Goal: Task Accomplishment & Management: Use online tool/utility

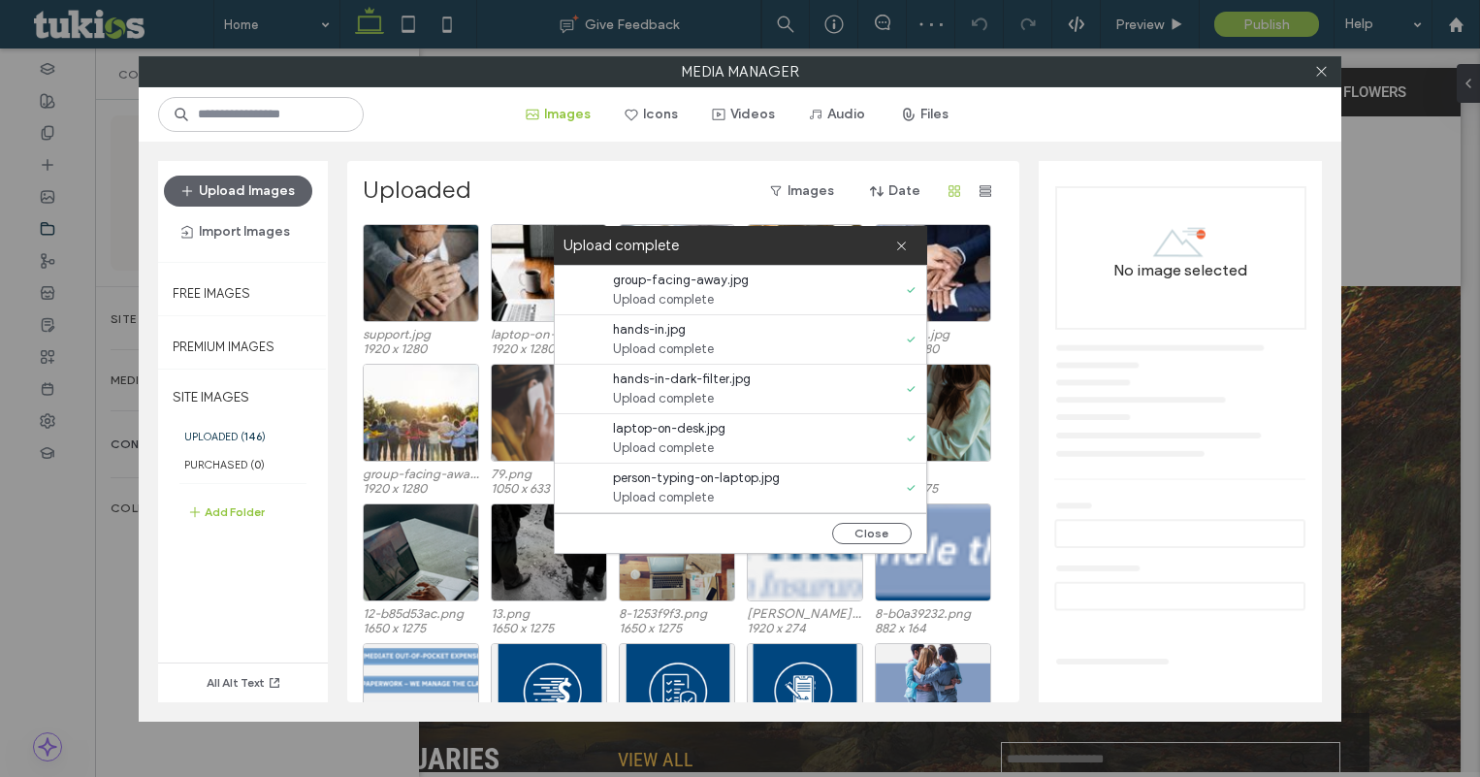
scroll to position [49, 0]
click at [867, 538] on button "Close" at bounding box center [872, 533] width 80 height 21
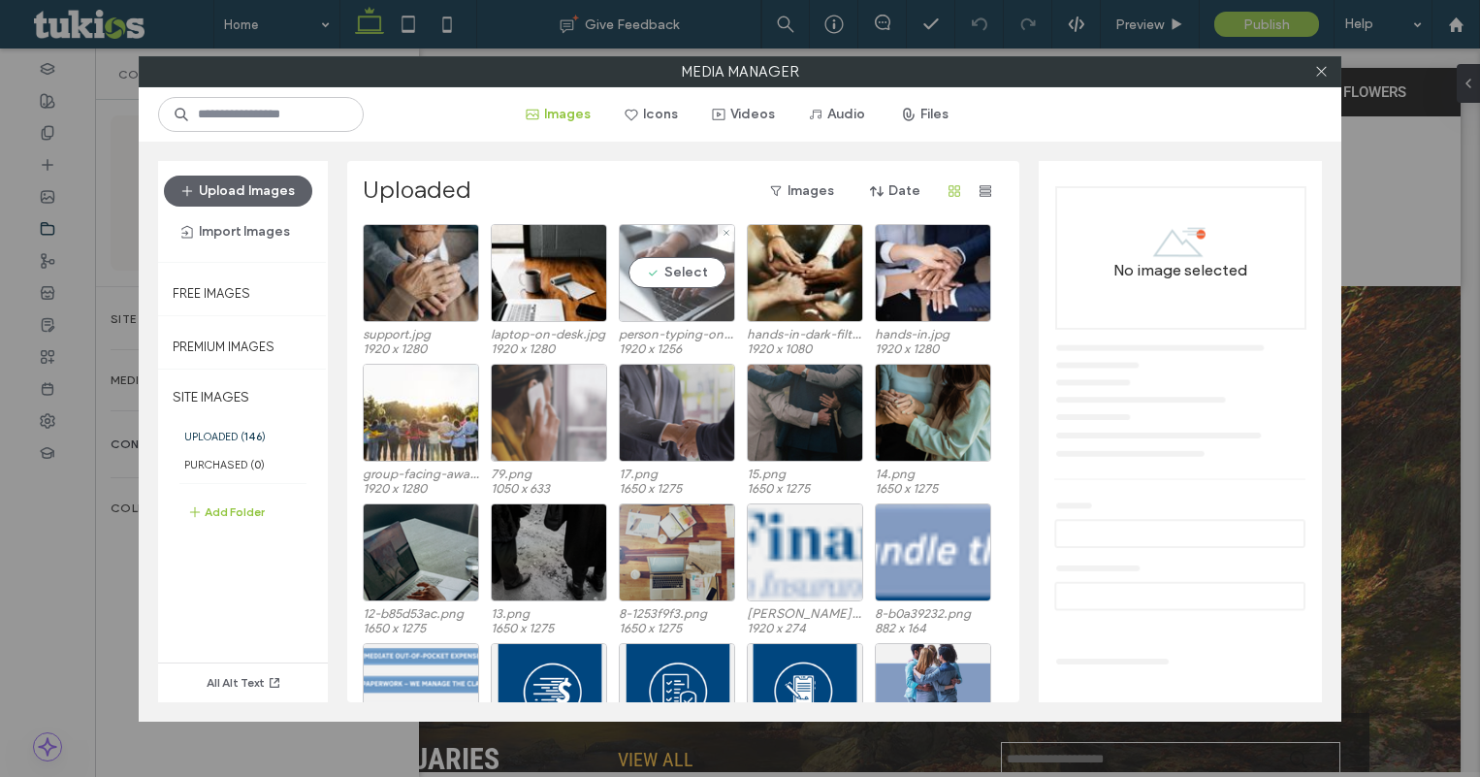
click at [693, 302] on div "Select" at bounding box center [677, 273] width 116 height 98
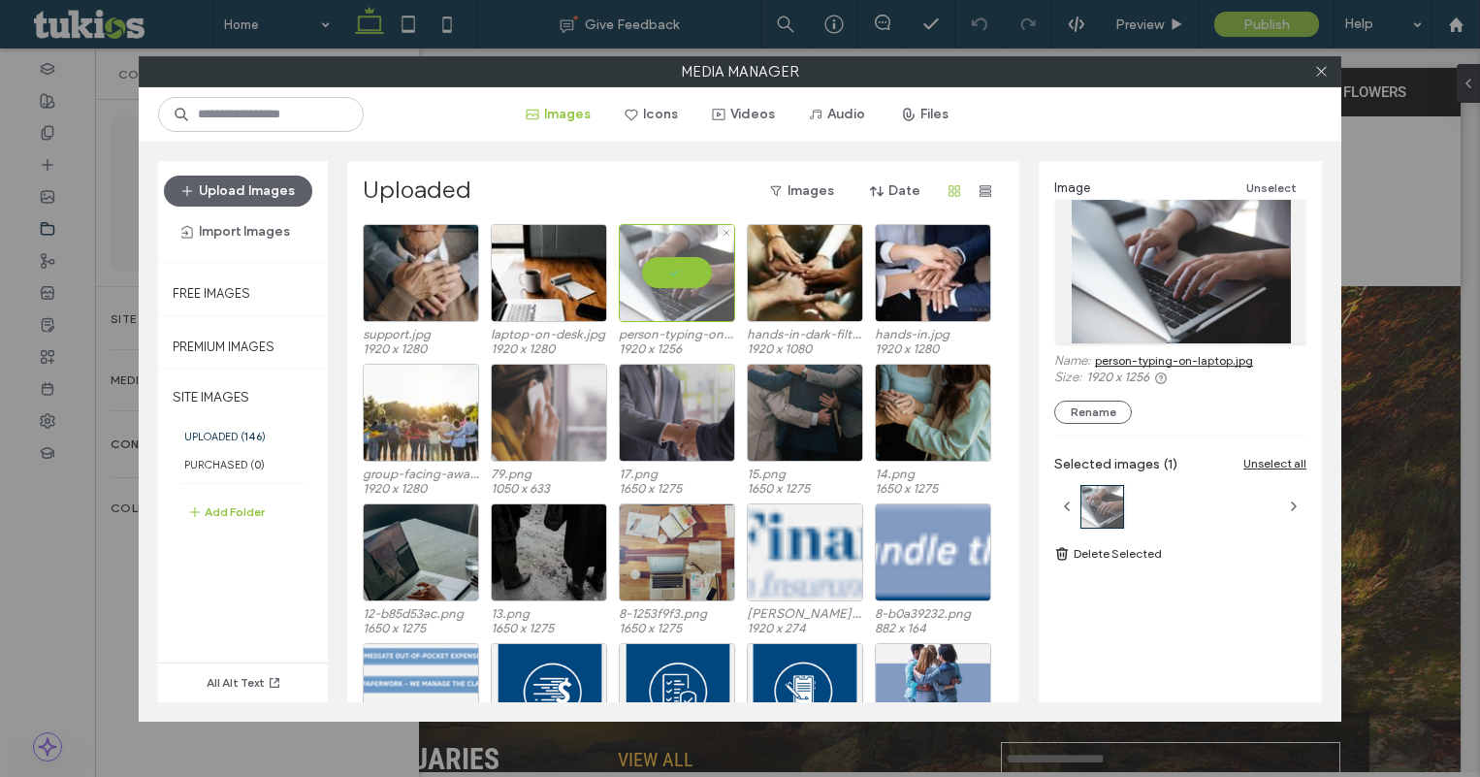
click at [690, 294] on div at bounding box center [677, 273] width 116 height 98
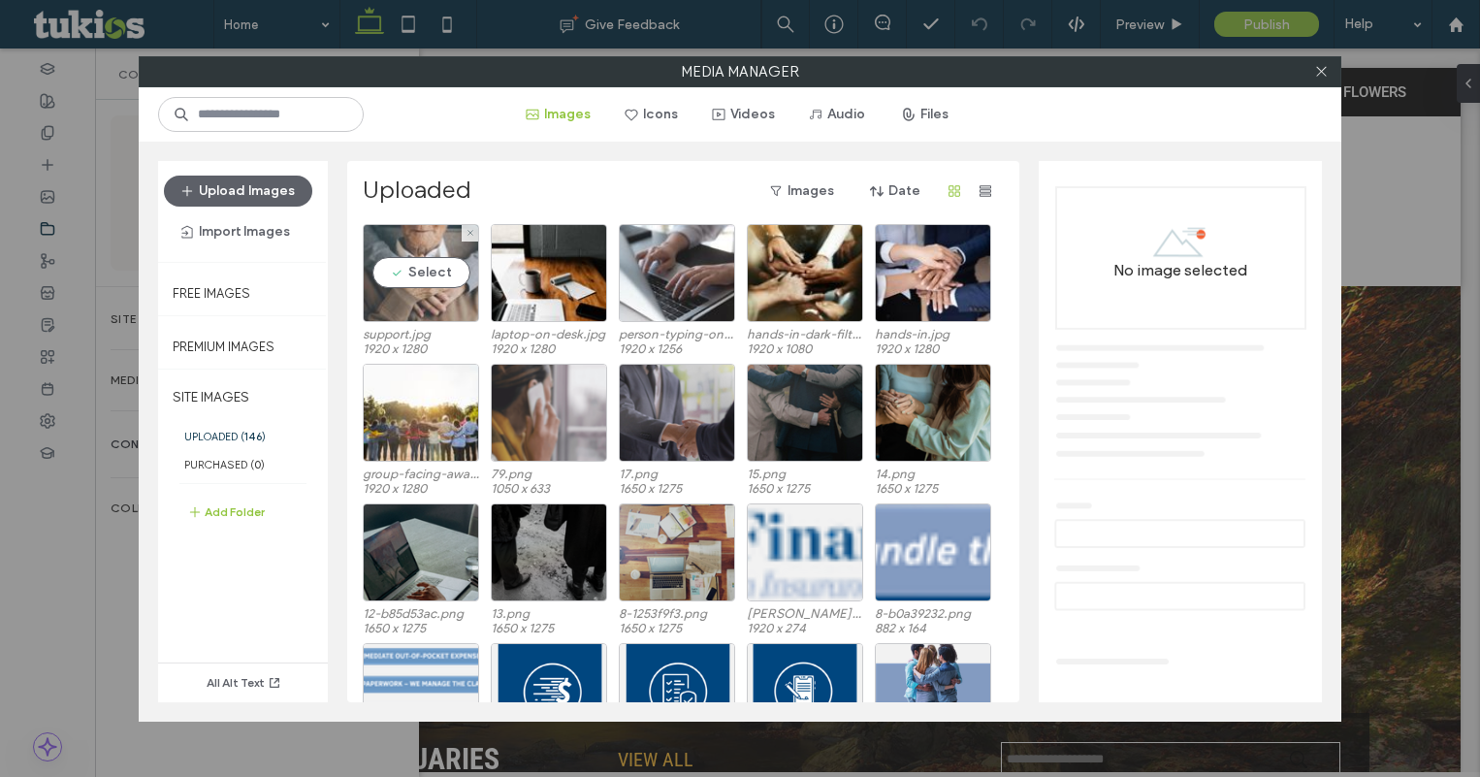
click at [427, 299] on div "Select" at bounding box center [421, 273] width 116 height 98
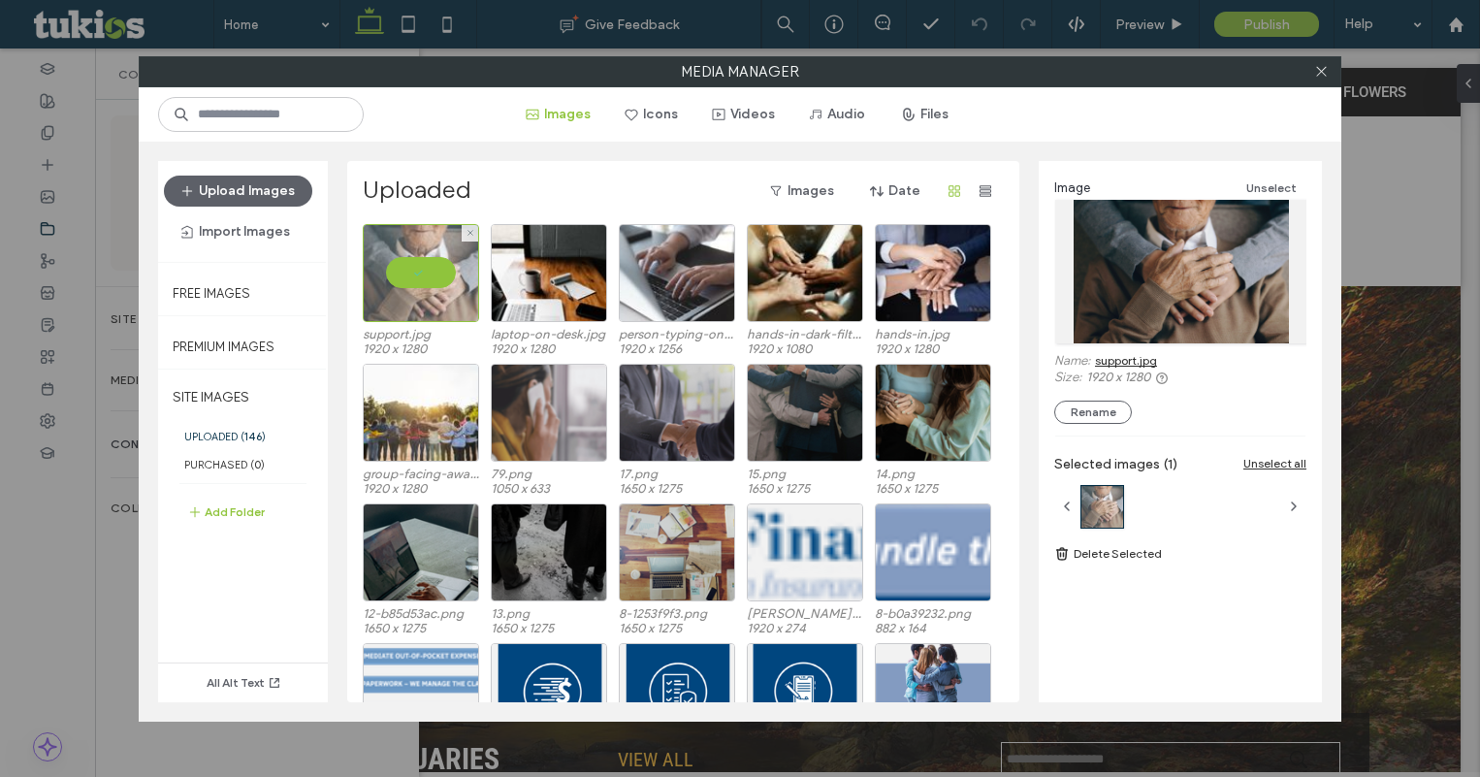
click at [431, 272] on div at bounding box center [421, 273] width 116 height 98
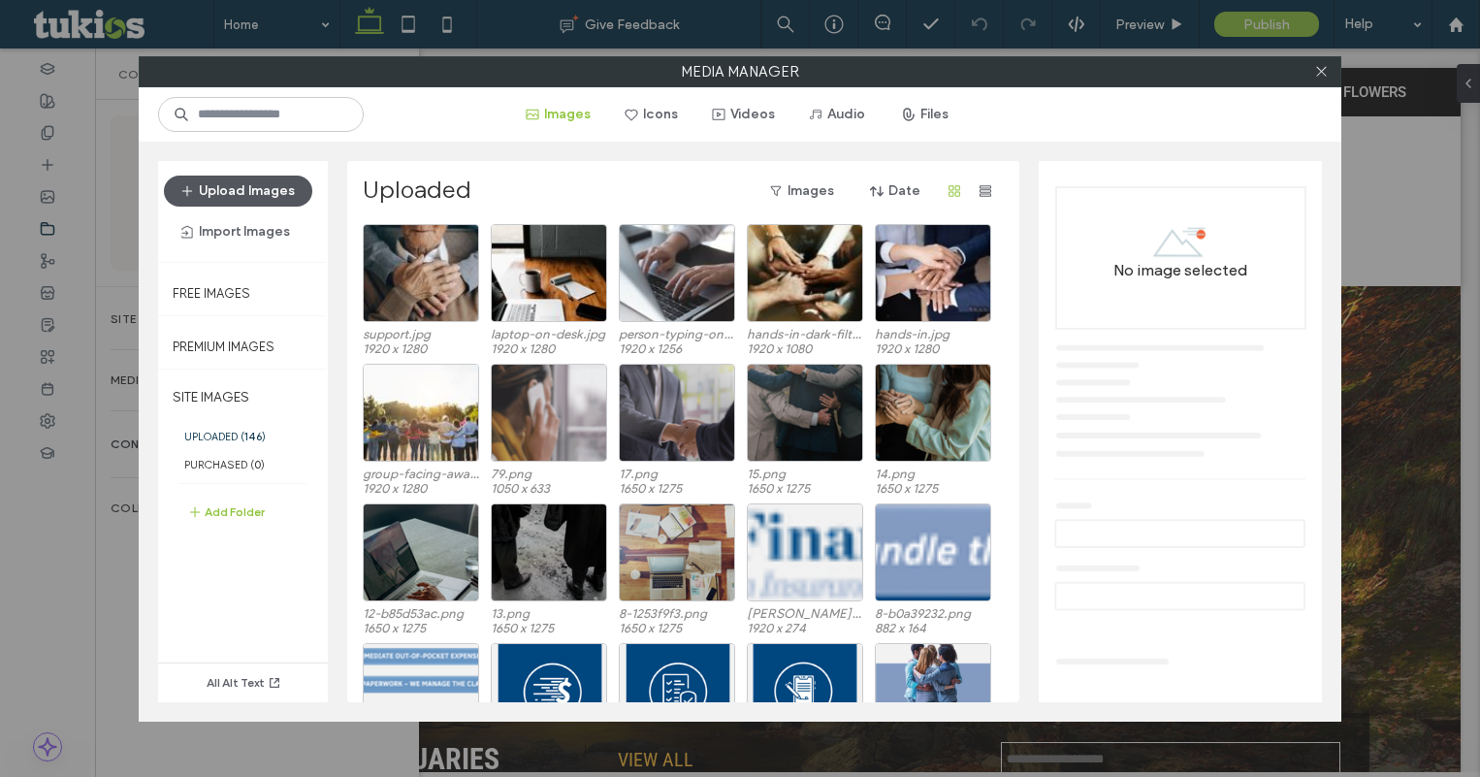
click at [253, 195] on button "Upload Images" at bounding box center [238, 191] width 148 height 31
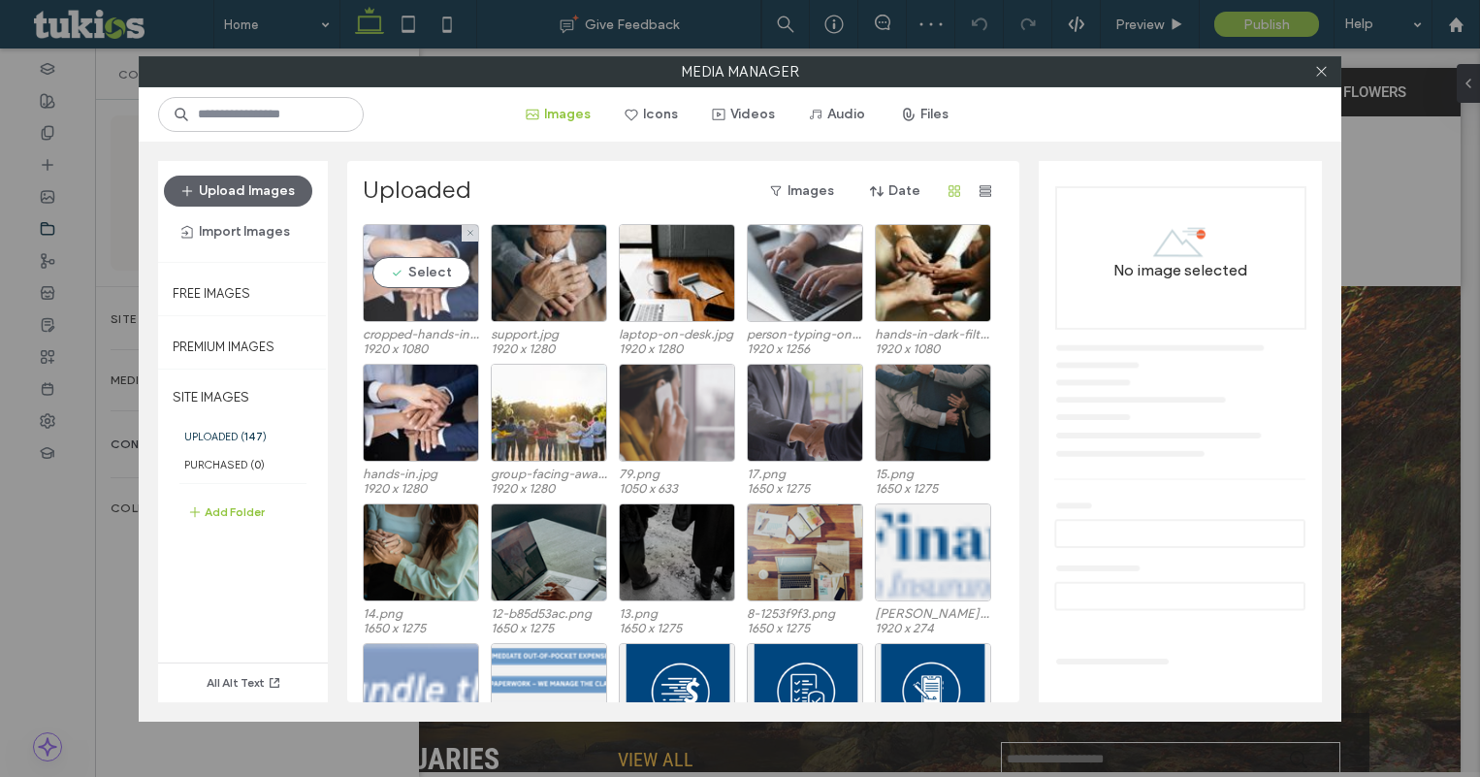
click at [413, 293] on div "Select" at bounding box center [421, 273] width 116 height 98
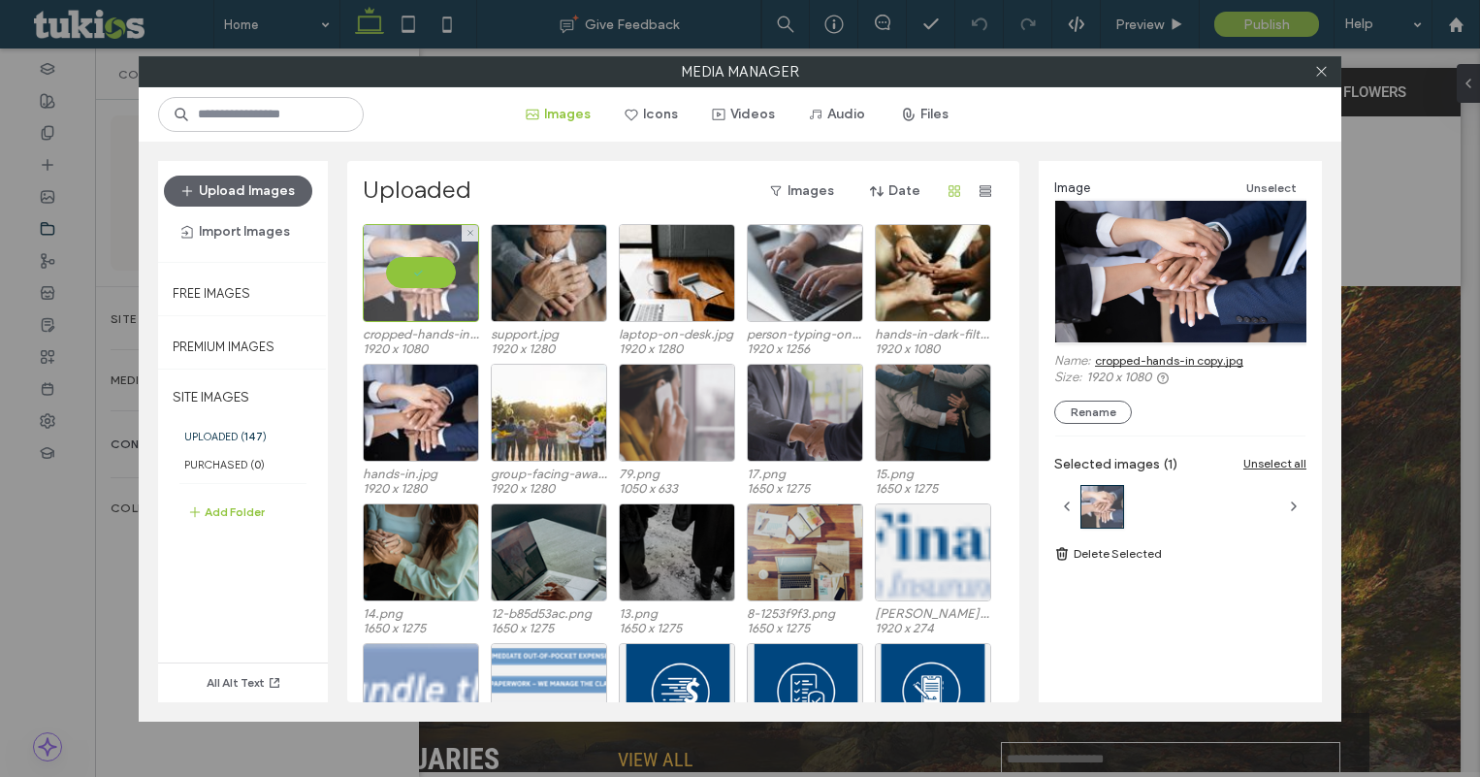
click at [406, 256] on div at bounding box center [421, 273] width 116 height 98
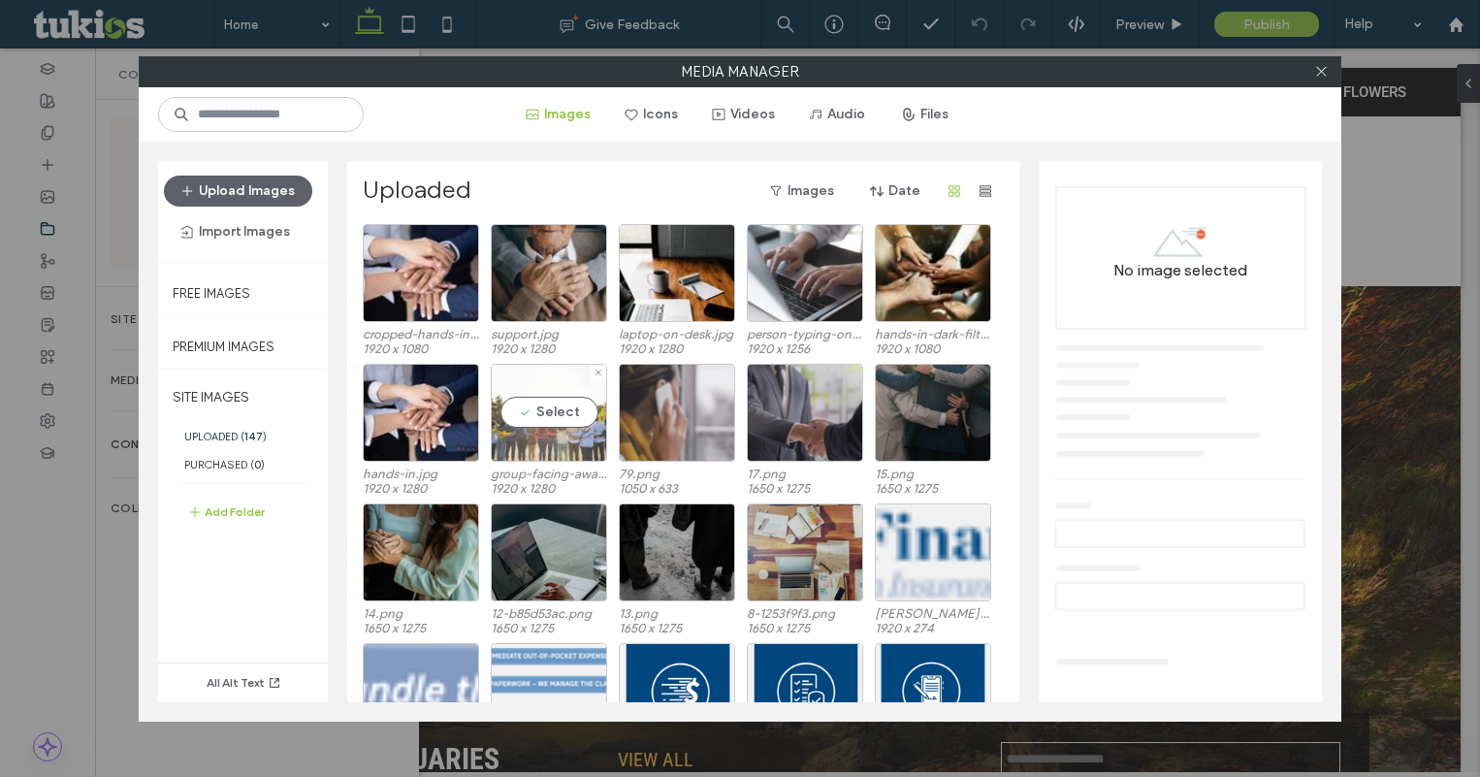
click at [569, 423] on div "Select" at bounding box center [549, 413] width 116 height 98
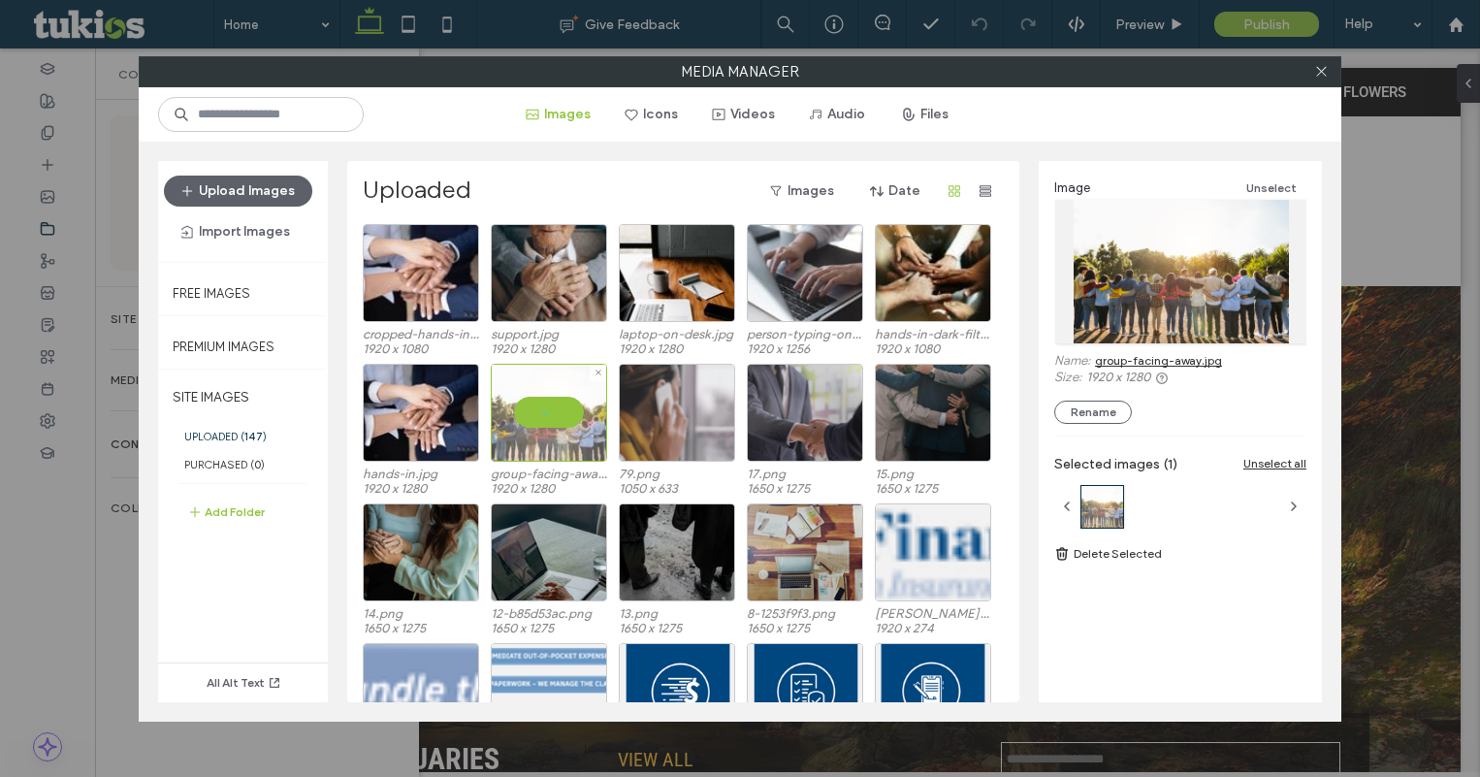
click at [560, 402] on div at bounding box center [549, 413] width 116 height 98
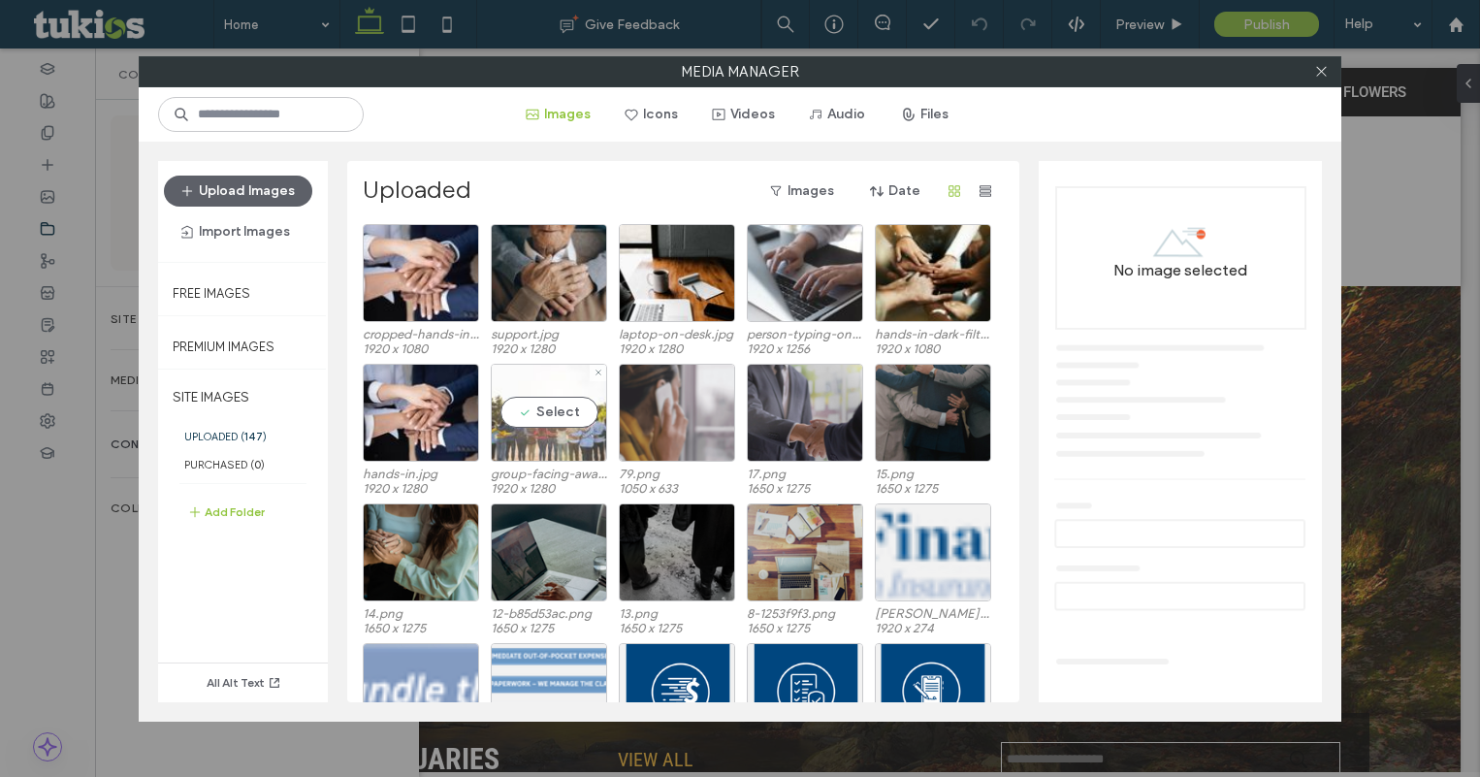
click at [549, 396] on div "Select" at bounding box center [549, 413] width 116 height 98
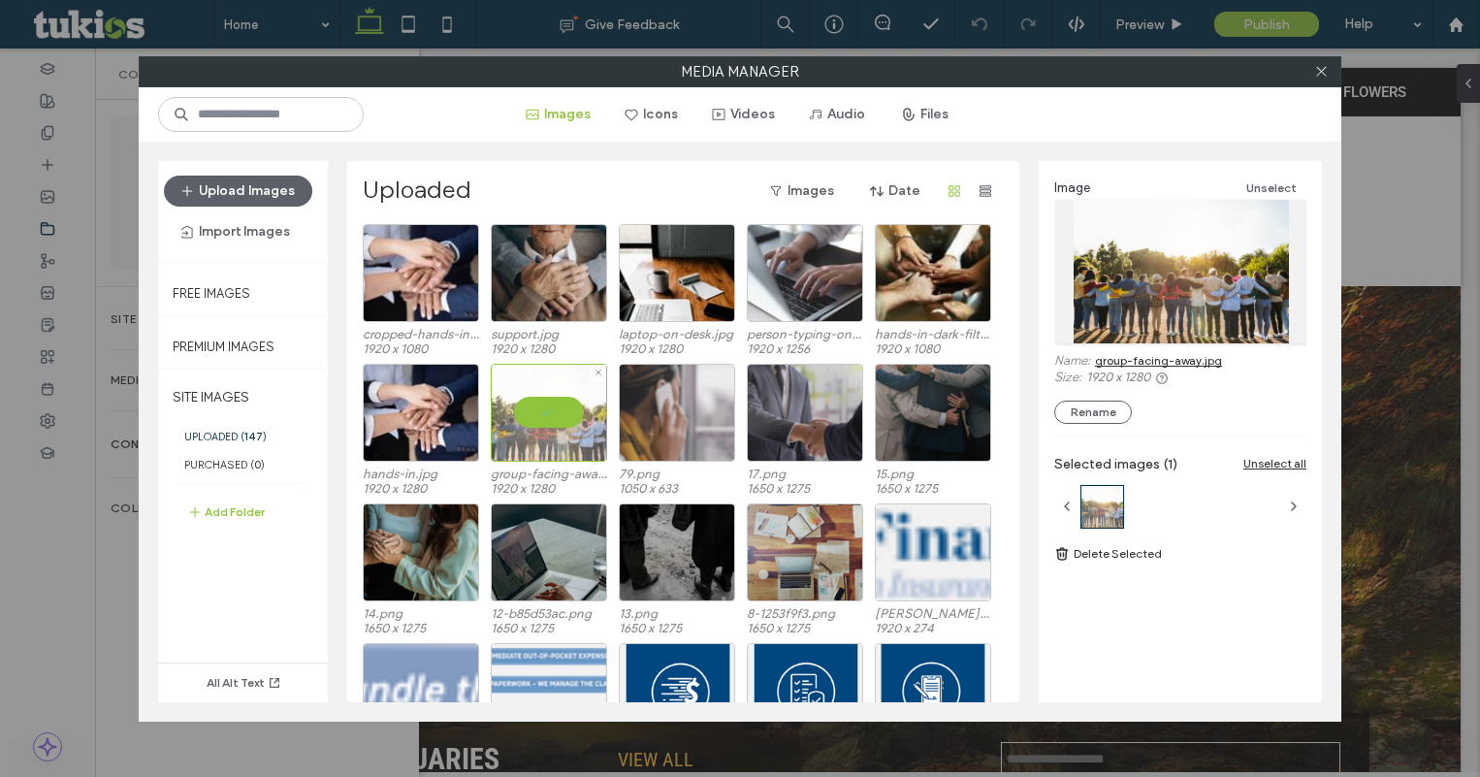
click at [569, 409] on div at bounding box center [549, 413] width 116 height 98
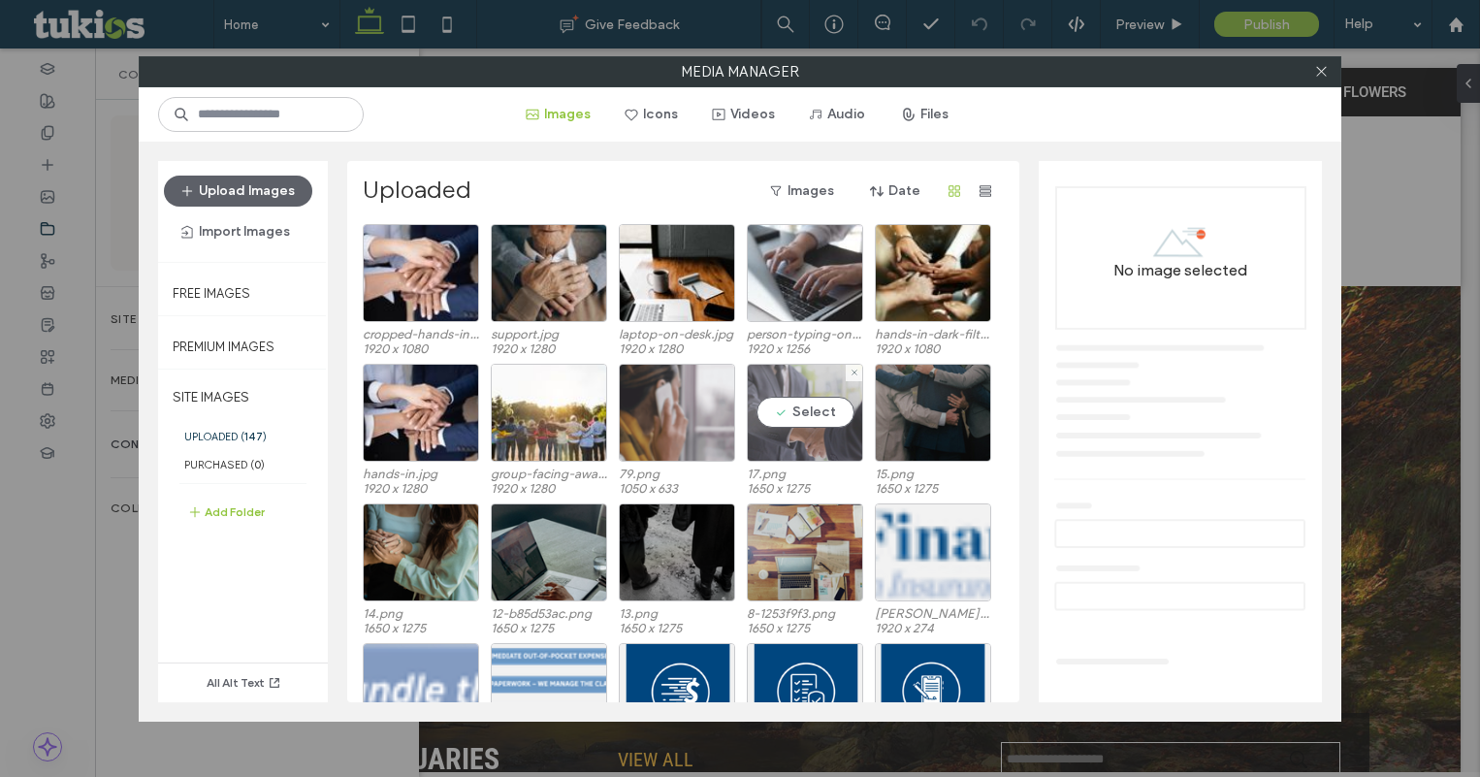
click at [803, 392] on div "Select" at bounding box center [805, 413] width 116 height 98
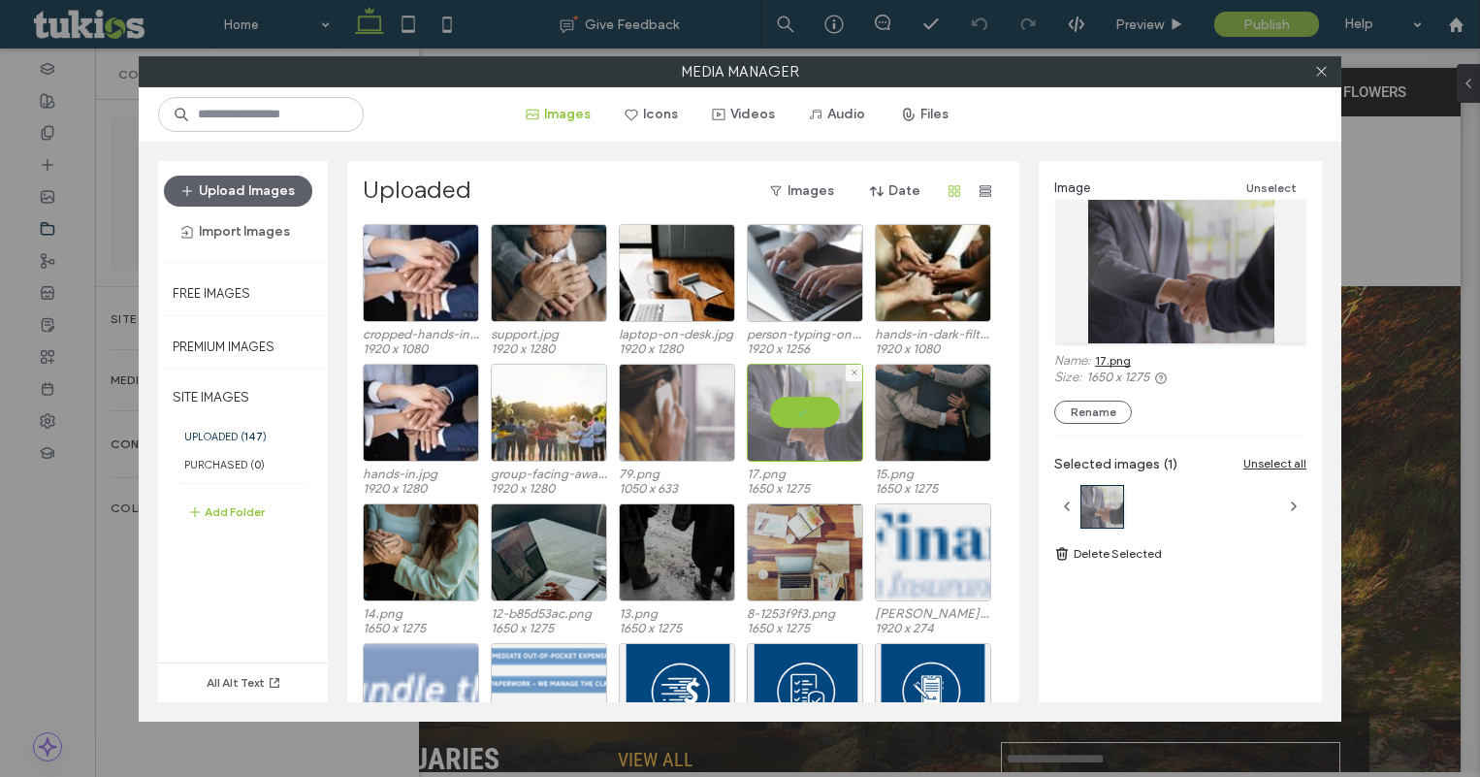
click at [803, 392] on div at bounding box center [805, 413] width 116 height 98
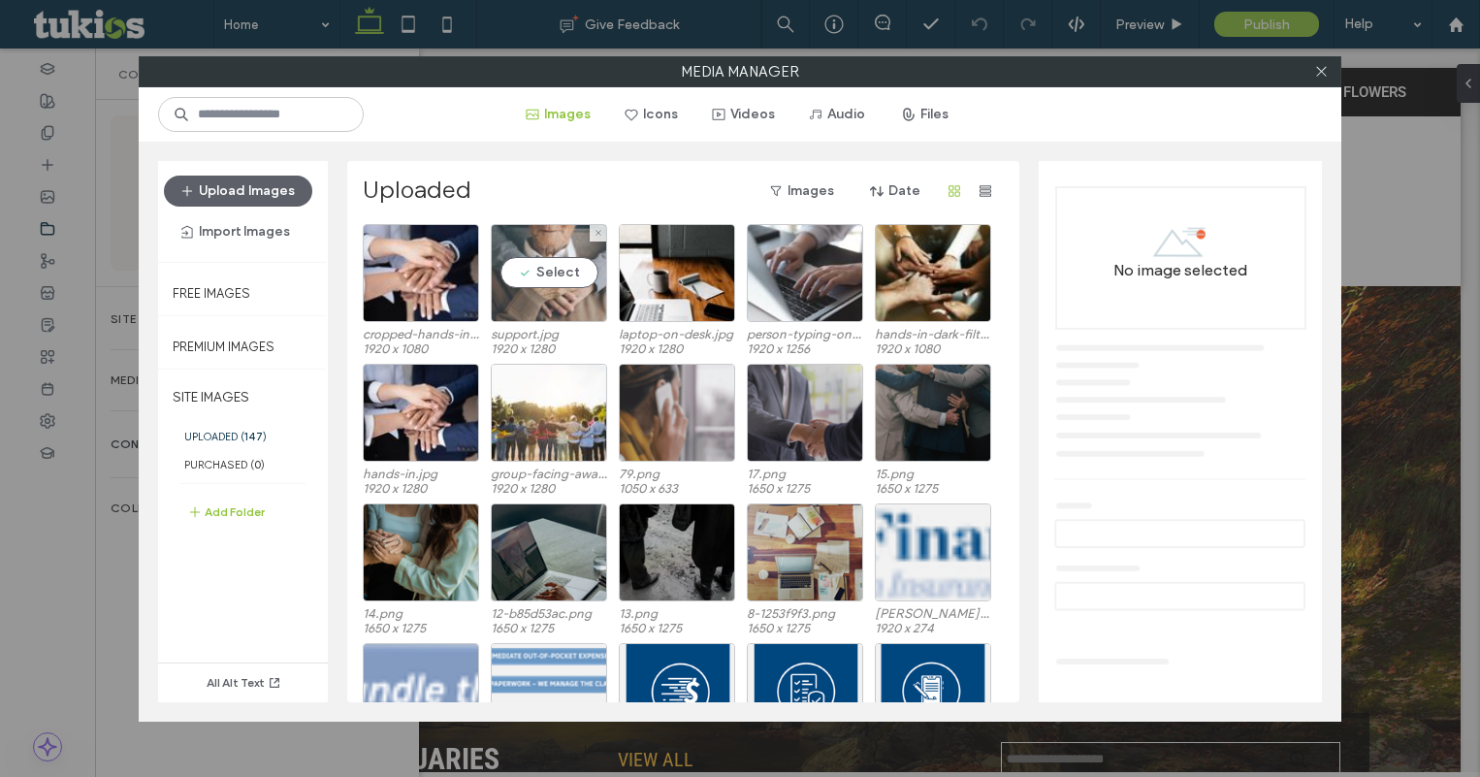
click at [542, 262] on div "Select" at bounding box center [549, 273] width 116 height 98
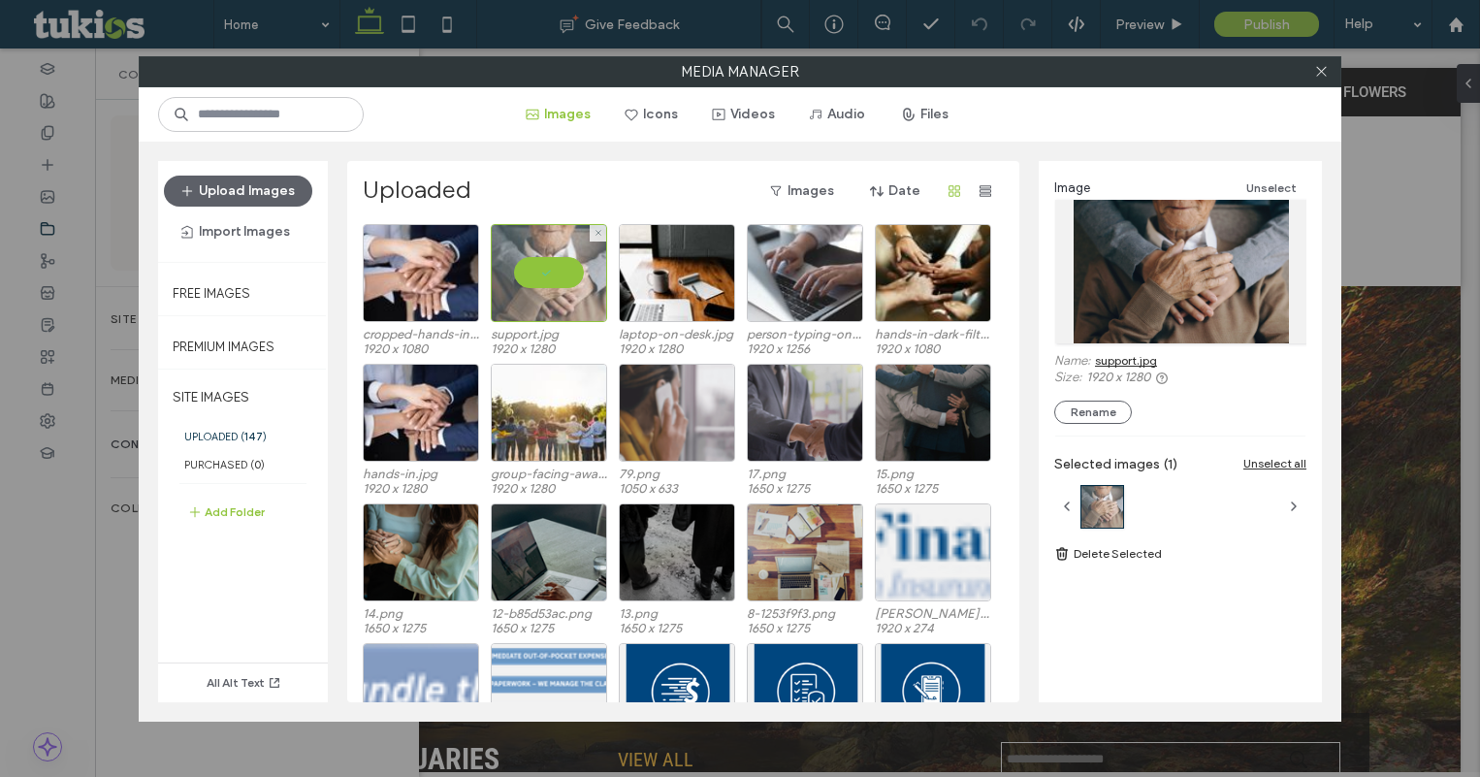
click at [554, 264] on div at bounding box center [549, 273] width 116 height 98
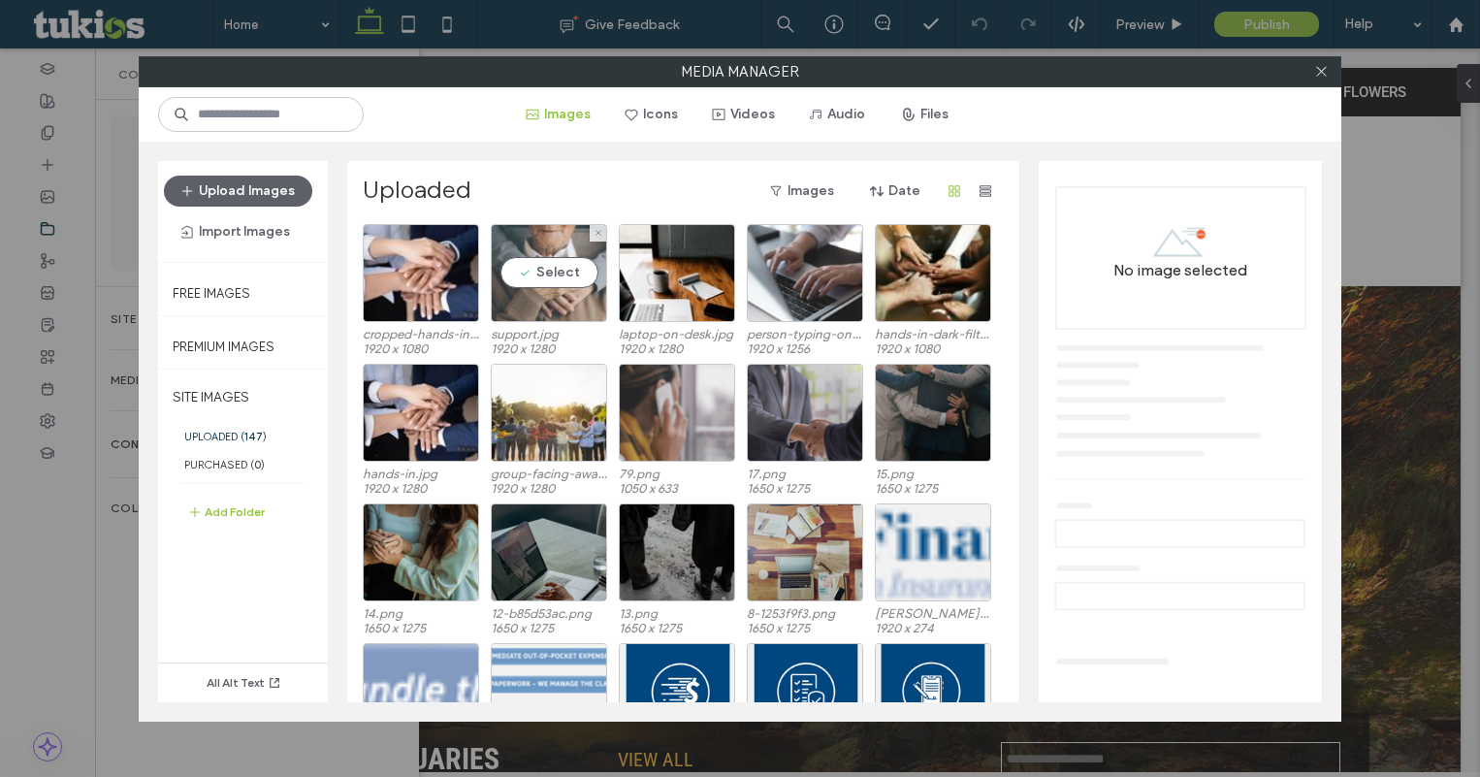
click at [554, 264] on div "Select" at bounding box center [549, 273] width 116 height 98
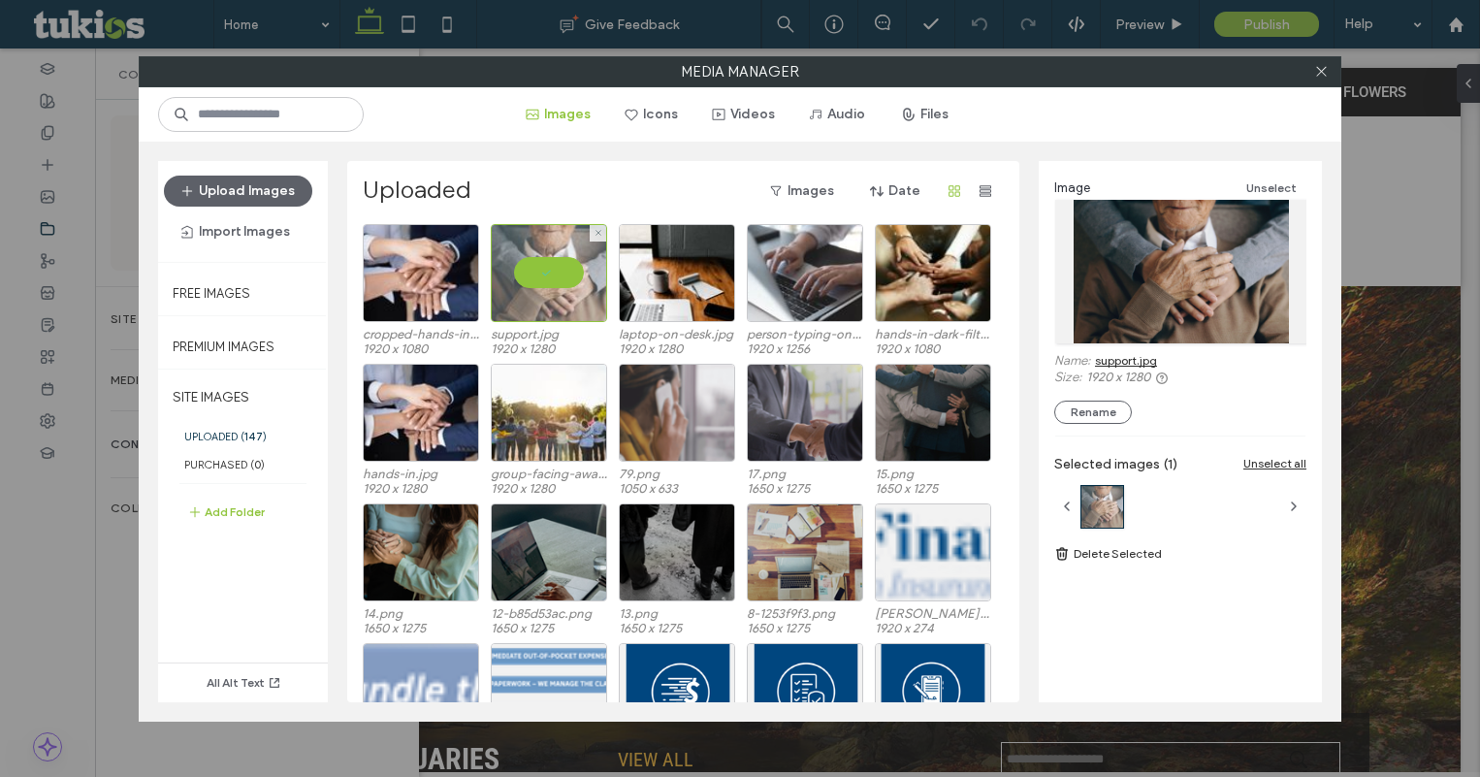
click at [548, 275] on div at bounding box center [549, 273] width 116 height 98
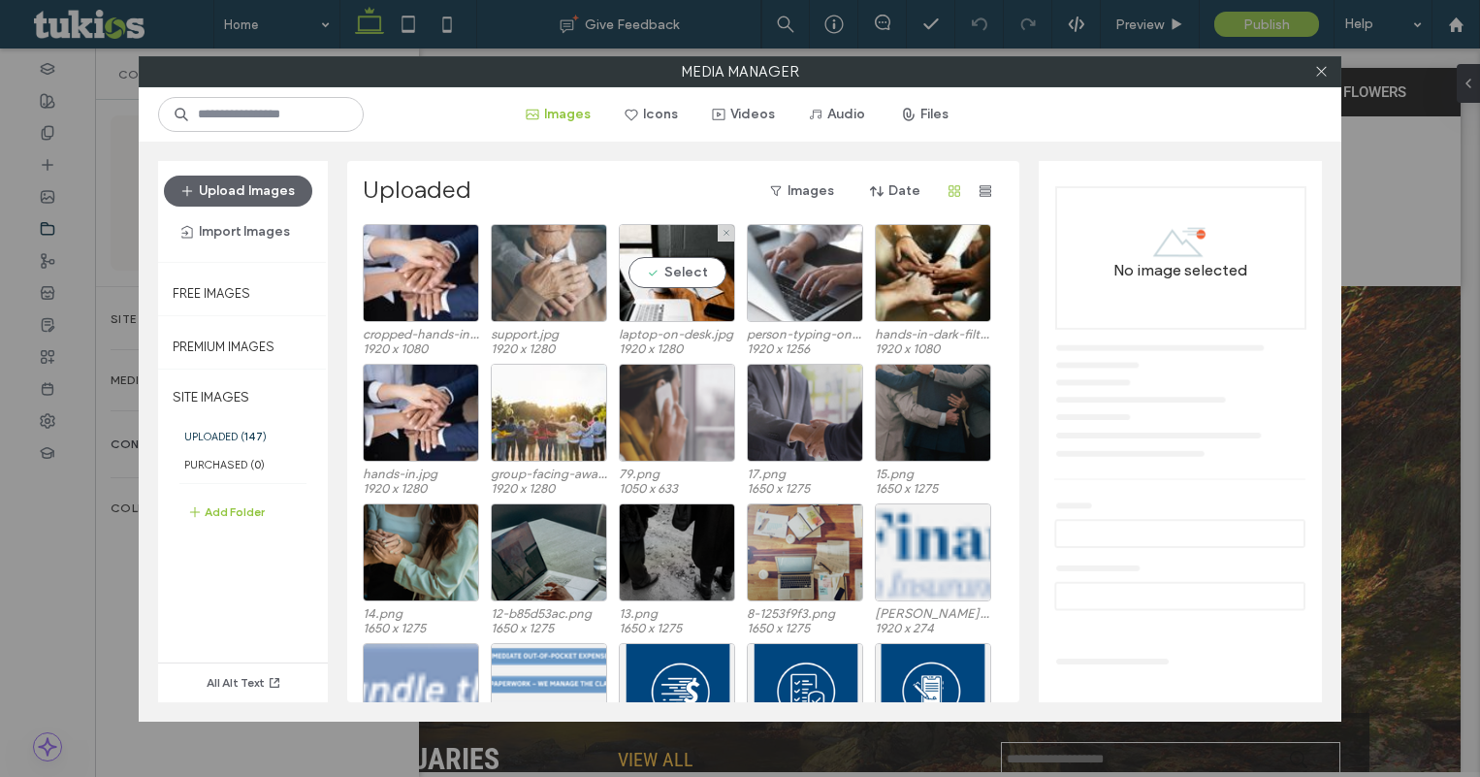
click at [559, 269] on div at bounding box center [549, 273] width 116 height 98
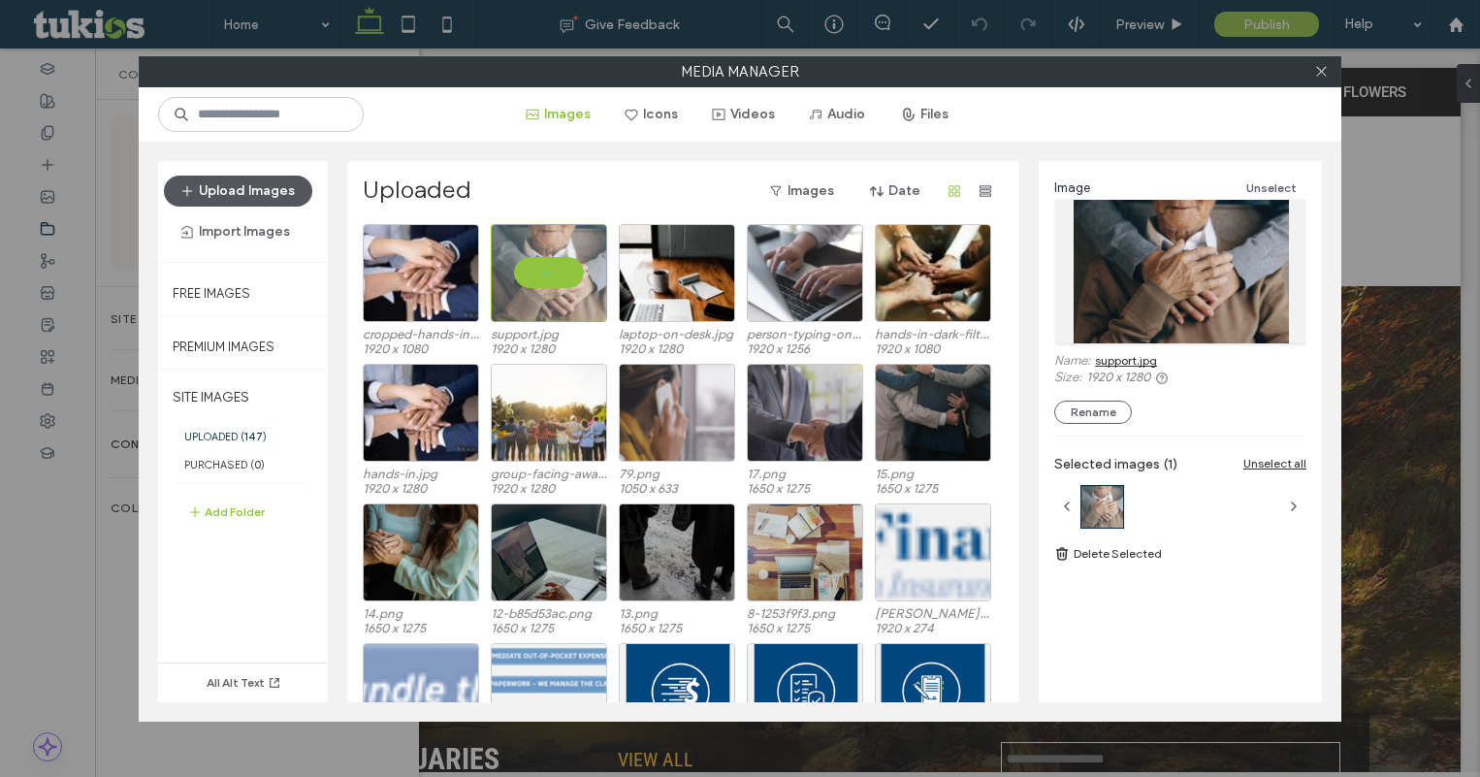
click at [245, 189] on button "Upload Images" at bounding box center [238, 191] width 148 height 31
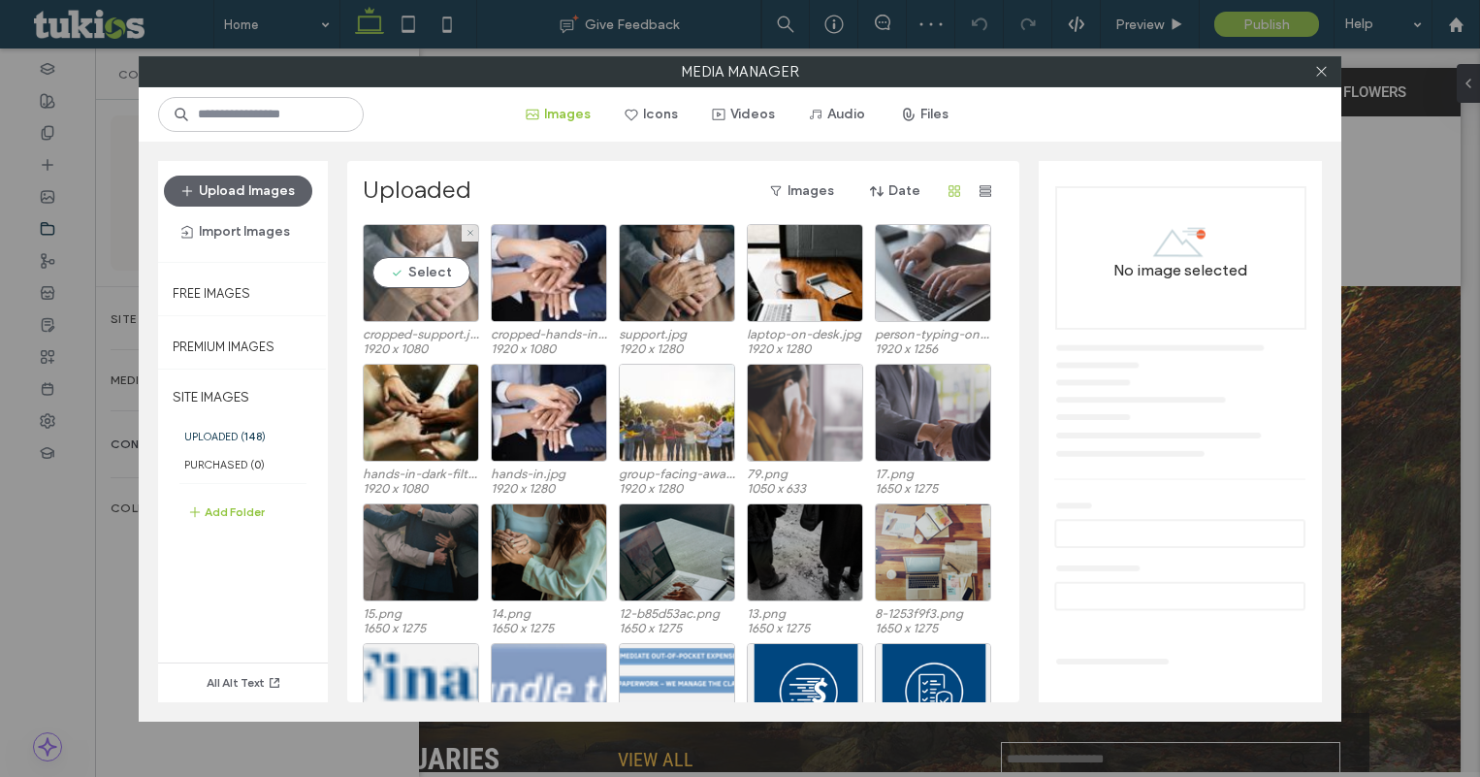
click at [397, 278] on div "Select" at bounding box center [421, 273] width 116 height 98
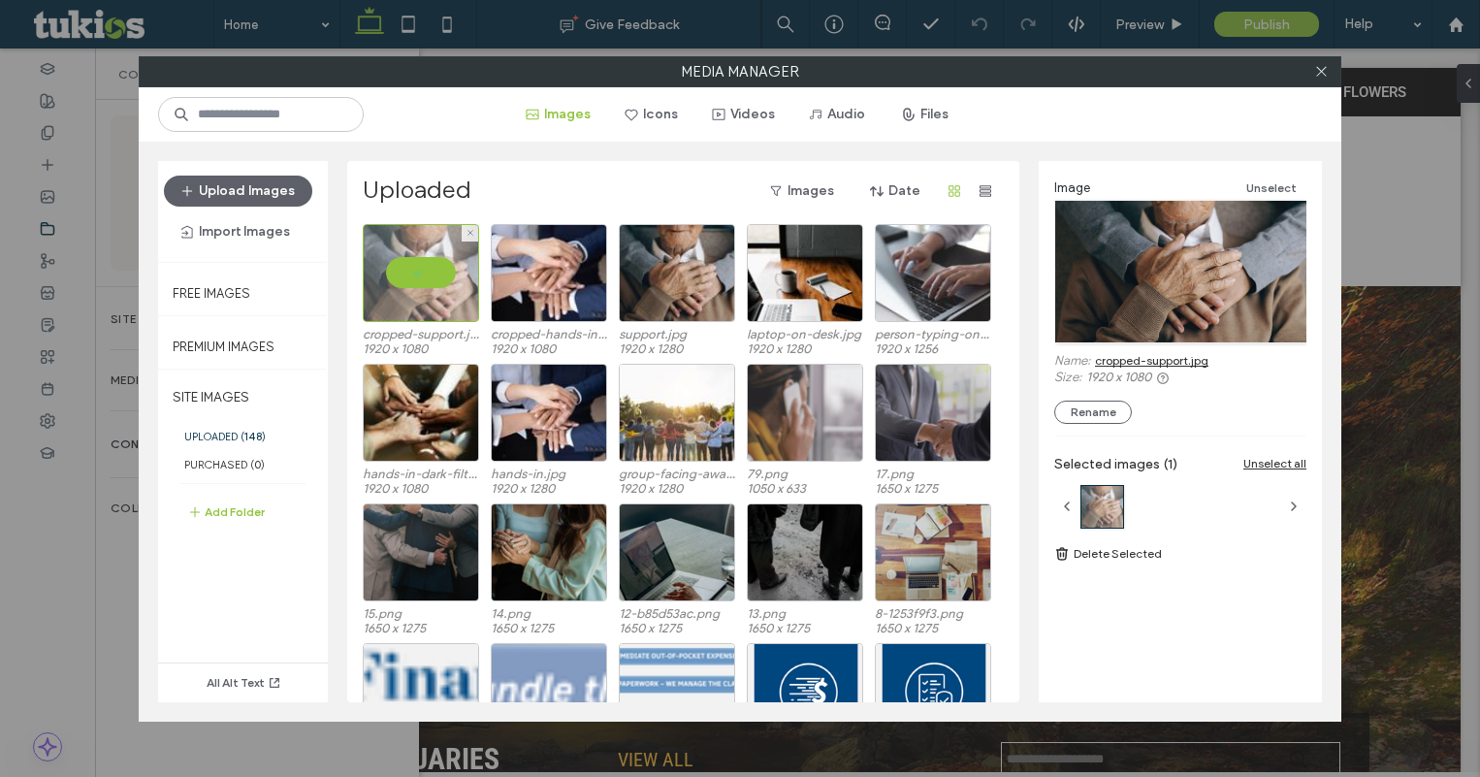
click at [431, 279] on div at bounding box center [421, 273] width 116 height 98
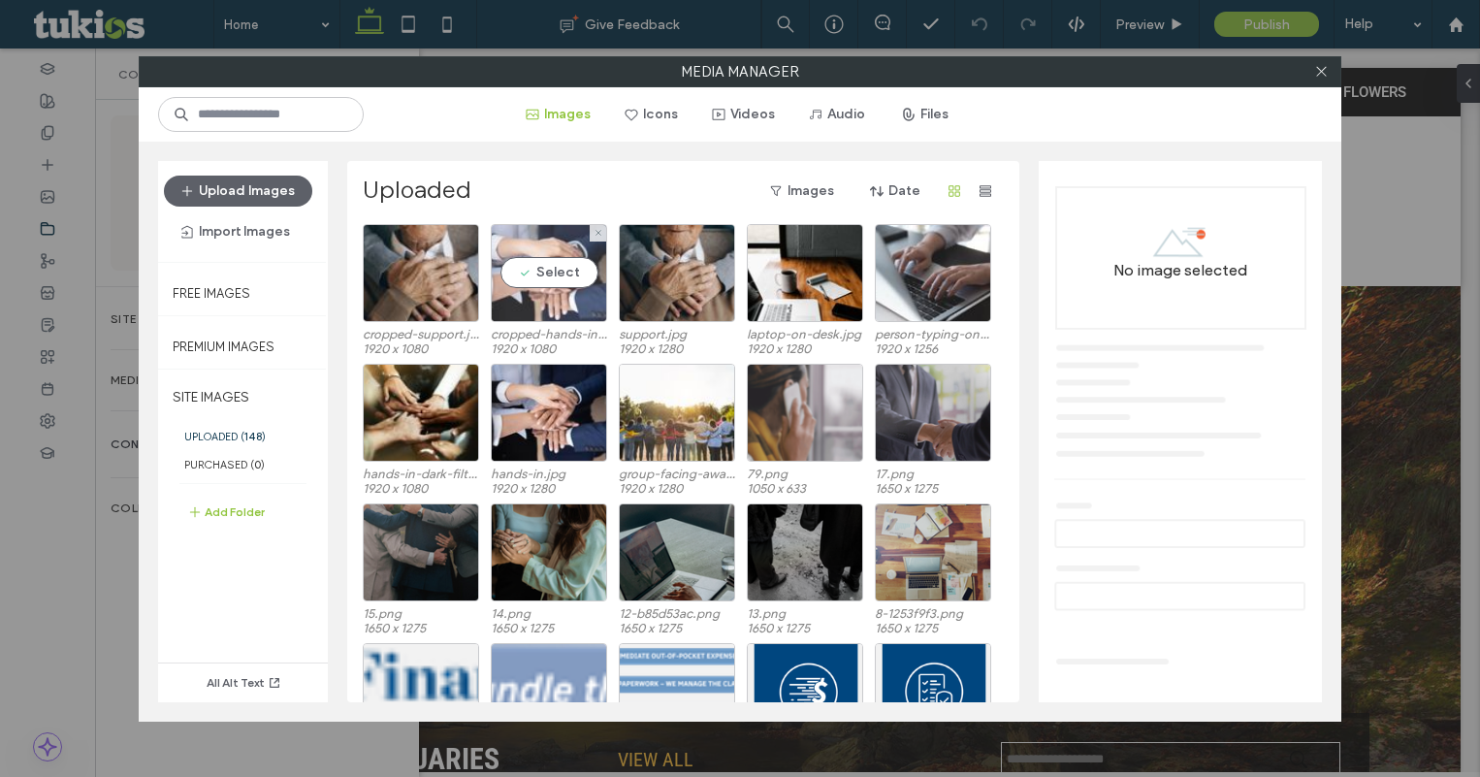
click at [533, 276] on div "Select" at bounding box center [549, 273] width 116 height 98
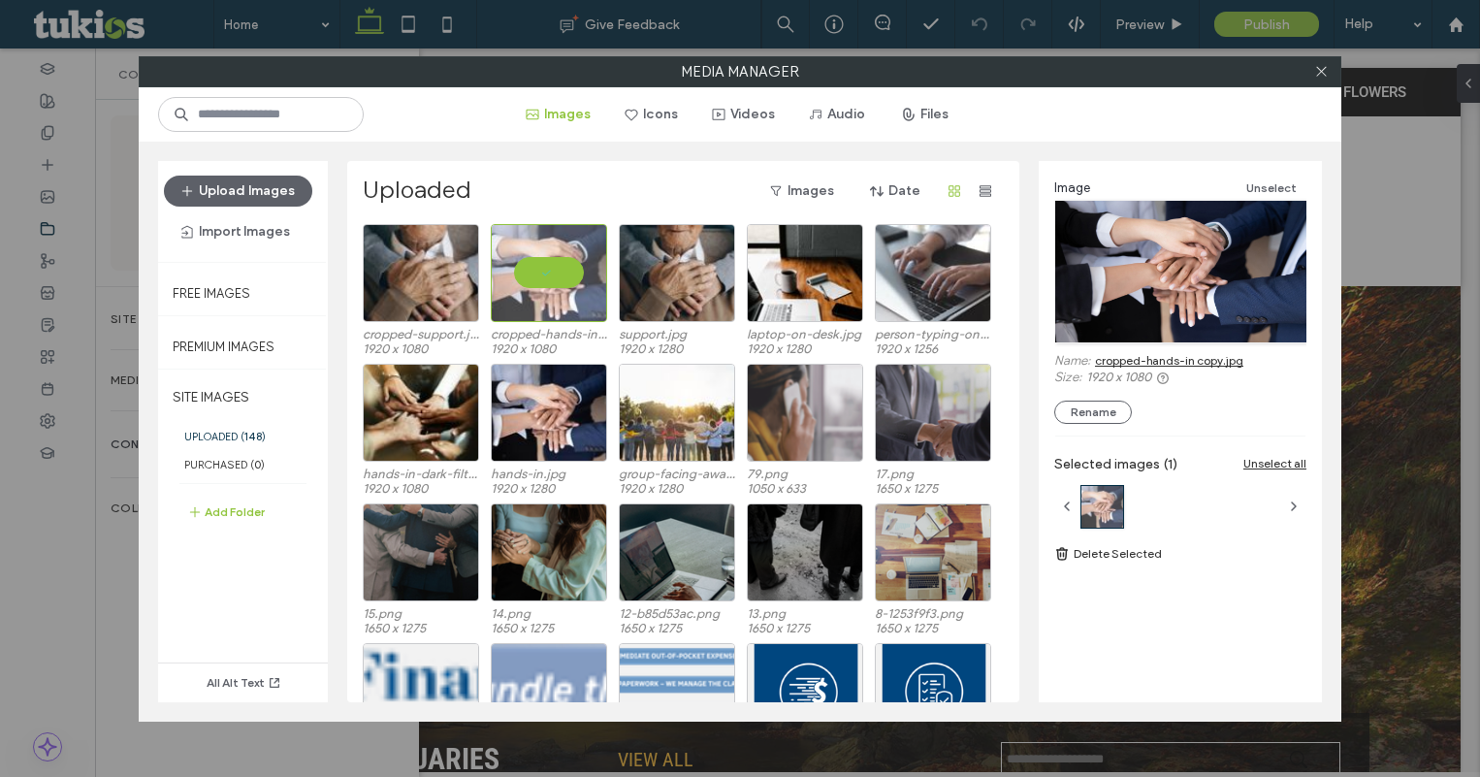
drag, startPoint x: 1127, startPoint y: 368, endPoint x: 1138, endPoint y: 356, distance: 15.8
click at [551, 259] on div at bounding box center [549, 273] width 116 height 98
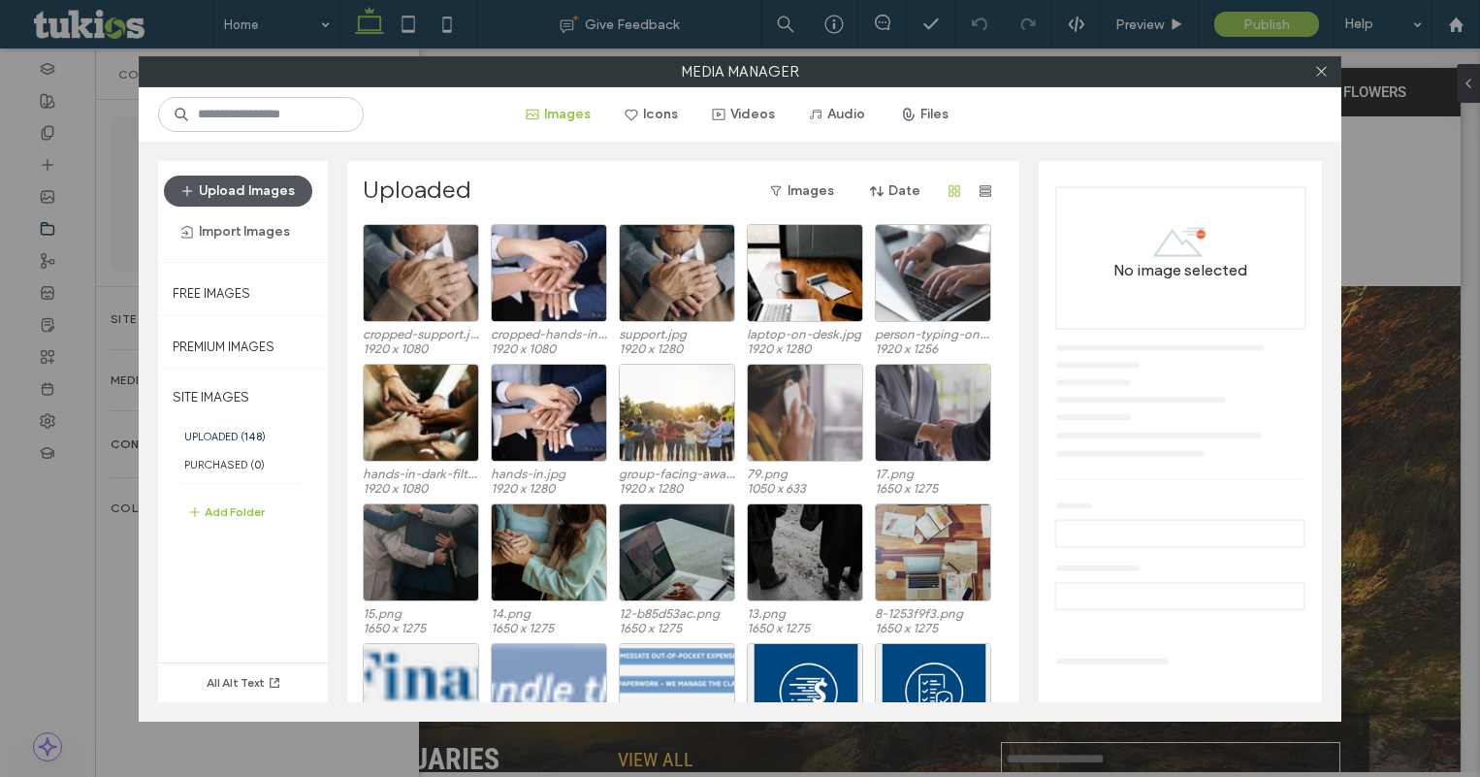
click at [251, 181] on button "Upload Images" at bounding box center [238, 191] width 148 height 31
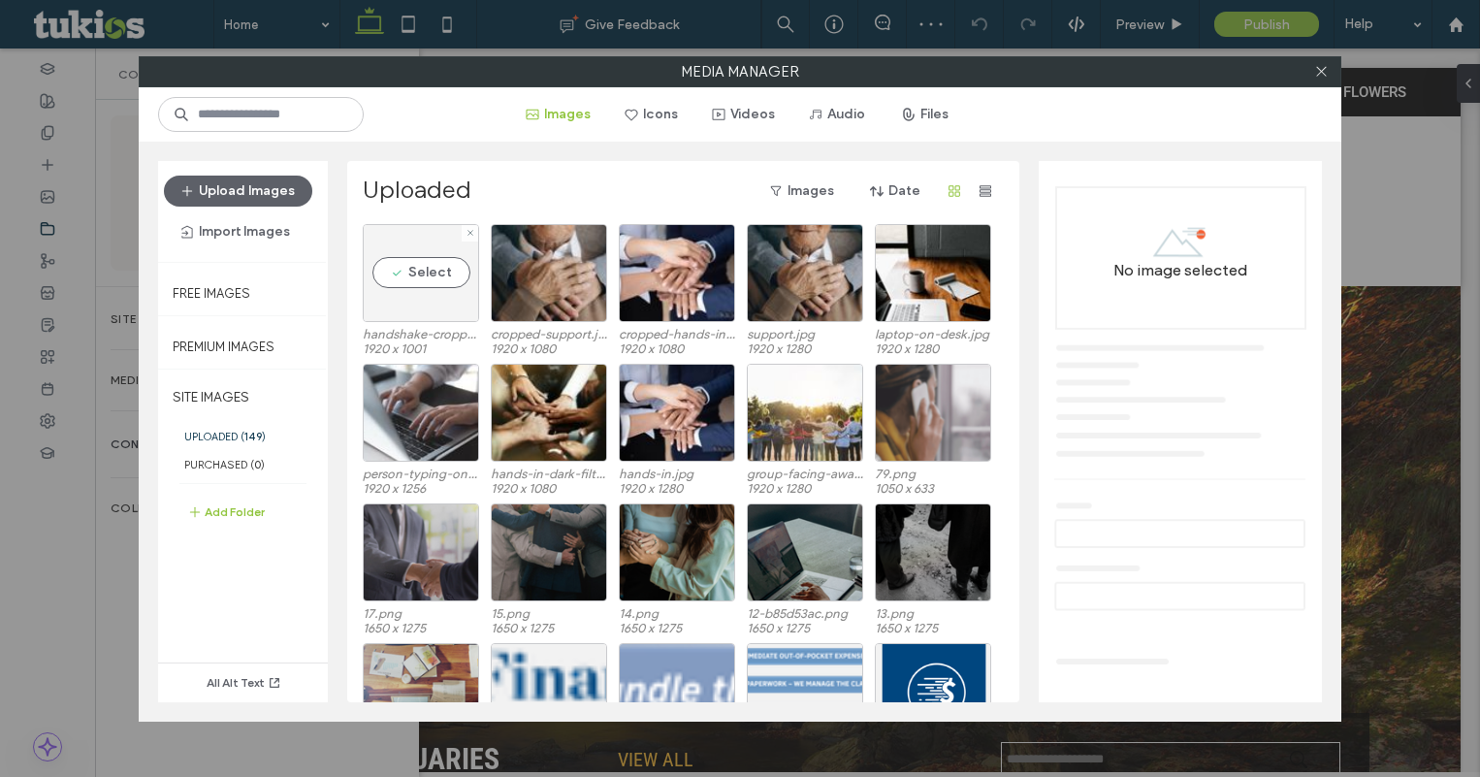
click at [380, 274] on div "Select" at bounding box center [421, 273] width 116 height 98
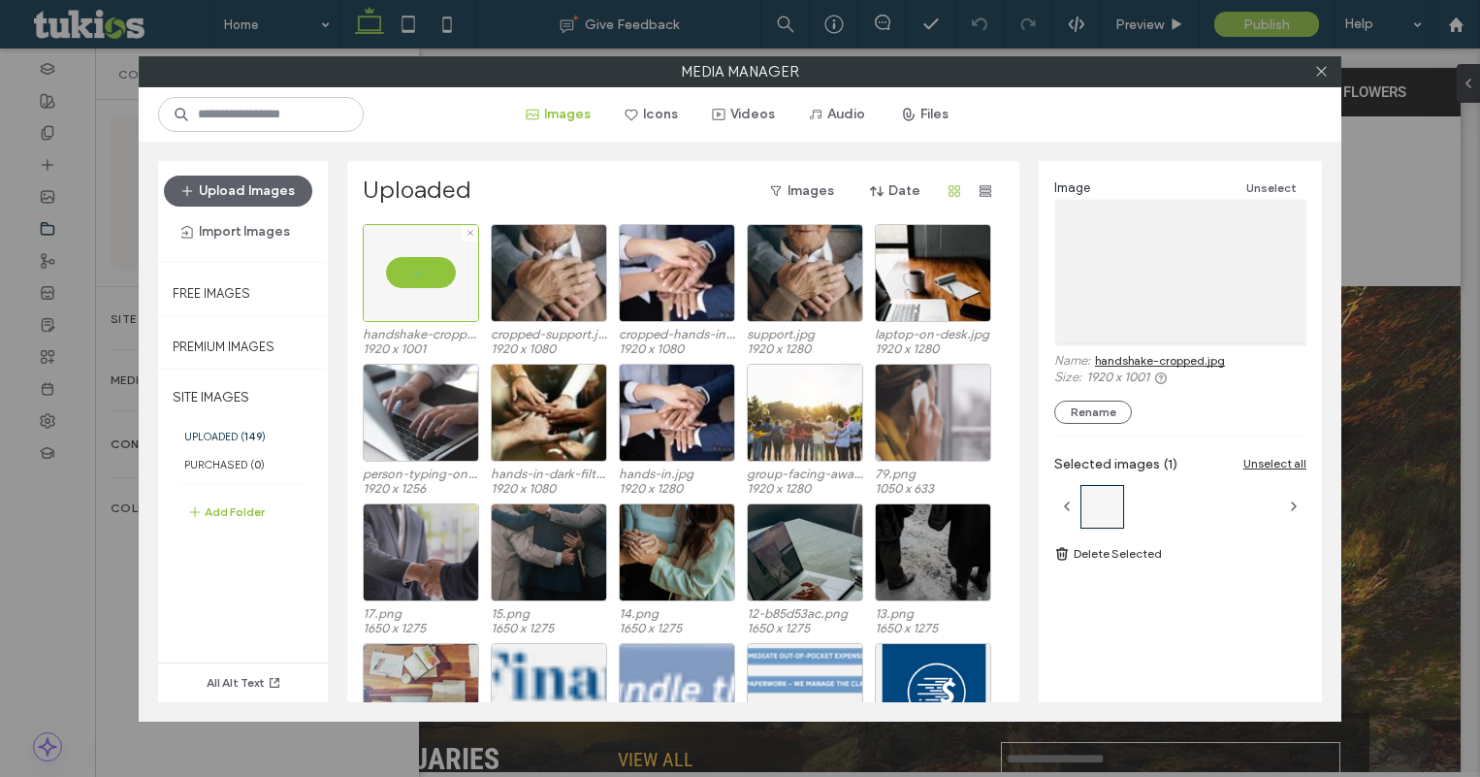
click at [424, 286] on div at bounding box center [421, 273] width 116 height 98
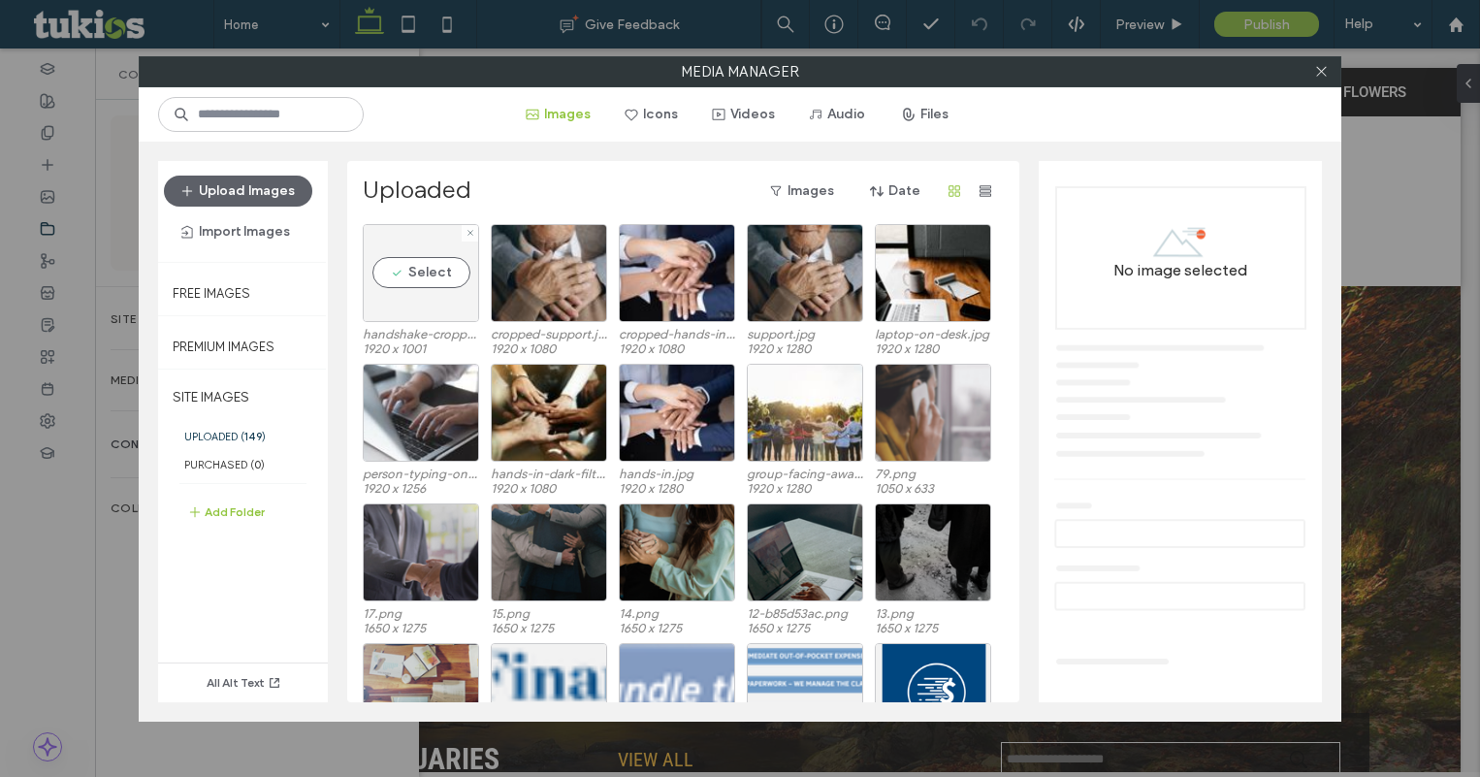
click at [400, 270] on div "Select" at bounding box center [421, 273] width 116 height 98
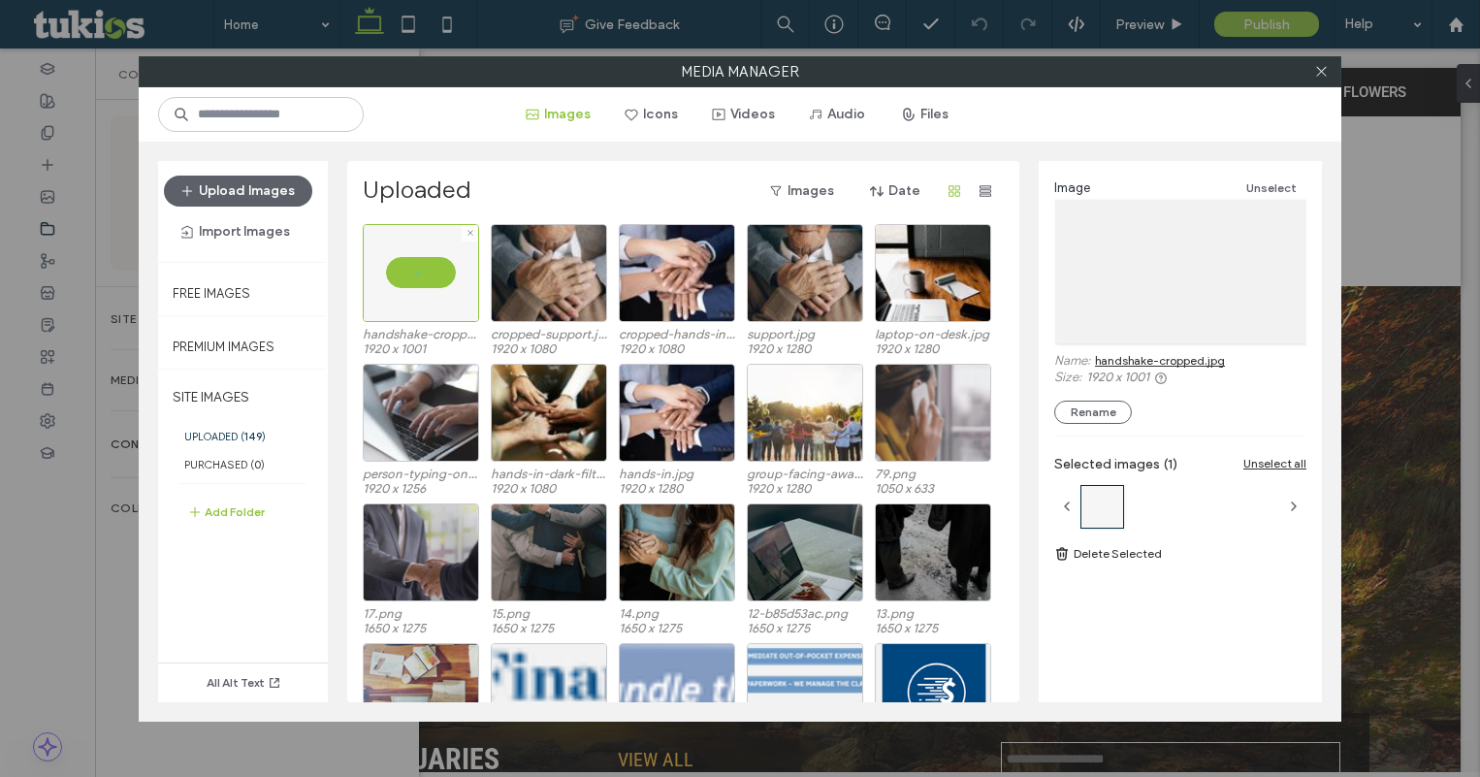
click at [405, 270] on div at bounding box center [421, 273] width 116 height 98
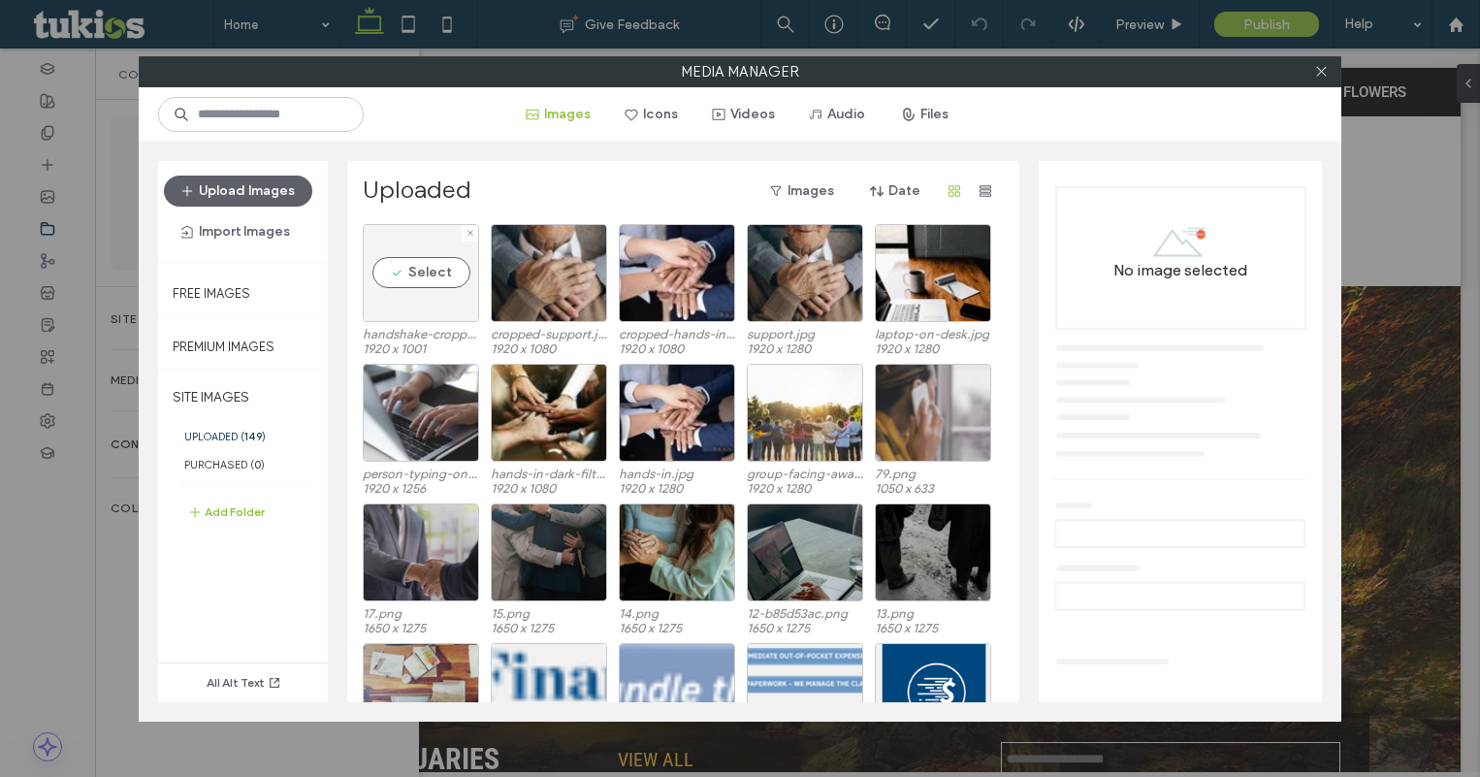
click at [397, 279] on div "Select" at bounding box center [421, 273] width 116 height 98
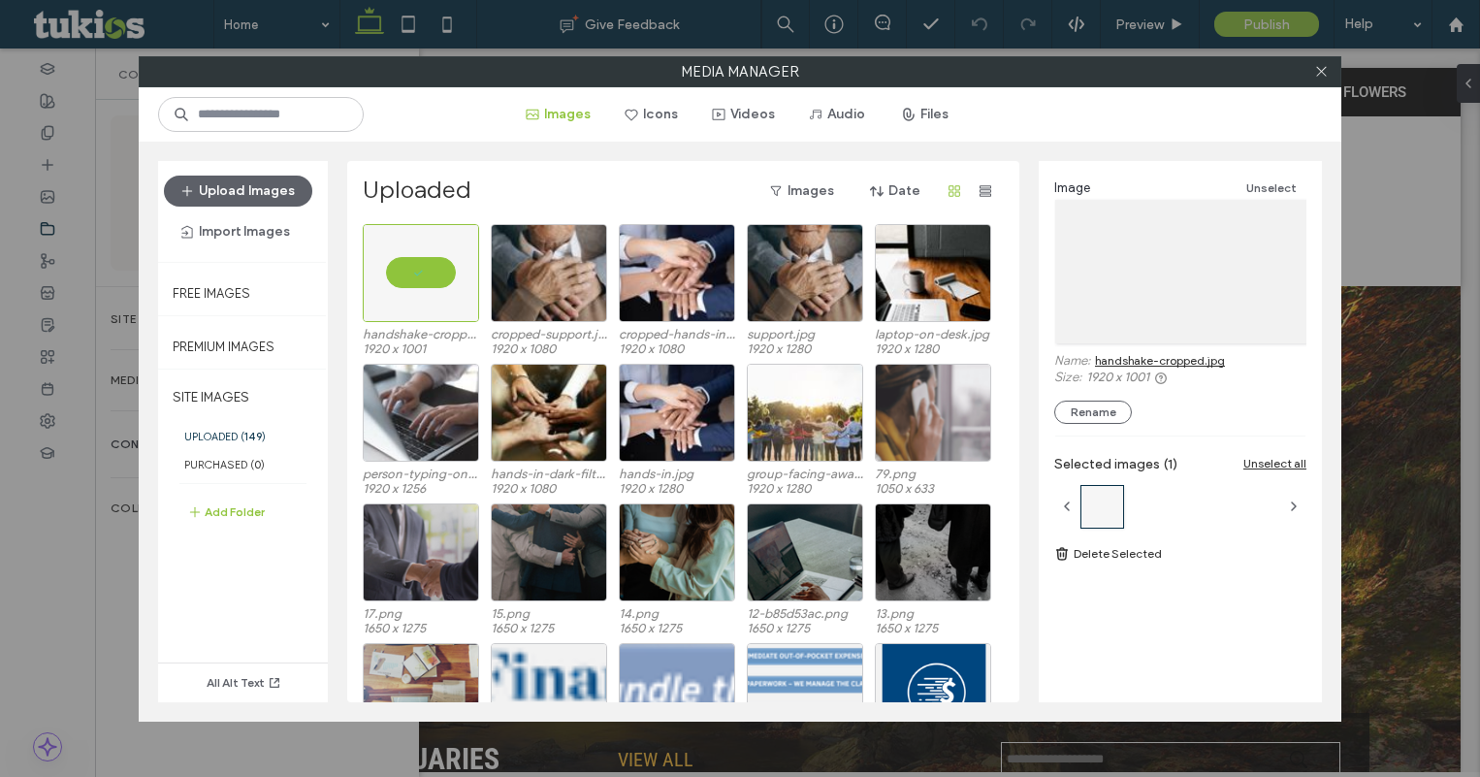
click at [1095, 562] on link "Delete Selected" at bounding box center [1180, 553] width 252 height 19
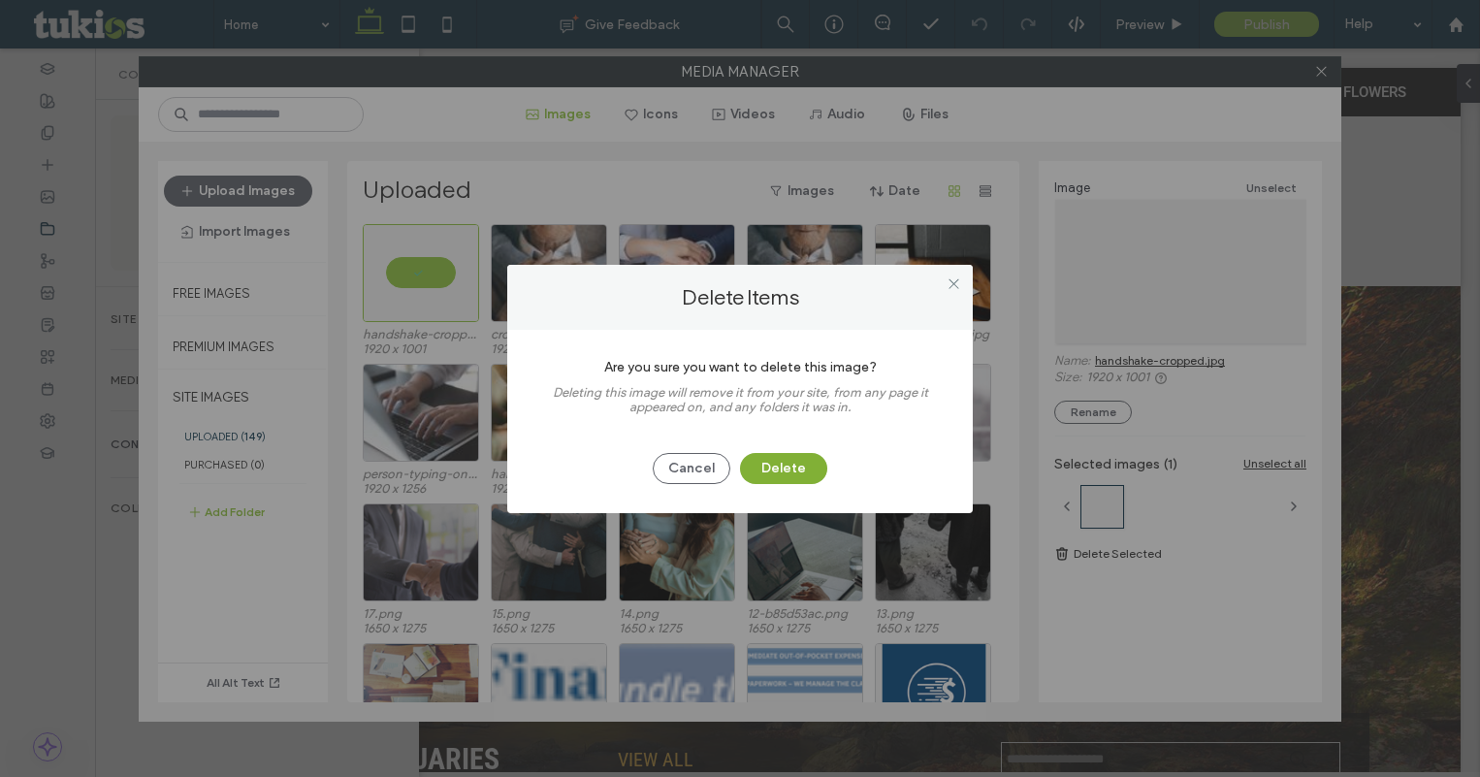
click at [780, 474] on button "Delete" at bounding box center [783, 468] width 87 height 31
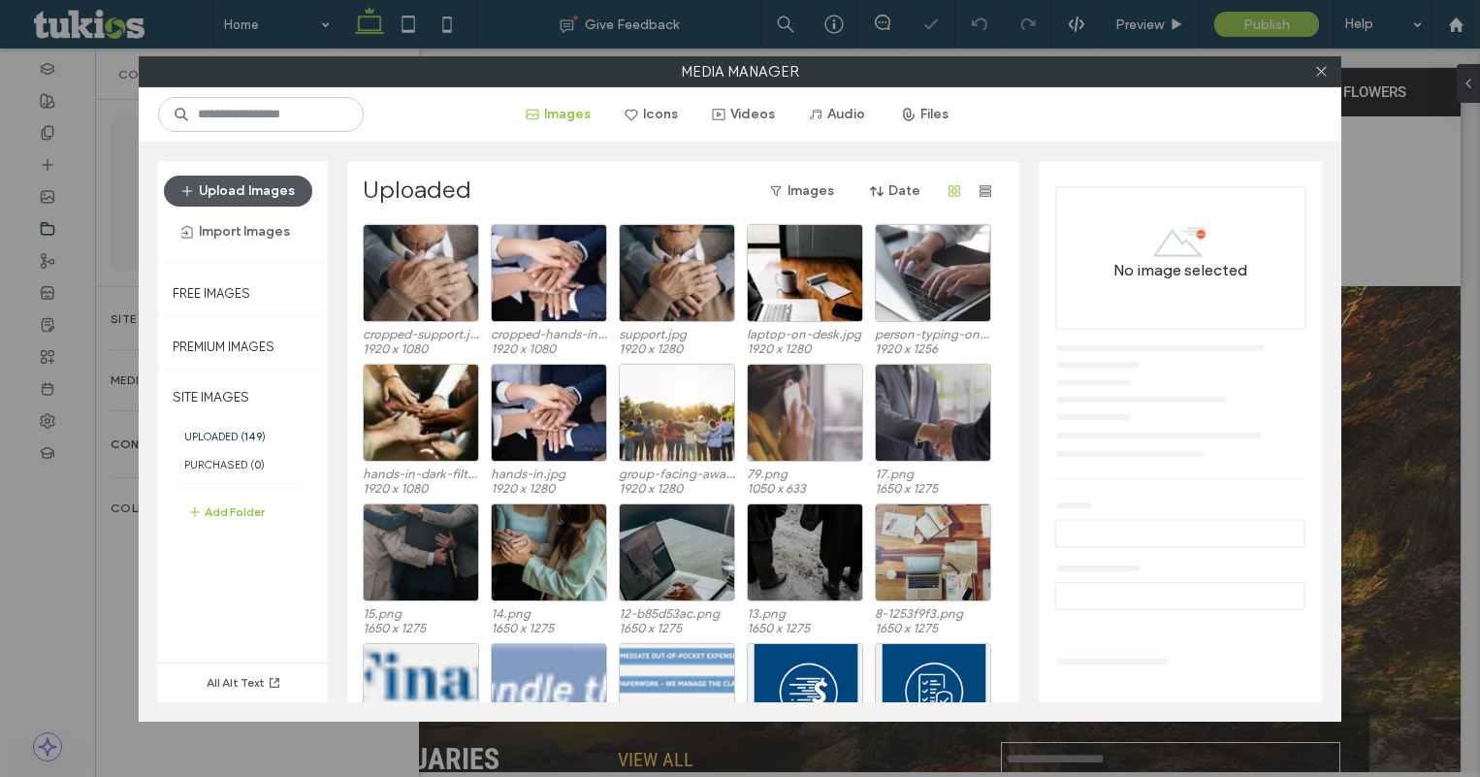
click at [262, 177] on button "Upload Images" at bounding box center [238, 191] width 148 height 31
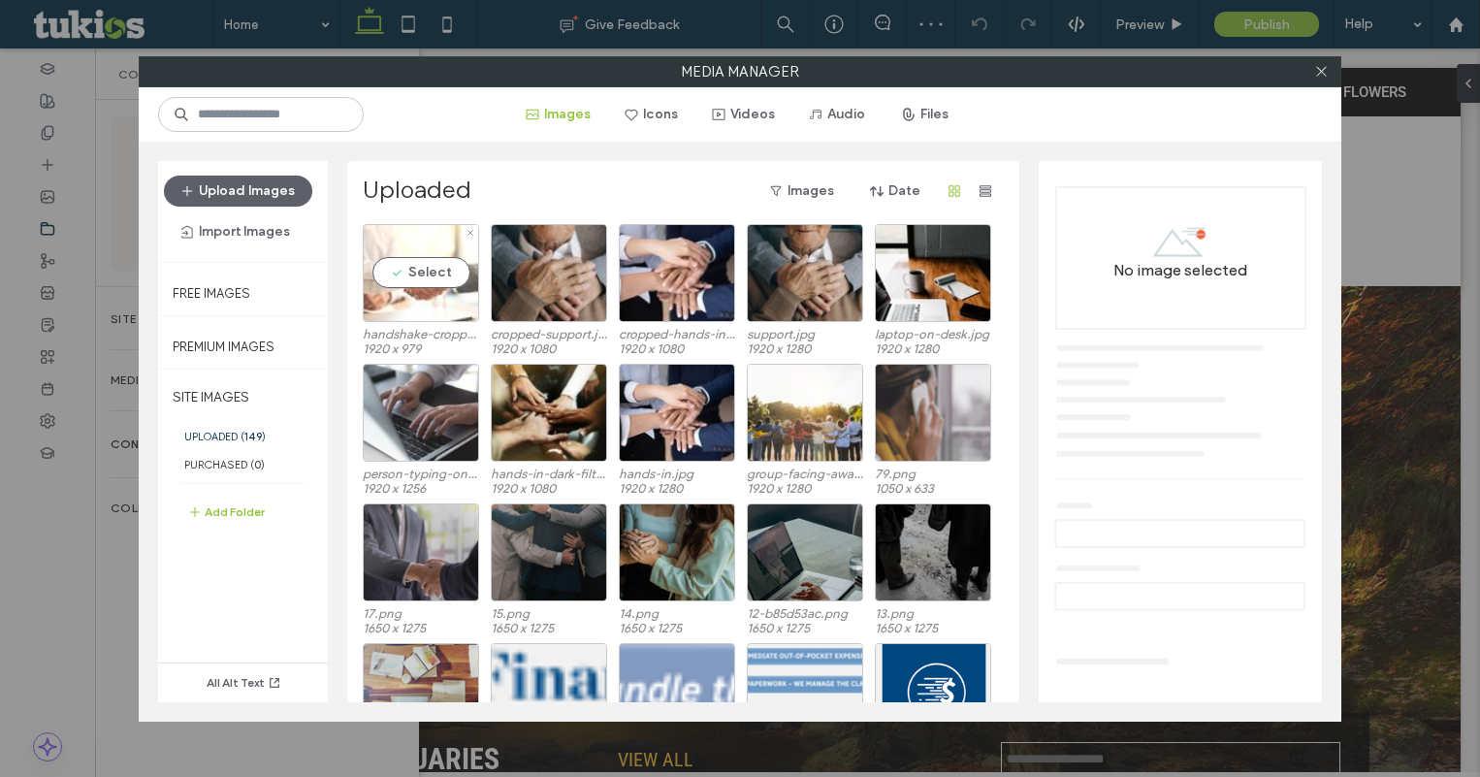
click at [406, 264] on div "Select" at bounding box center [421, 273] width 116 height 98
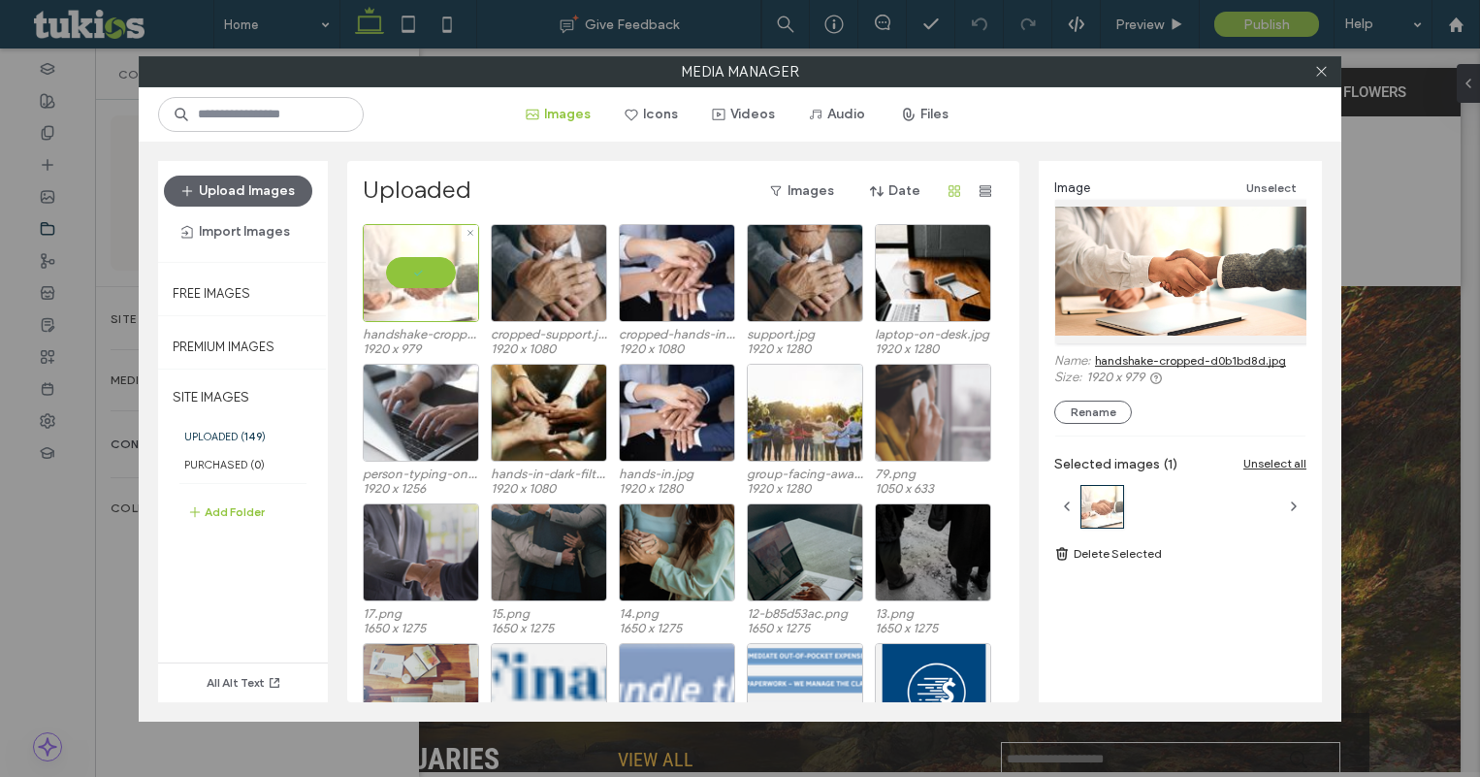
click at [418, 288] on div at bounding box center [421, 273] width 116 height 98
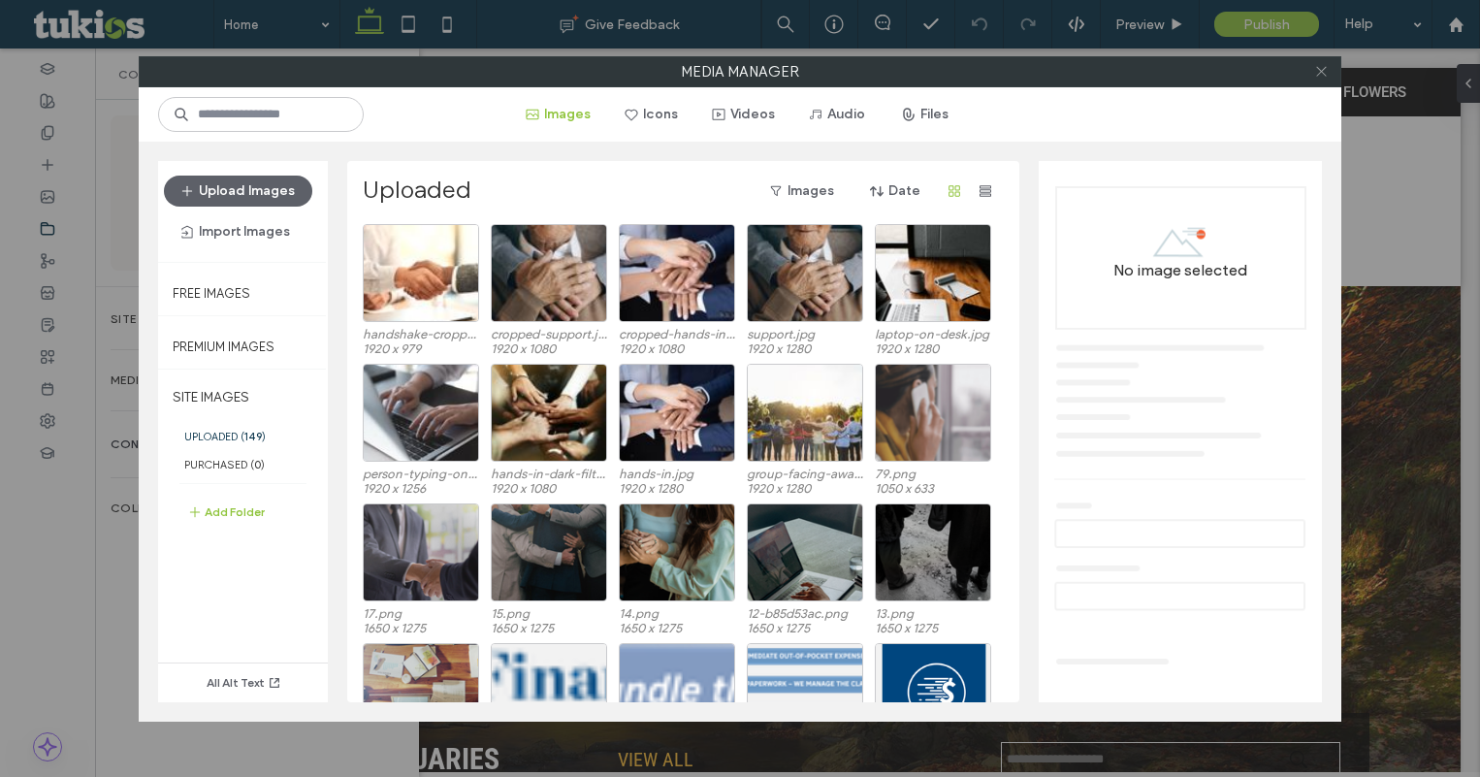
click at [1324, 72] on icon at bounding box center [1321, 71] width 15 height 15
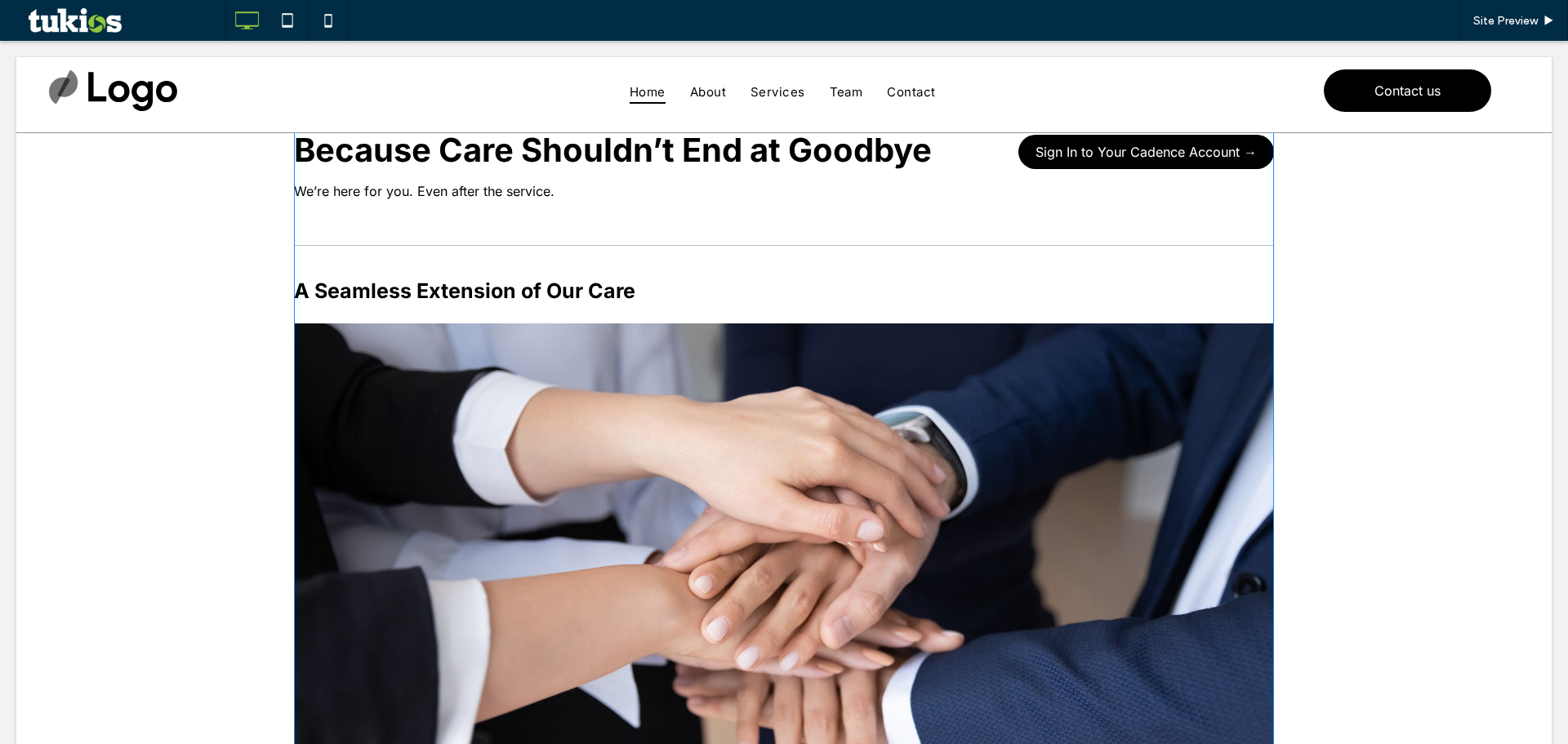
scroll to position [82, 0]
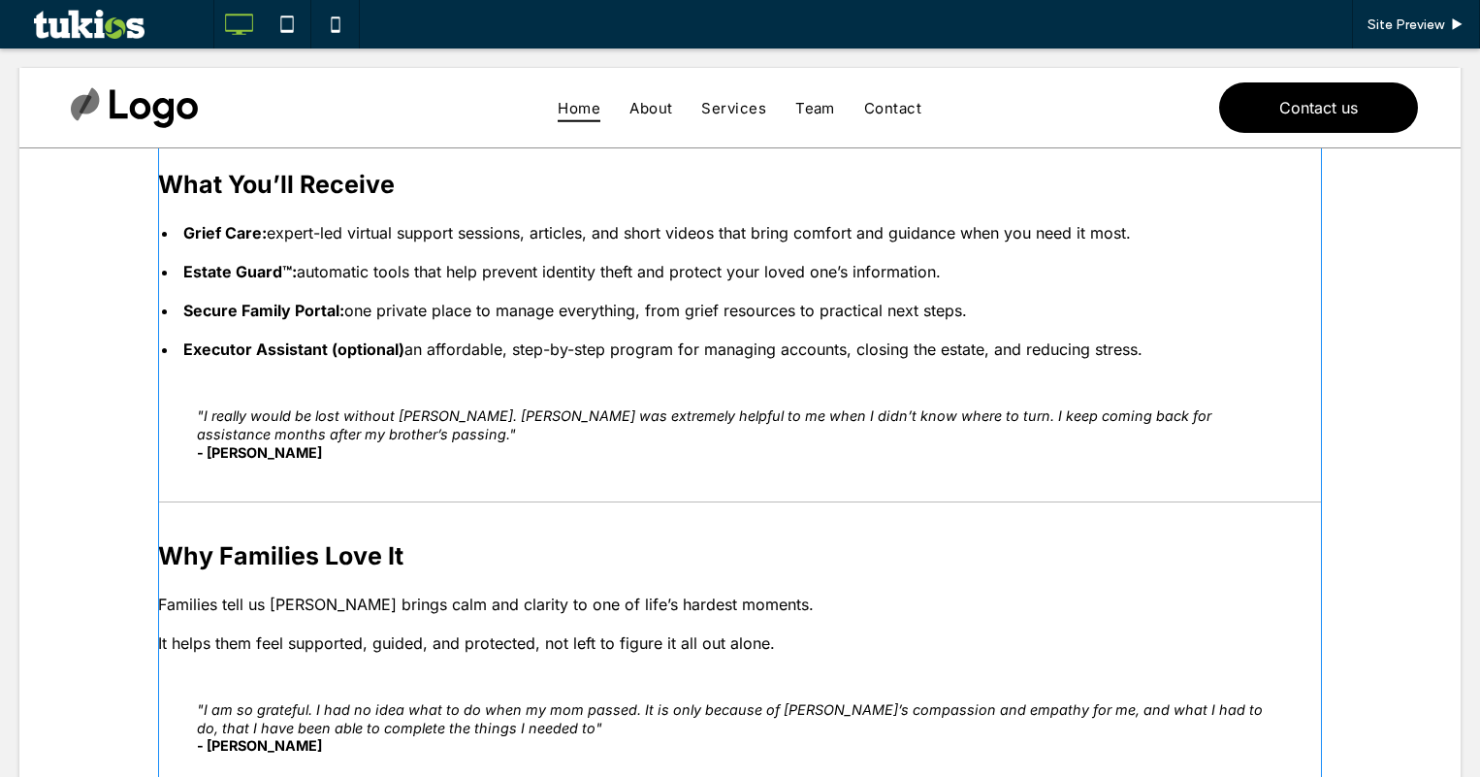
scroll to position [679, 0]
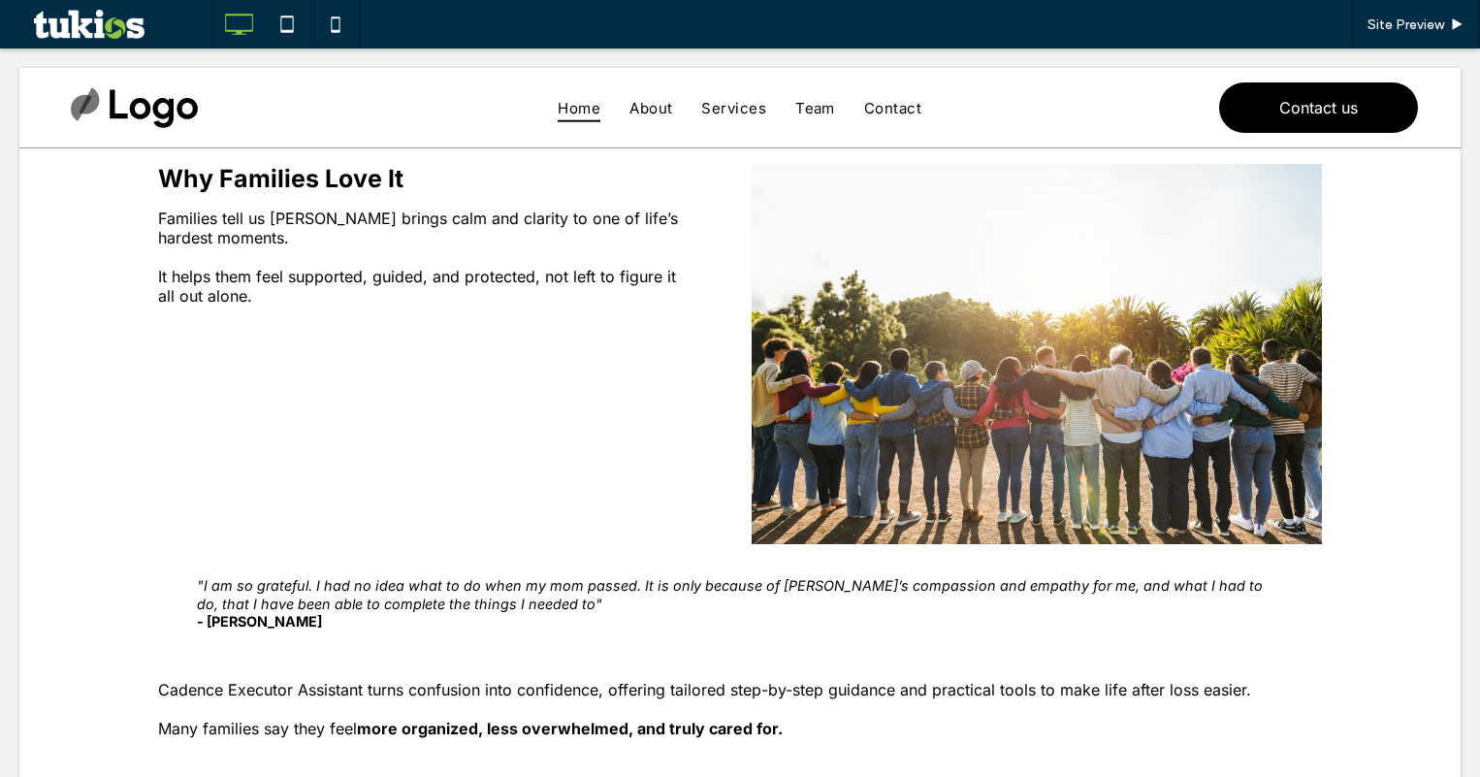
scroll to position [776, 0]
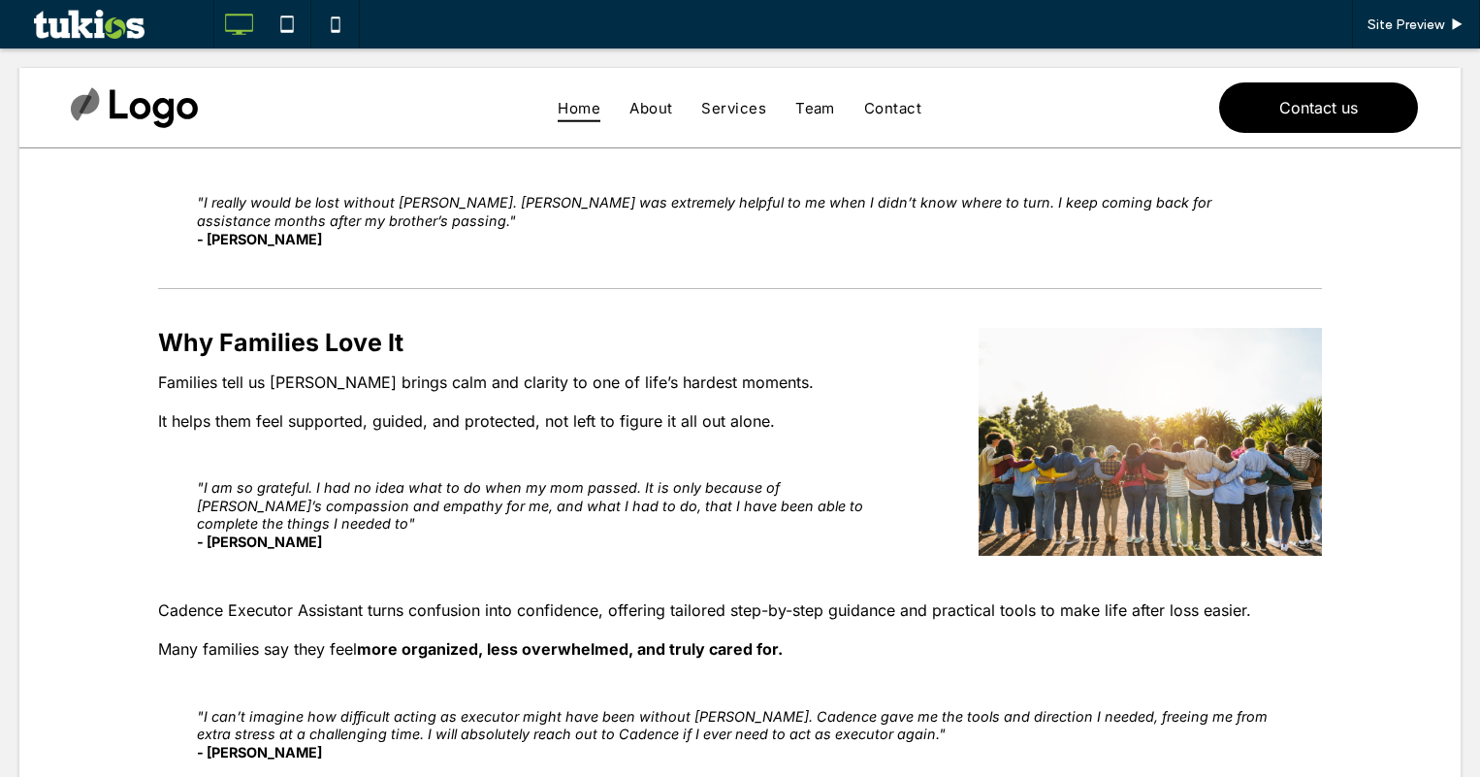
scroll to position [776, 0]
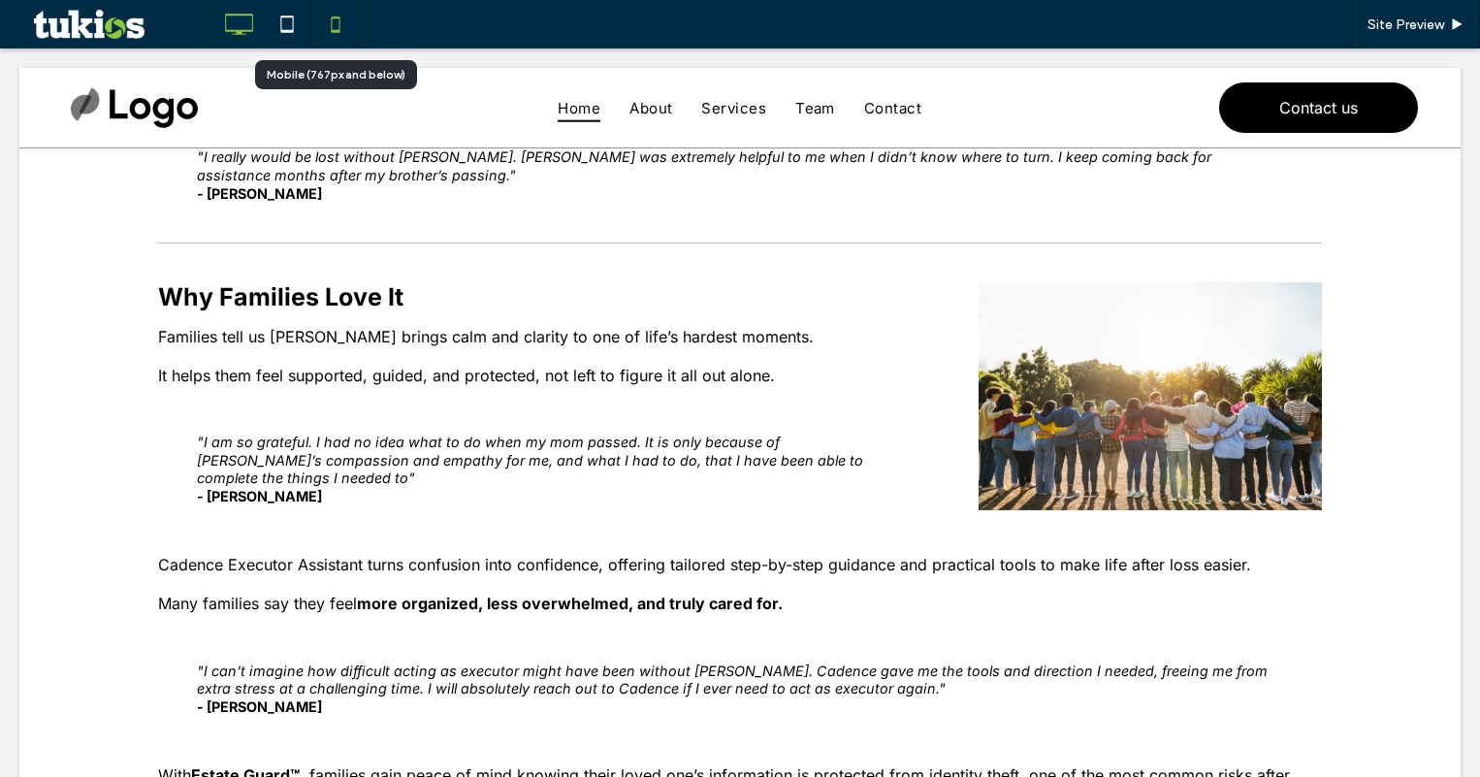
click at [340, 26] on icon at bounding box center [335, 24] width 39 height 39
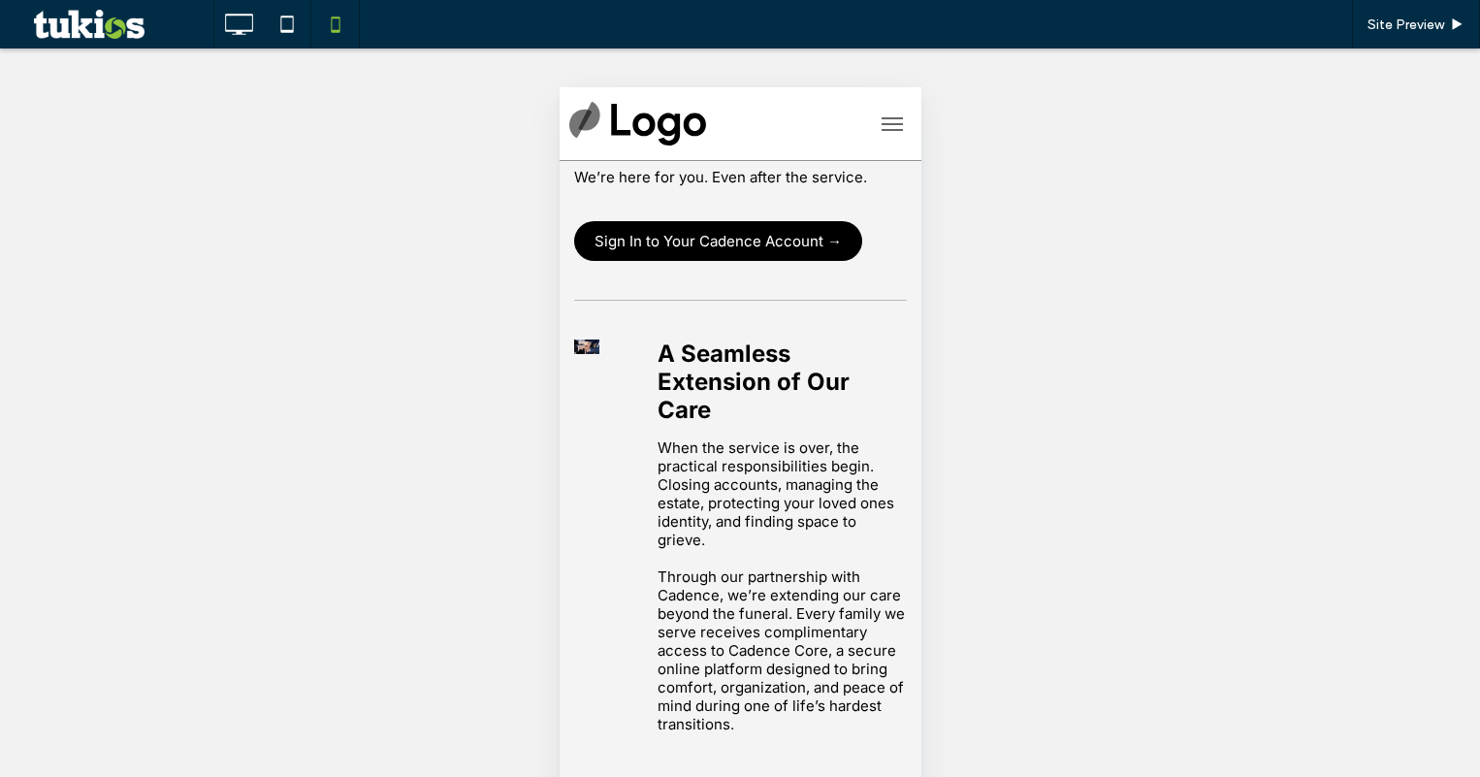
scroll to position [0, 0]
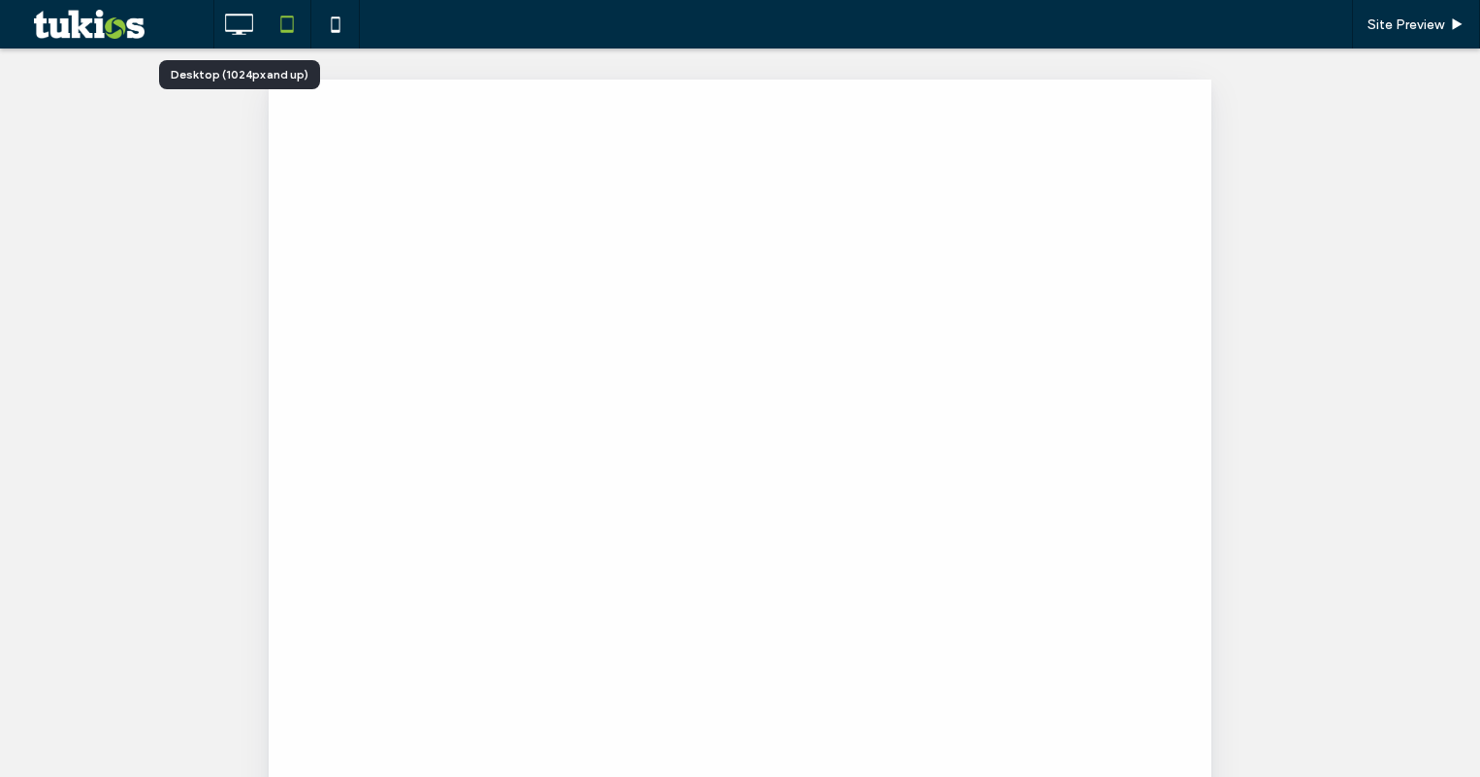
click at [239, 30] on use at bounding box center [239, 24] width 28 height 21
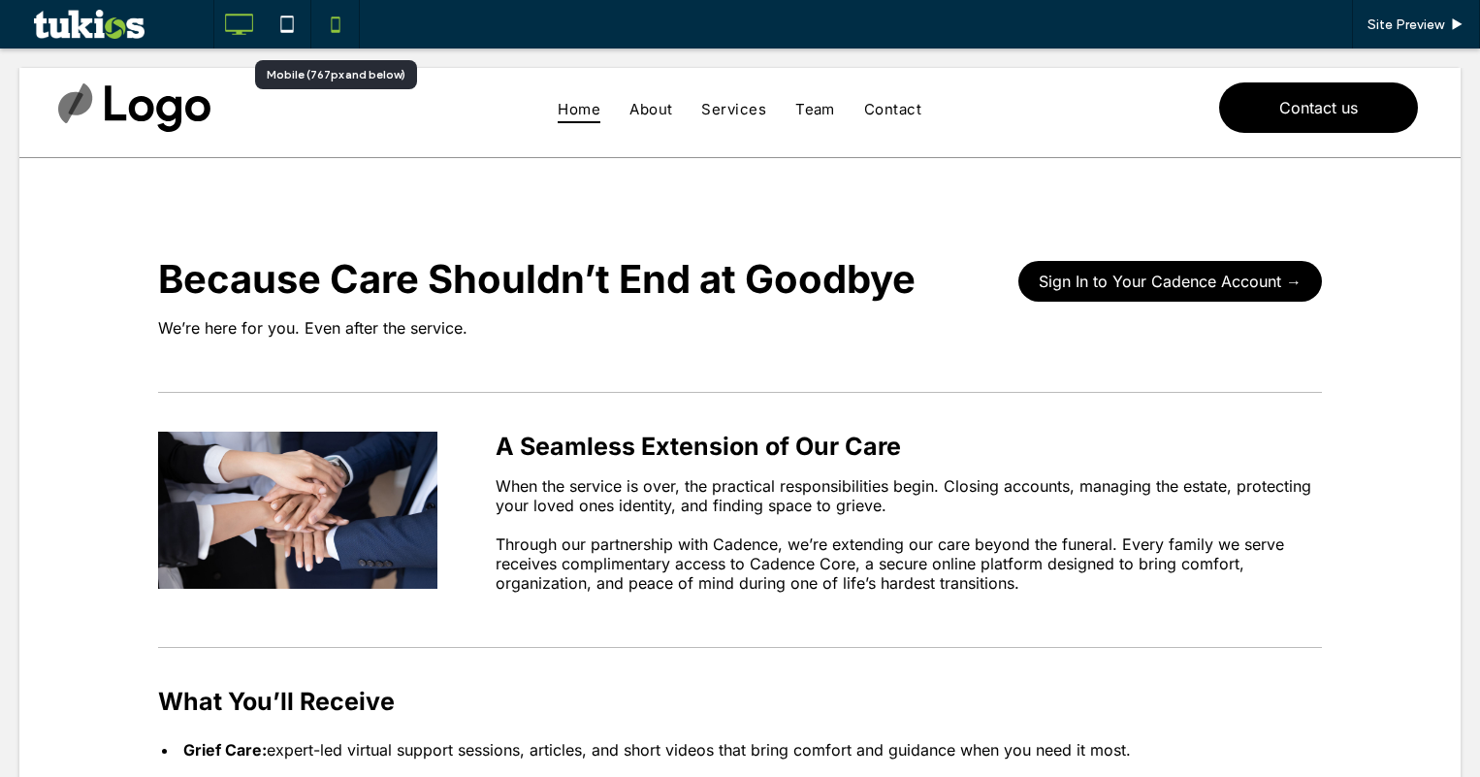
click at [327, 16] on icon at bounding box center [335, 24] width 39 height 39
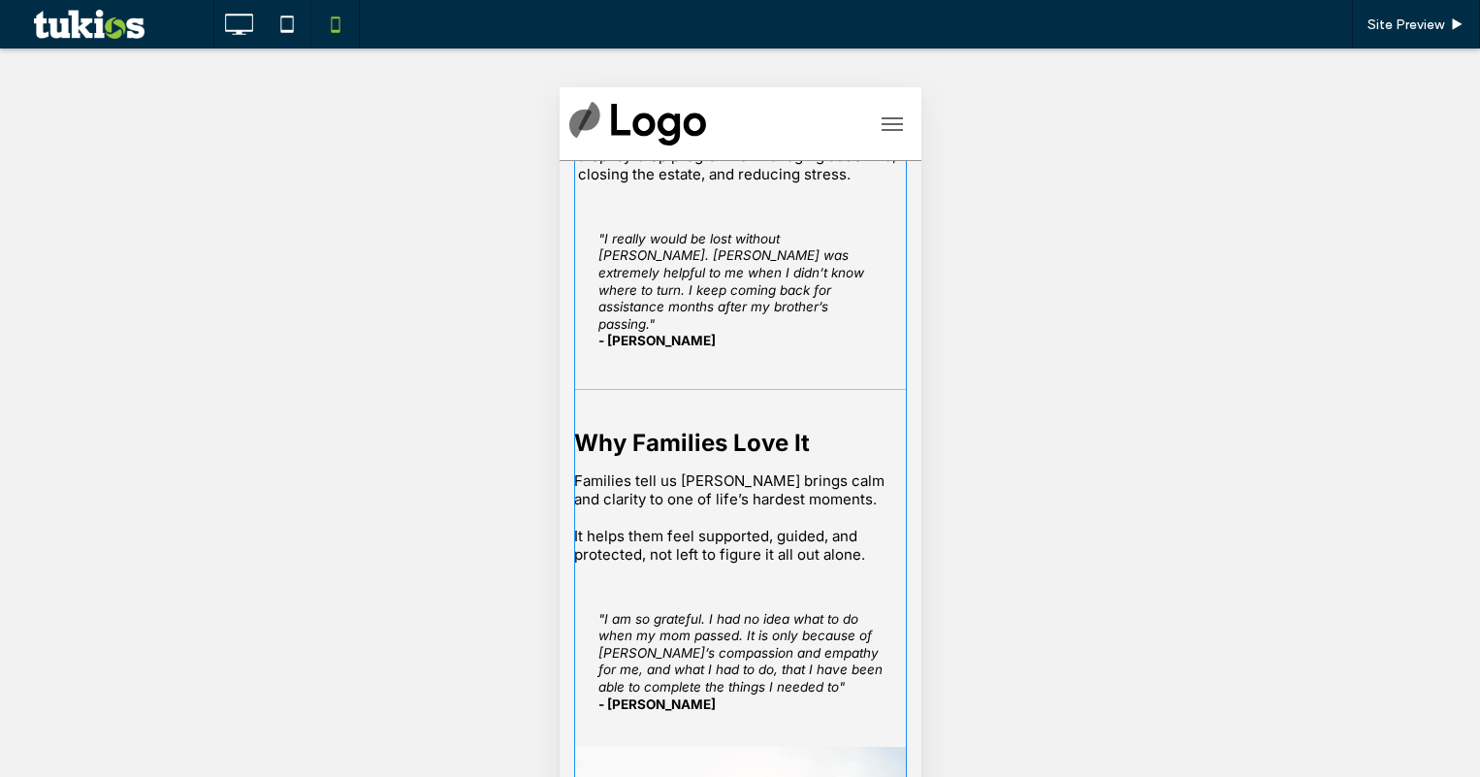
scroll to position [1067, 0]
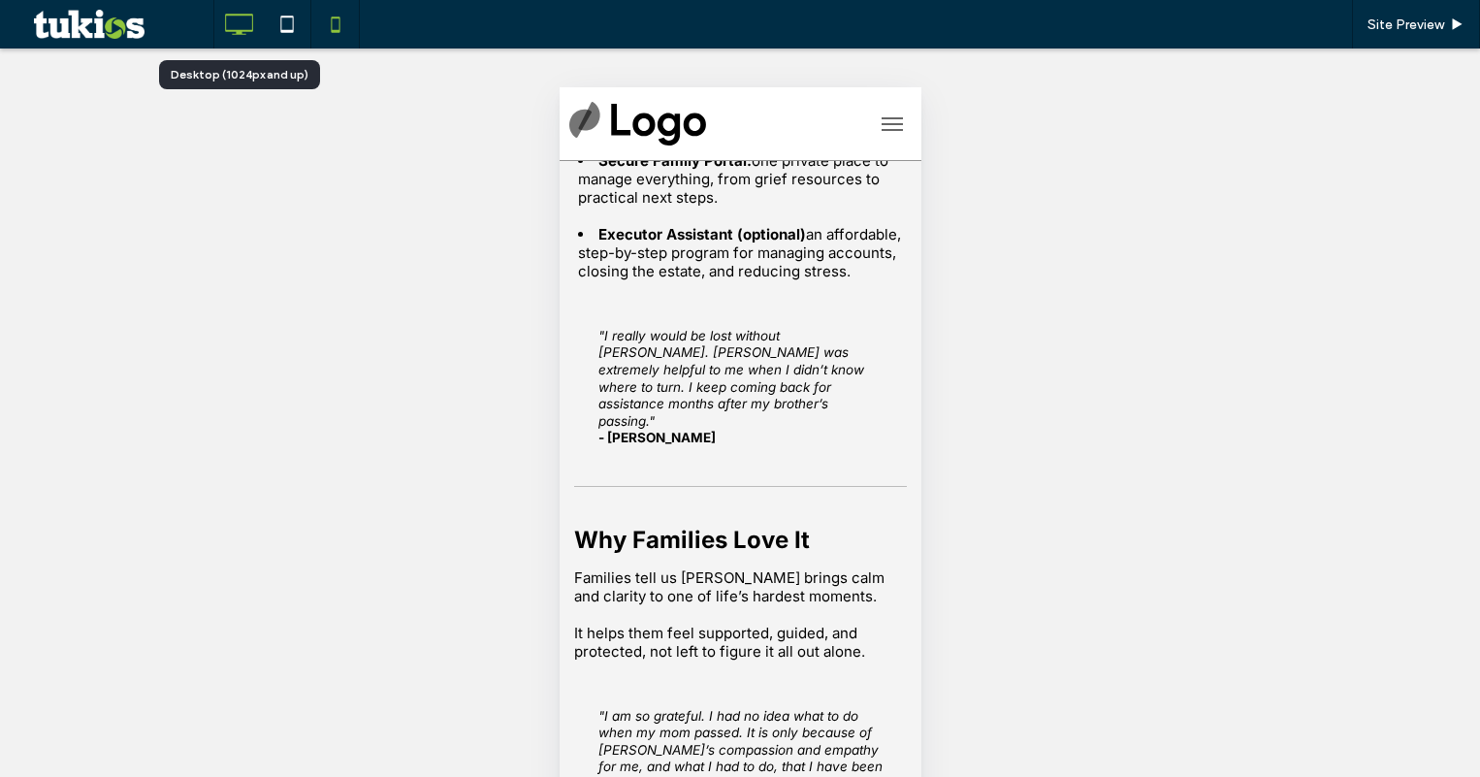
click at [243, 24] on icon at bounding box center [238, 24] width 39 height 39
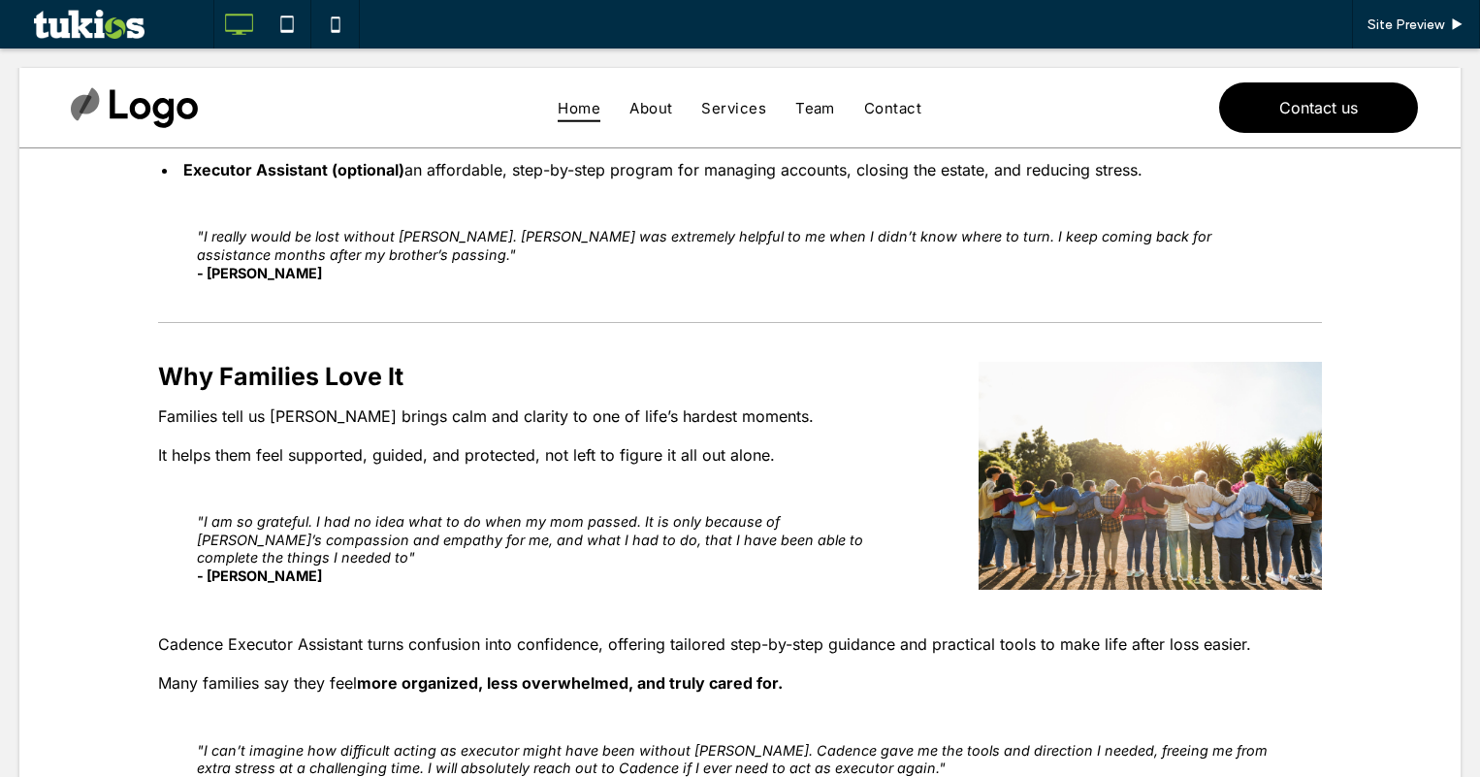
scroll to position [679, 0]
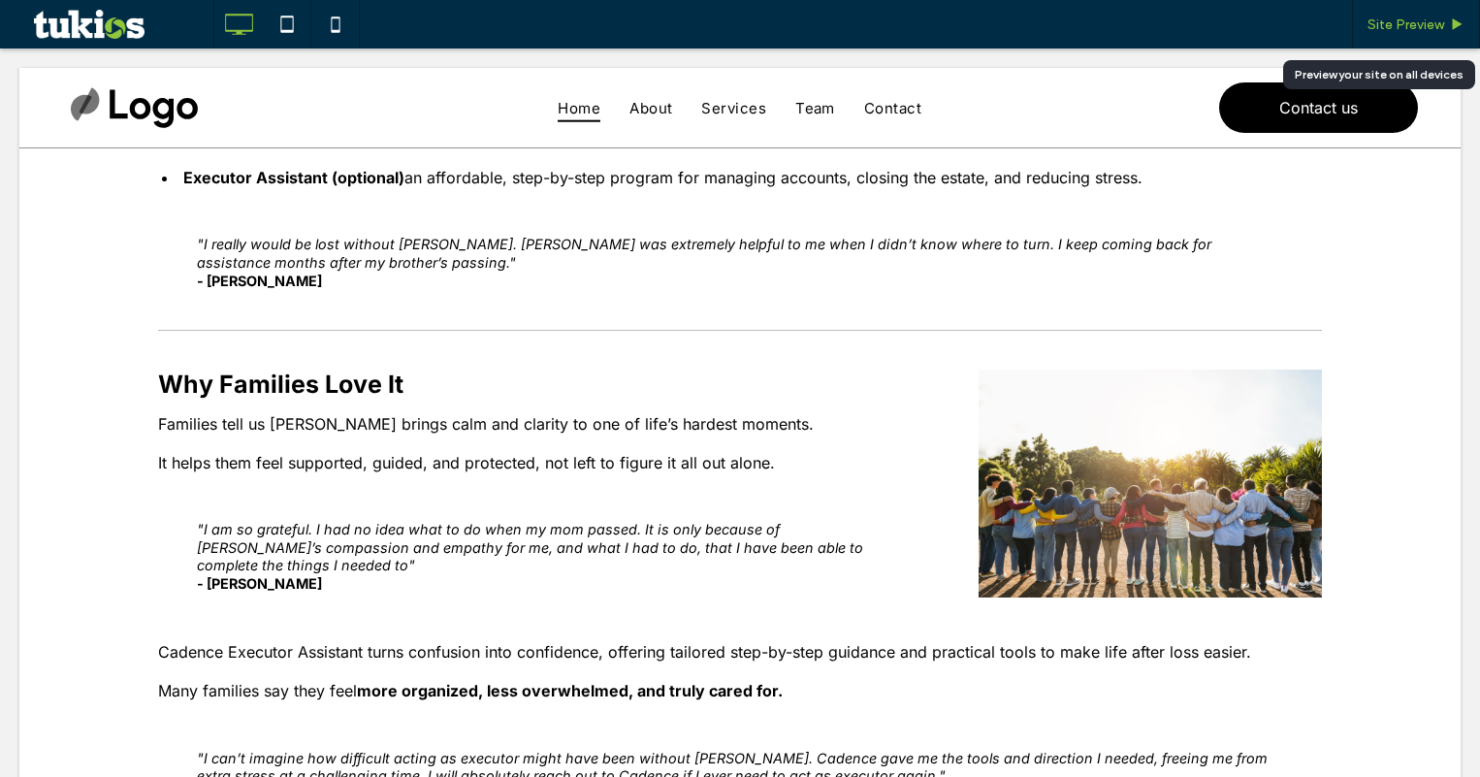
click at [1389, 16] on span "Site Preview" at bounding box center [1406, 24] width 77 height 16
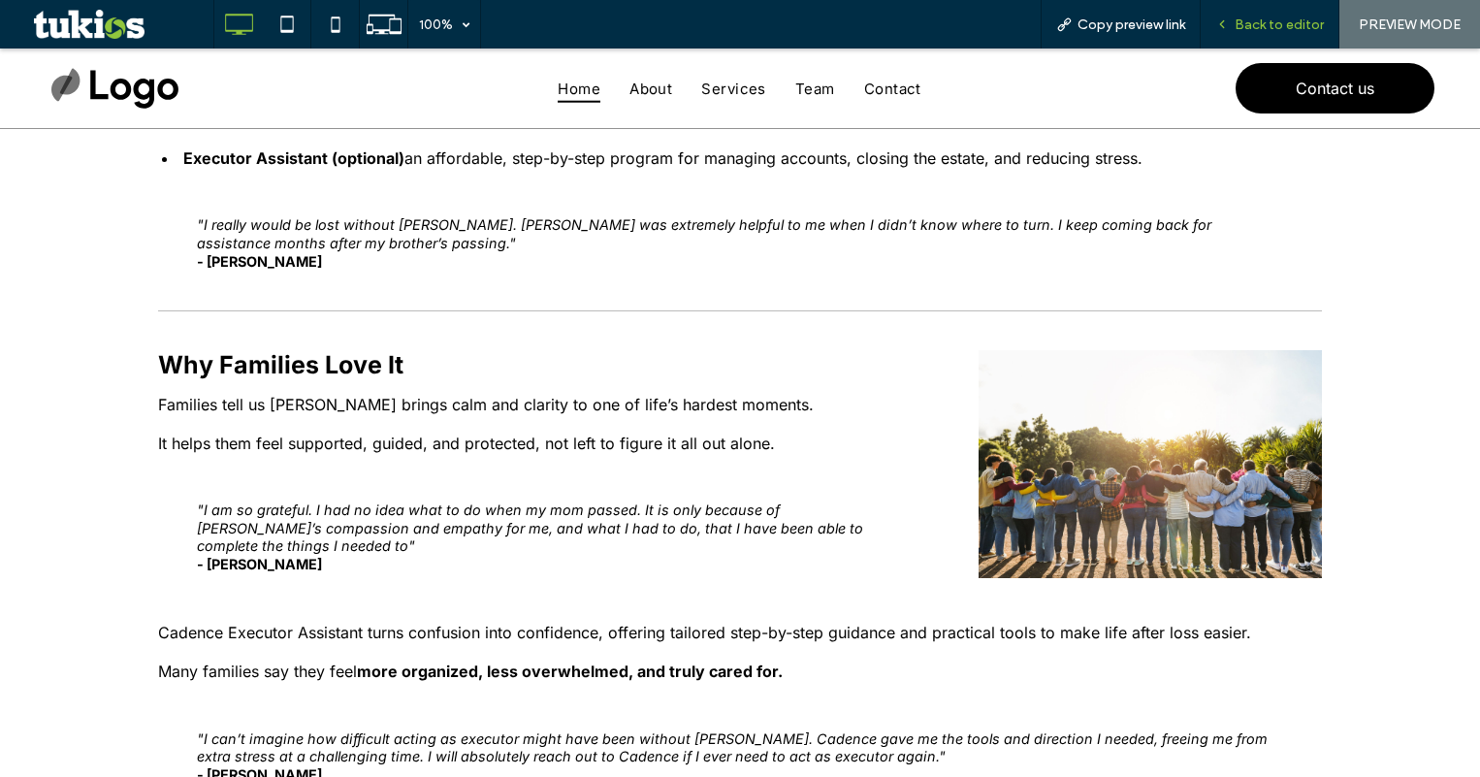
click at [1258, 18] on span "Back to editor" at bounding box center [1279, 24] width 89 height 16
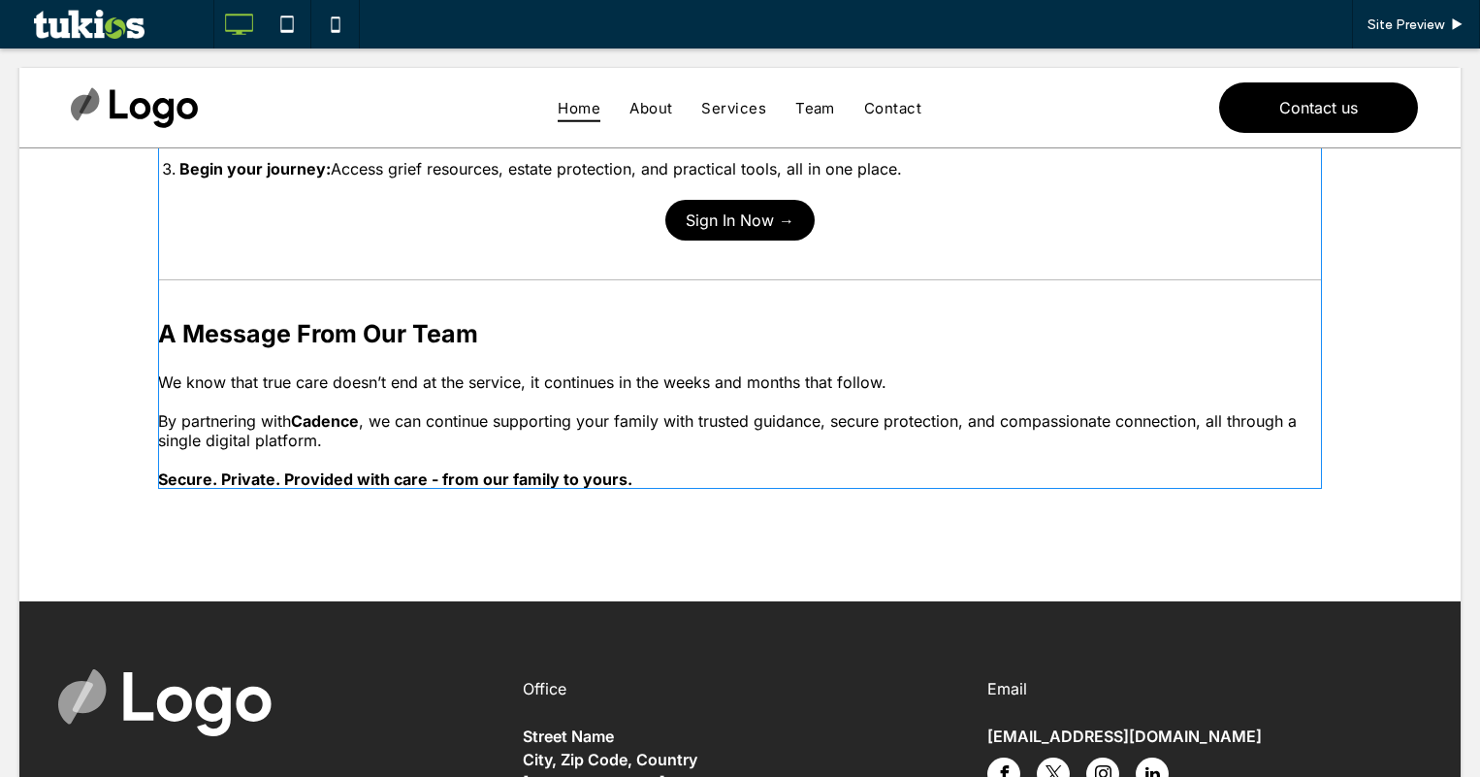
scroll to position [1649, 0]
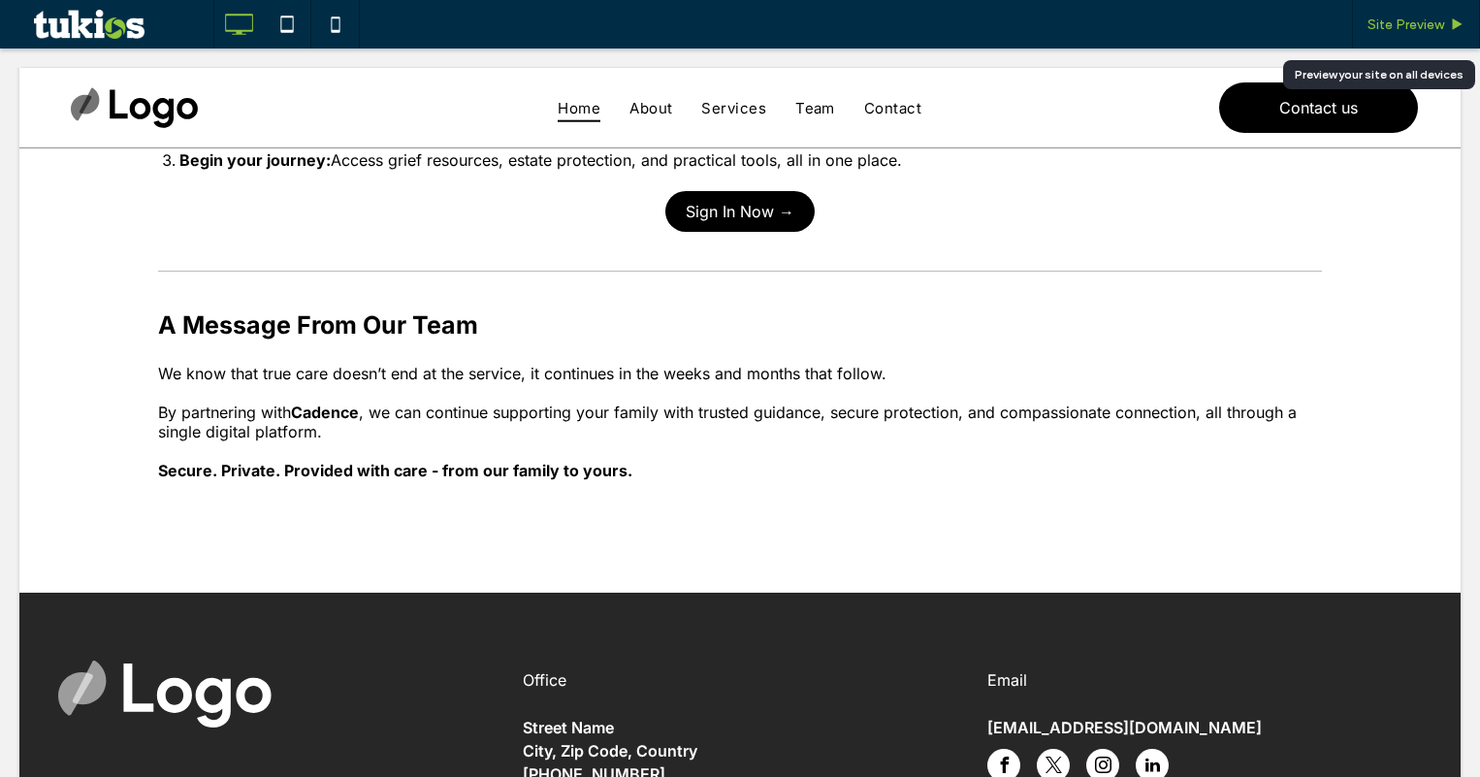
click at [1423, 30] on span "Site Preview" at bounding box center [1406, 24] width 77 height 16
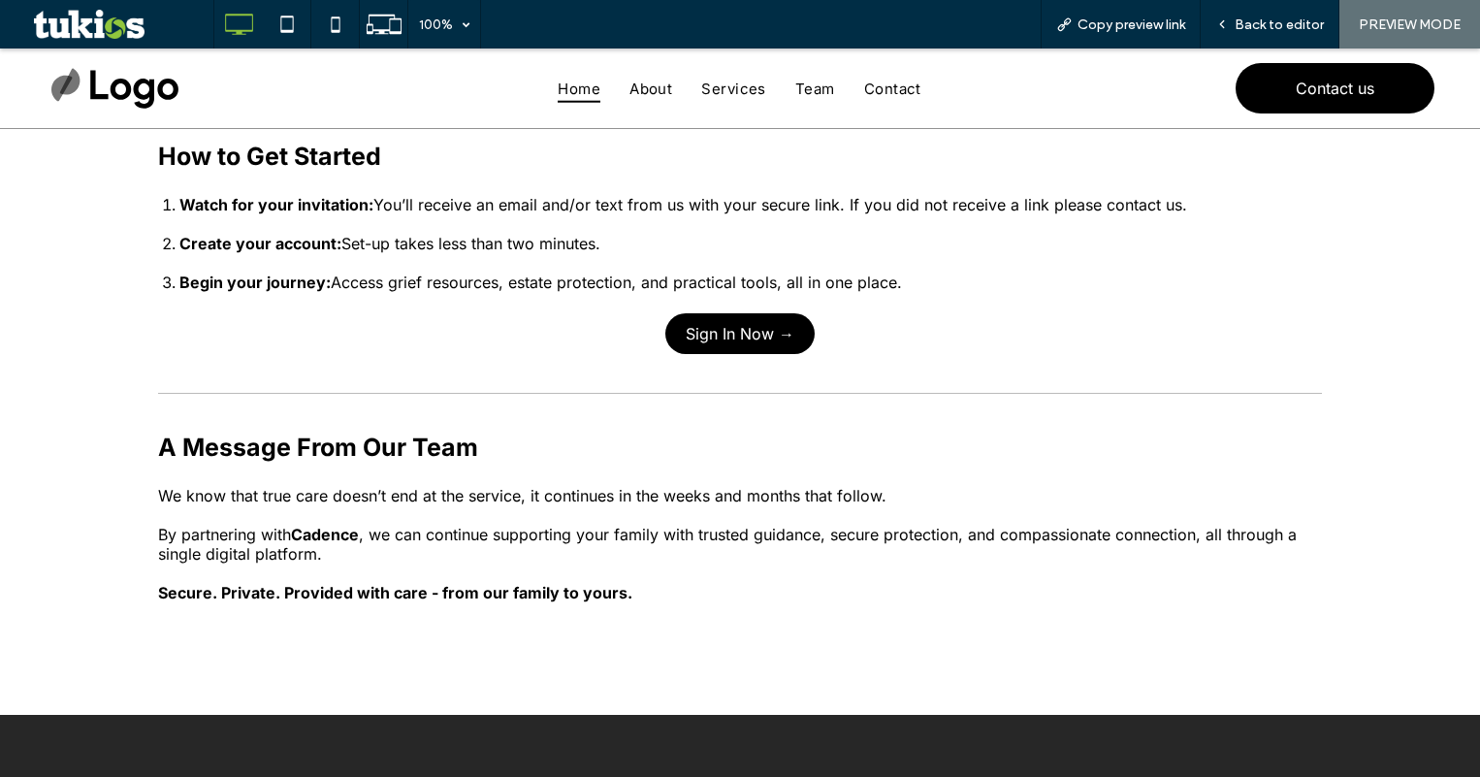
scroll to position [1358, 0]
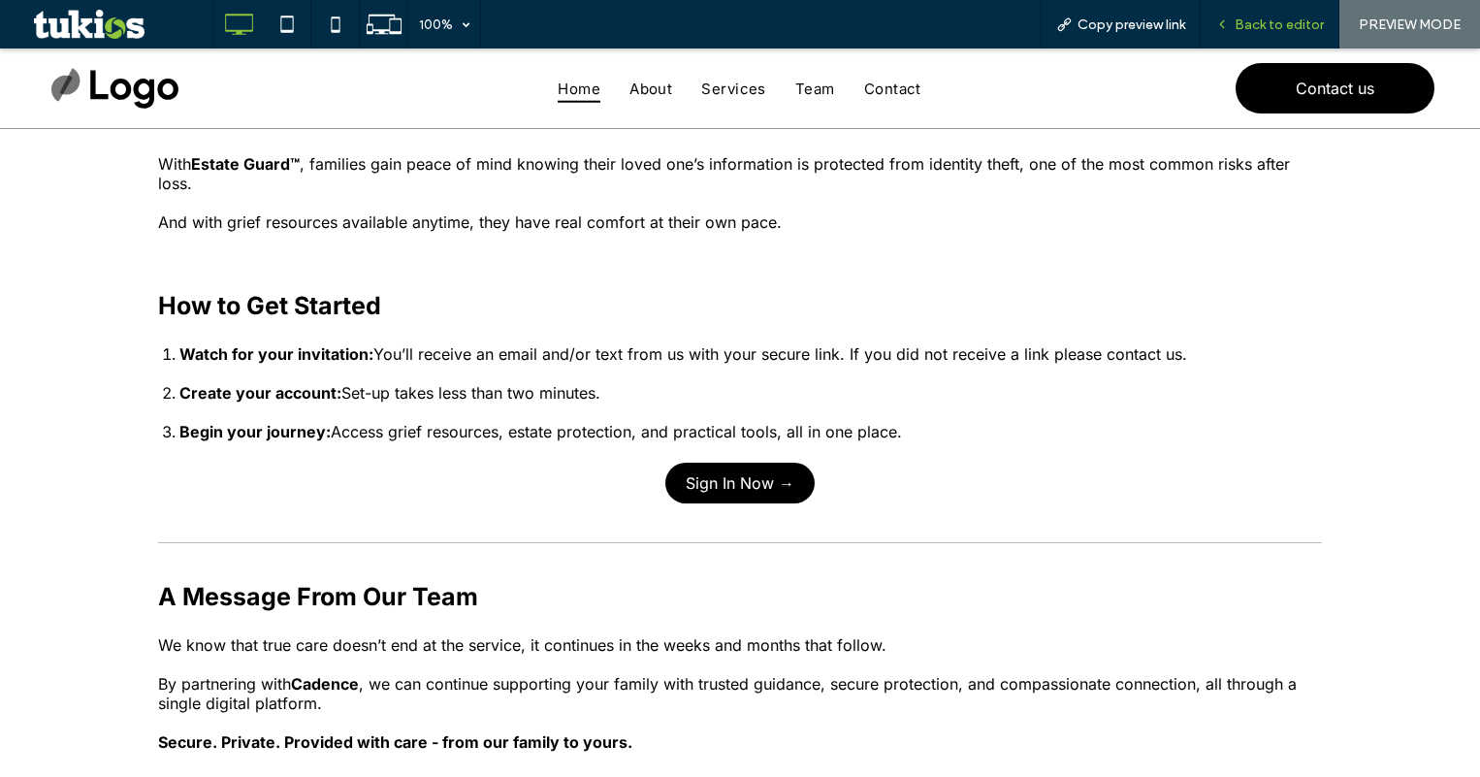
click at [1268, 21] on span "Back to editor" at bounding box center [1279, 24] width 89 height 16
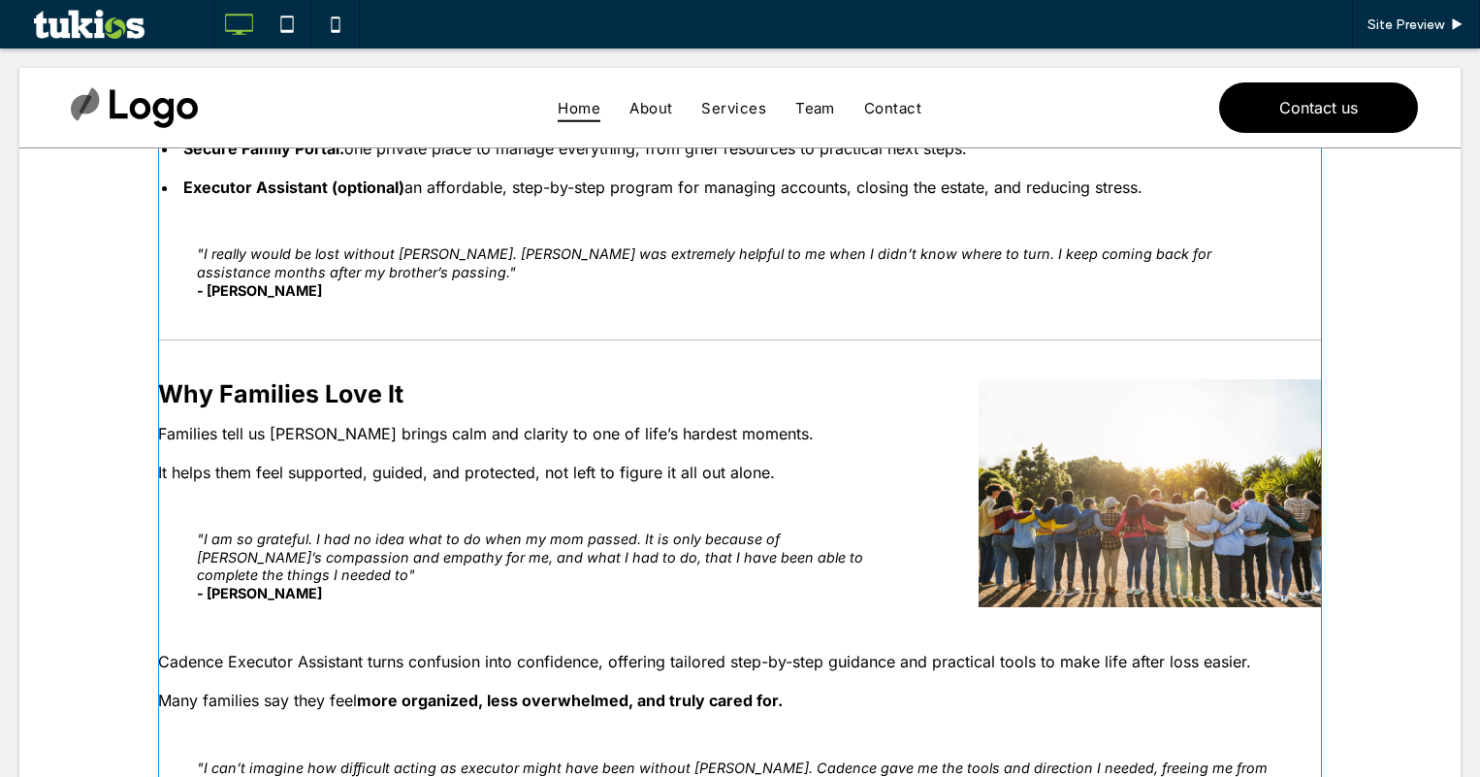
scroll to position [485, 0]
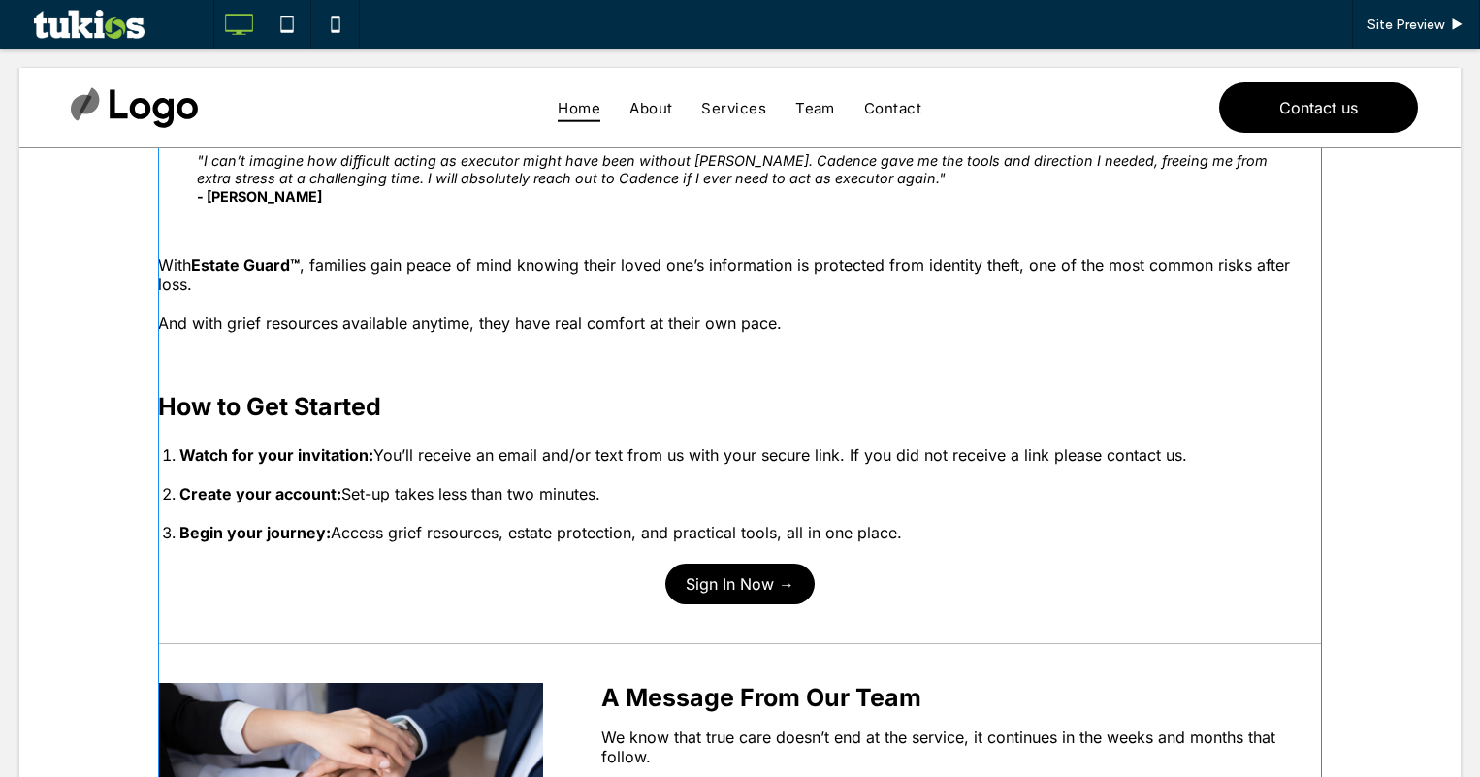
scroll to position [1164, 0]
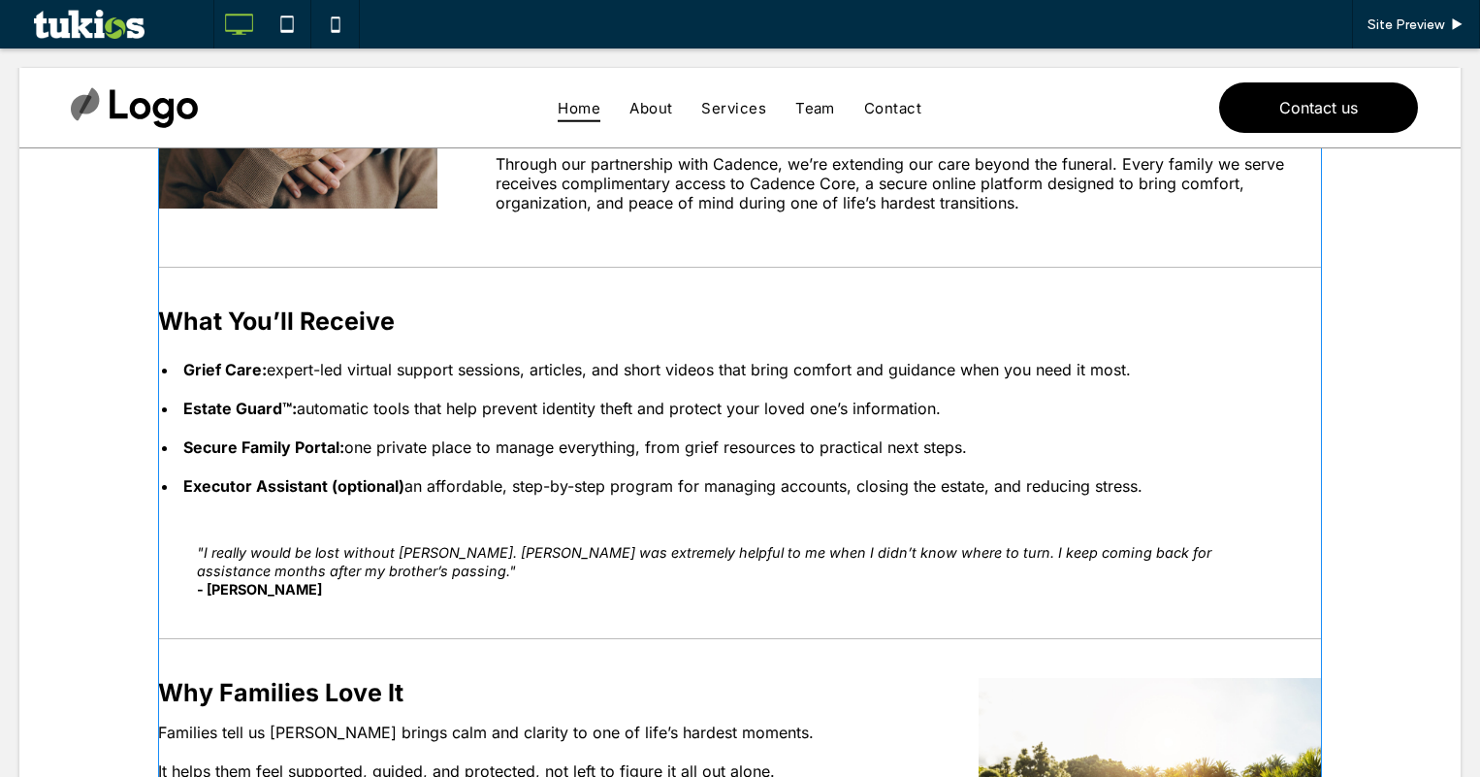
scroll to position [291, 0]
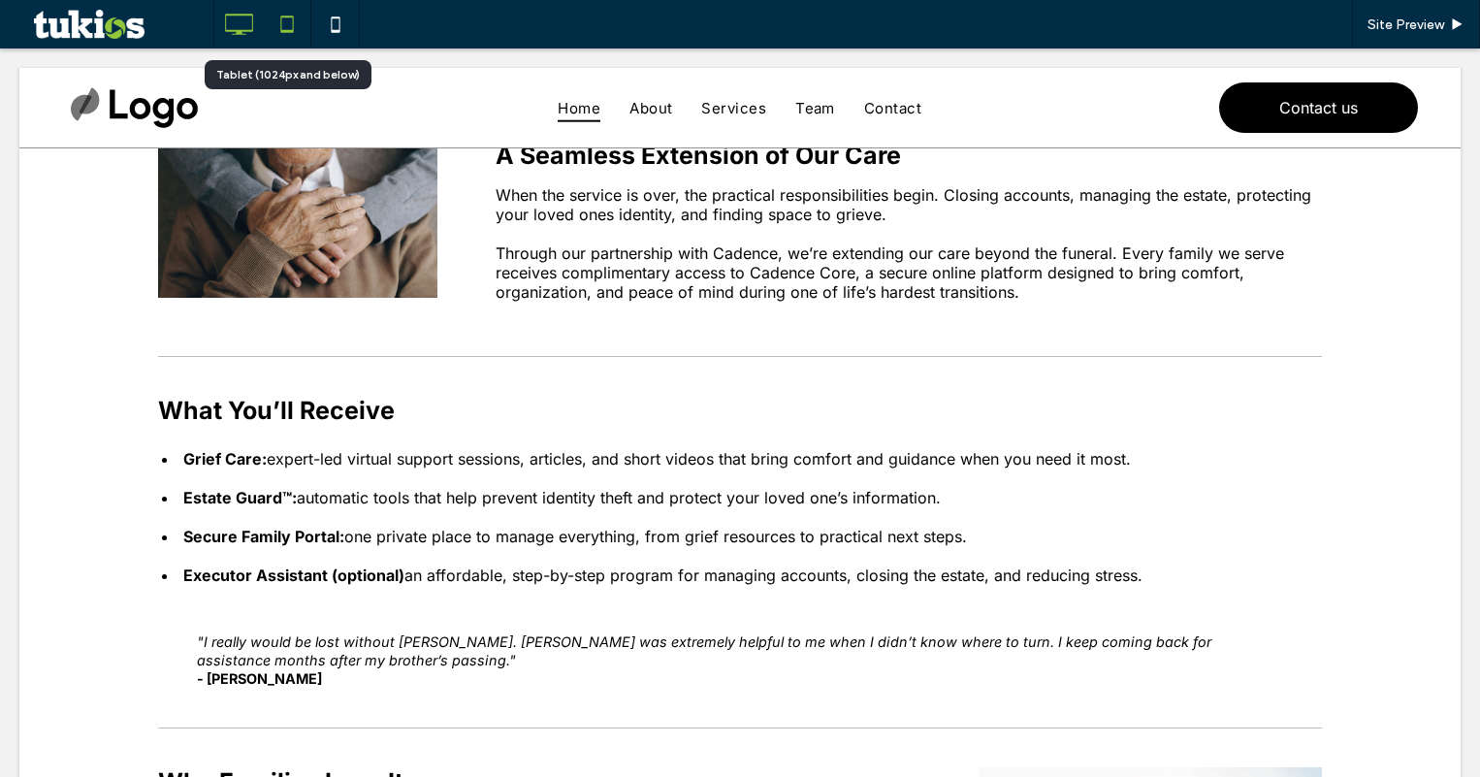
drag, startPoint x: 286, startPoint y: 27, endPoint x: 38, endPoint y: 15, distance: 248.6
click at [286, 27] on icon at bounding box center [287, 24] width 39 height 39
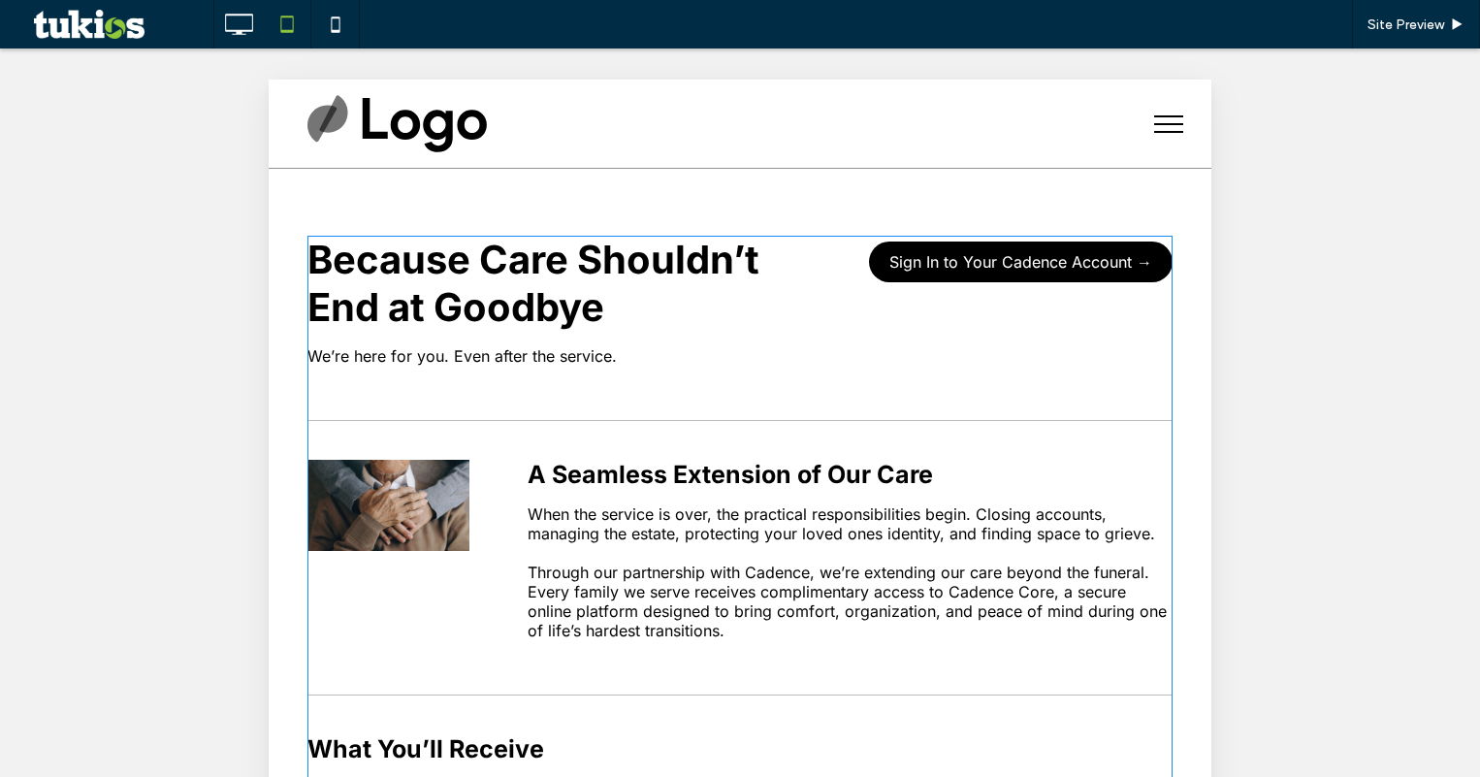
scroll to position [0, 0]
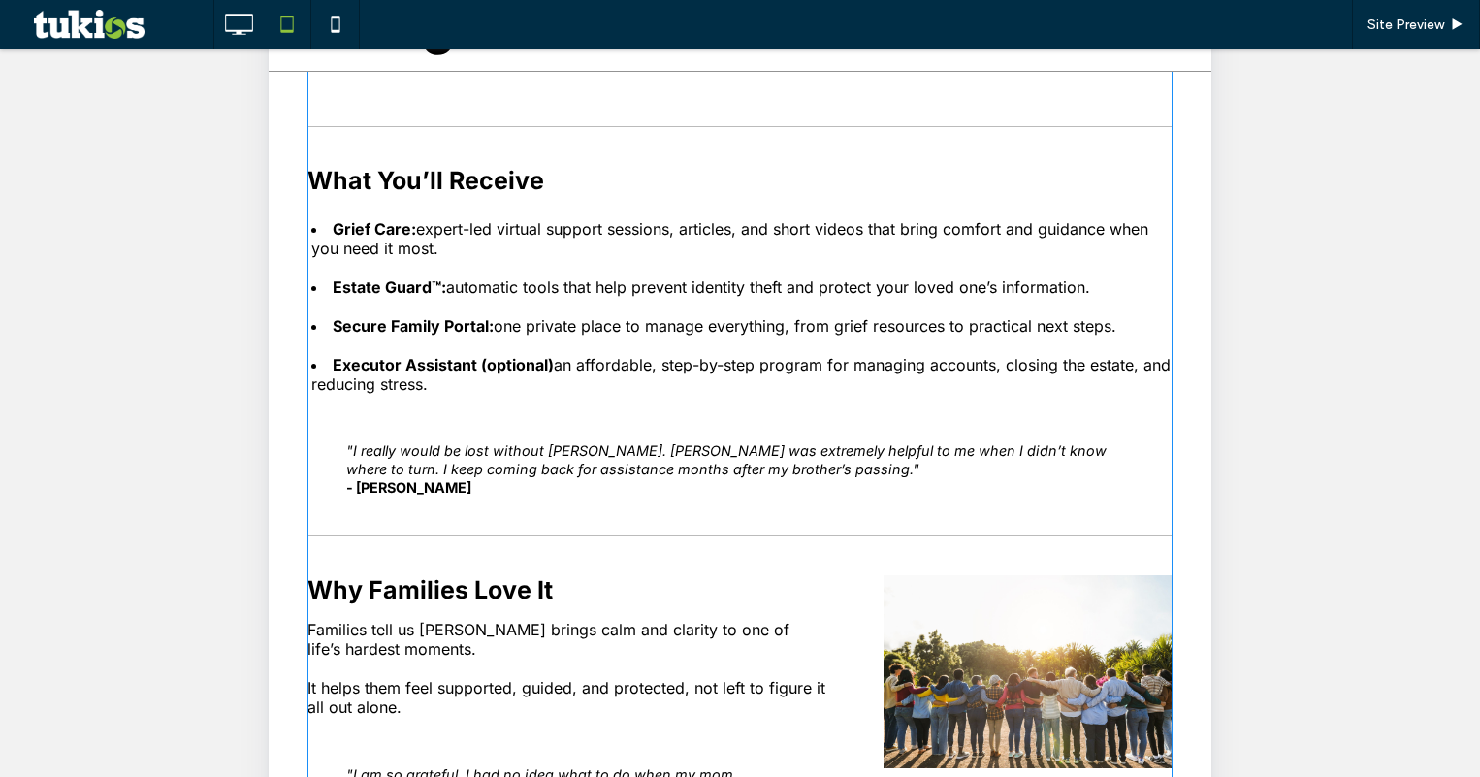
scroll to position [230, 0]
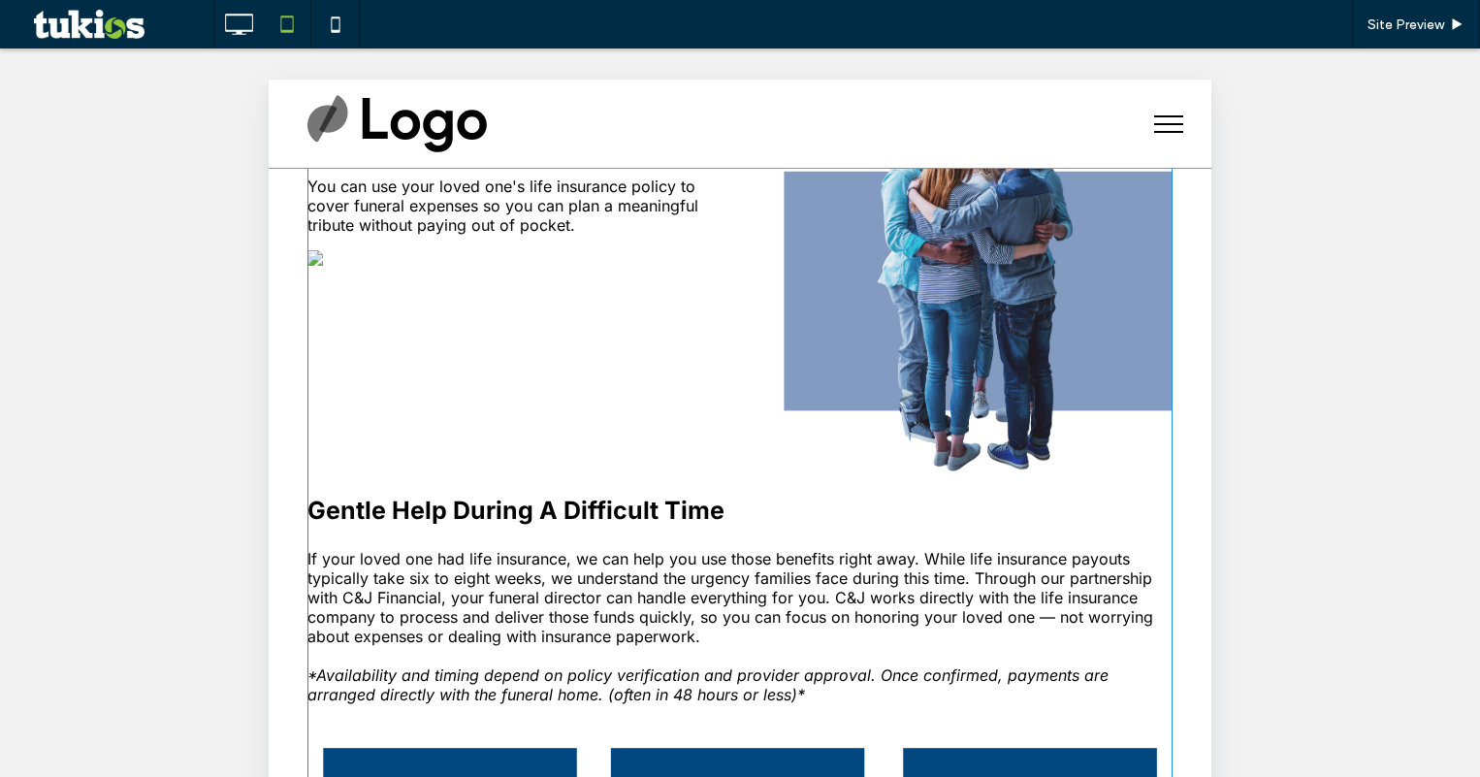
scroll to position [165, 0]
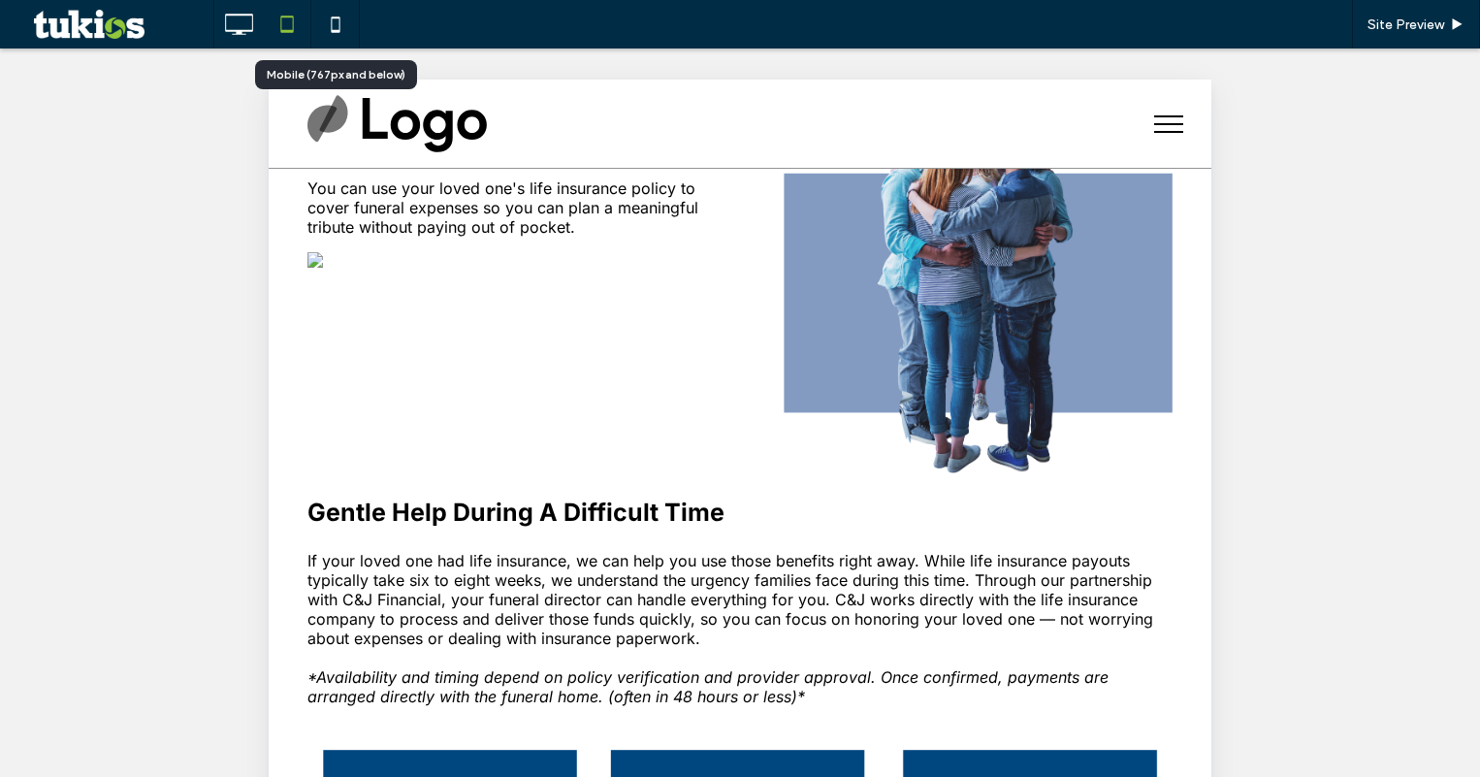
drag, startPoint x: 333, startPoint y: 27, endPoint x: 337, endPoint y: 48, distance: 20.7
click at [333, 27] on icon at bounding box center [335, 24] width 39 height 39
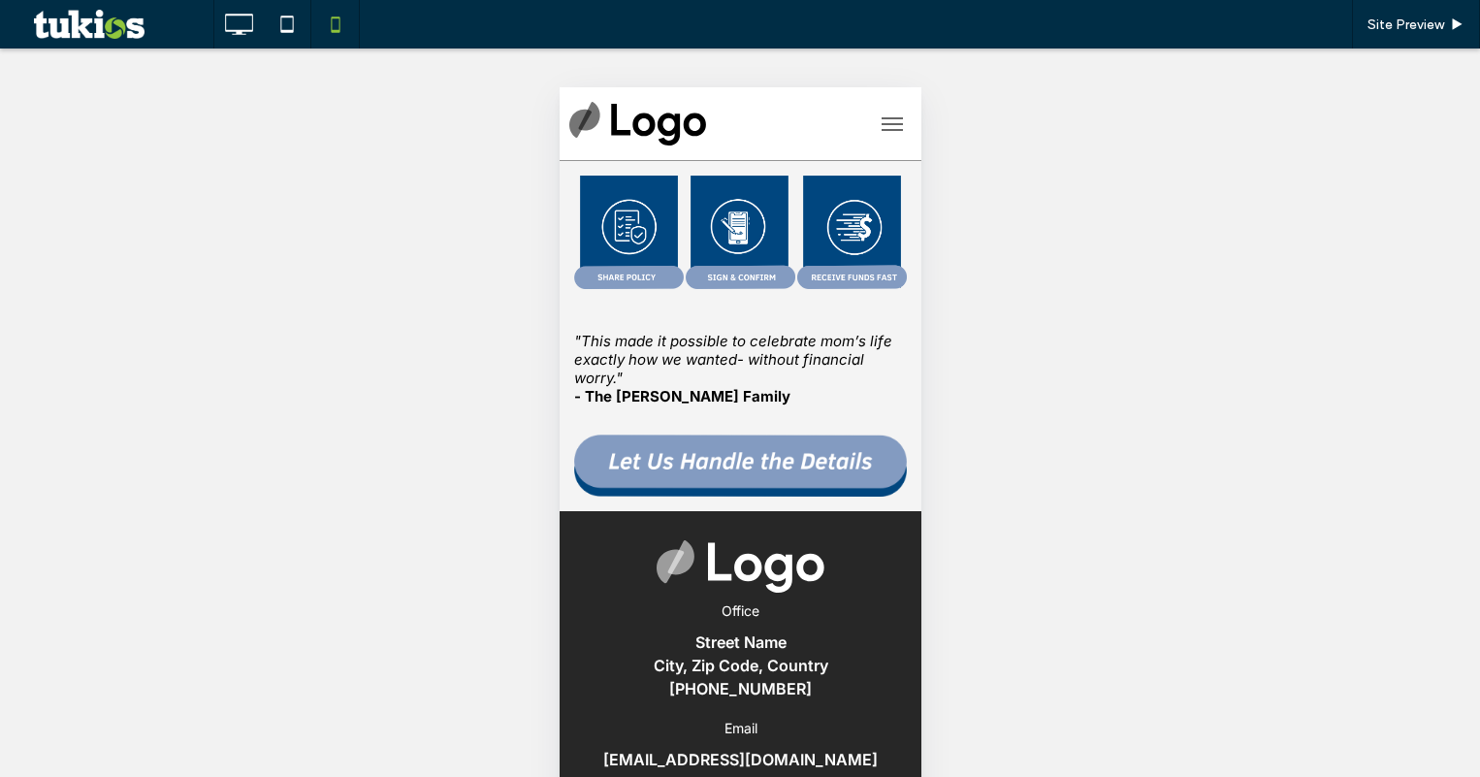
scroll to position [1164, 0]
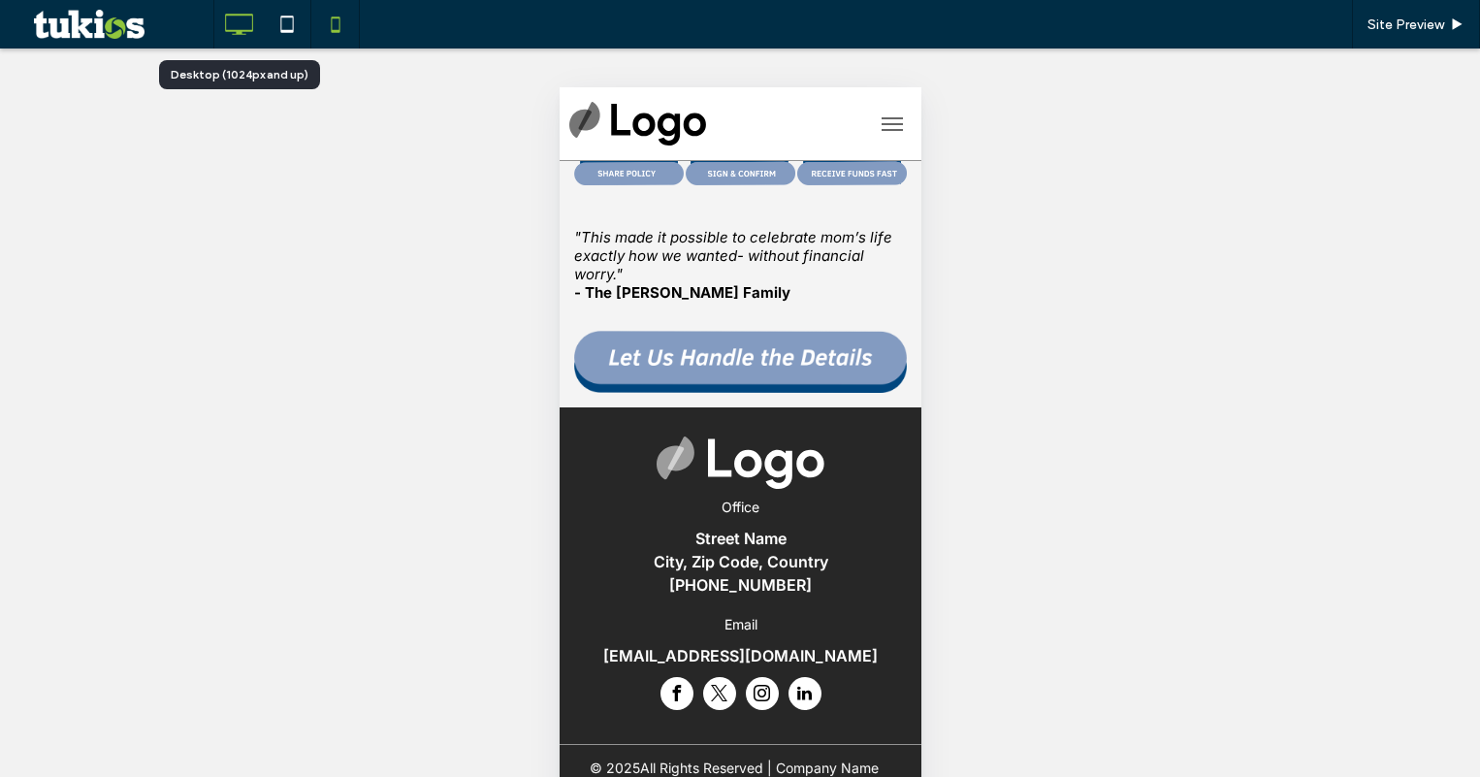
click at [254, 16] on icon at bounding box center [238, 24] width 39 height 39
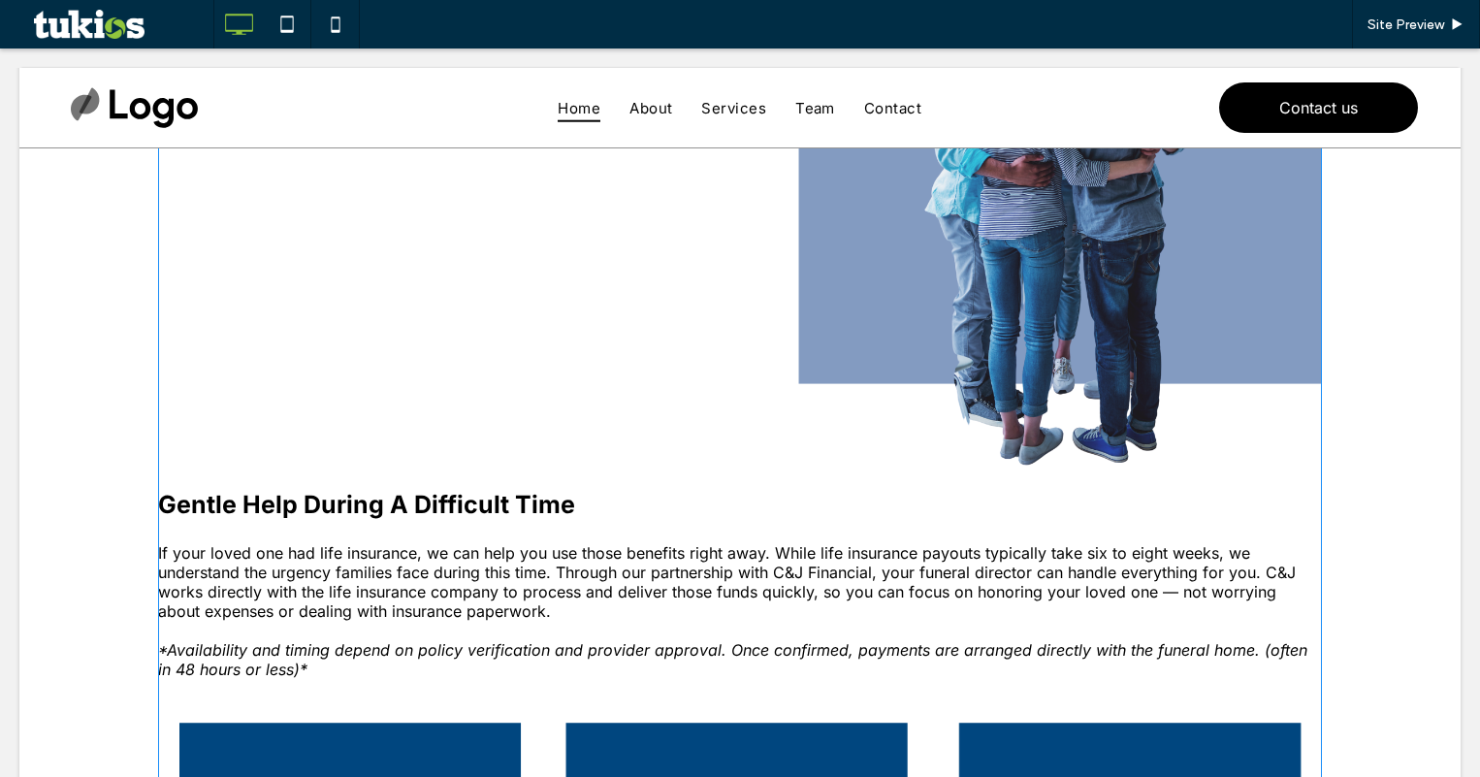
scroll to position [97, 0]
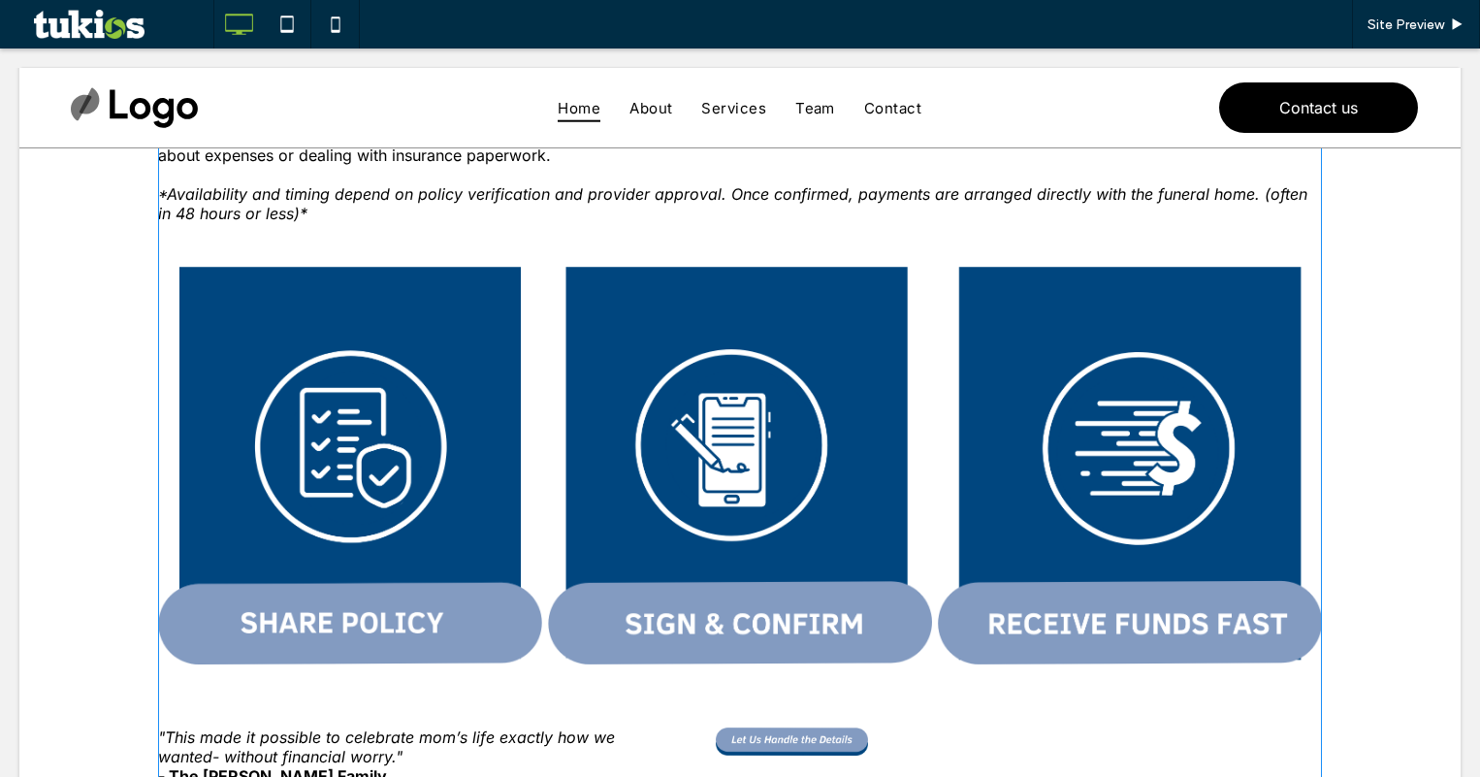
scroll to position [776, 0]
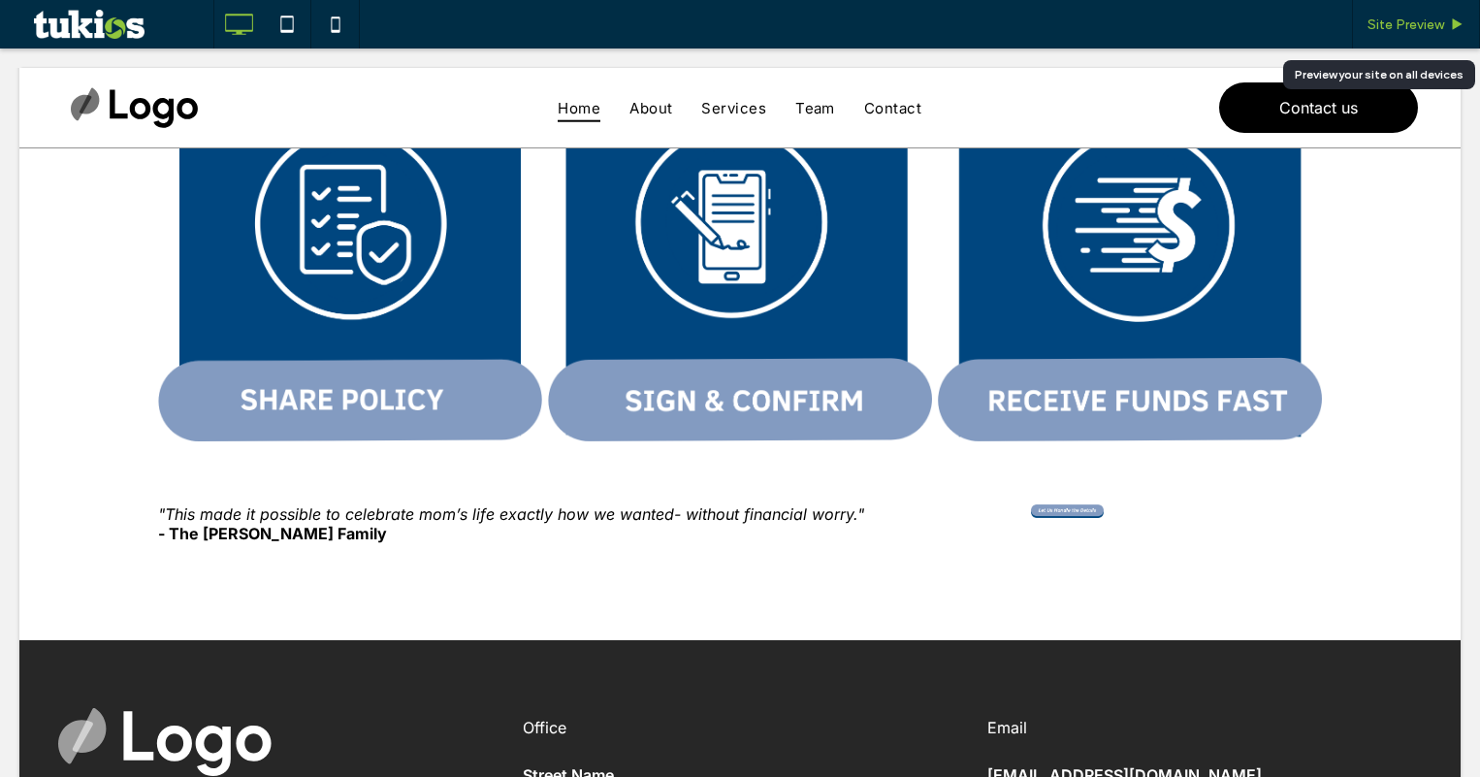
click at [1413, 29] on span "Site Preview" at bounding box center [1406, 24] width 77 height 16
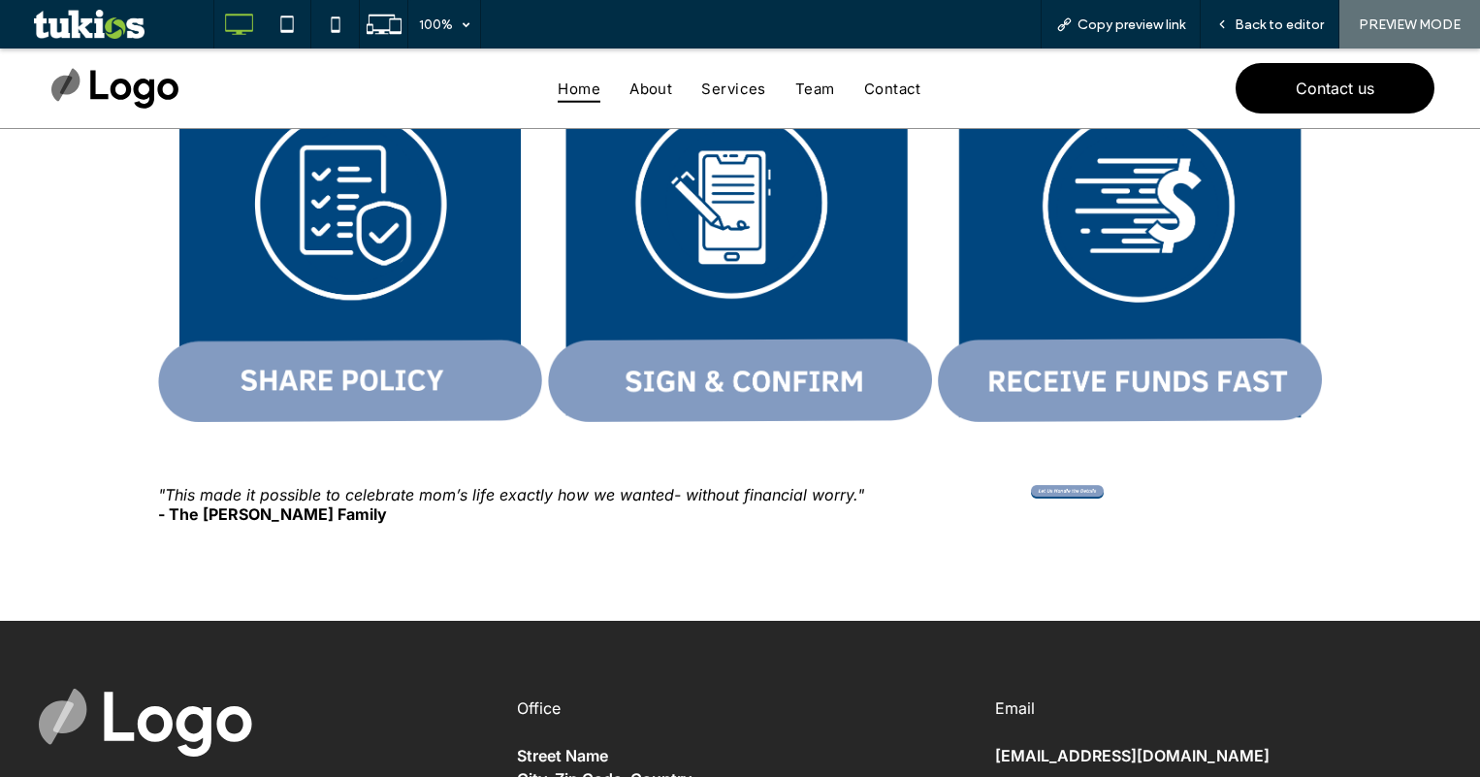
click at [1104, 499] on img "contact C&J Financial" at bounding box center [1067, 492] width 73 height 14
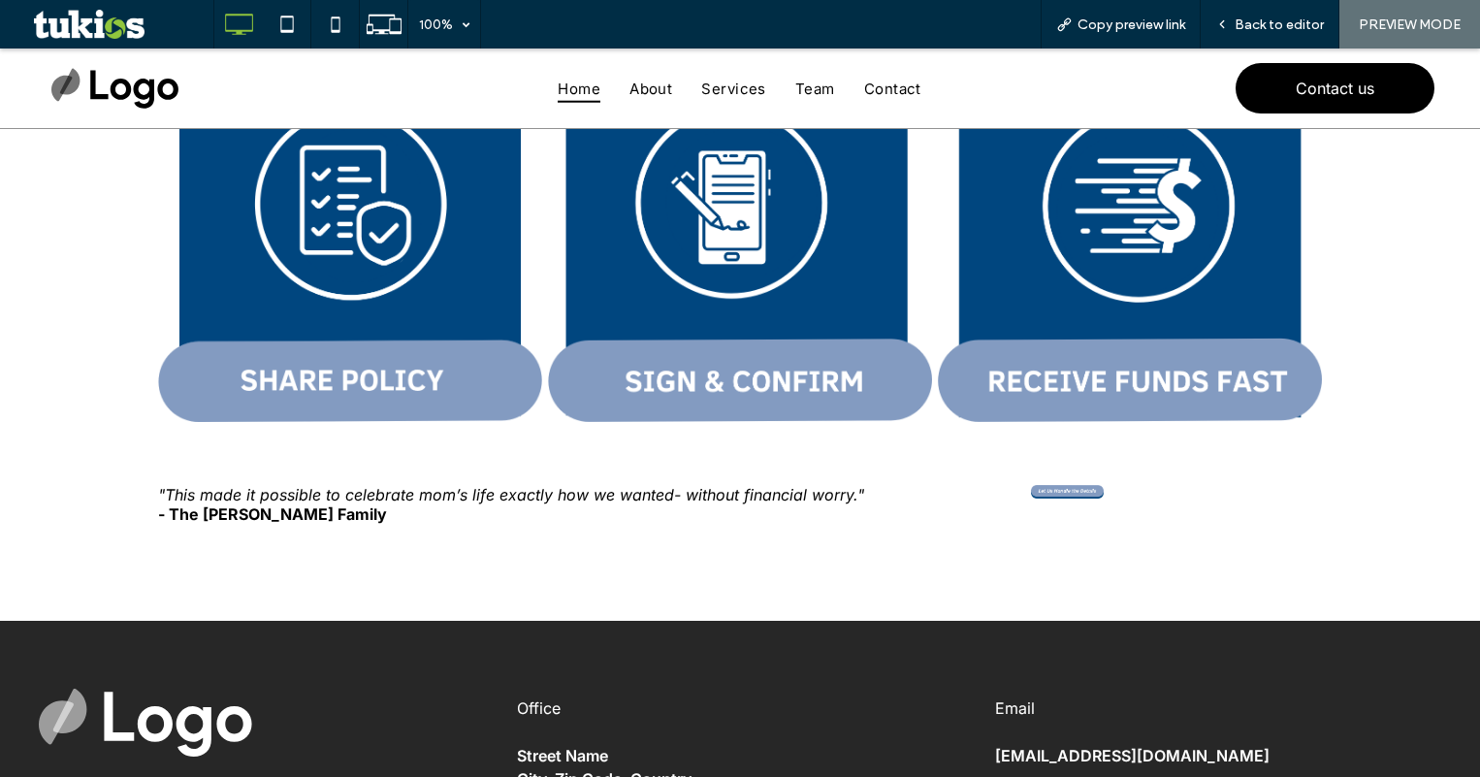
click at [1104, 490] on img "contact C&J Financial" at bounding box center [1067, 492] width 73 height 14
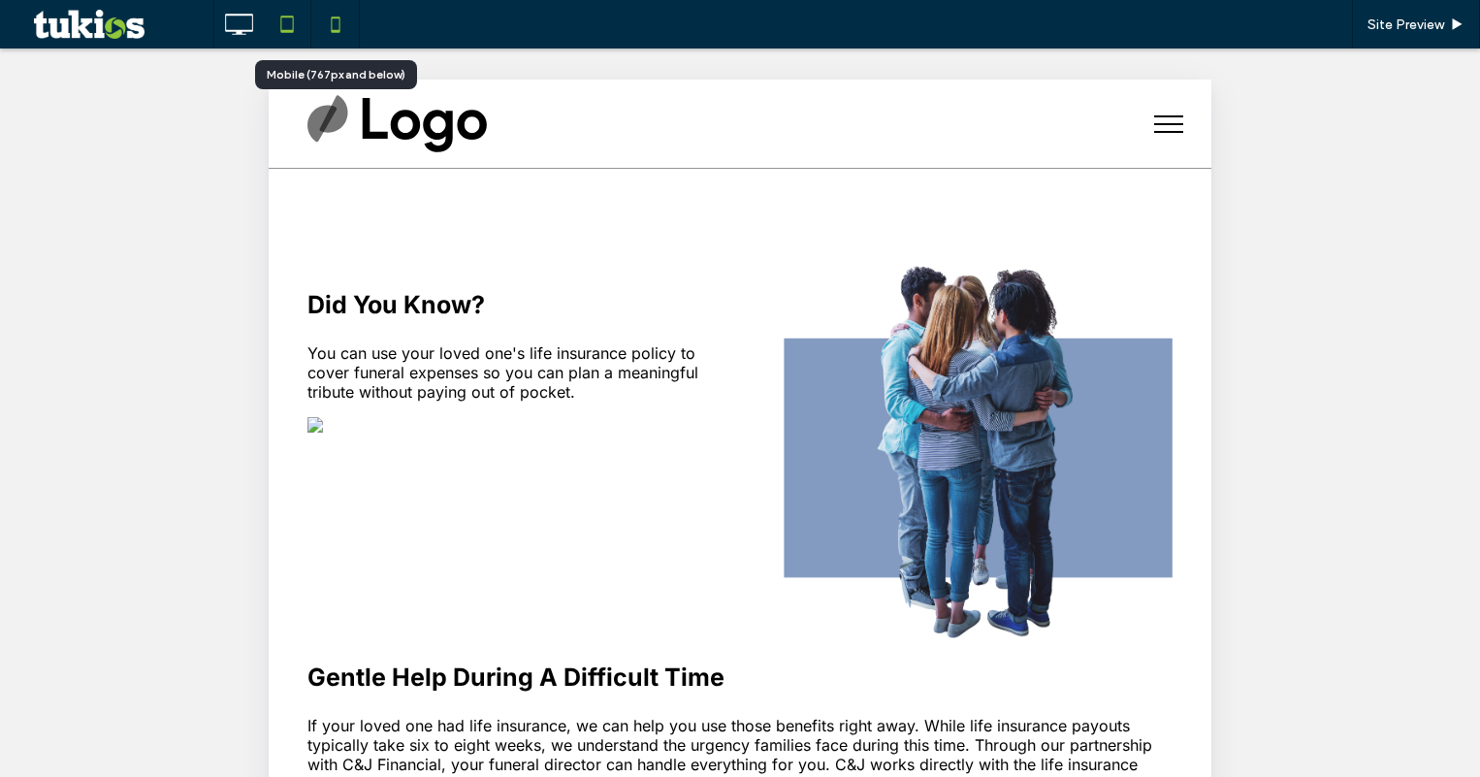
click at [323, 29] on icon at bounding box center [335, 24] width 39 height 39
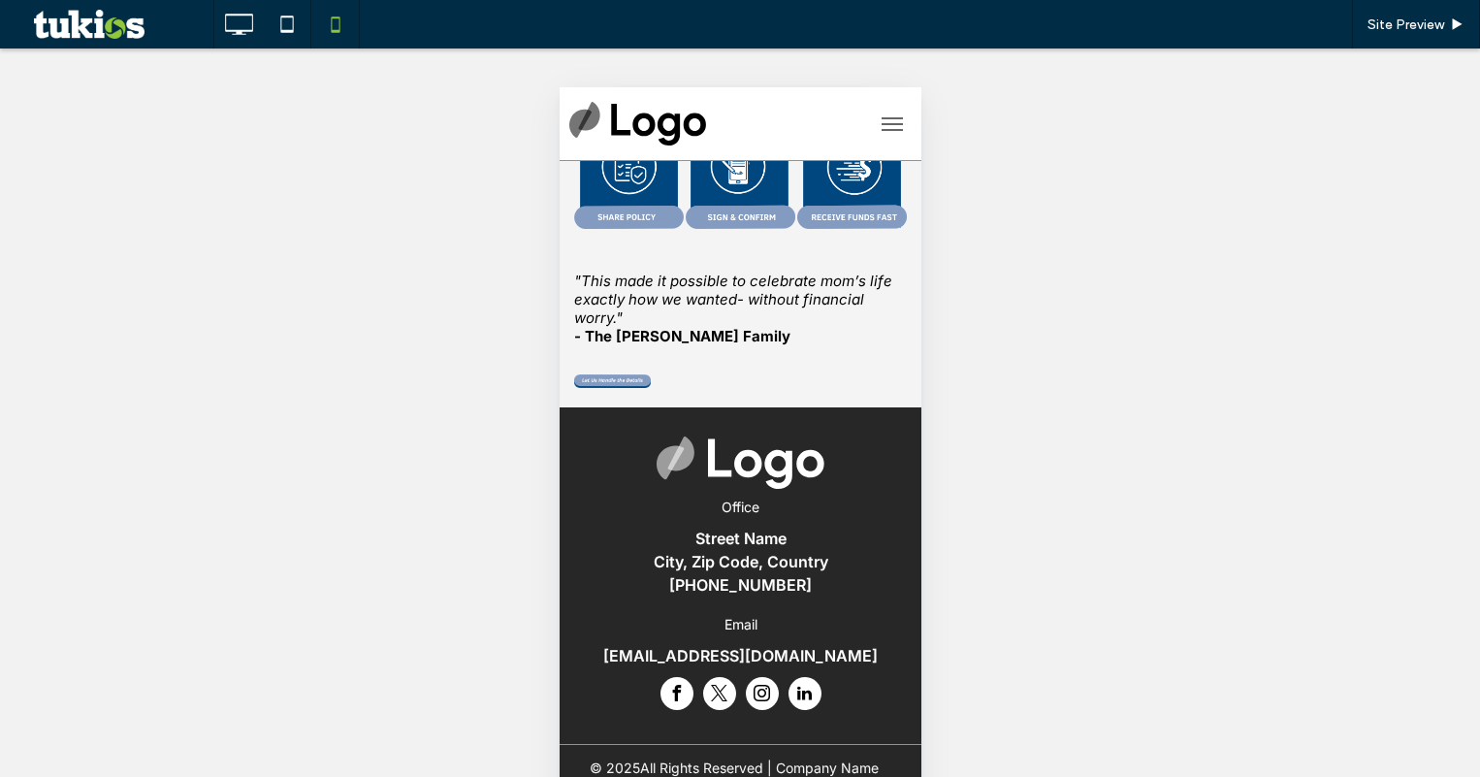
scroll to position [1164, 0]
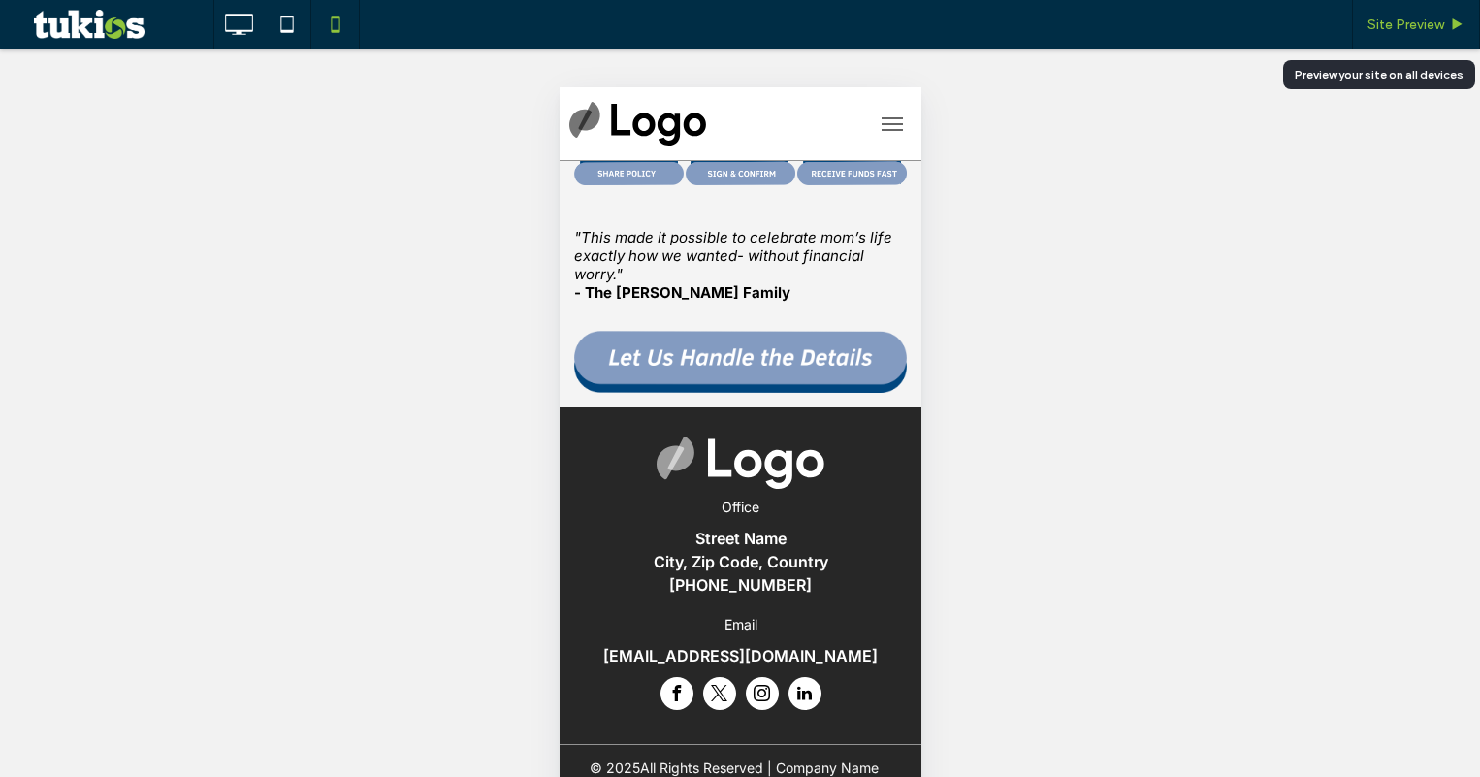
click at [1421, 26] on span "Site Preview" at bounding box center [1406, 24] width 77 height 16
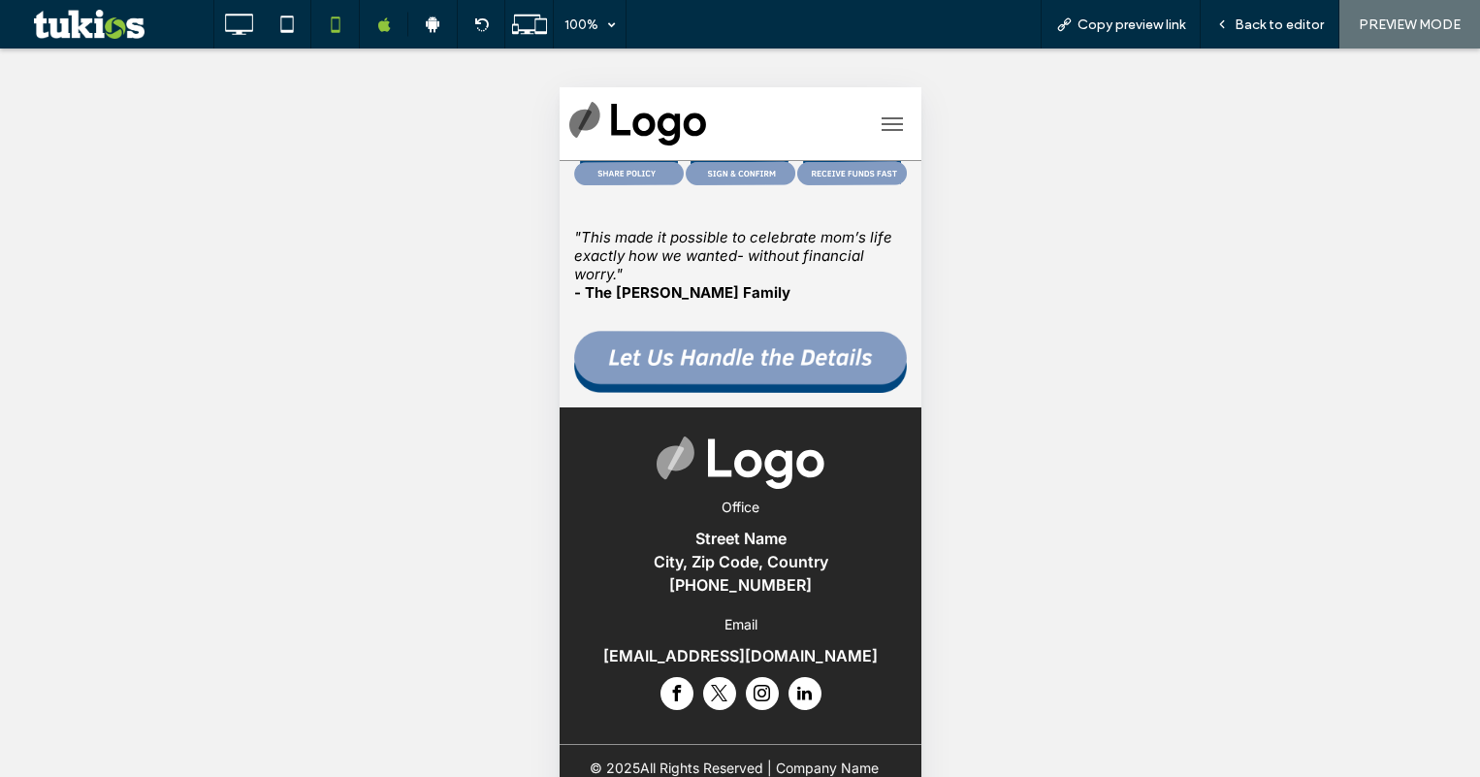
click at [774, 393] on img "contact C&J Financial" at bounding box center [739, 362] width 333 height 62
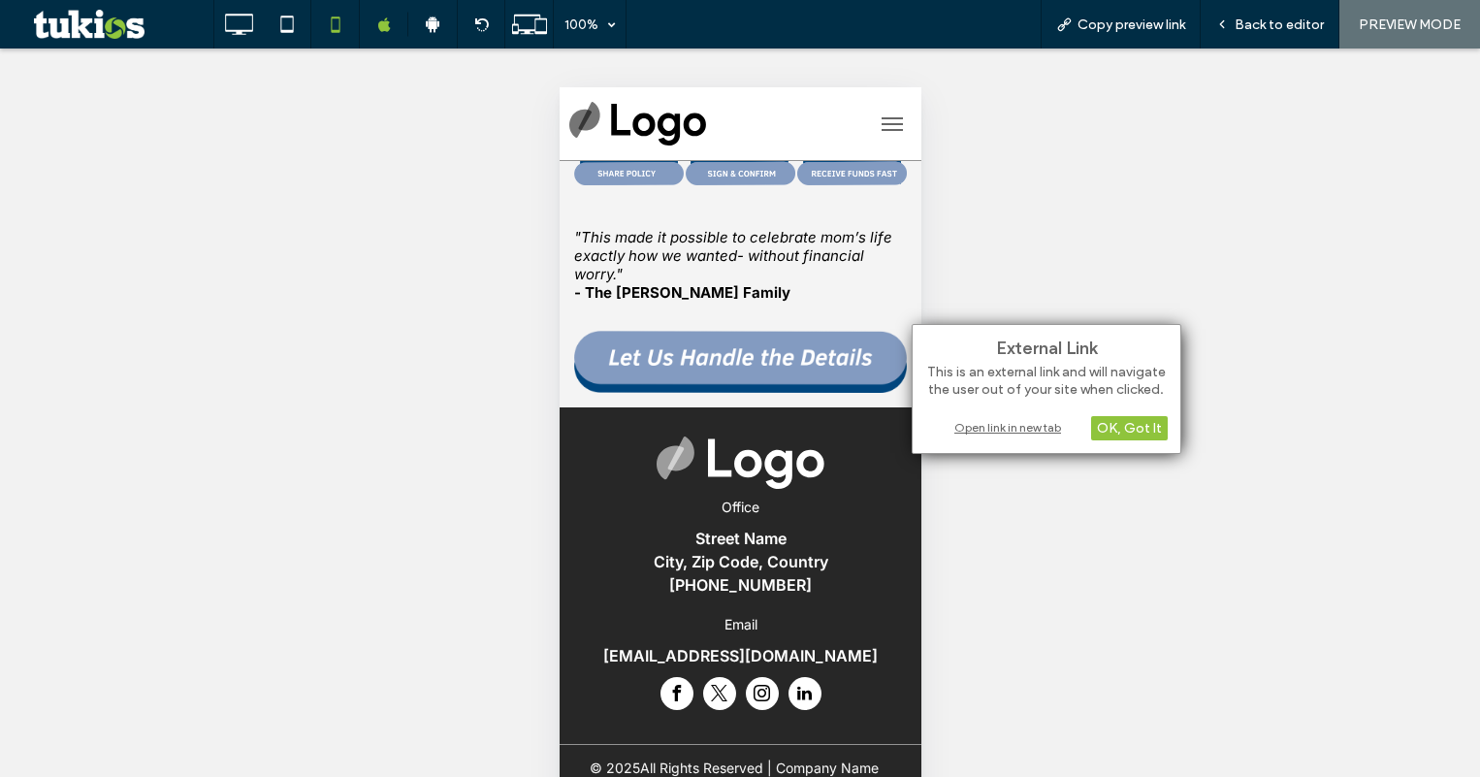
click at [958, 419] on div "Open link in new tab" at bounding box center [1046, 427] width 242 height 20
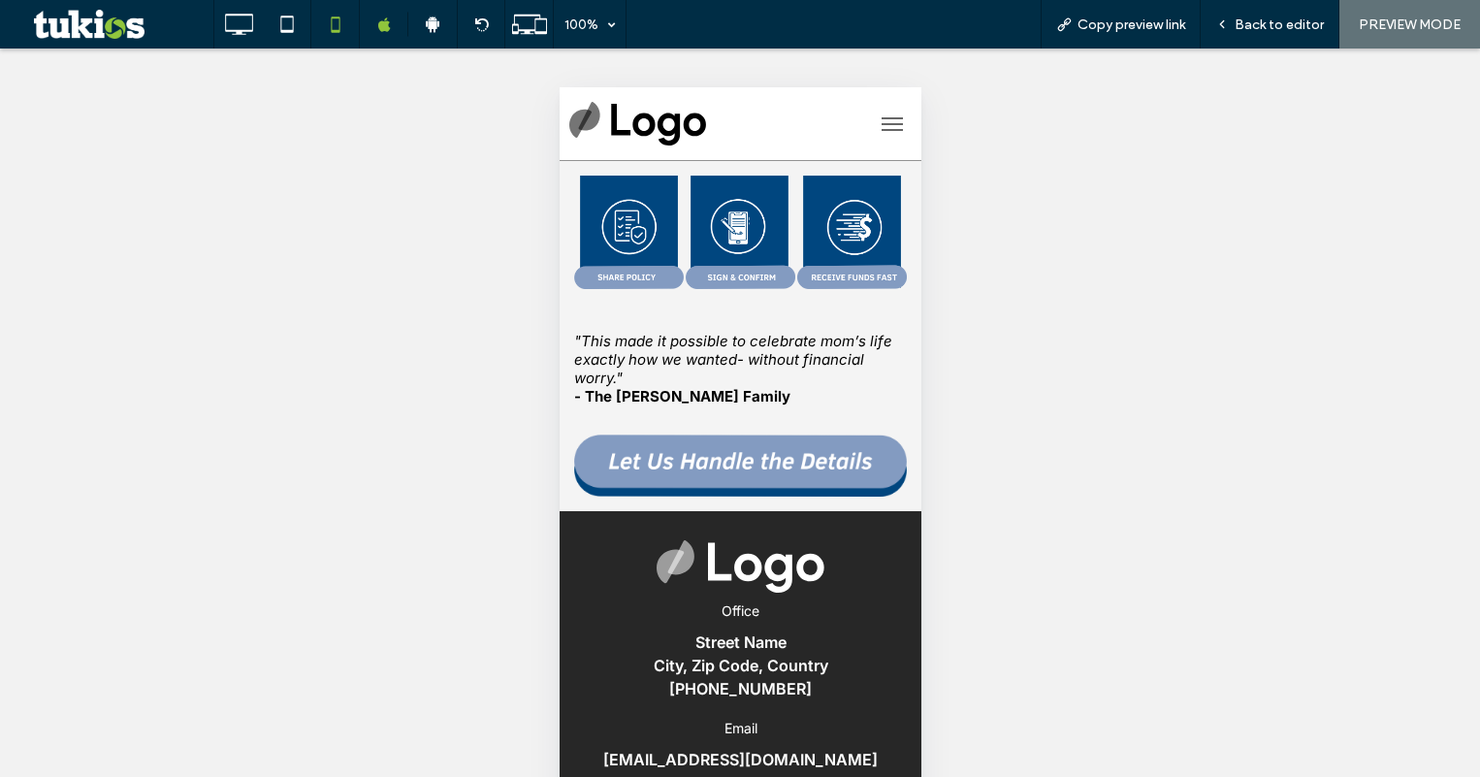
scroll to position [873, 0]
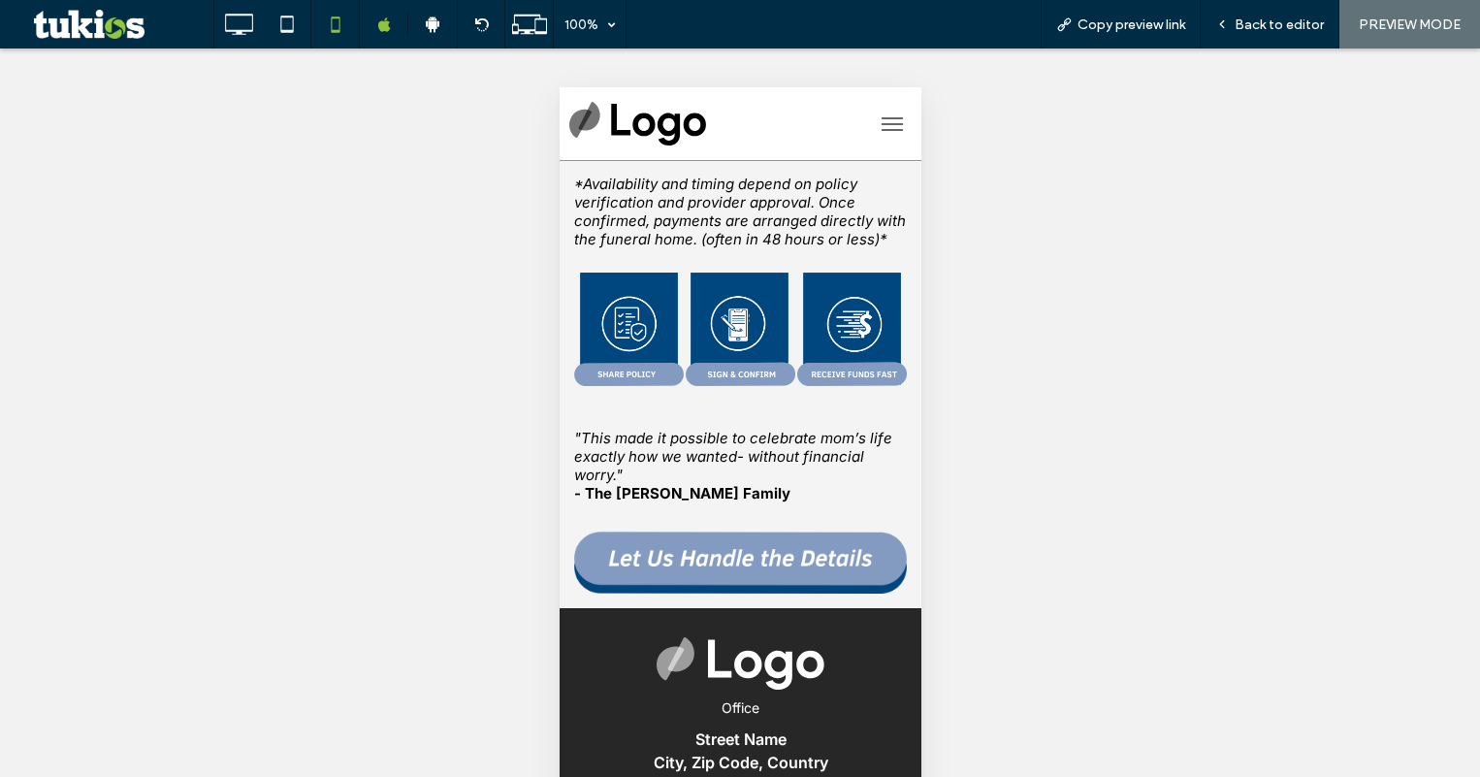
click at [734, 386] on img at bounding box center [740, 329] width 110 height 113
click at [637, 386] on img at bounding box center [628, 329] width 110 height 113
click at [851, 386] on img at bounding box center [851, 329] width 110 height 113
click at [233, 38] on icon at bounding box center [238, 24] width 39 height 39
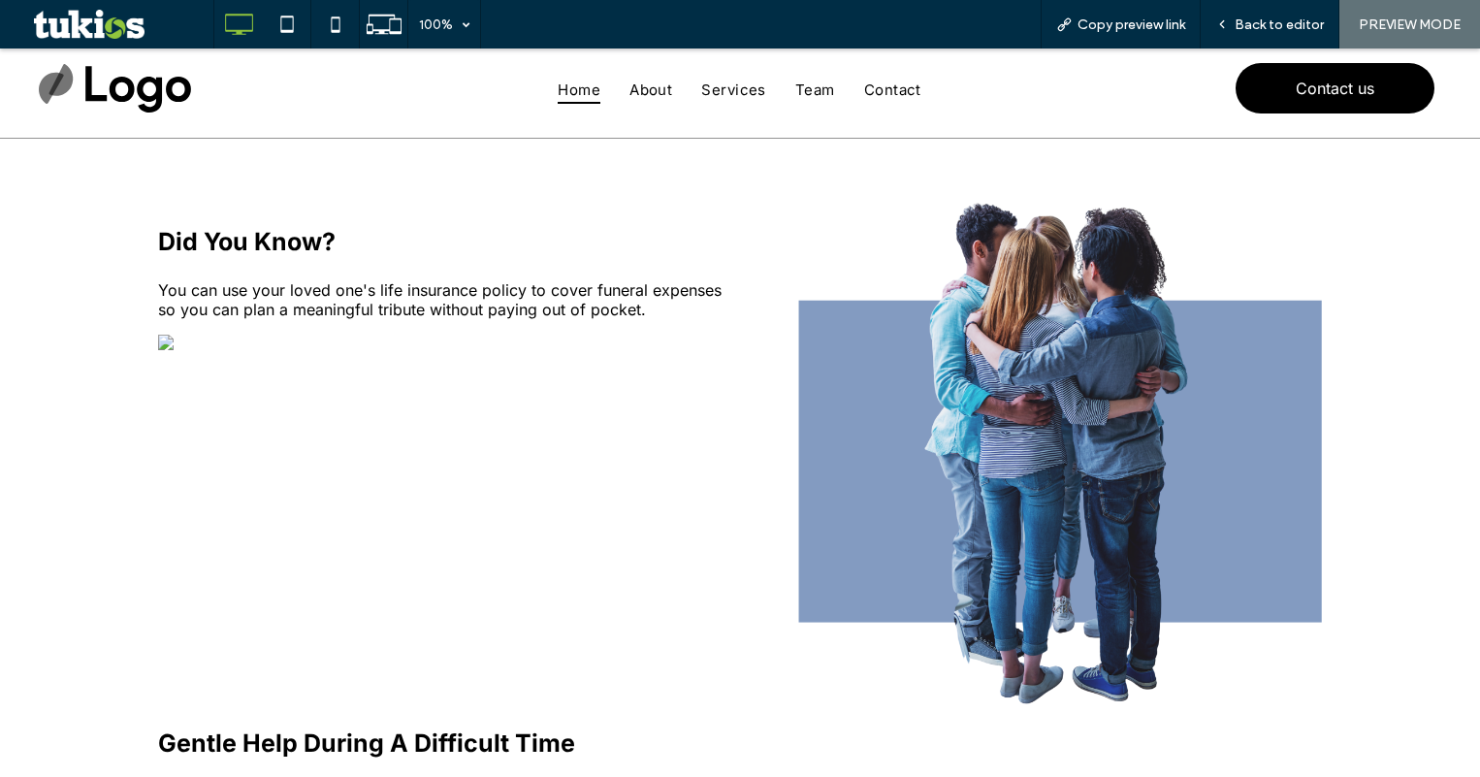
scroll to position [0, 0]
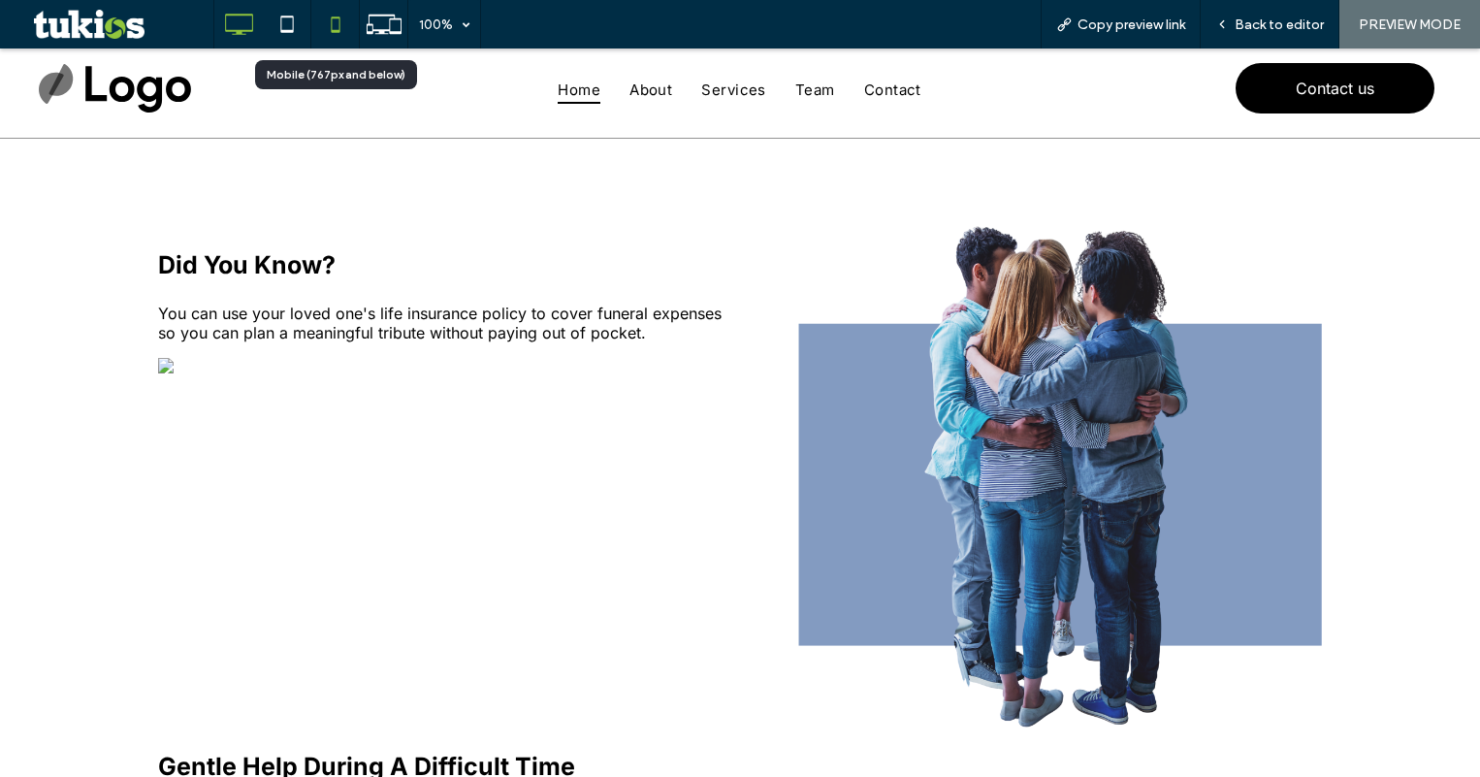
click at [335, 19] on icon at bounding box center [335, 24] width 39 height 39
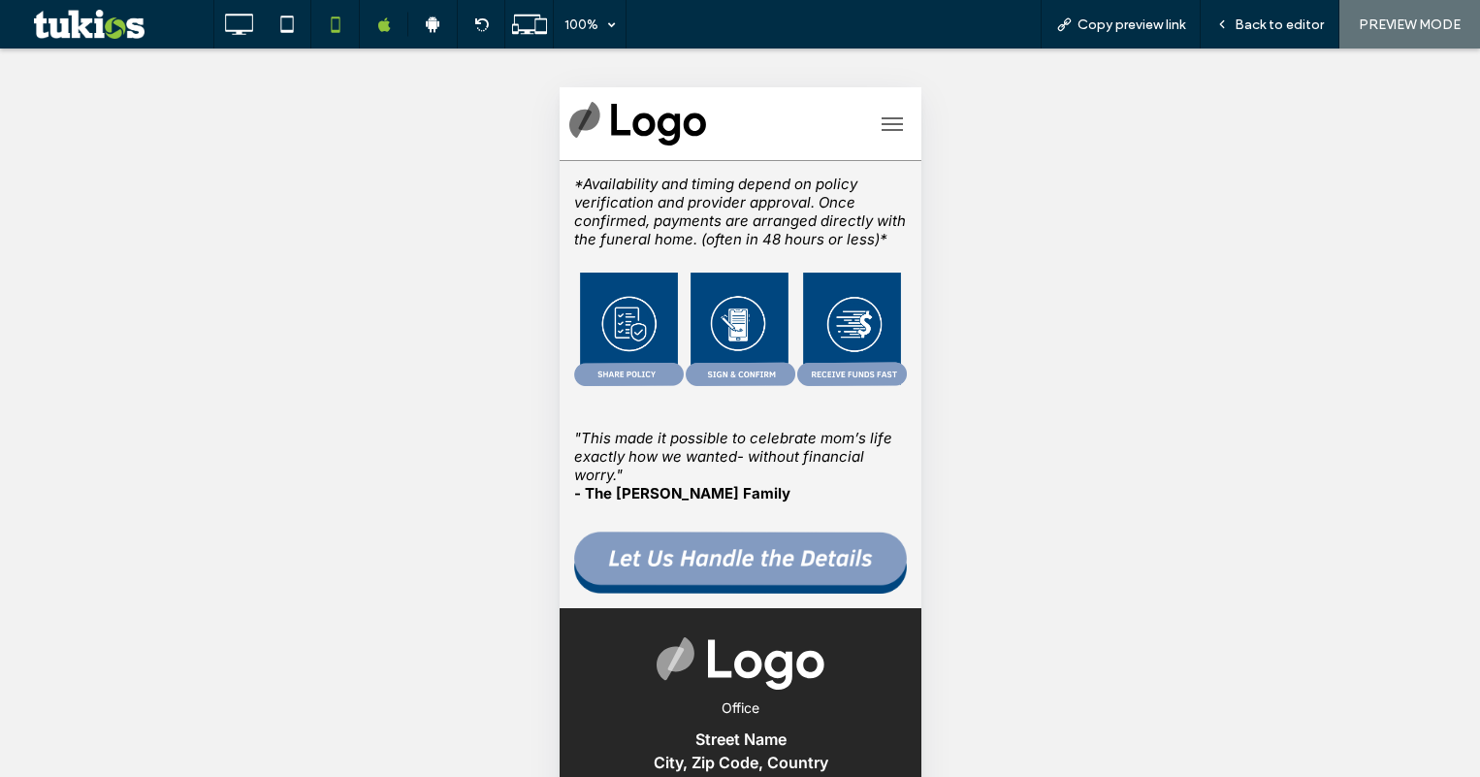
scroll to position [485, 0]
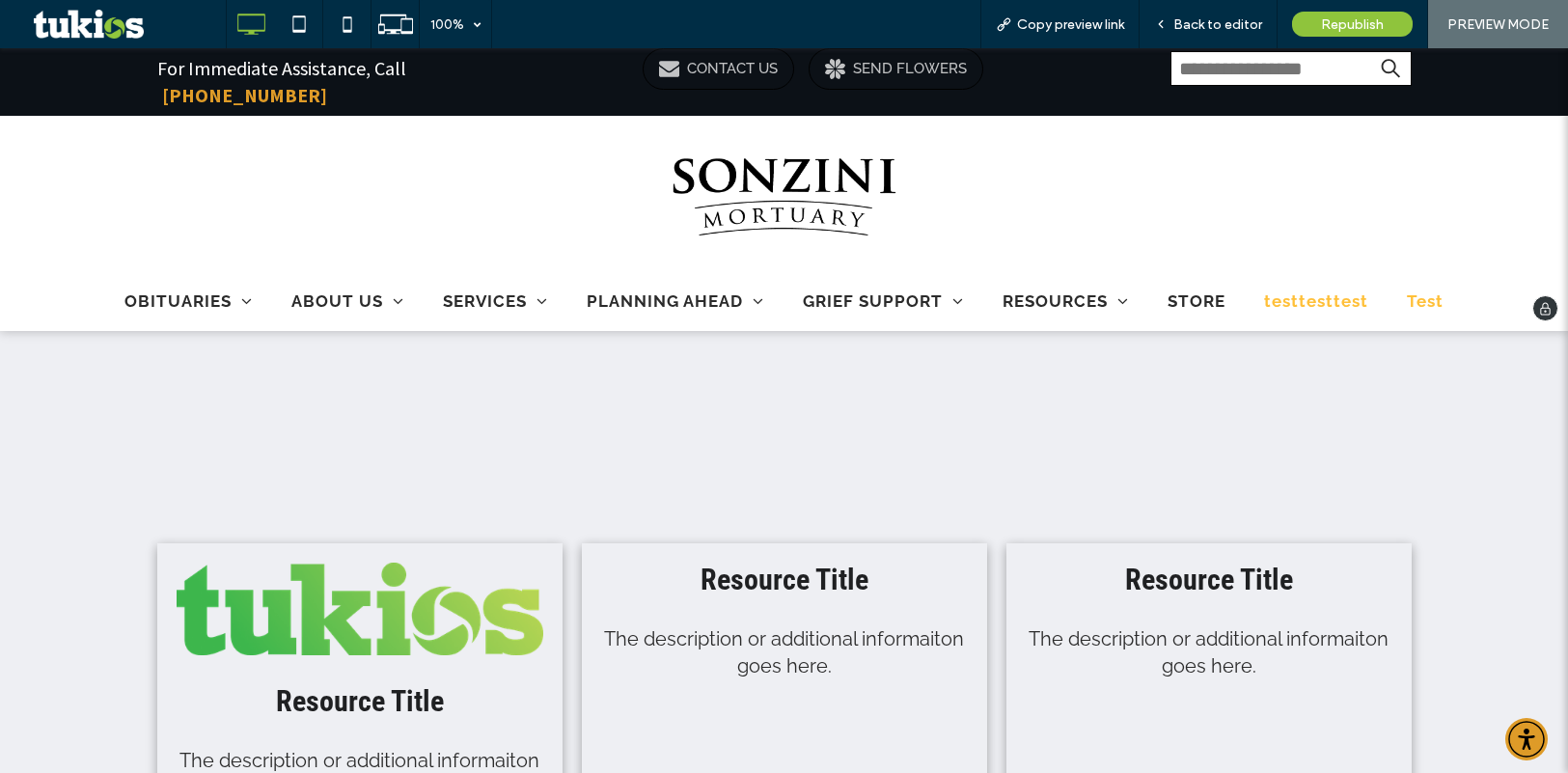
click at [1412, 291] on span "Test" at bounding box center [1425, 300] width 37 height 19
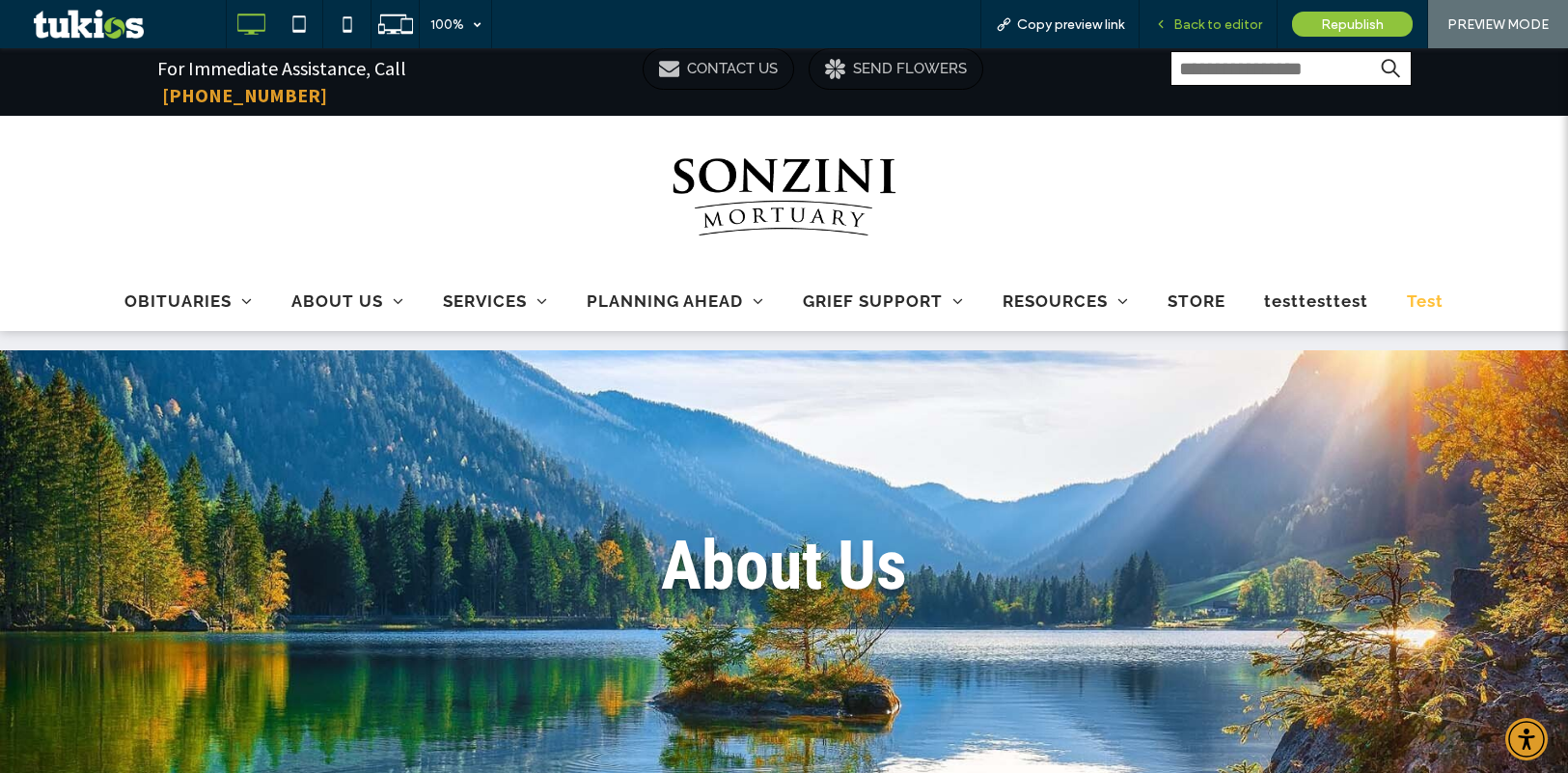
click at [1207, 16] on span "Back to editor" at bounding box center [1217, 24] width 89 height 16
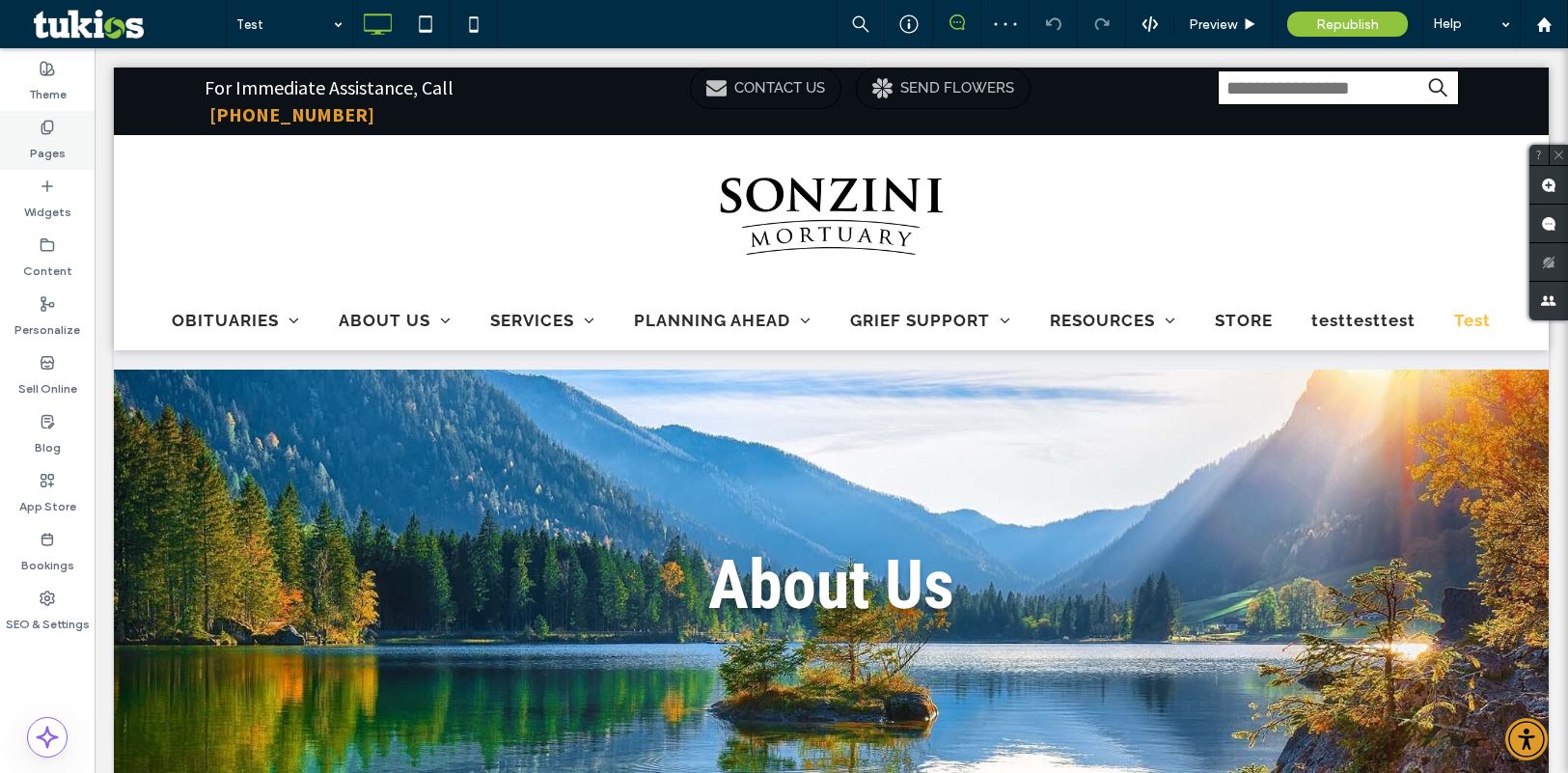
click at [62, 138] on label "Pages" at bounding box center [48, 148] width 36 height 27
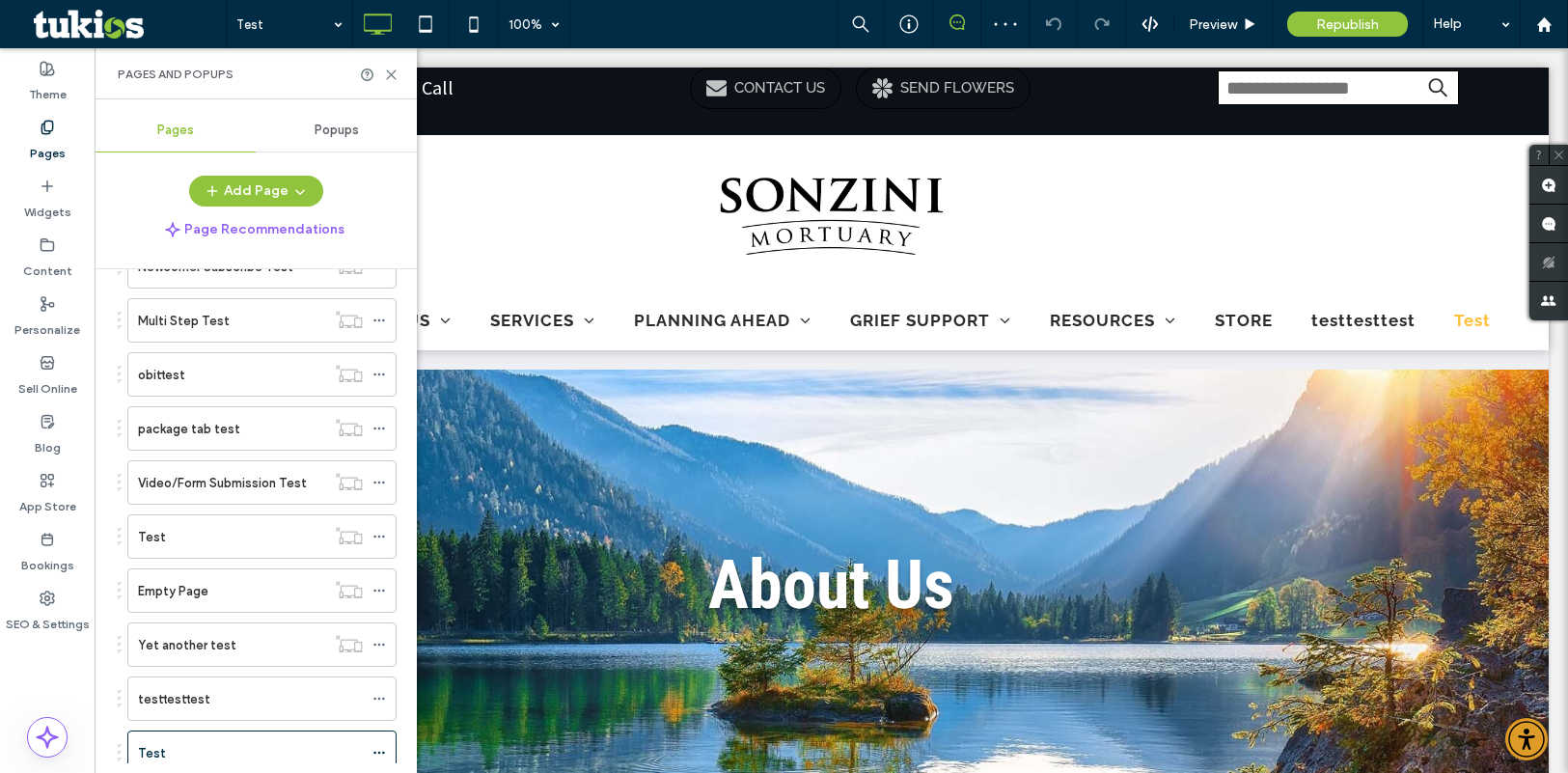
scroll to position [1314, 0]
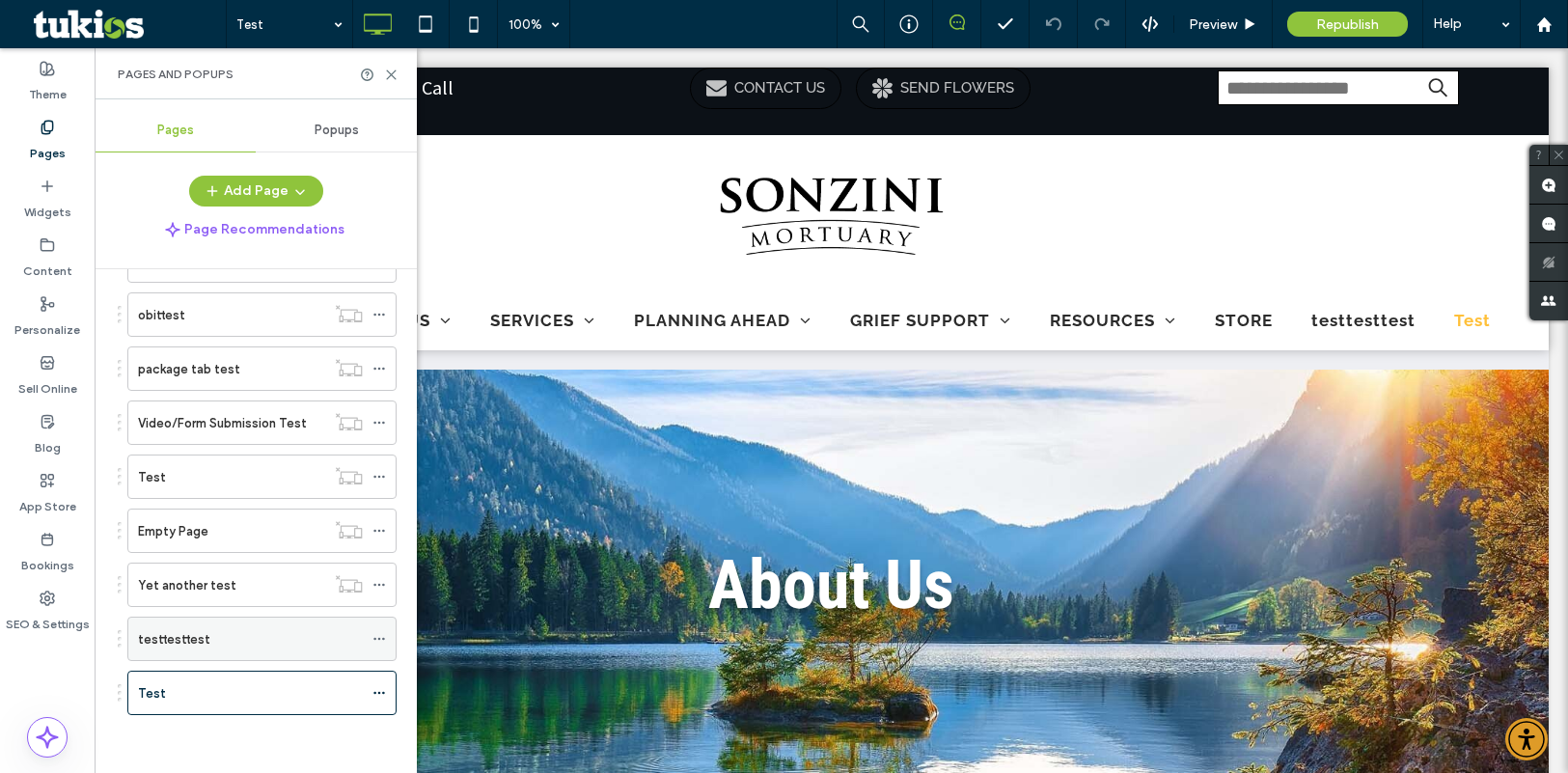
click at [374, 640] on use at bounding box center [378, 639] width 11 height 3
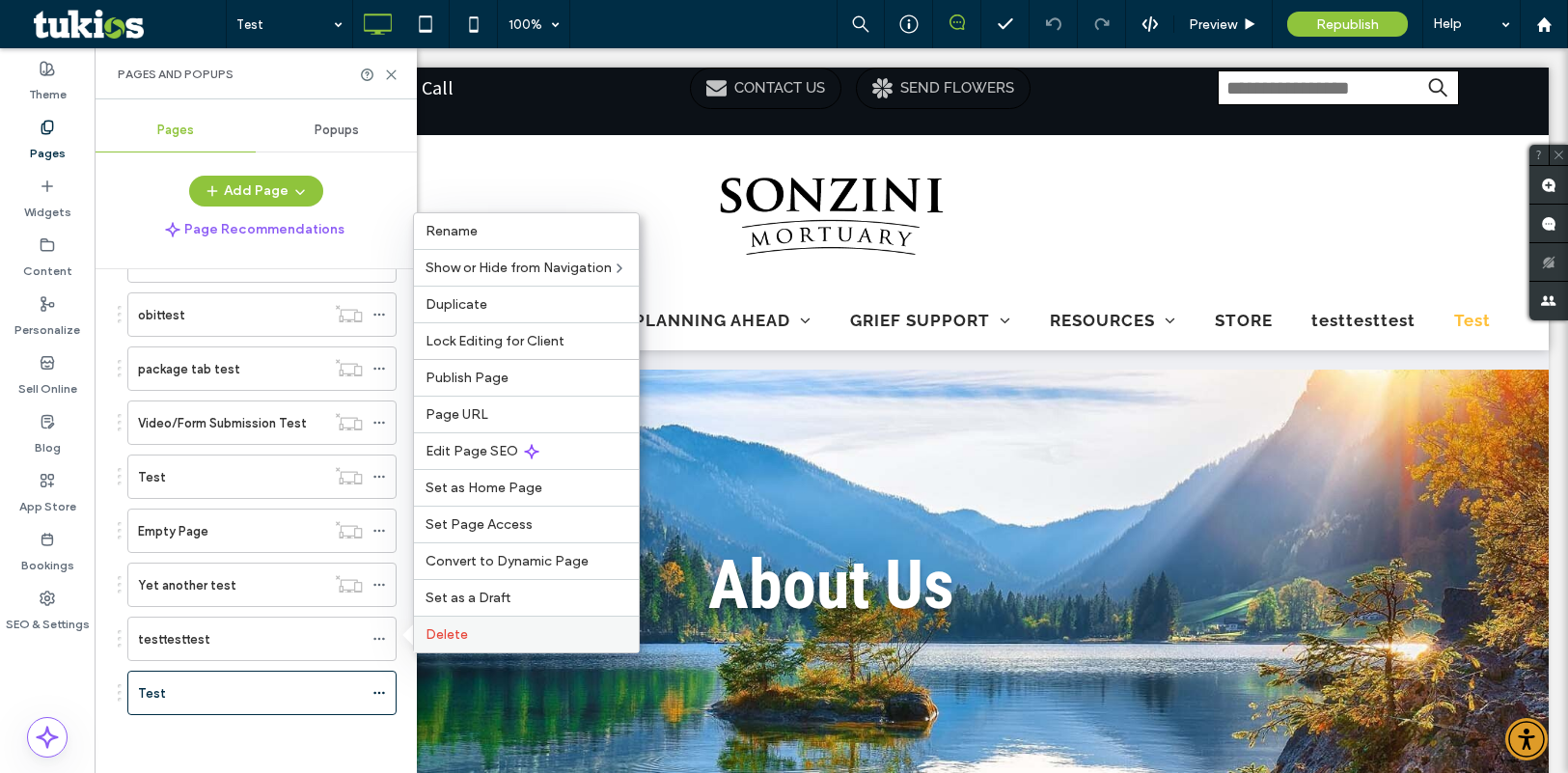
click at [428, 632] on span "Delete" at bounding box center [447, 634] width 43 height 16
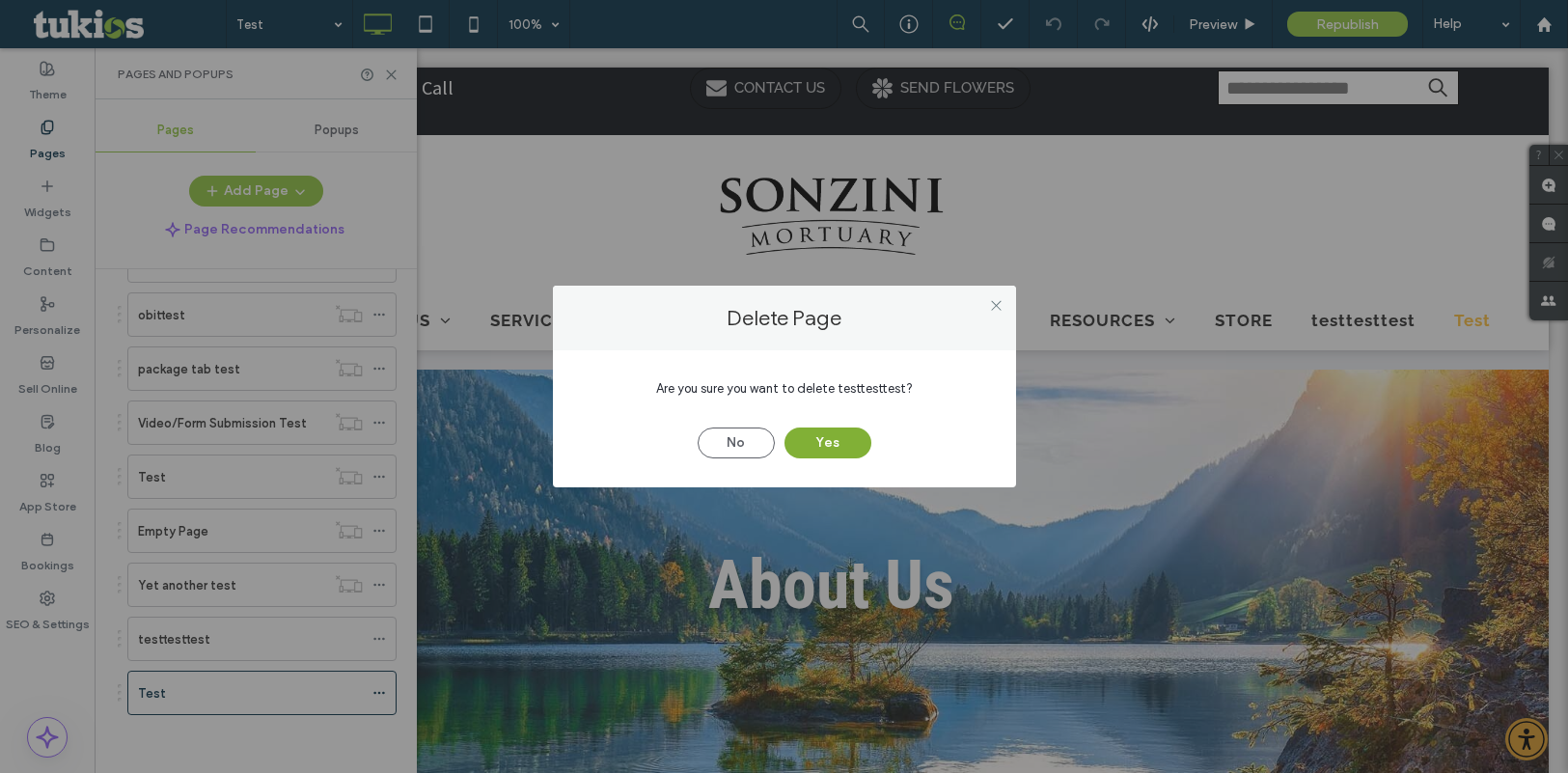
click at [860, 435] on button "Yes" at bounding box center [828, 443] width 87 height 31
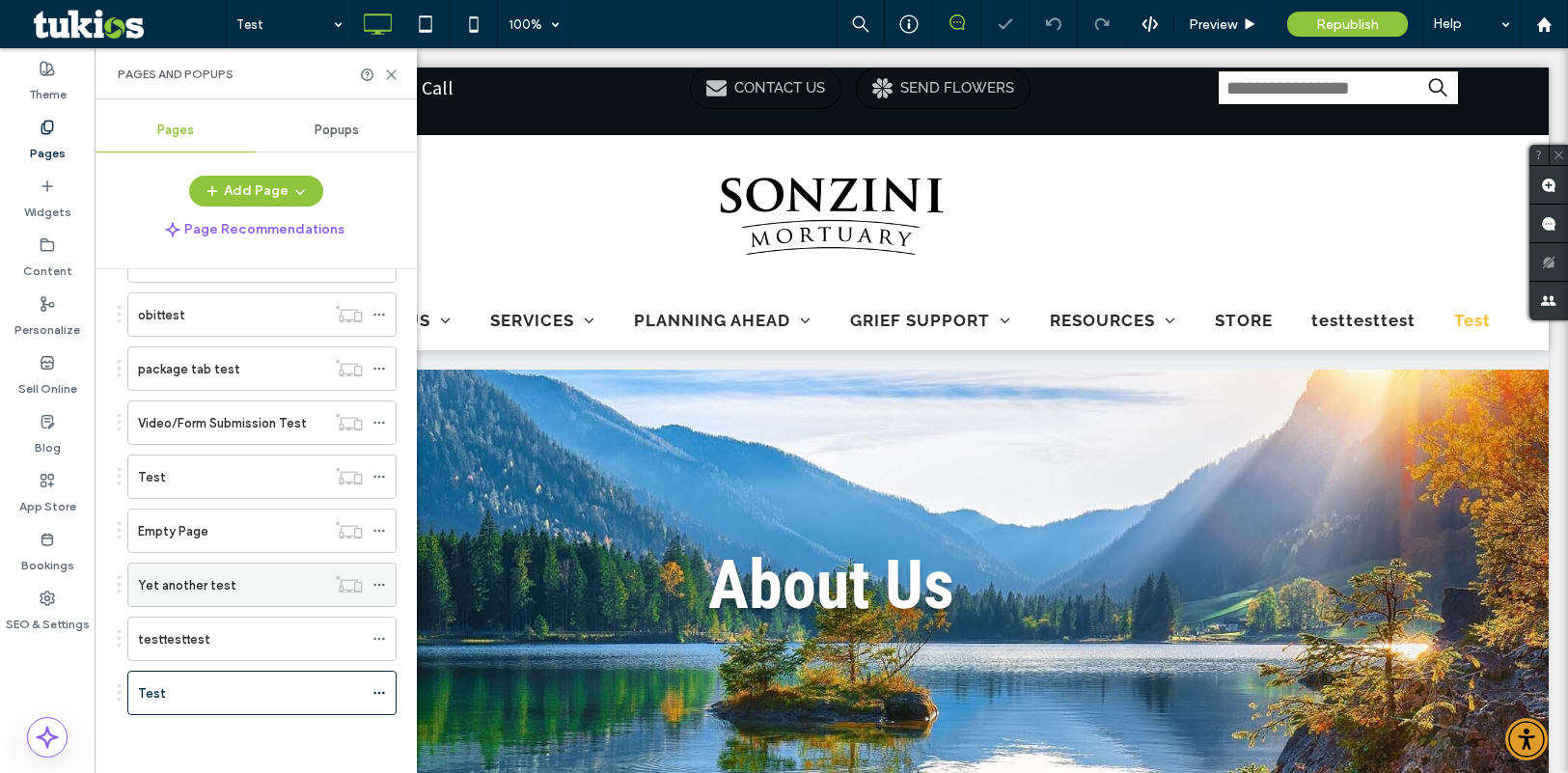
scroll to position [1260, 0]
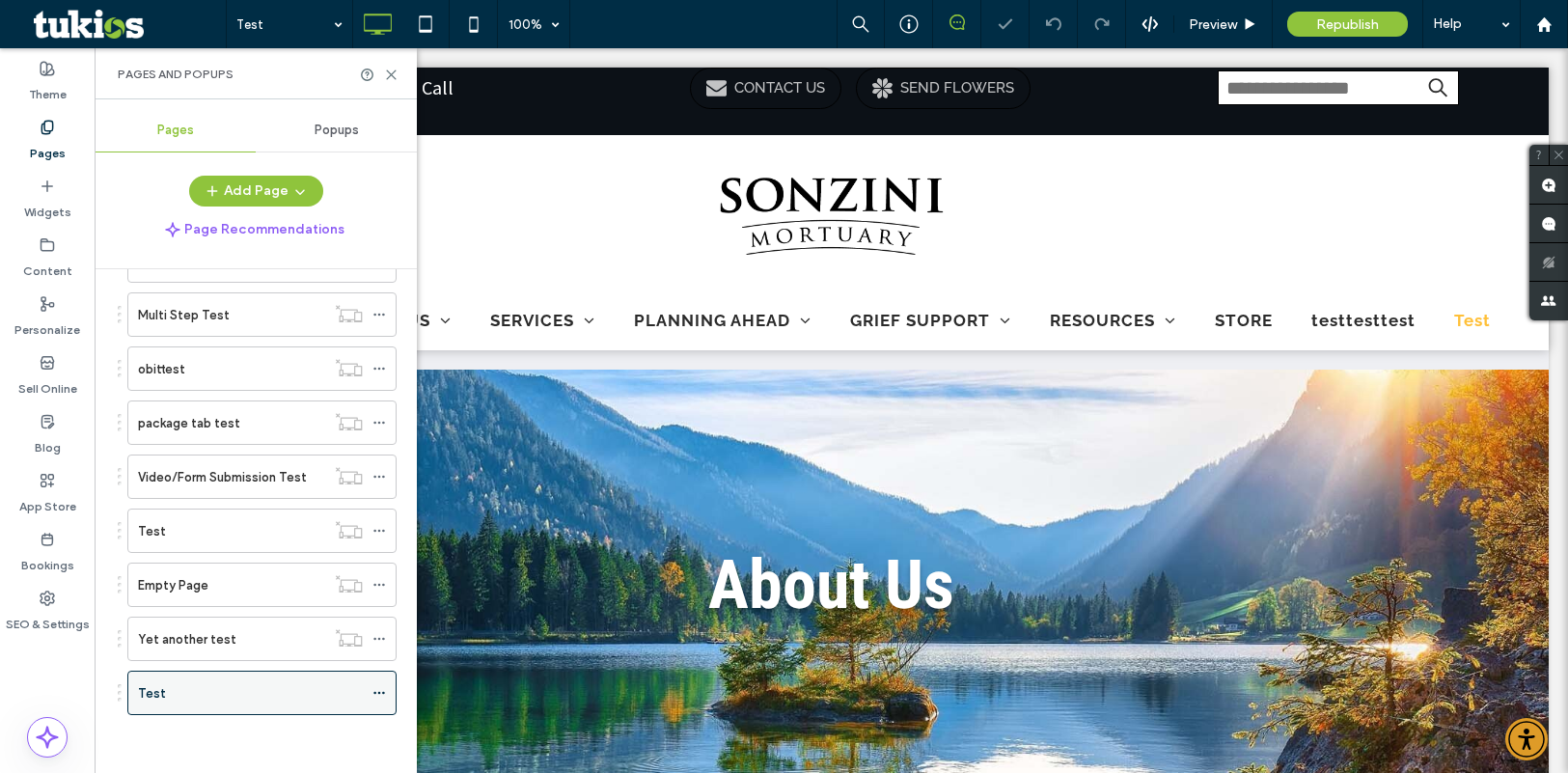
click at [251, 685] on div "Test" at bounding box center [251, 693] width 225 height 20
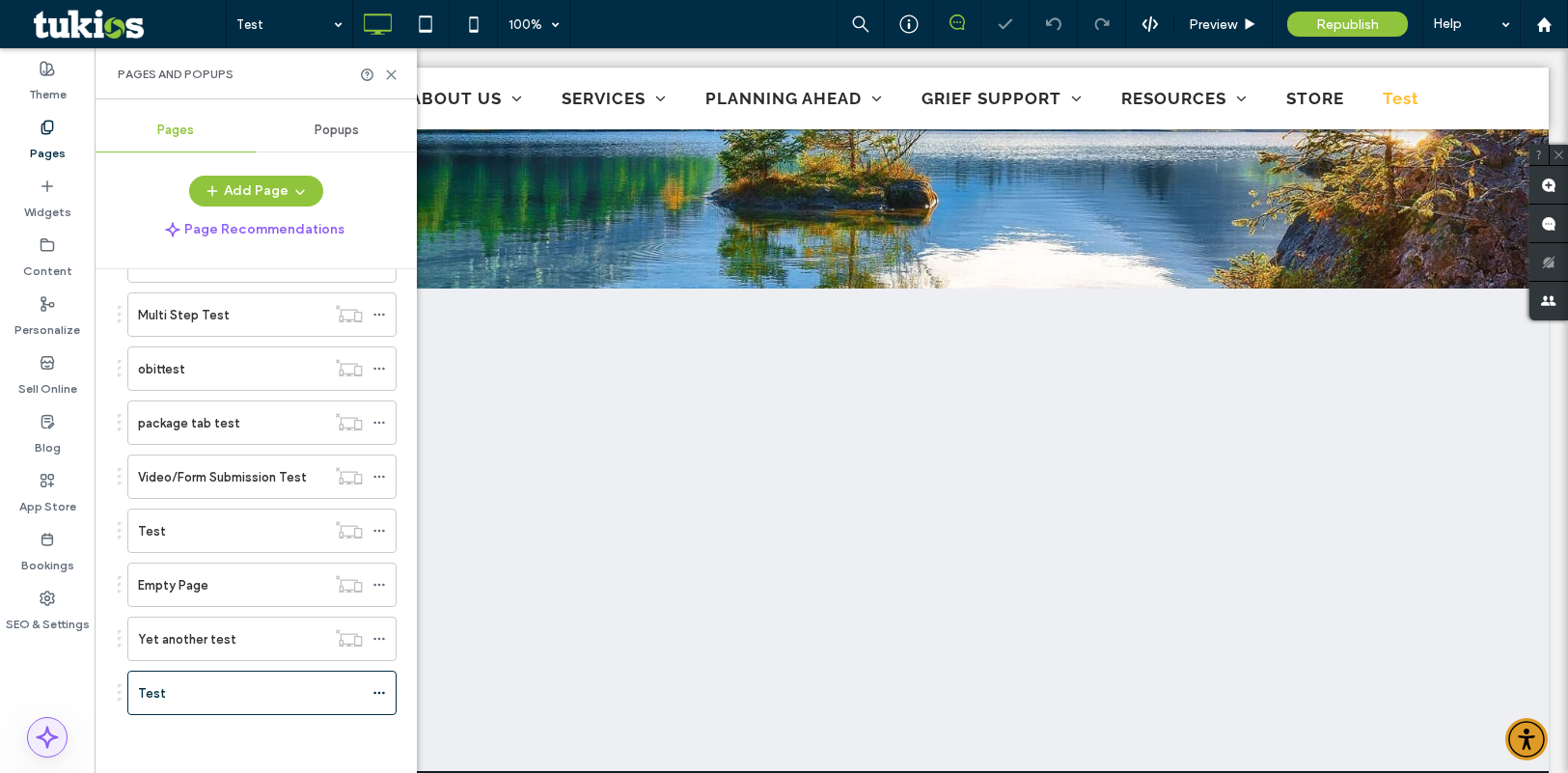
scroll to position [386, 0]
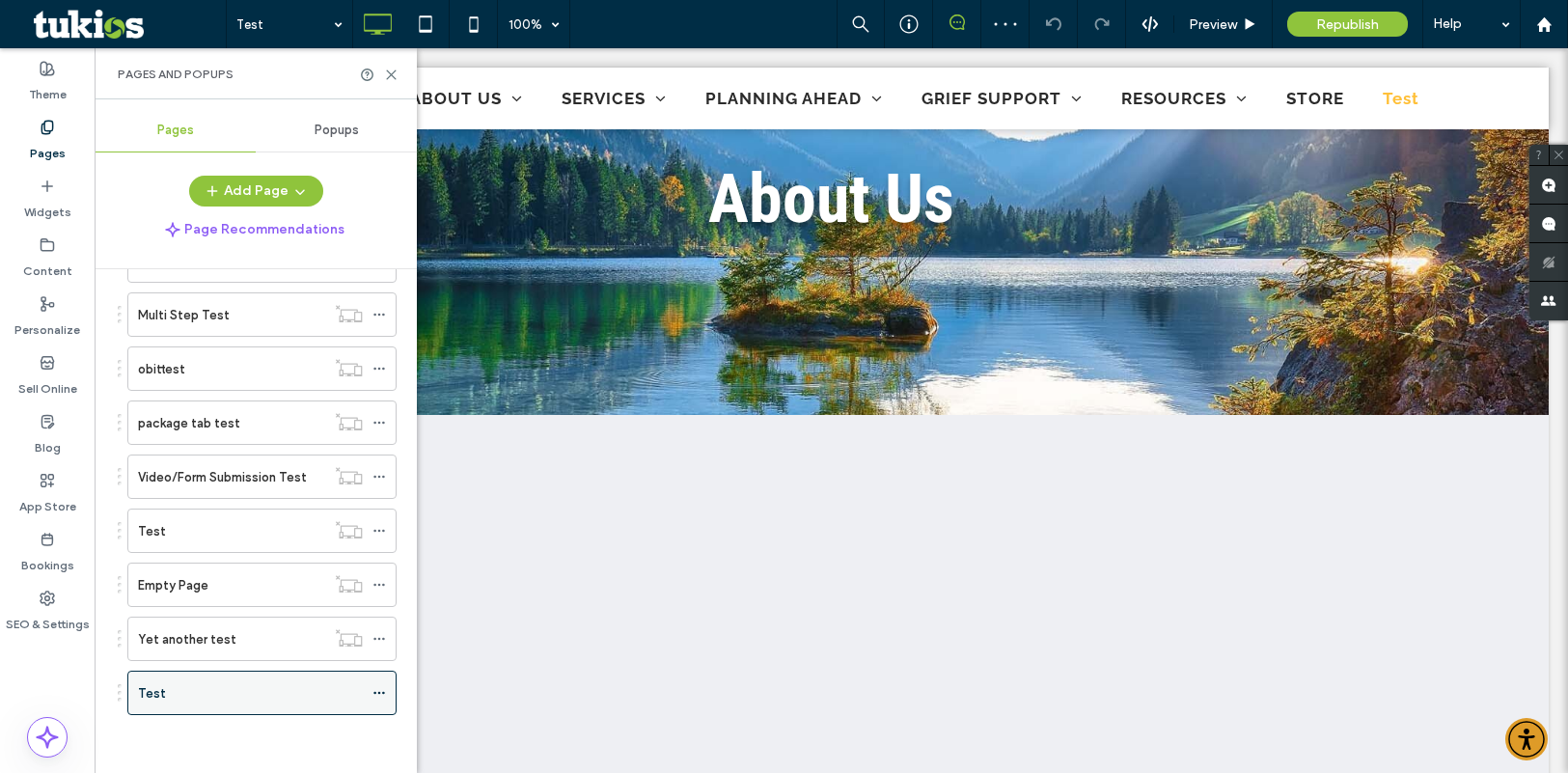
click at [376, 687] on icon at bounding box center [379, 693] width 14 height 14
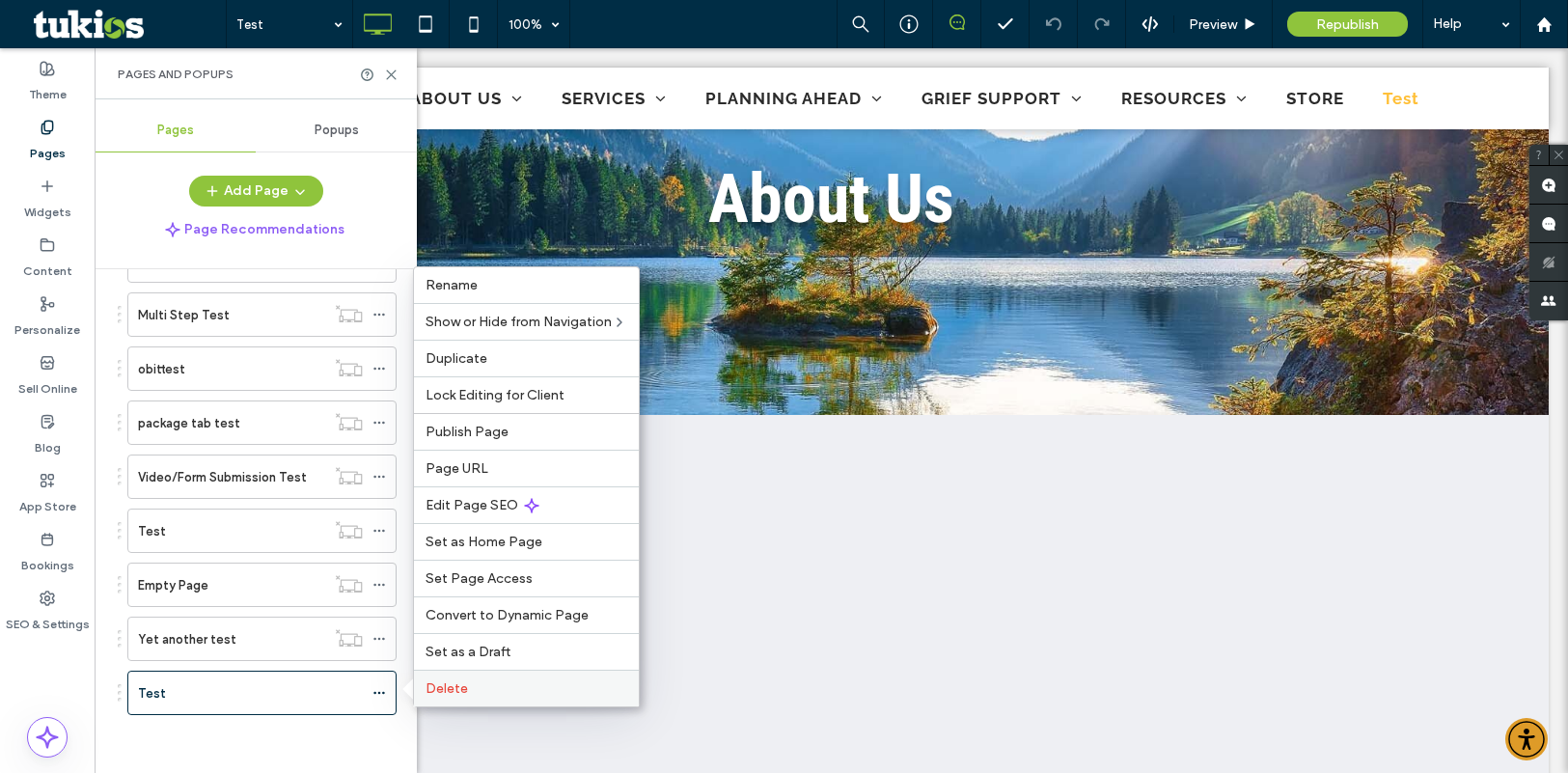
click at [435, 684] on span "Delete" at bounding box center [447, 688] width 43 height 16
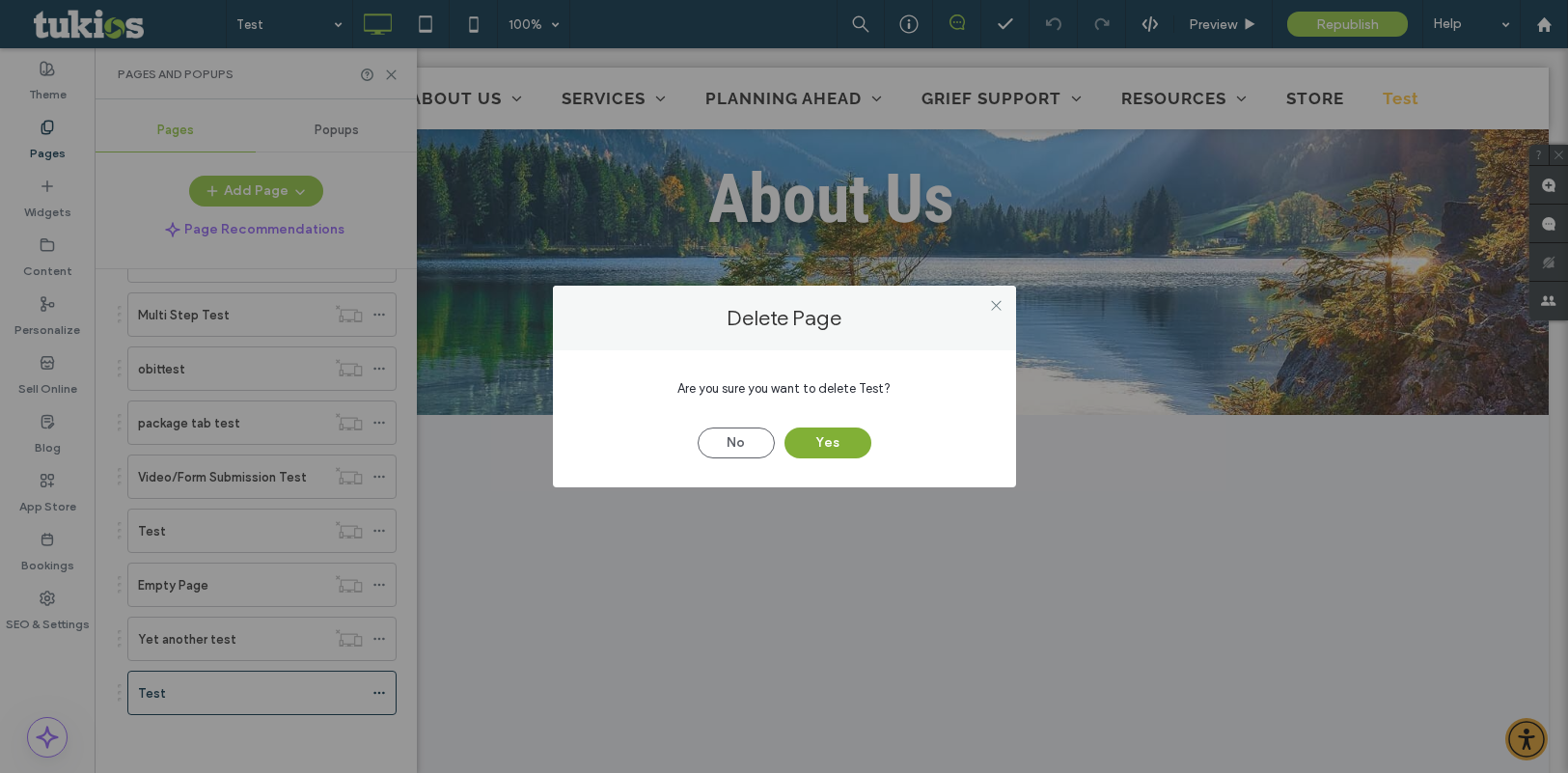
click at [813, 445] on button "Yes" at bounding box center [828, 443] width 87 height 31
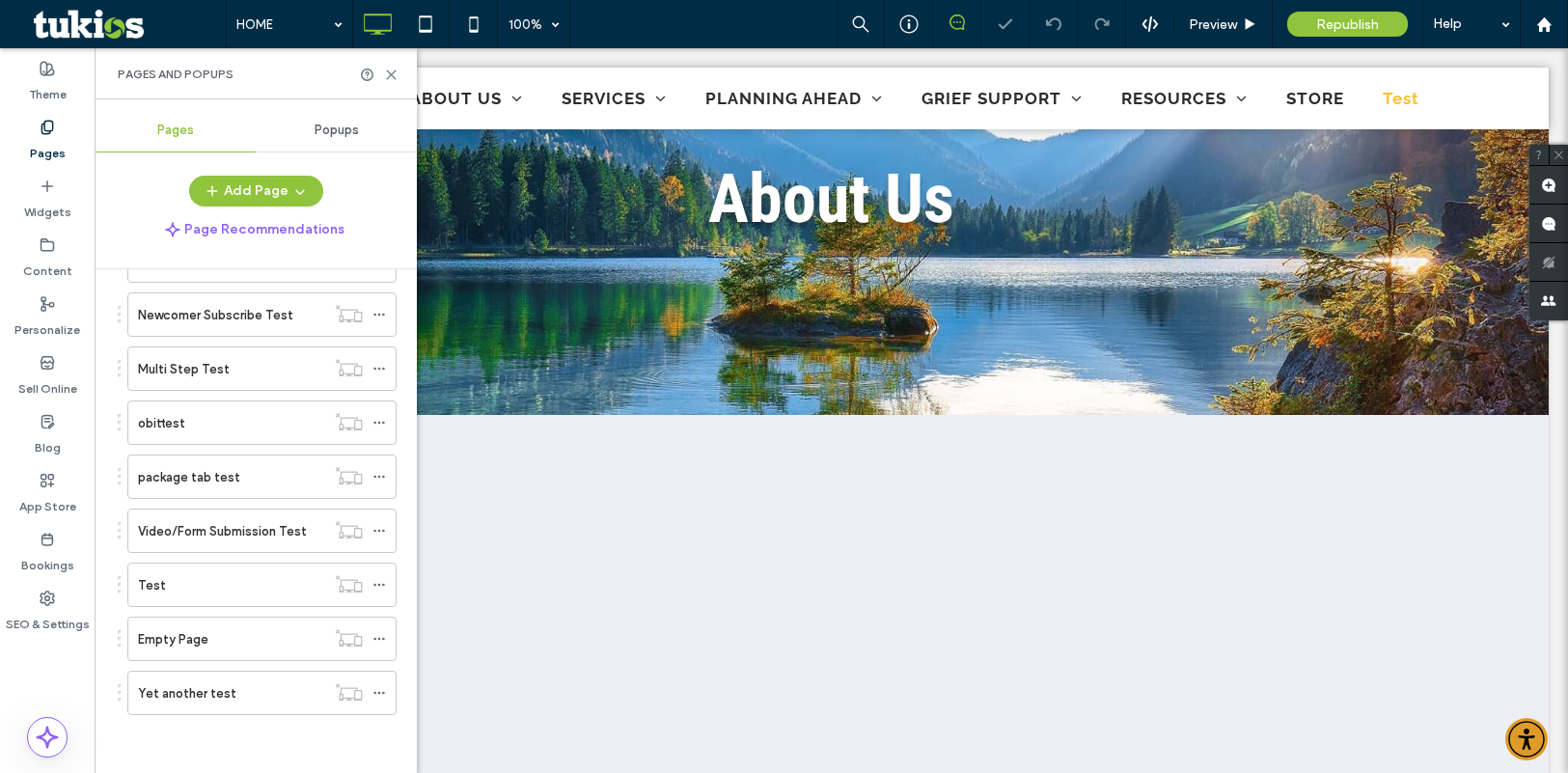
scroll to position [1206, 0]
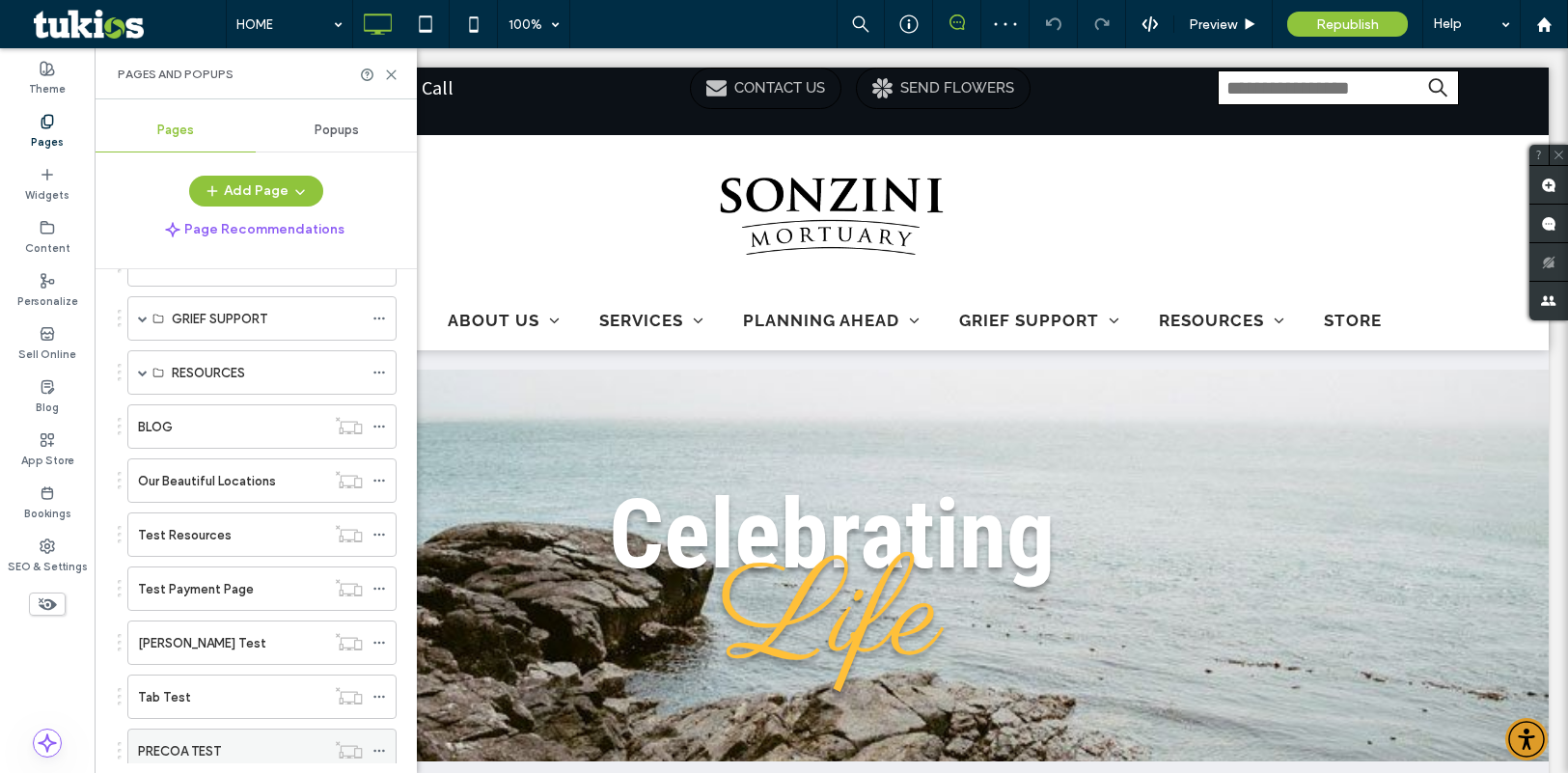
scroll to position [241, 0]
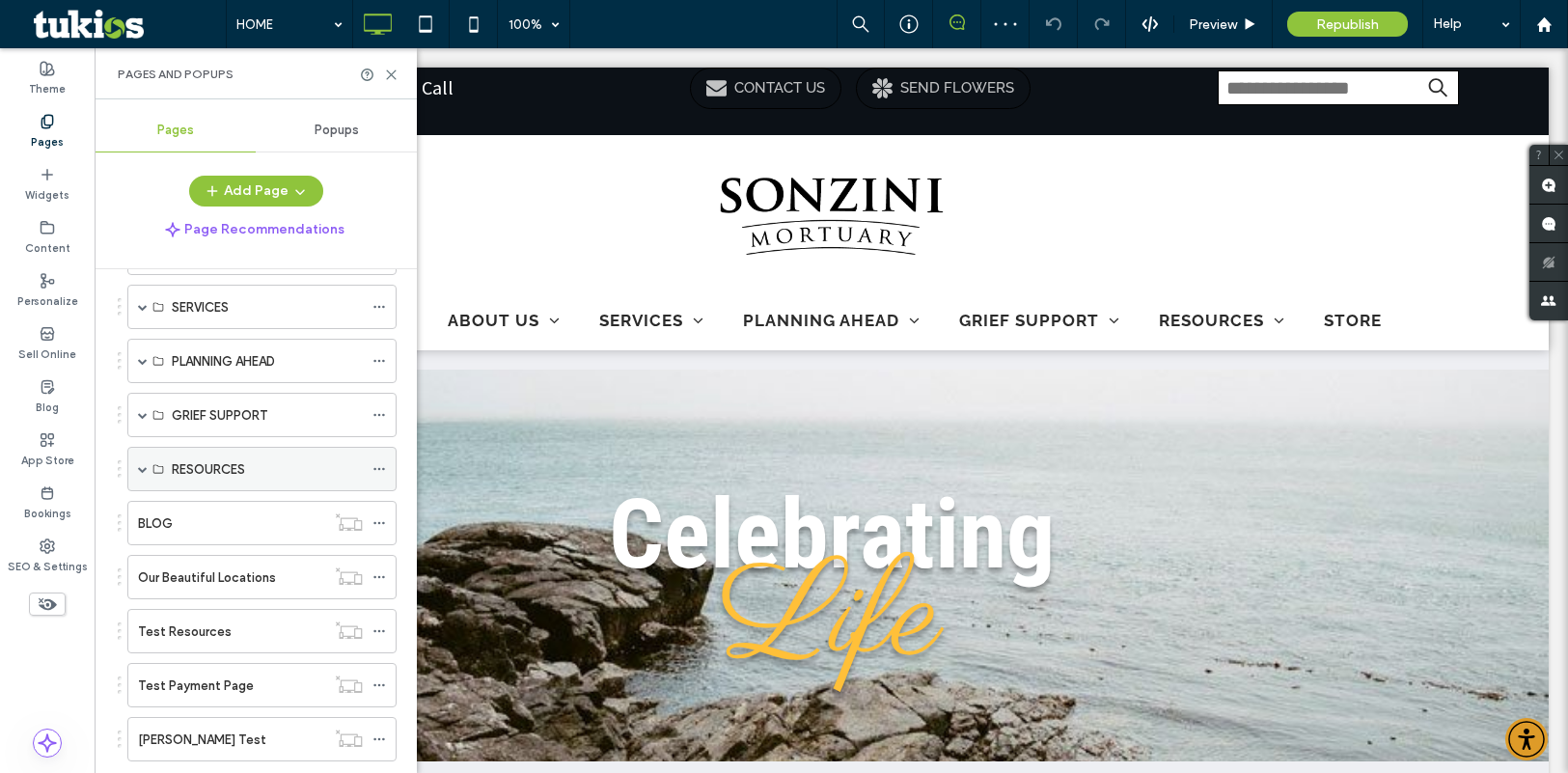
click at [139, 465] on span at bounding box center [143, 469] width 10 height 43
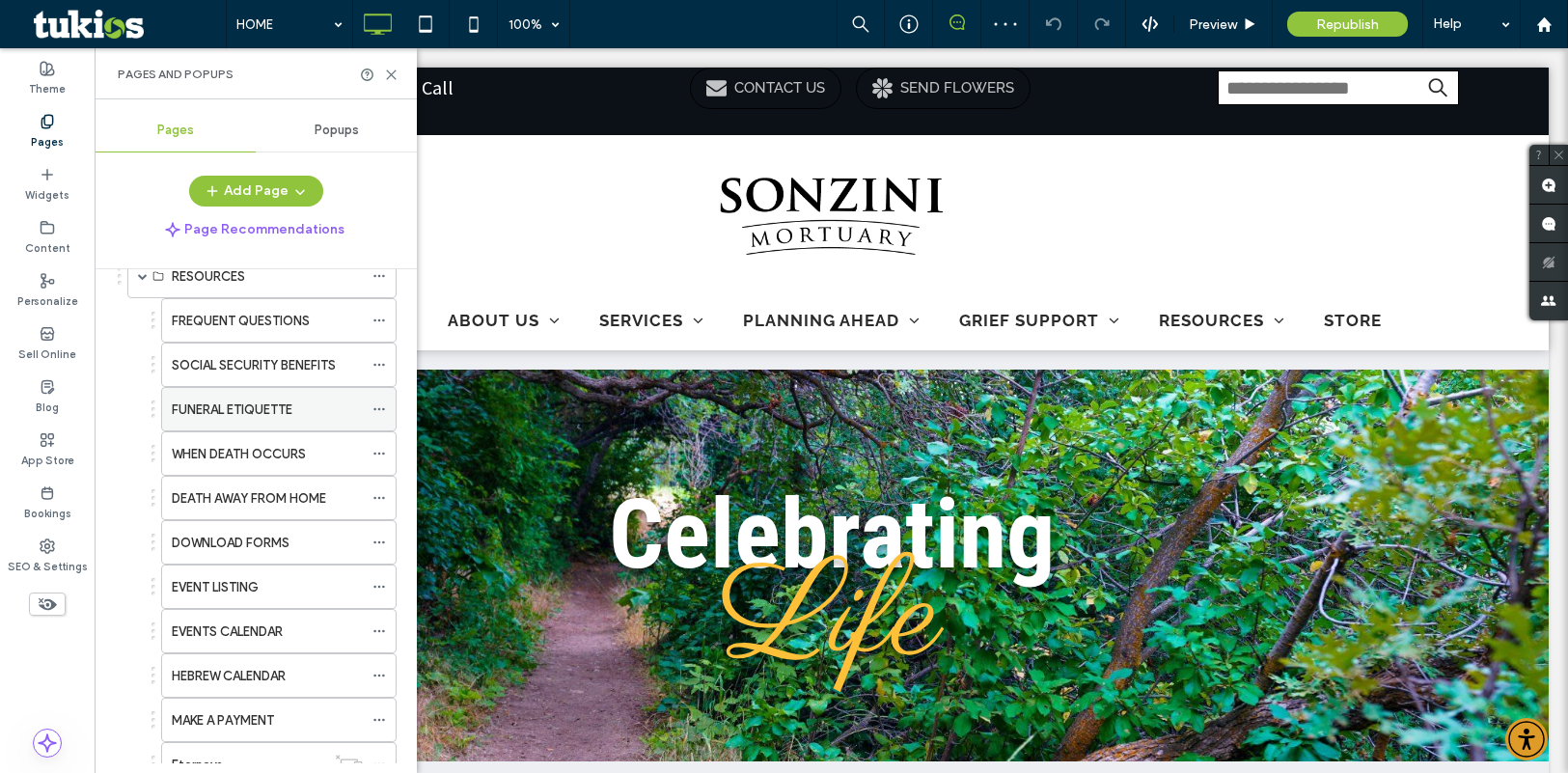
scroll to position [337, 0]
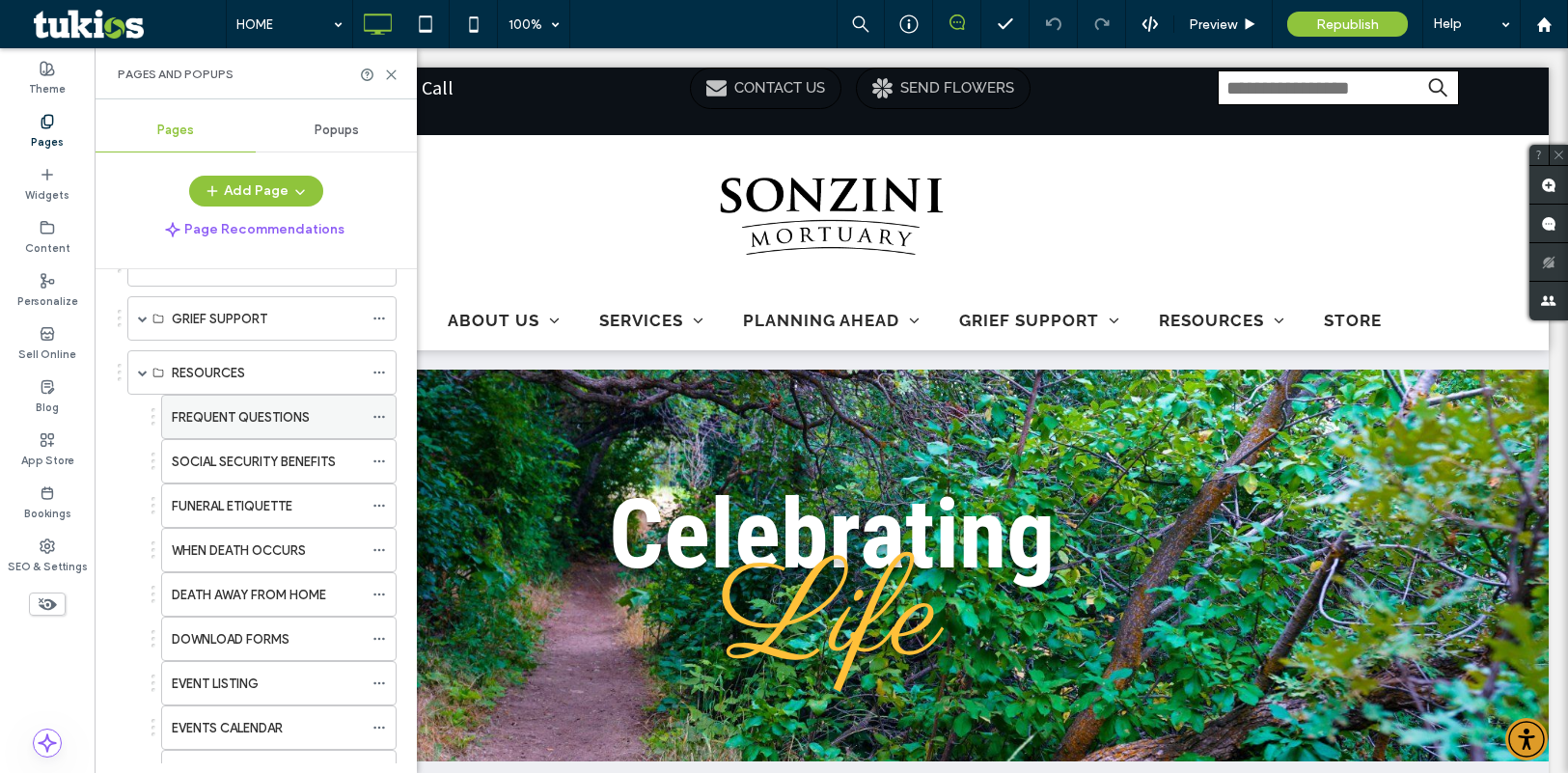
click at [380, 423] on icon at bounding box center [379, 417] width 14 height 14
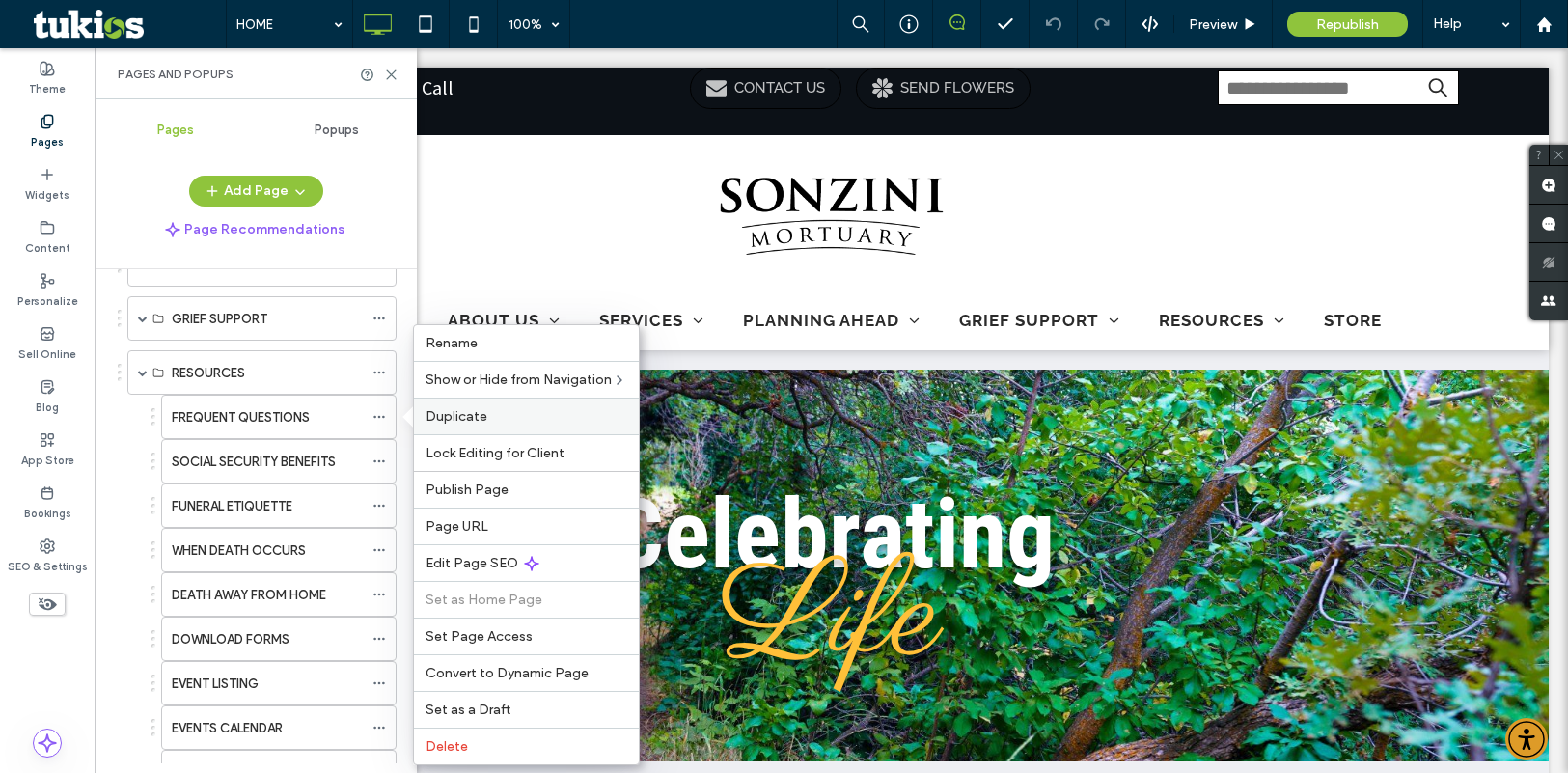
click at [451, 414] on span "Duplicate" at bounding box center [457, 416] width 62 height 16
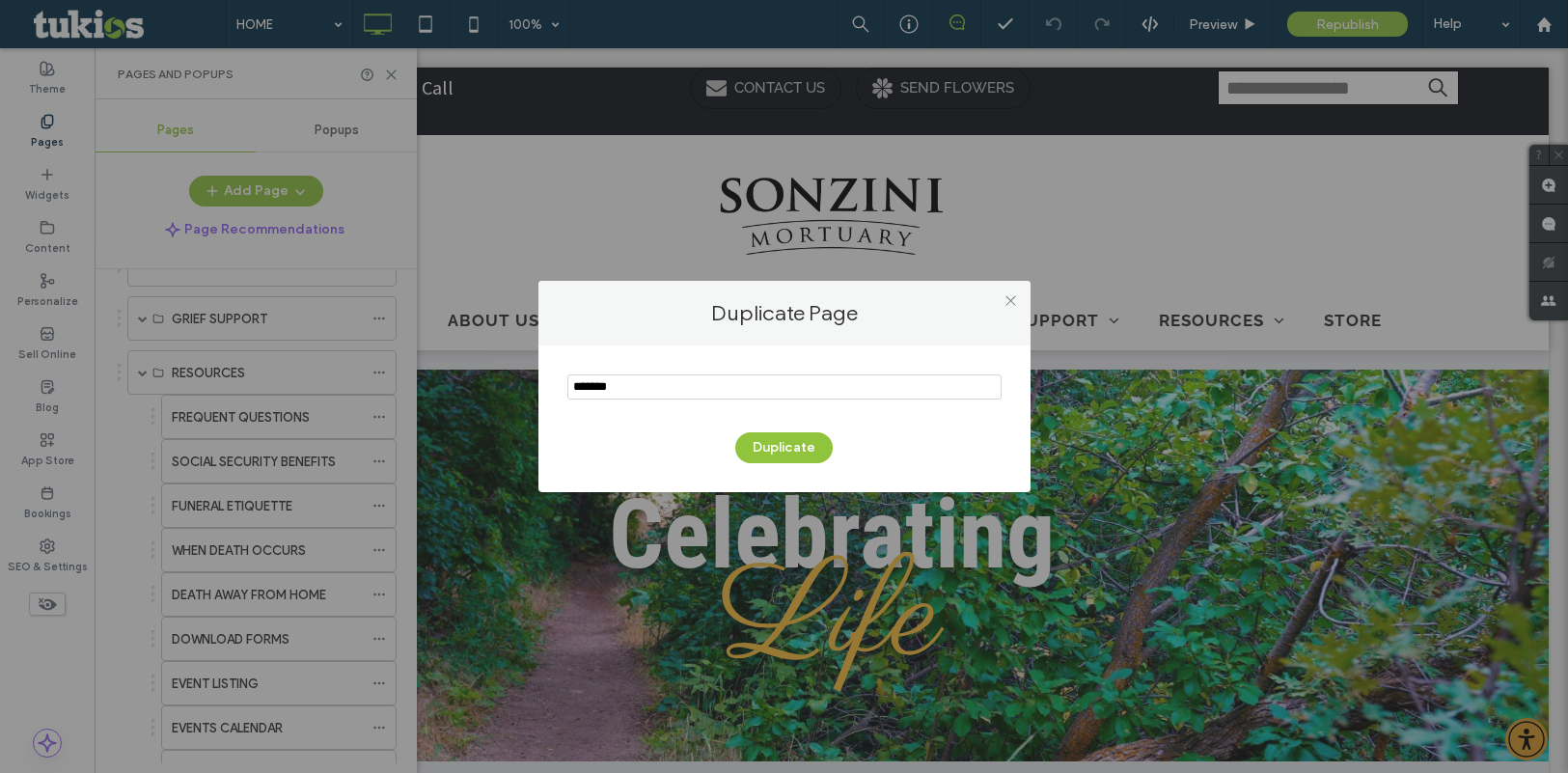
type input "*******"
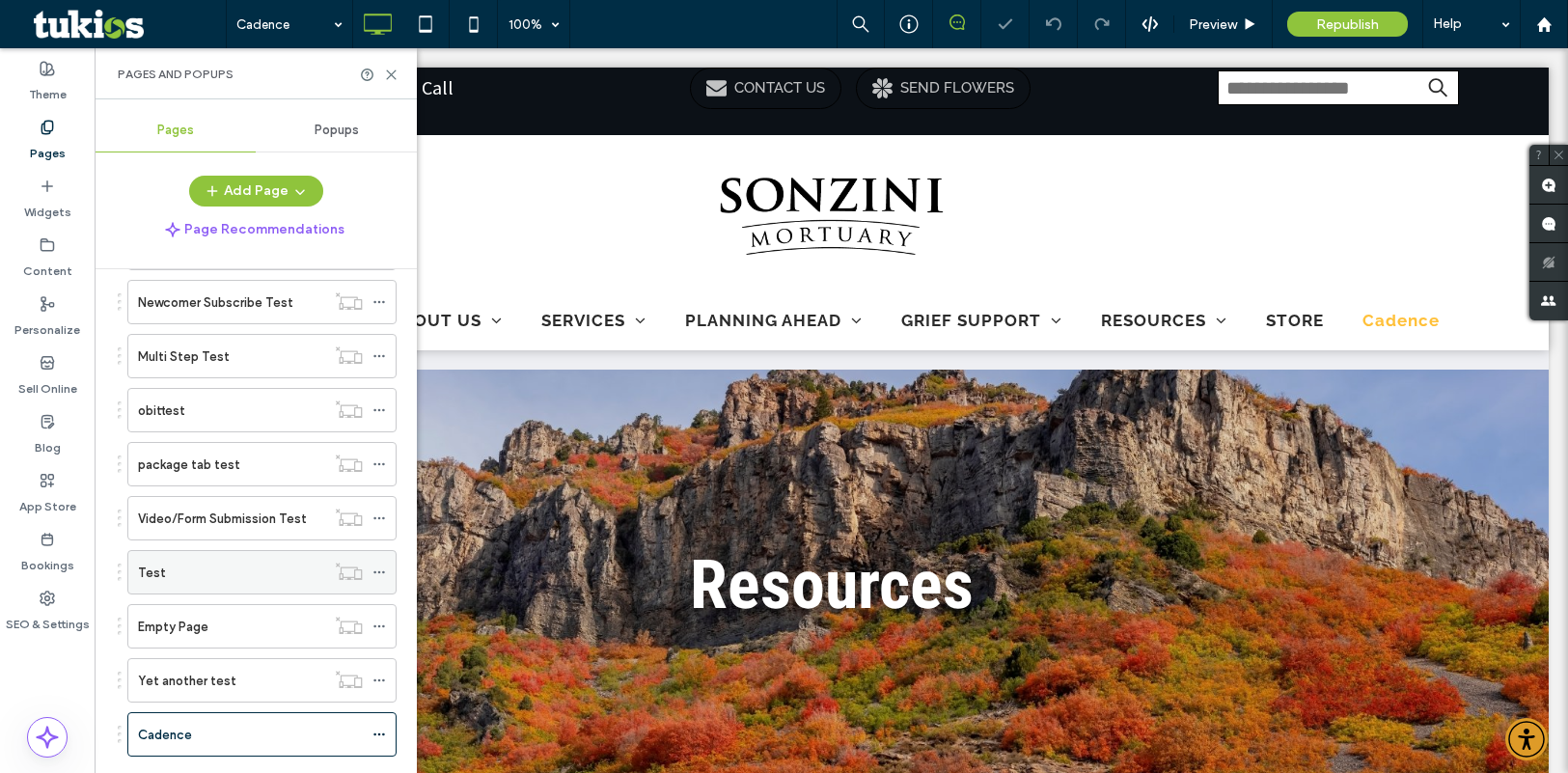
scroll to position [1793, 0]
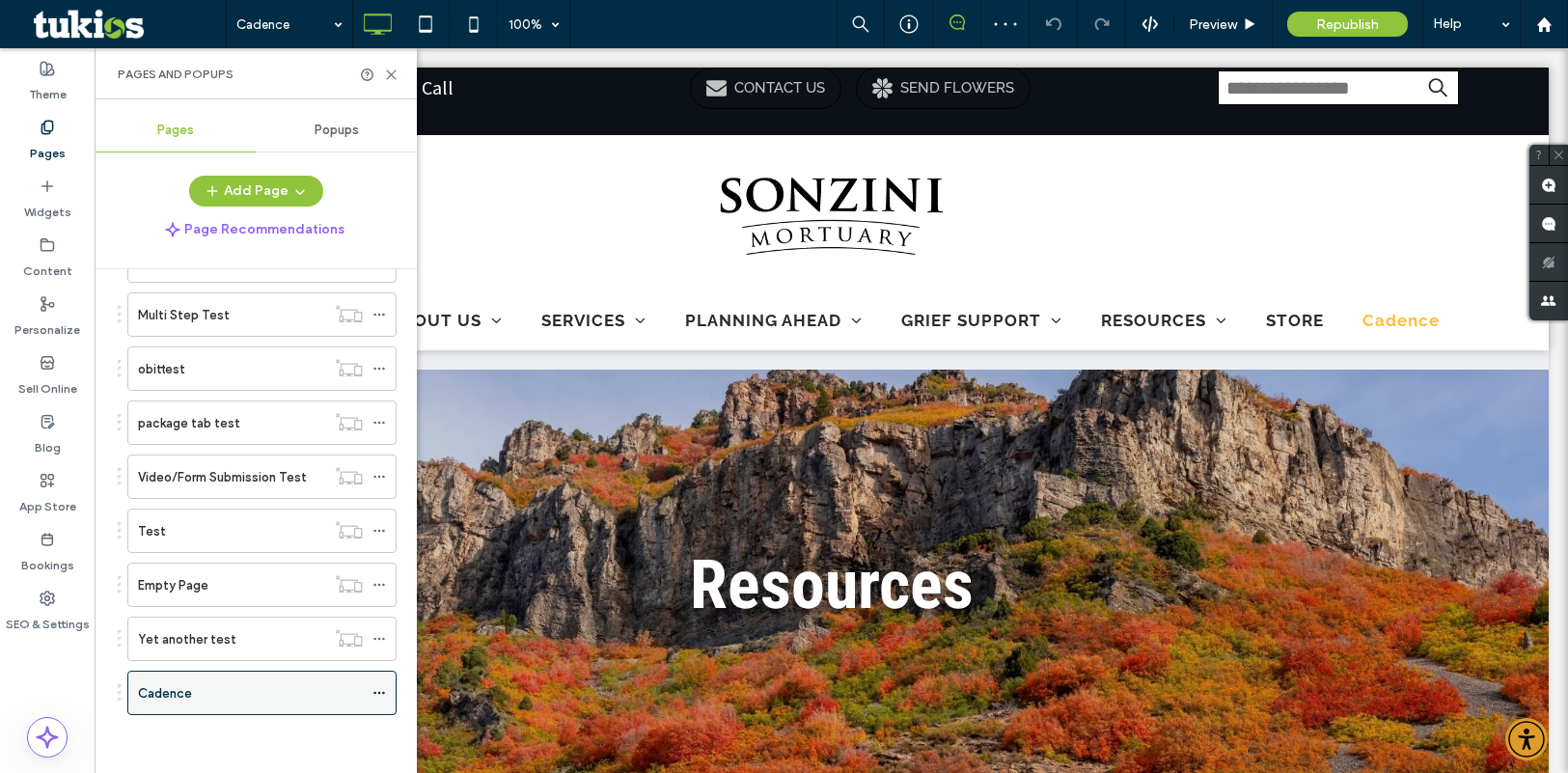
click at [380, 690] on icon at bounding box center [379, 693] width 14 height 14
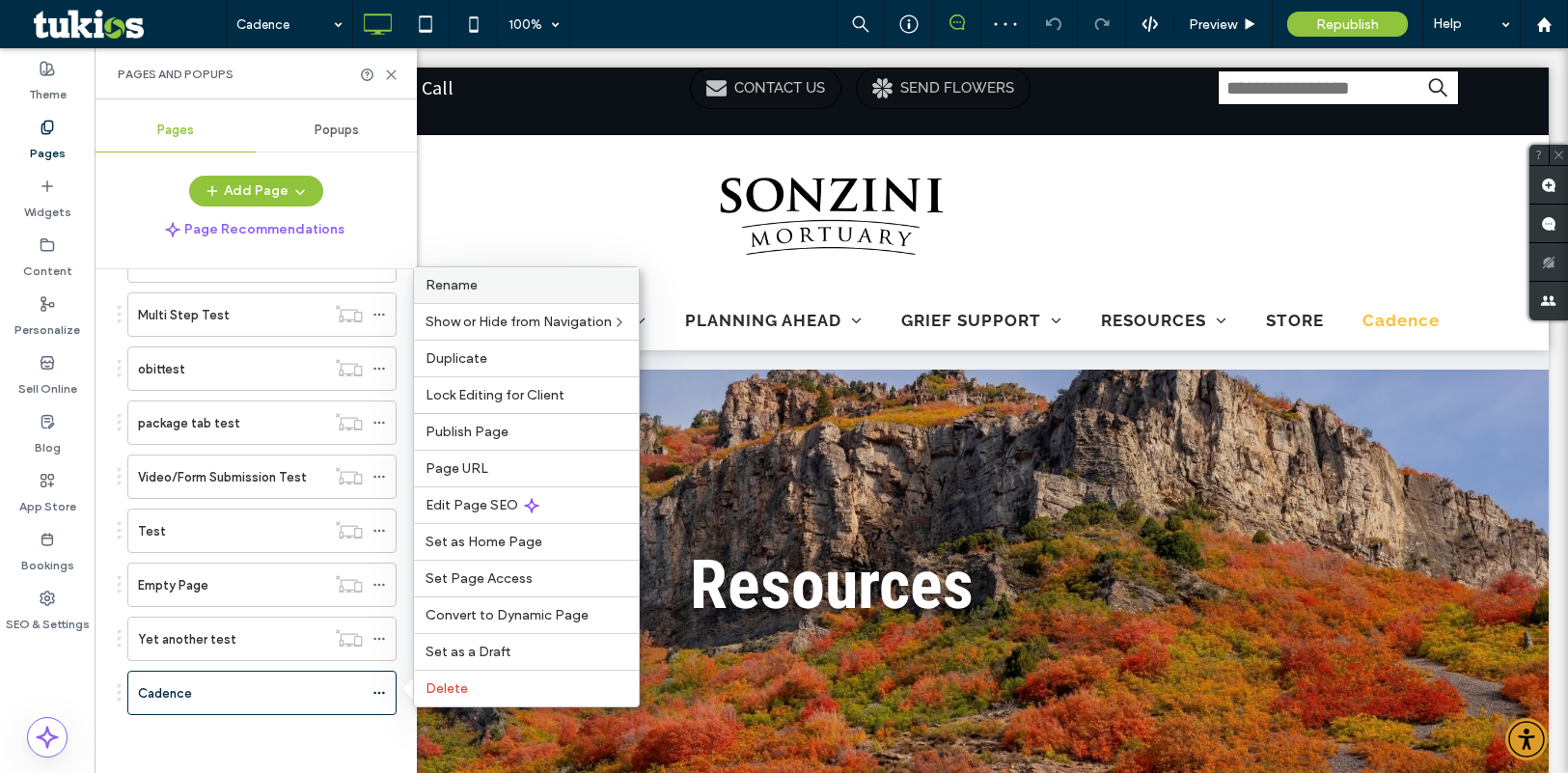
click at [476, 286] on span "Rename" at bounding box center [452, 285] width 52 height 16
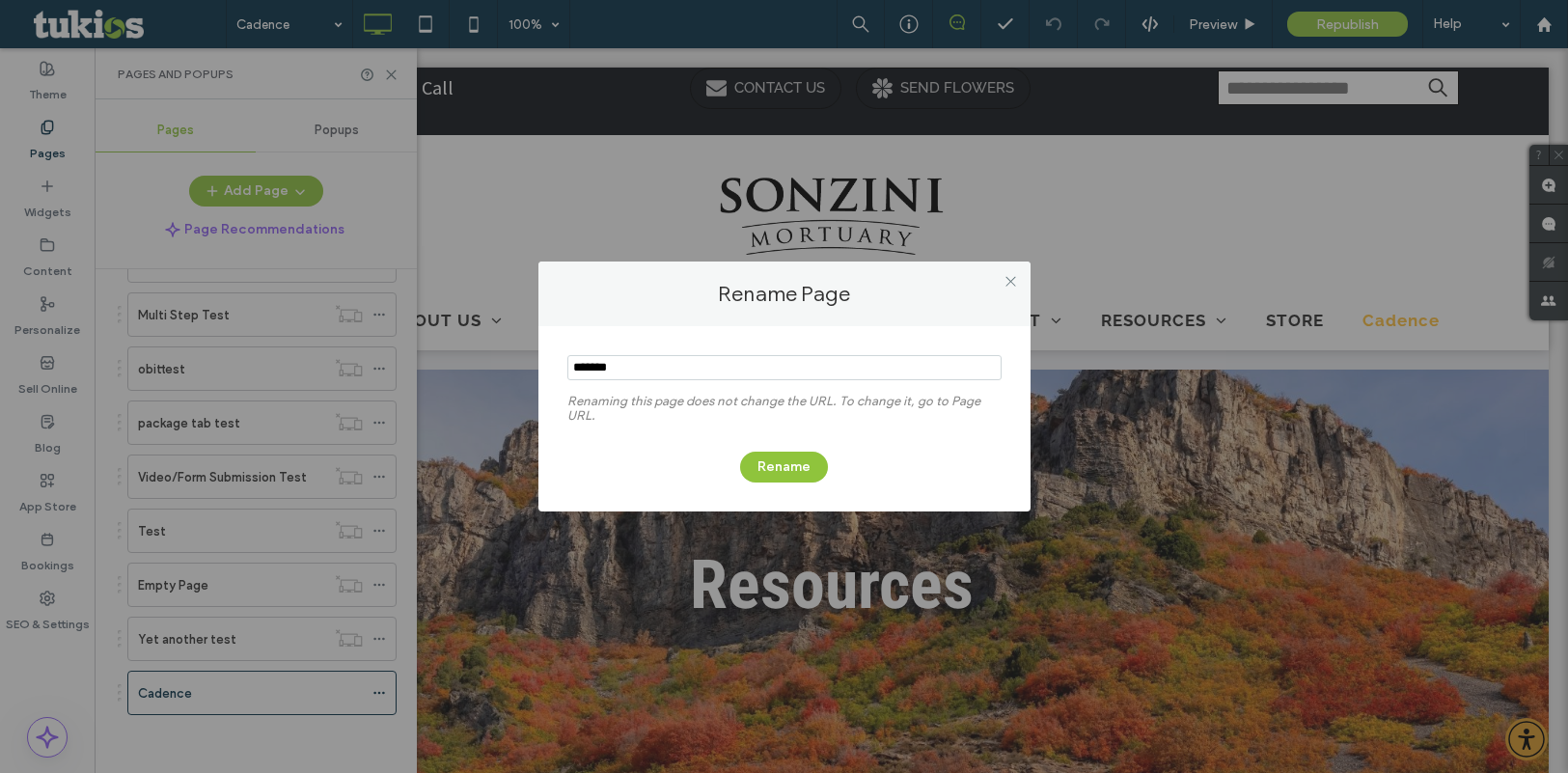
type input "*******"
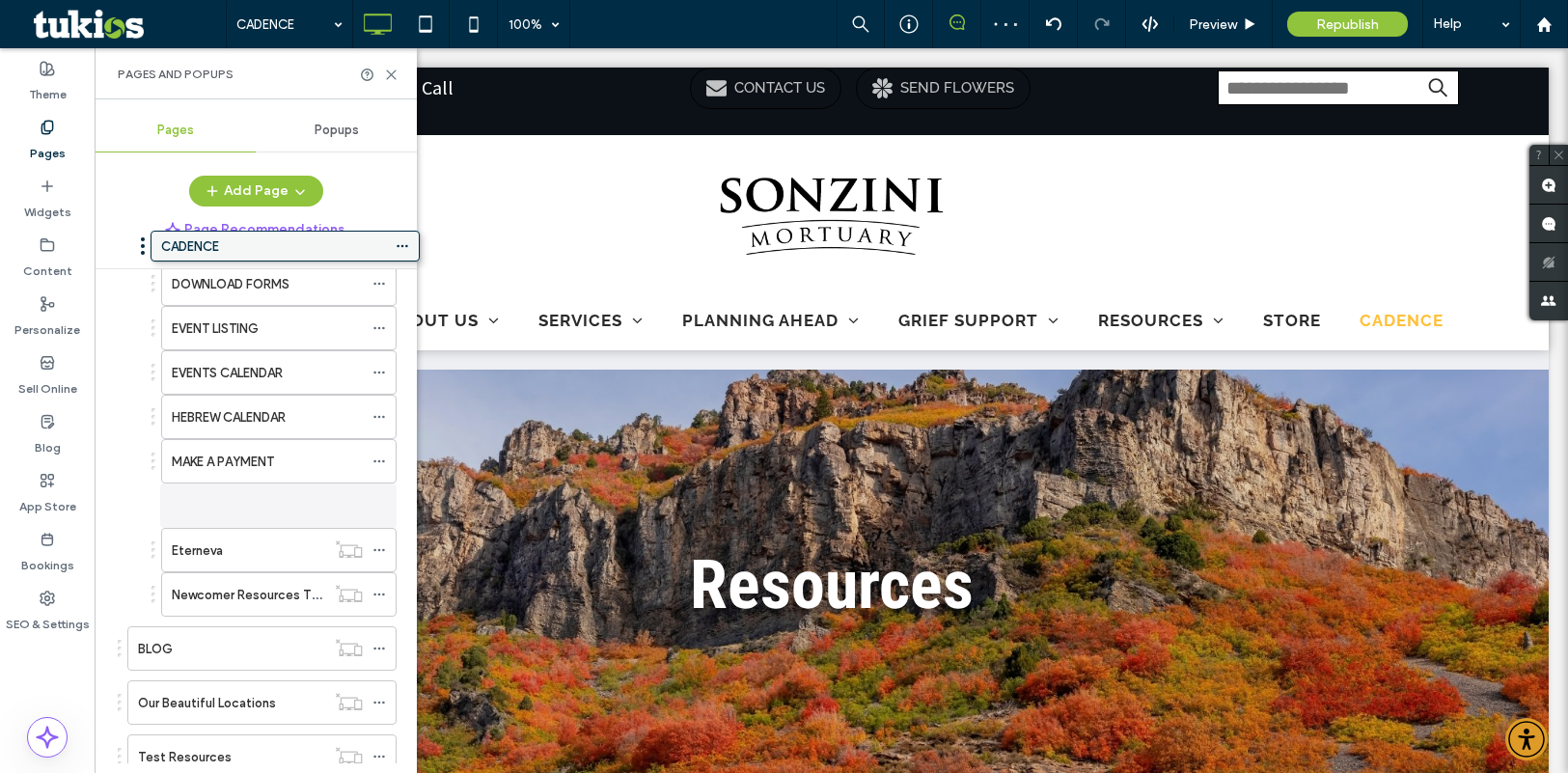
scroll to position [558, 0]
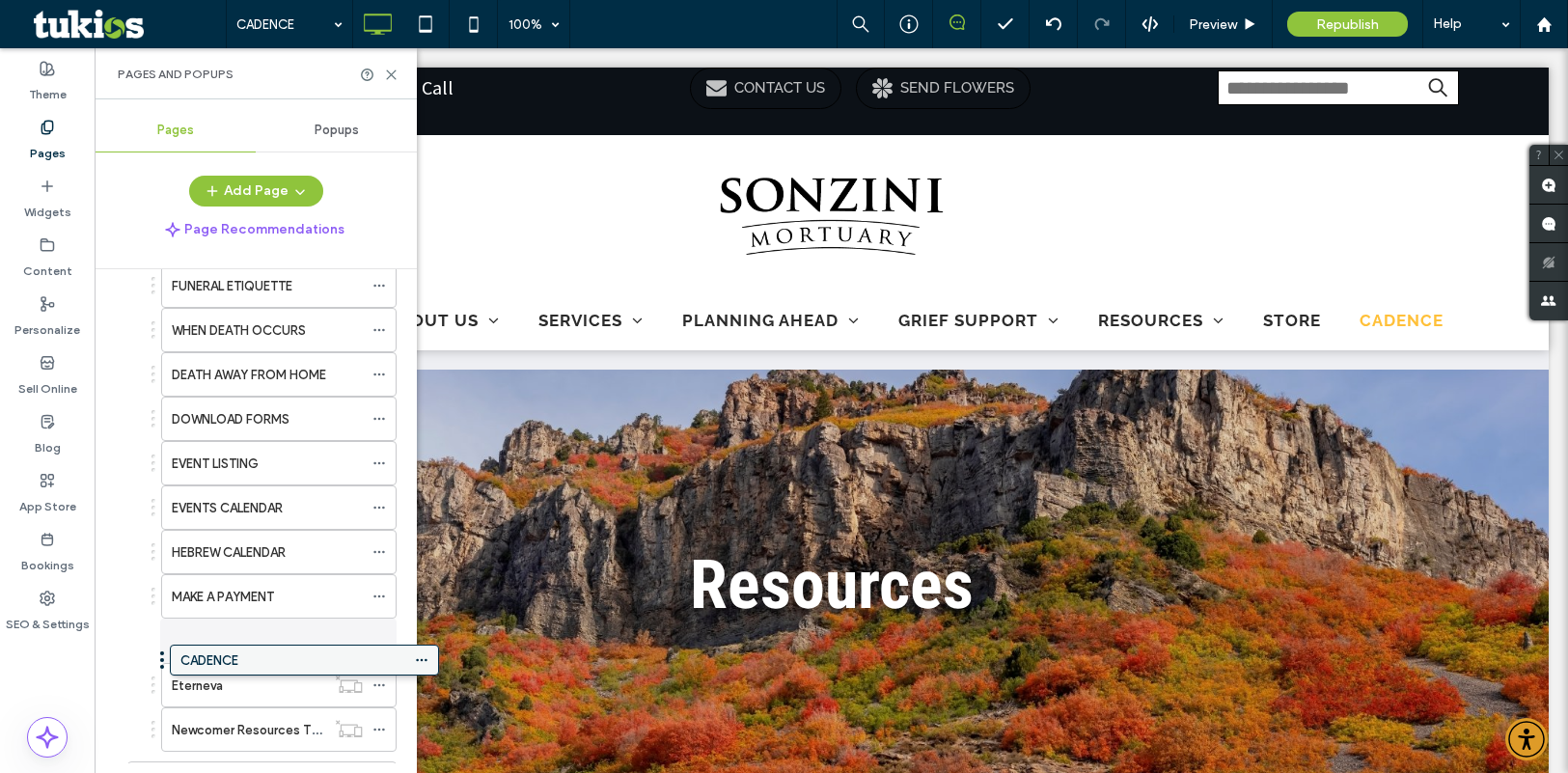
drag, startPoint x: 224, startPoint y: 686, endPoint x: 267, endPoint y: 660, distance: 50.2
click at [284, 649] on div "CADENCE" at bounding box center [268, 641] width 191 height 20
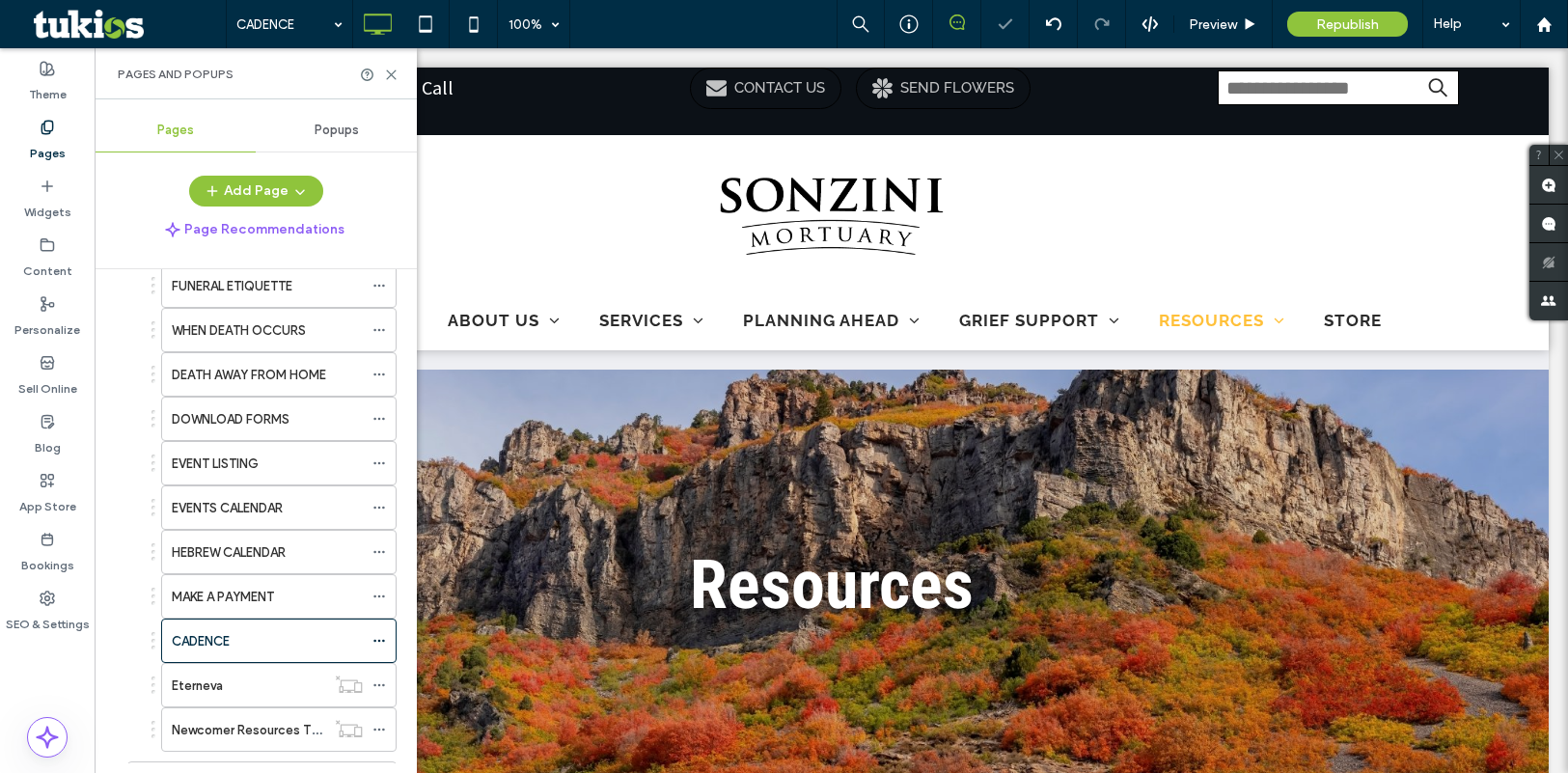
scroll to position [0, 0]
click at [390, 77] on use at bounding box center [391, 75] width 9 height 9
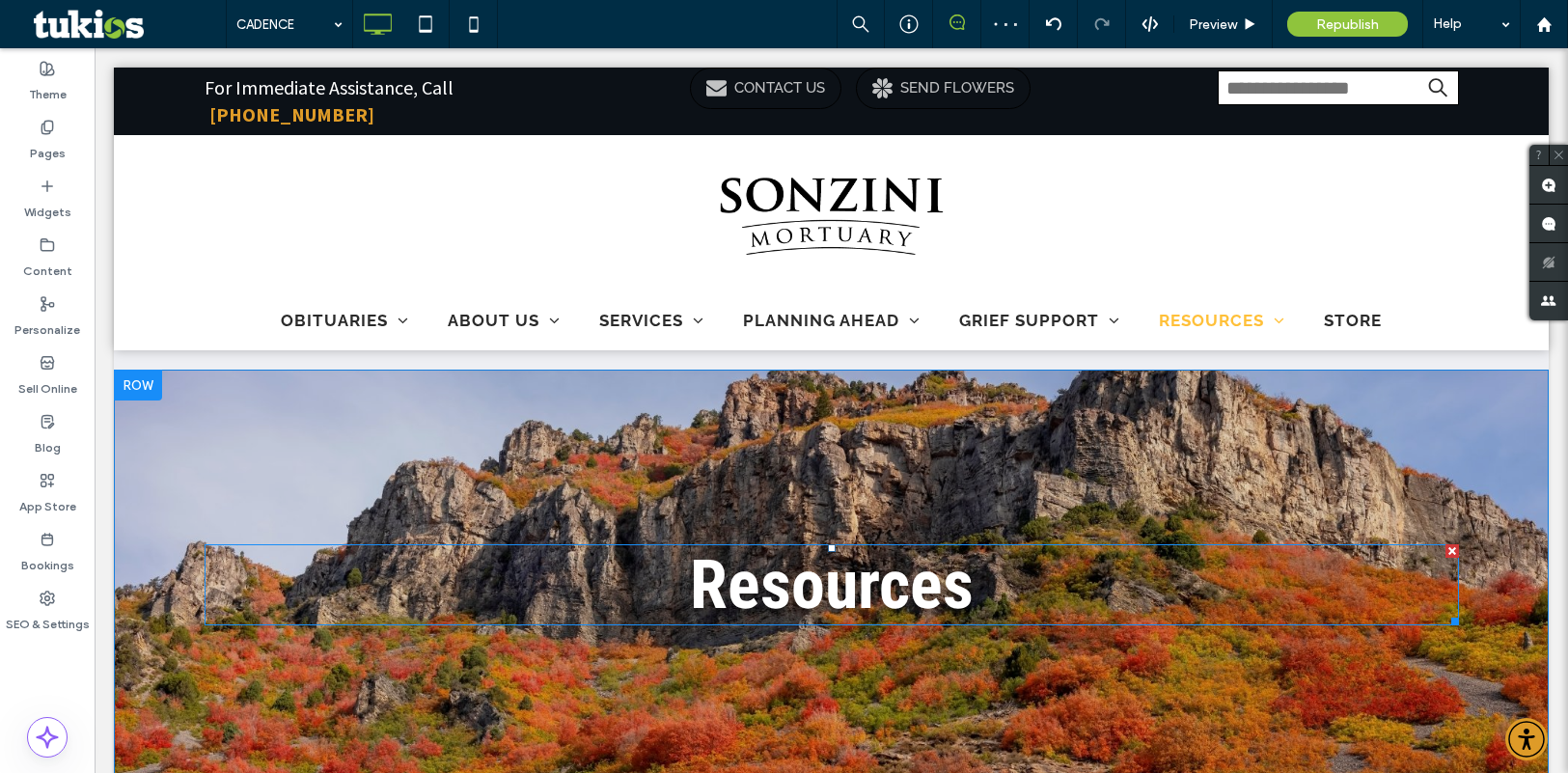
click at [749, 606] on span "Resources" at bounding box center [831, 585] width 284 height 80
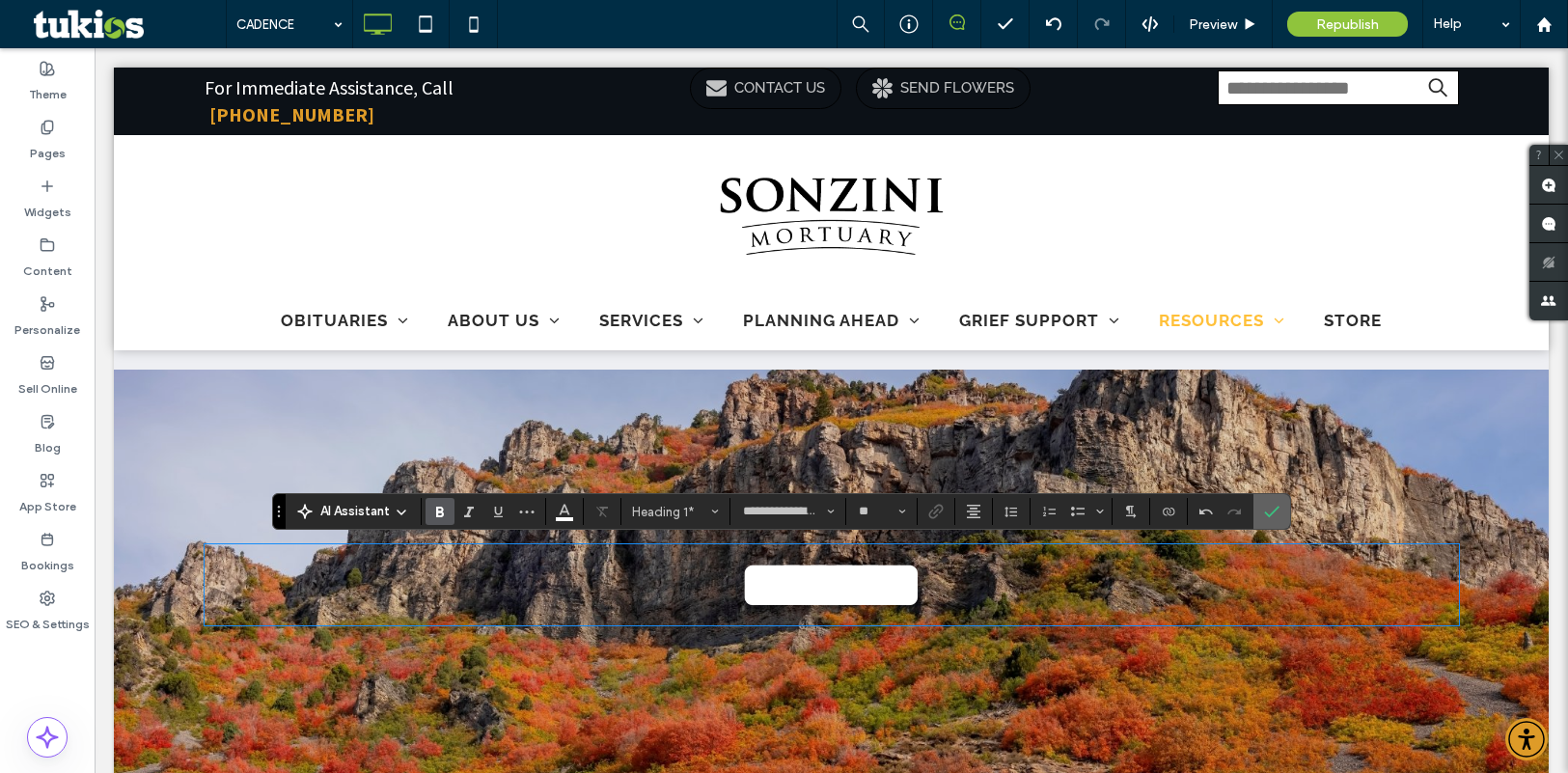
click at [1275, 503] on icon "Confirm" at bounding box center [1273, 511] width 16 height 16
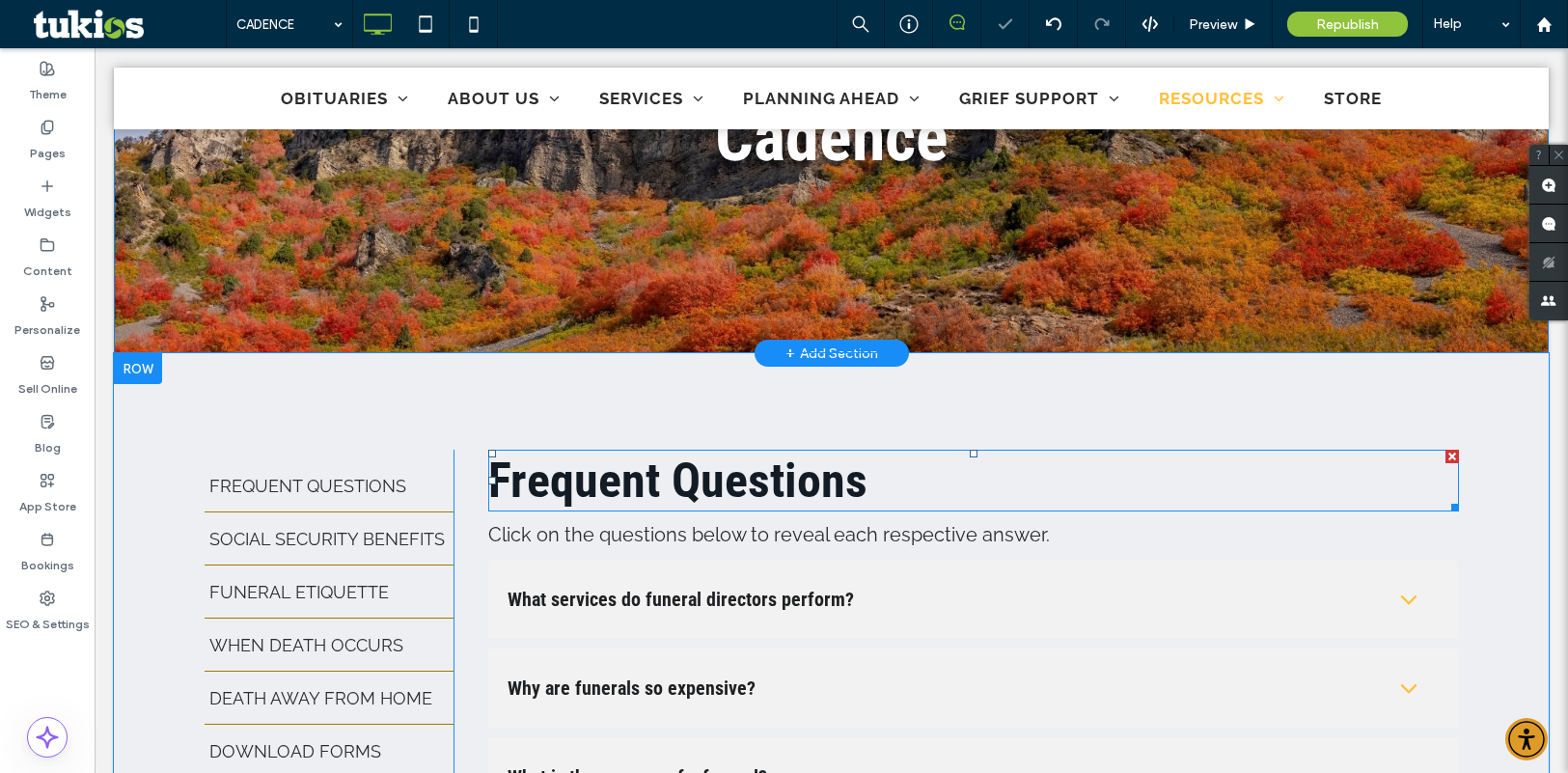
scroll to position [483, 0]
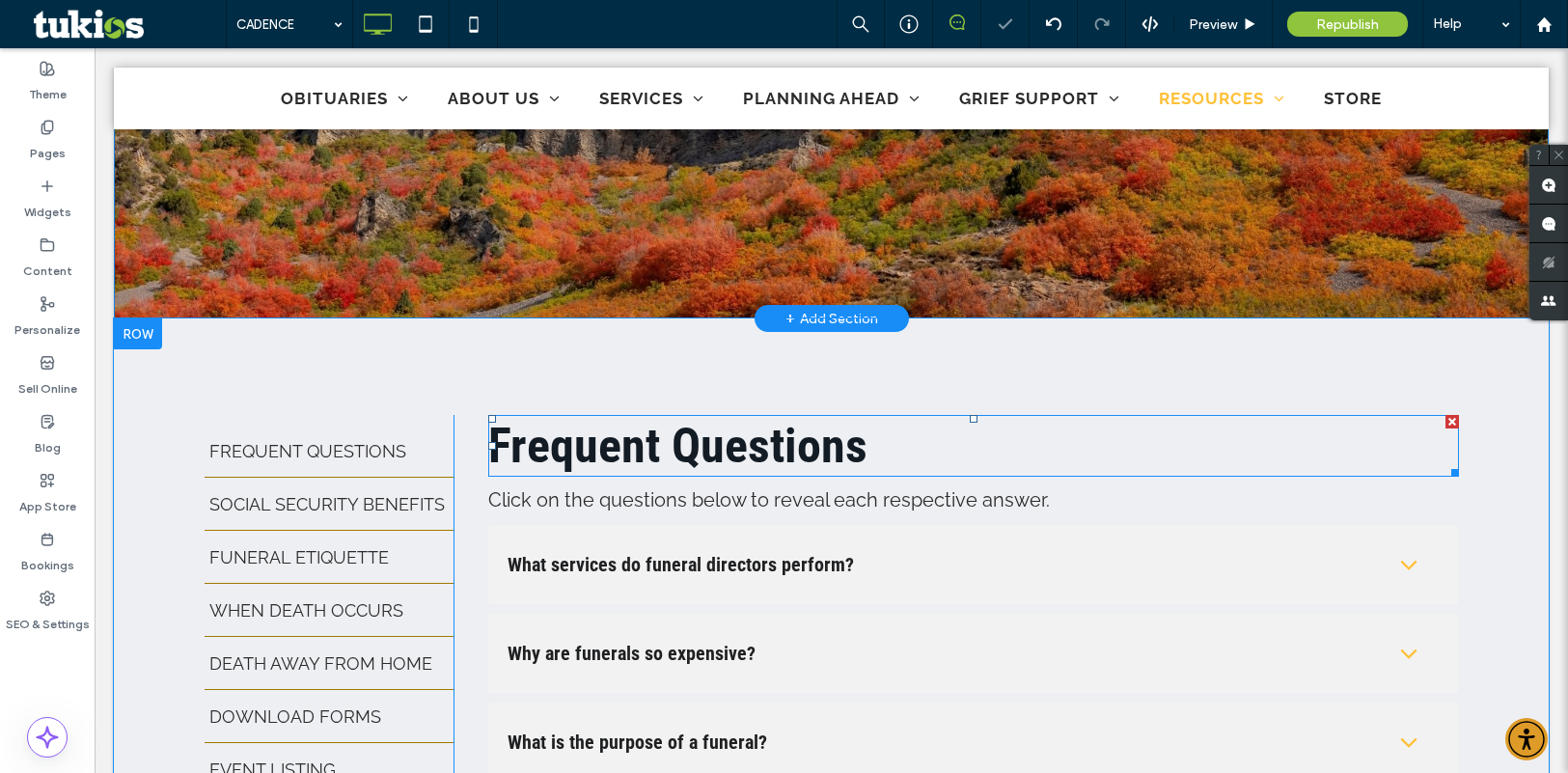
click at [569, 433] on span "Frequent Questions" at bounding box center [678, 446] width 379 height 56
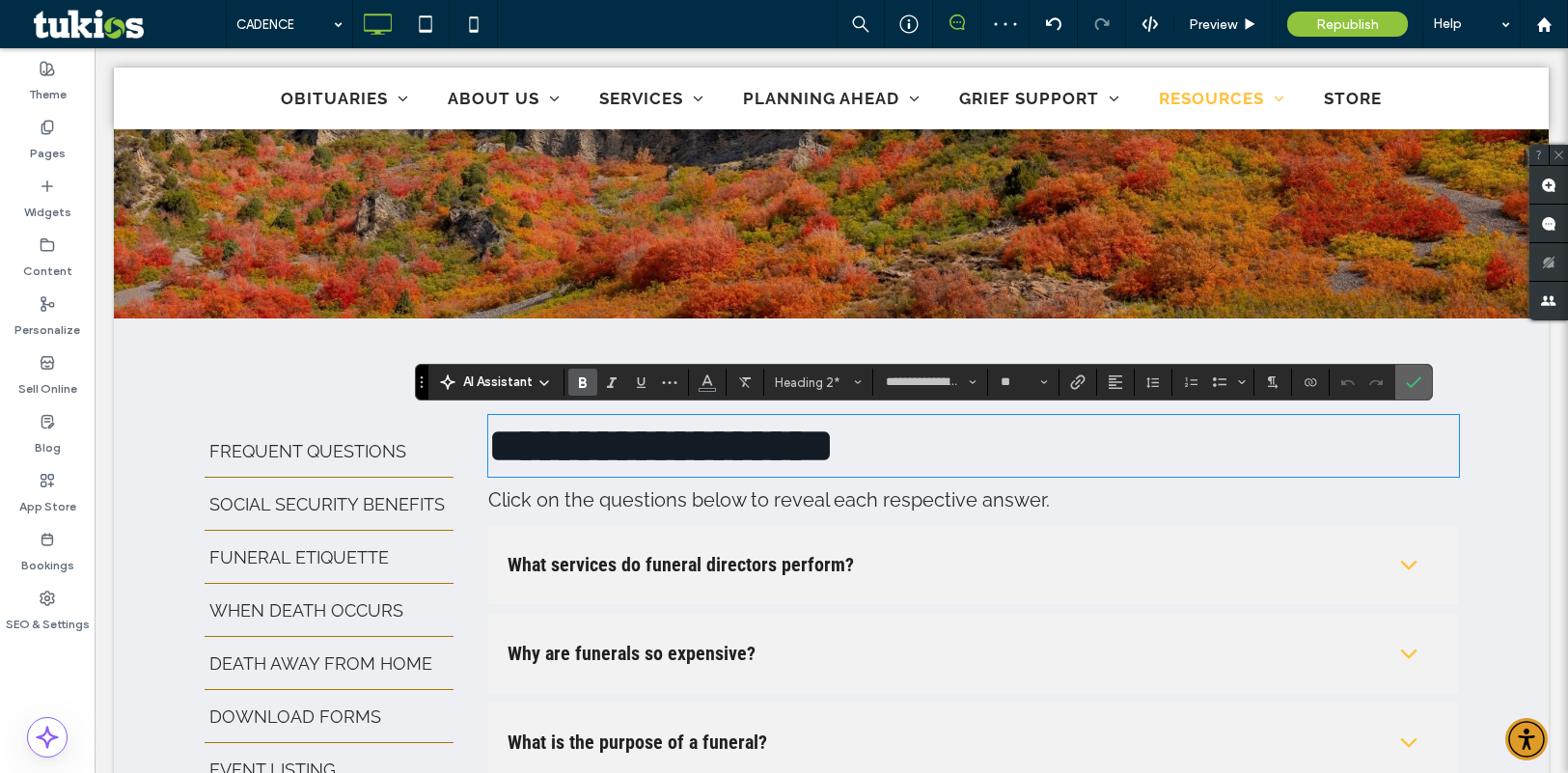
click at [1409, 376] on icon "Confirm" at bounding box center [1414, 382] width 16 height 16
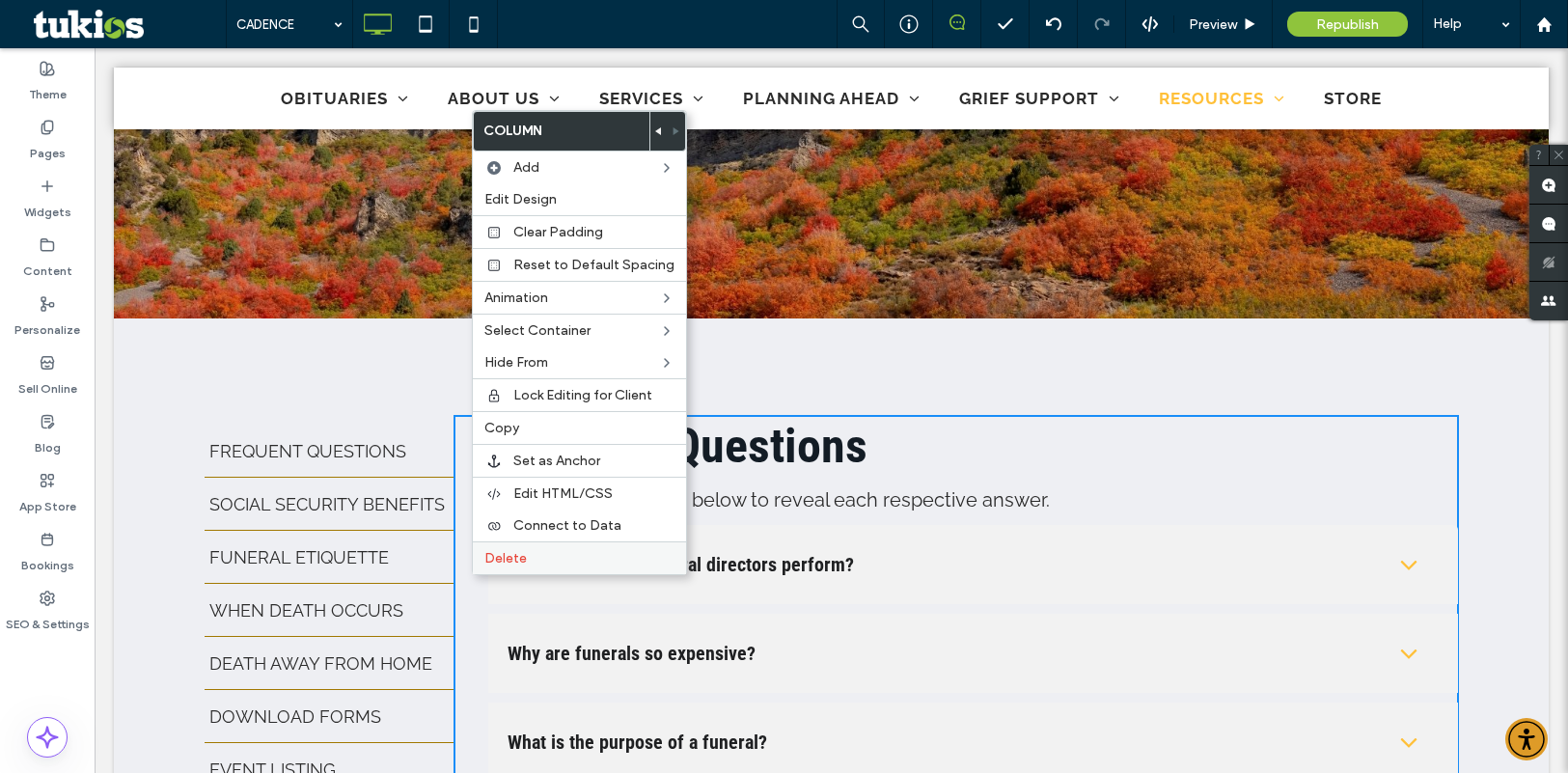
click at [495, 565] on span "Delete" at bounding box center [505, 558] width 43 height 16
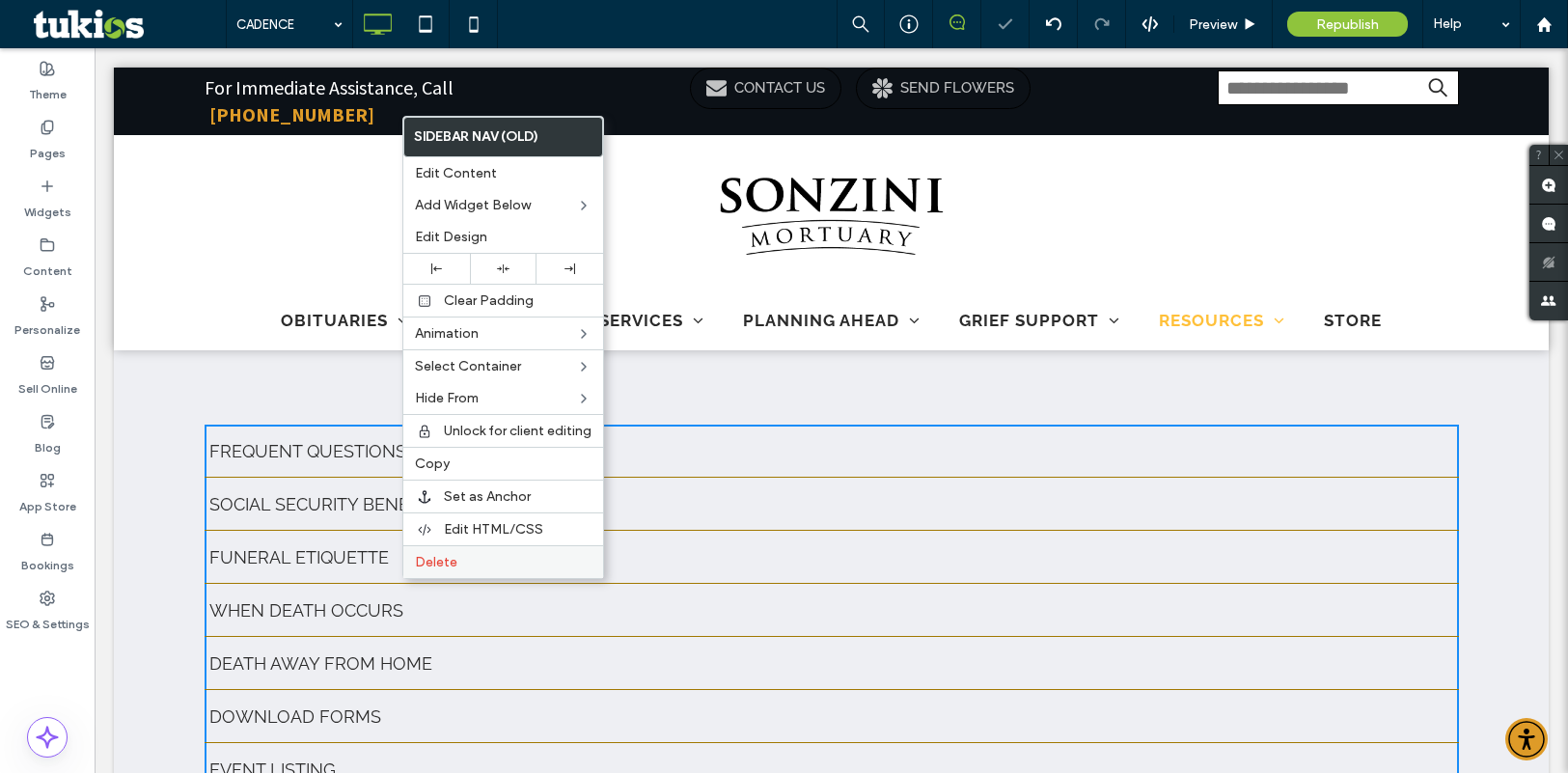
click at [431, 571] on div "Delete" at bounding box center [502, 561] width 200 height 33
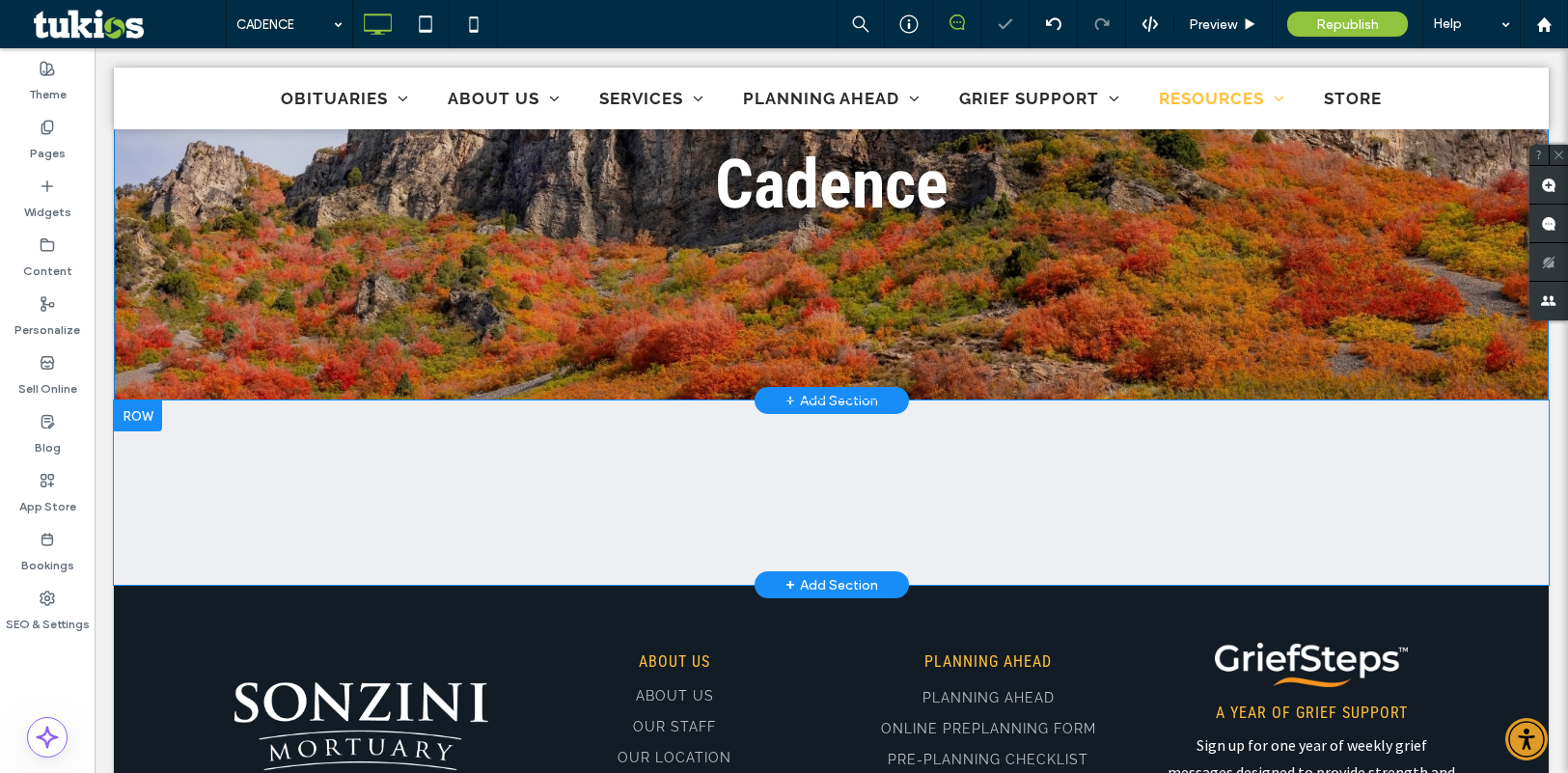
scroll to position [290, 0]
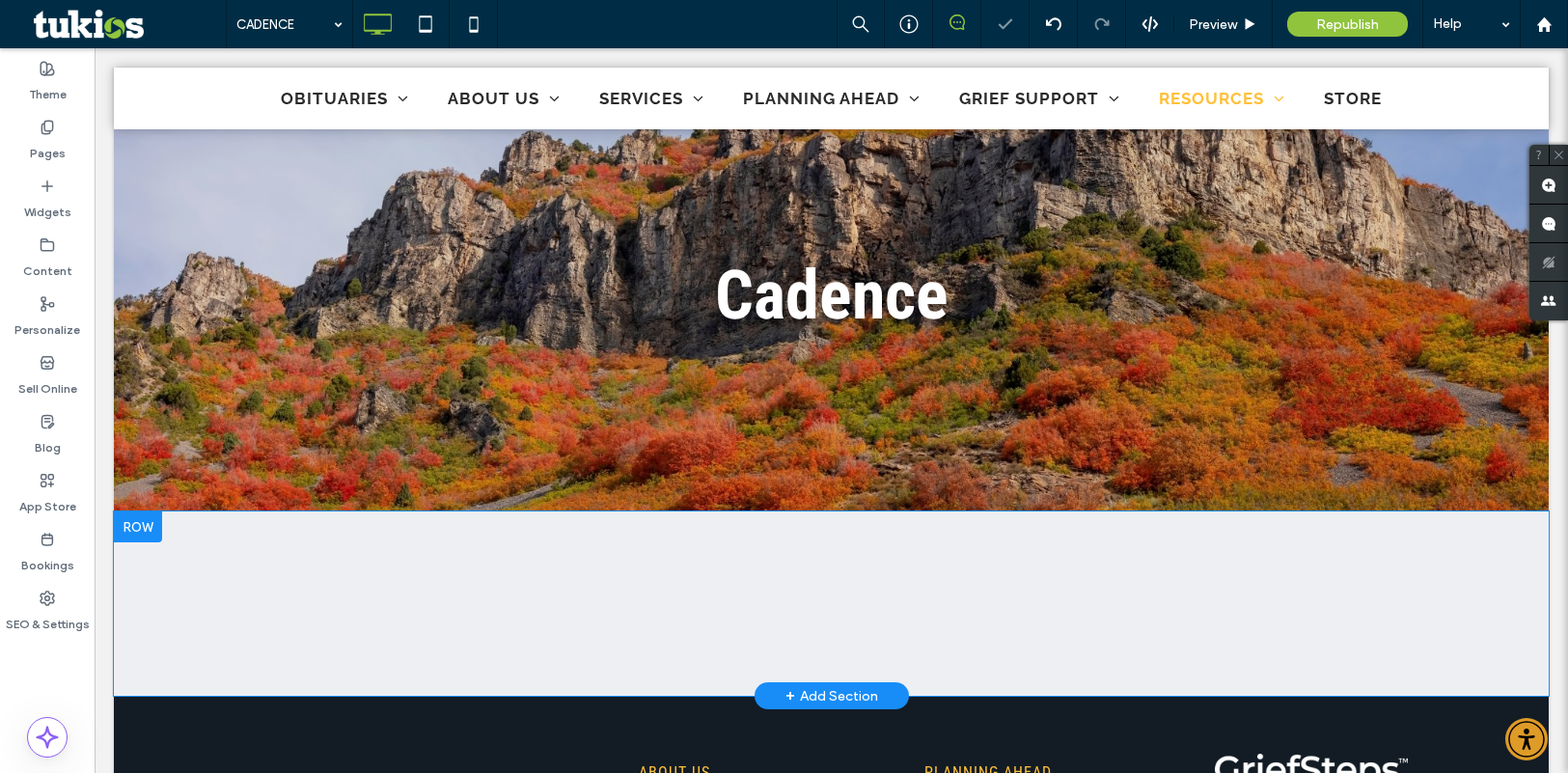
click at [660, 601] on div "Click To Paste Row + Add Section" at bounding box center [831, 603] width 1435 height 184
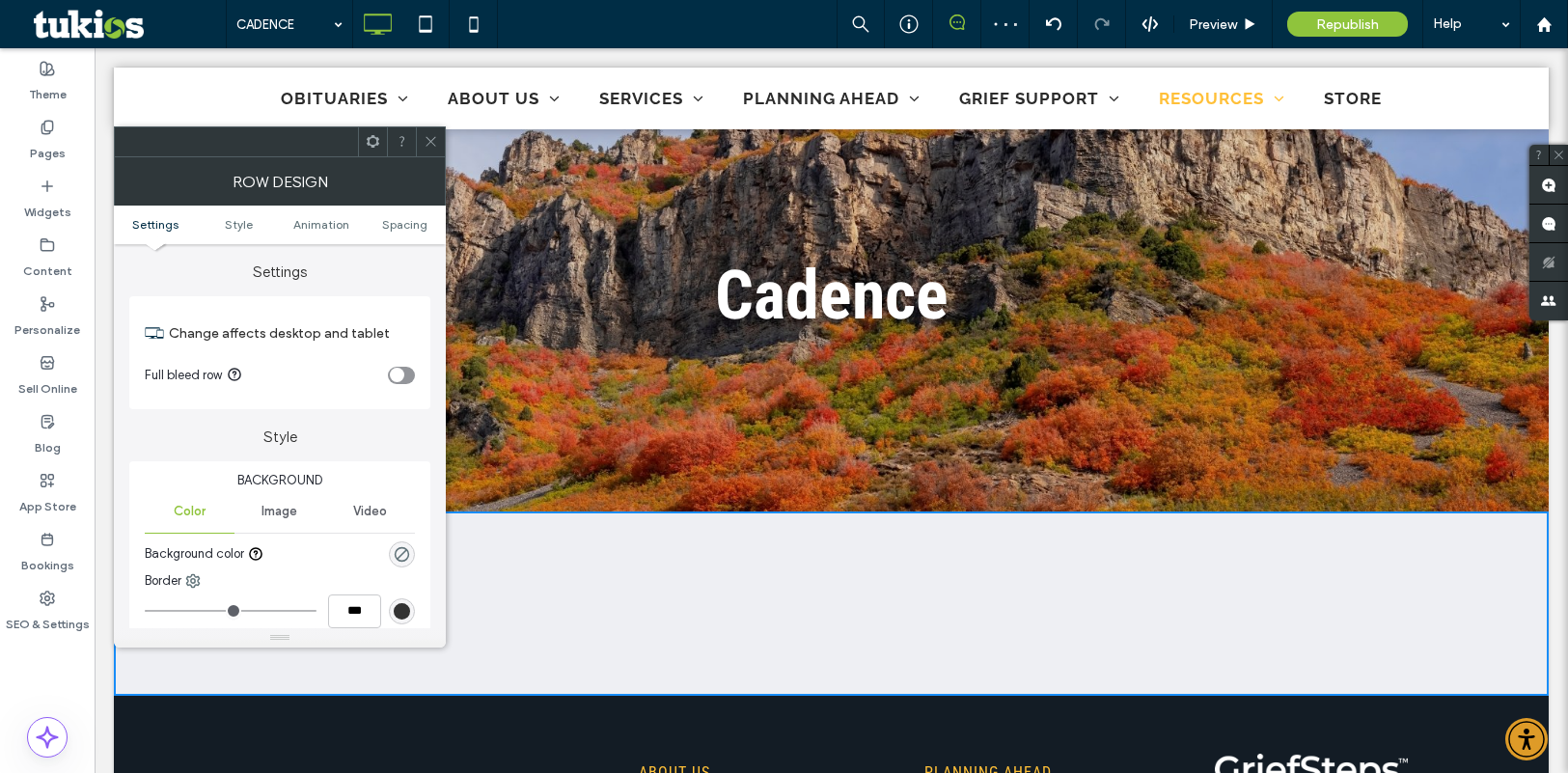
drag, startPoint x: 435, startPoint y: 136, endPoint x: 269, endPoint y: 342, distance: 264.6
click at [435, 135] on icon at bounding box center [431, 141] width 15 height 15
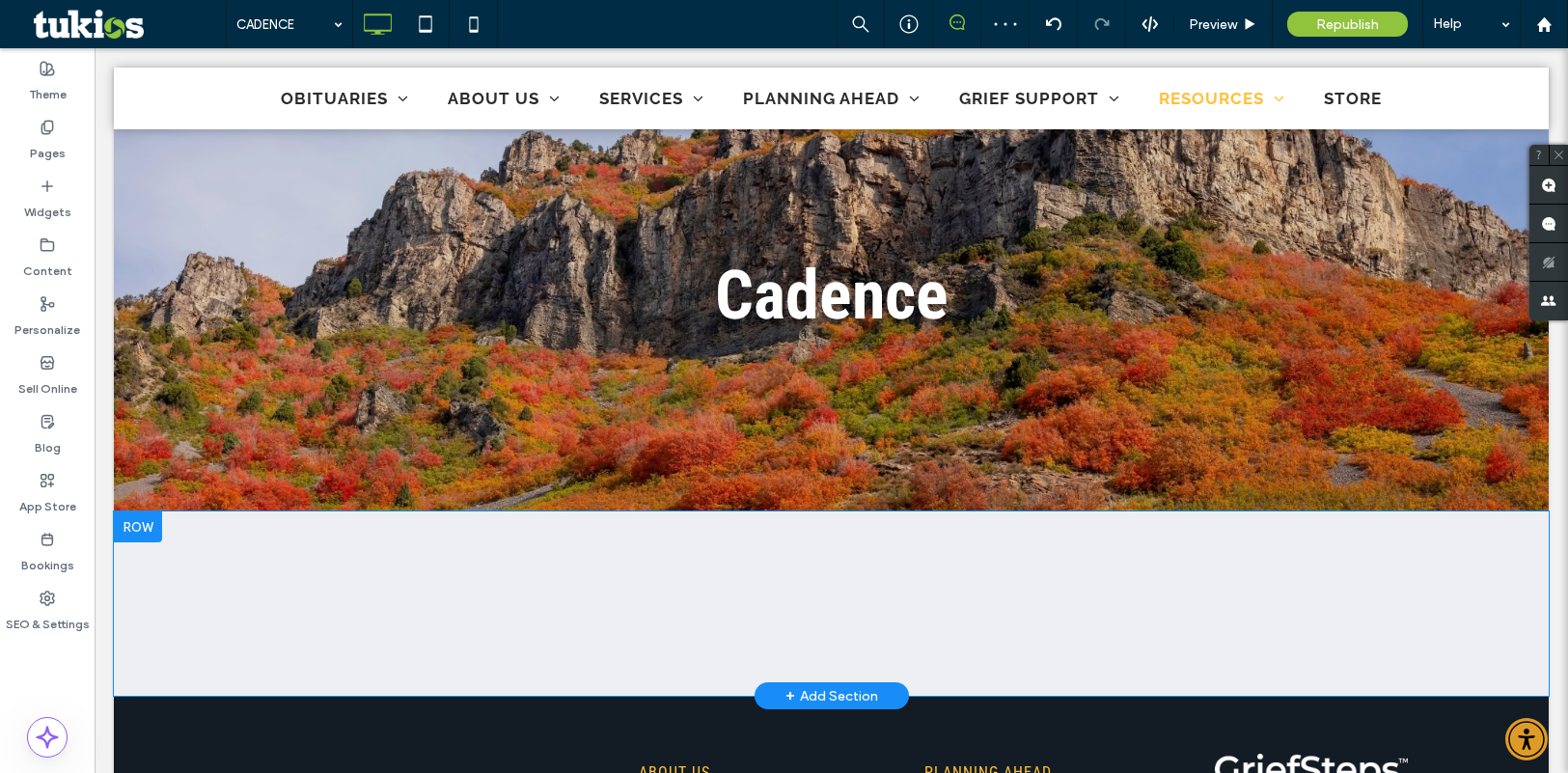
click at [142, 537] on div at bounding box center [137, 526] width 48 height 31
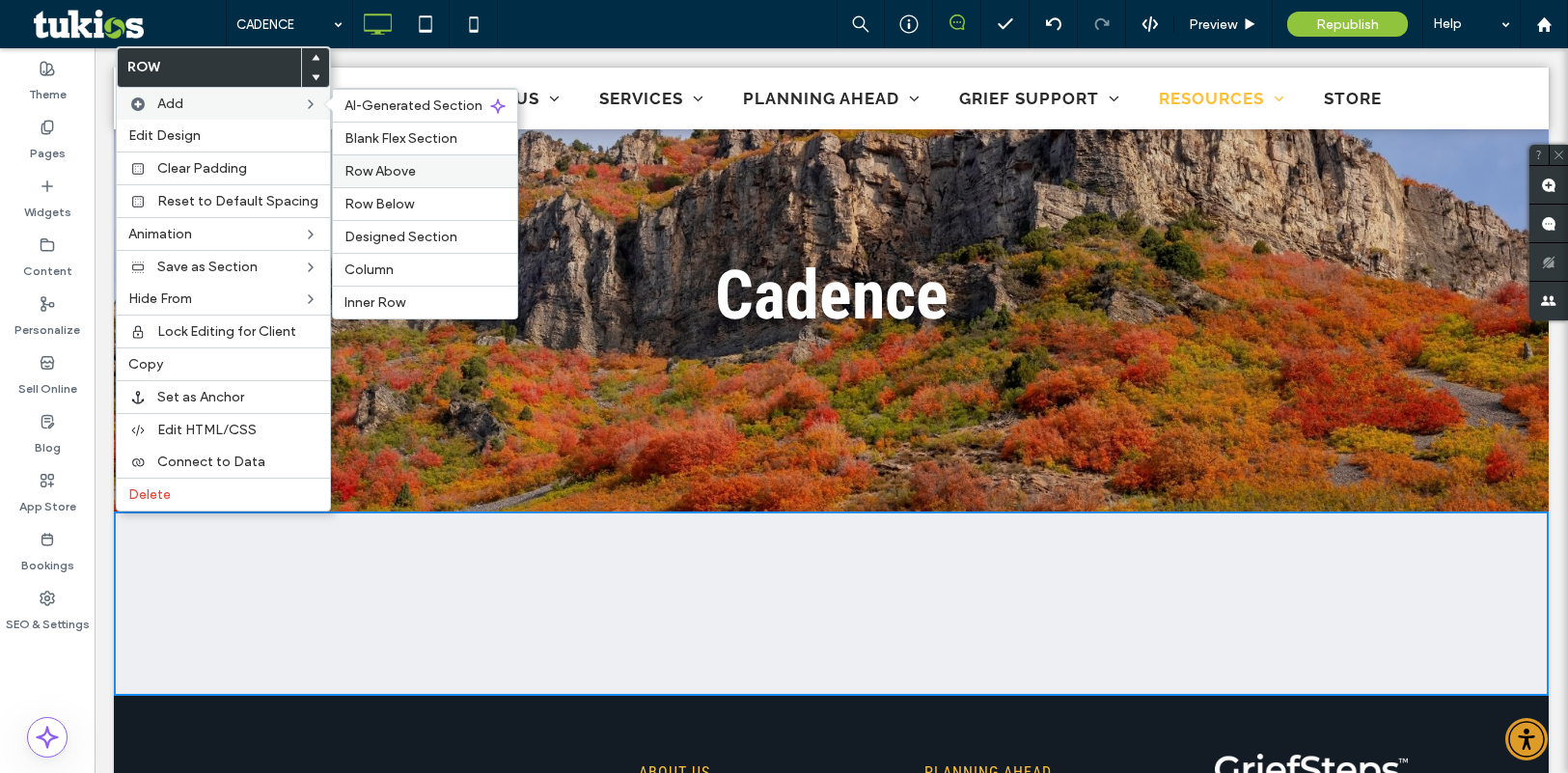
click at [377, 174] on span "Row Above" at bounding box center [380, 171] width 72 height 16
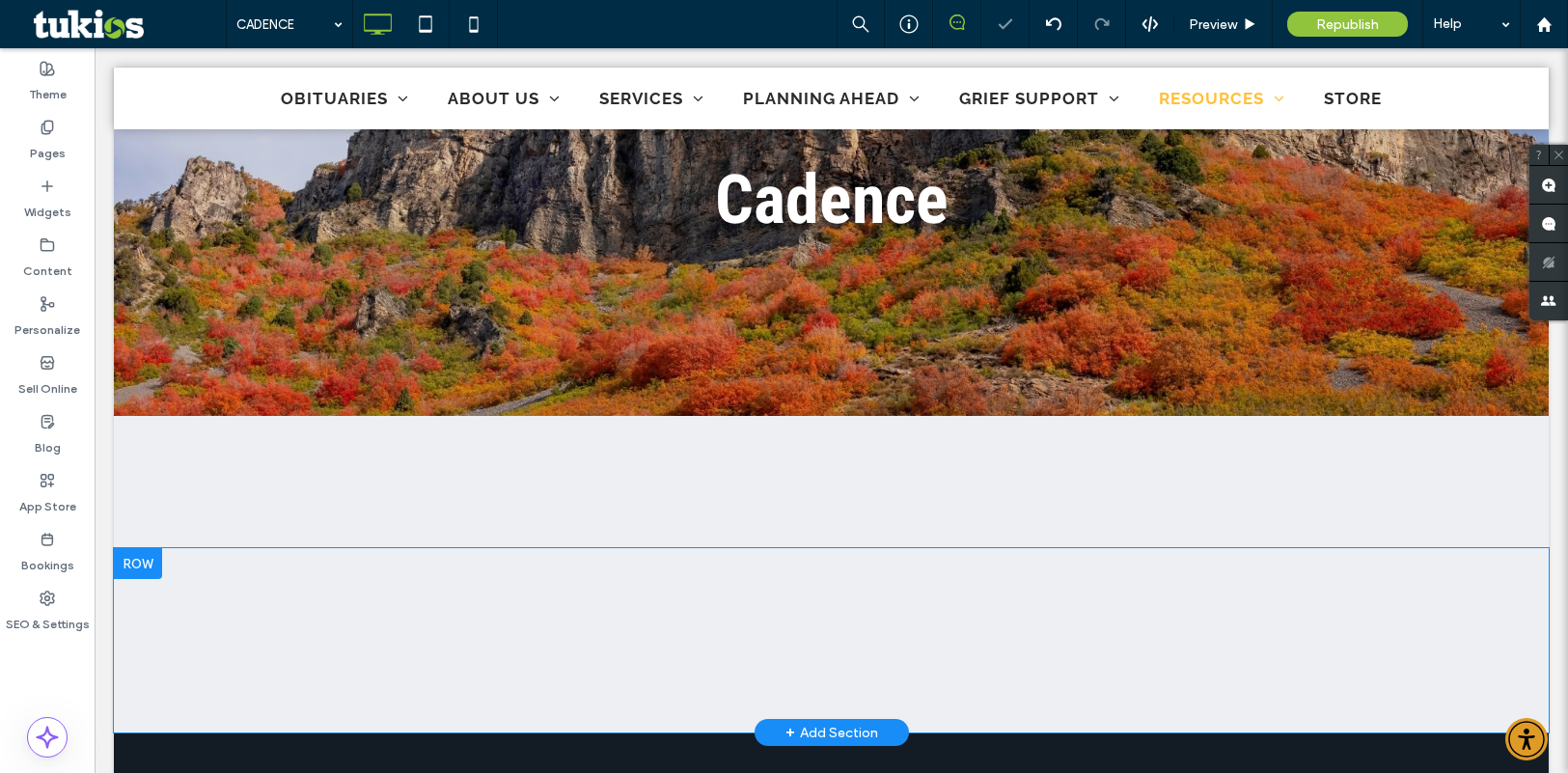
scroll to position [386, 0]
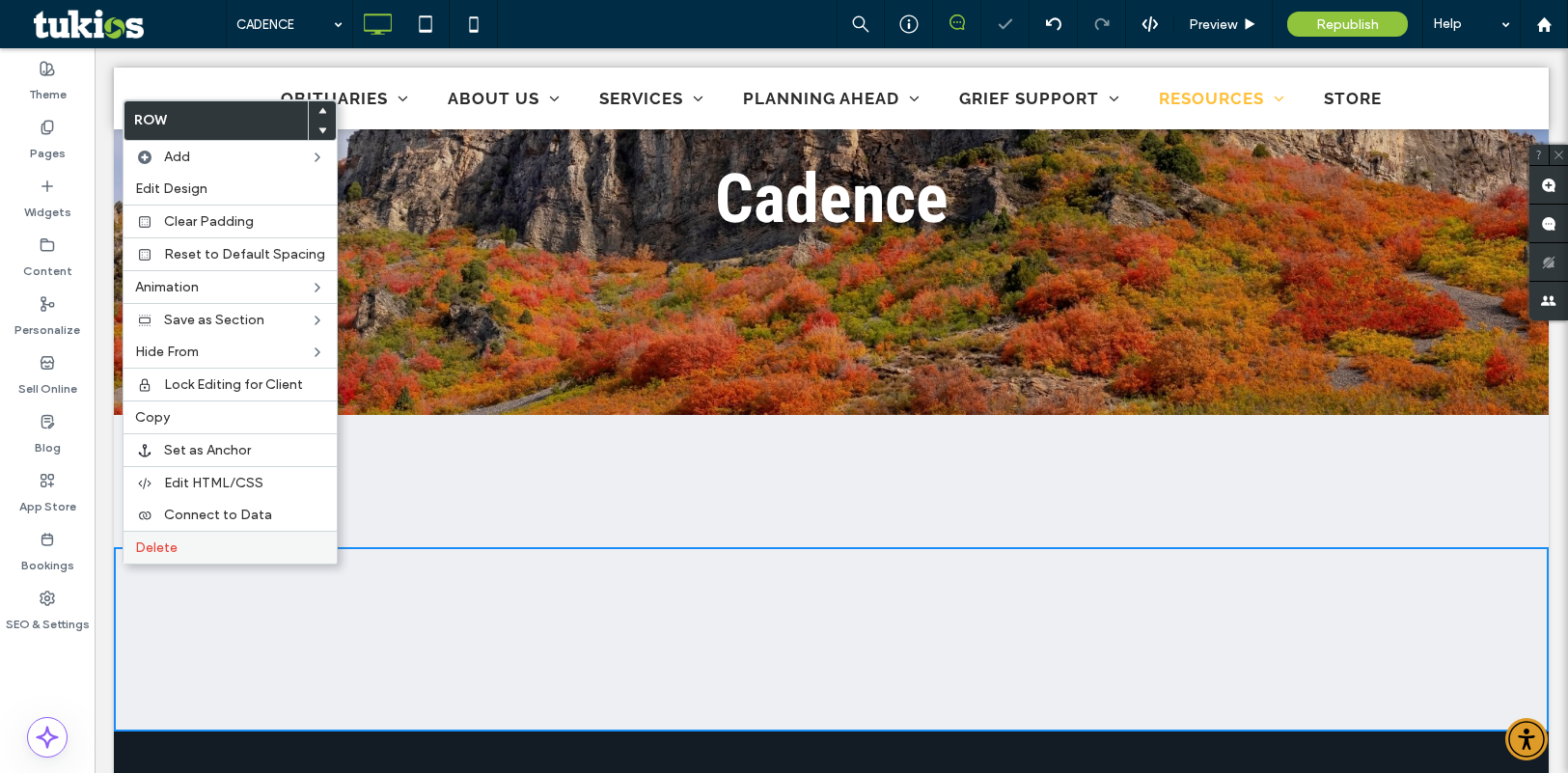
click at [167, 550] on span "Delete" at bounding box center [156, 547] width 43 height 16
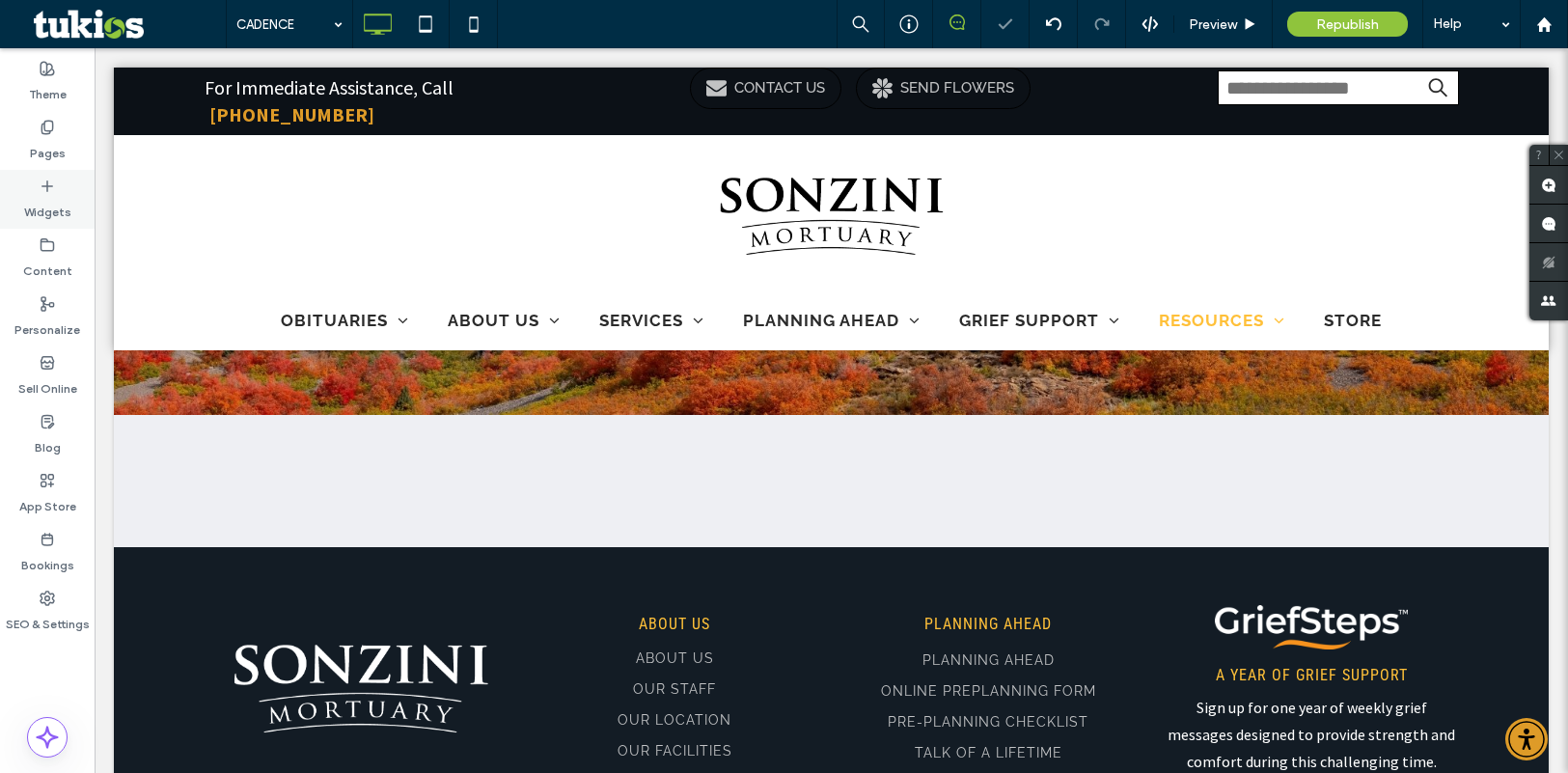
click at [64, 201] on label "Widgets" at bounding box center [48, 207] width 48 height 27
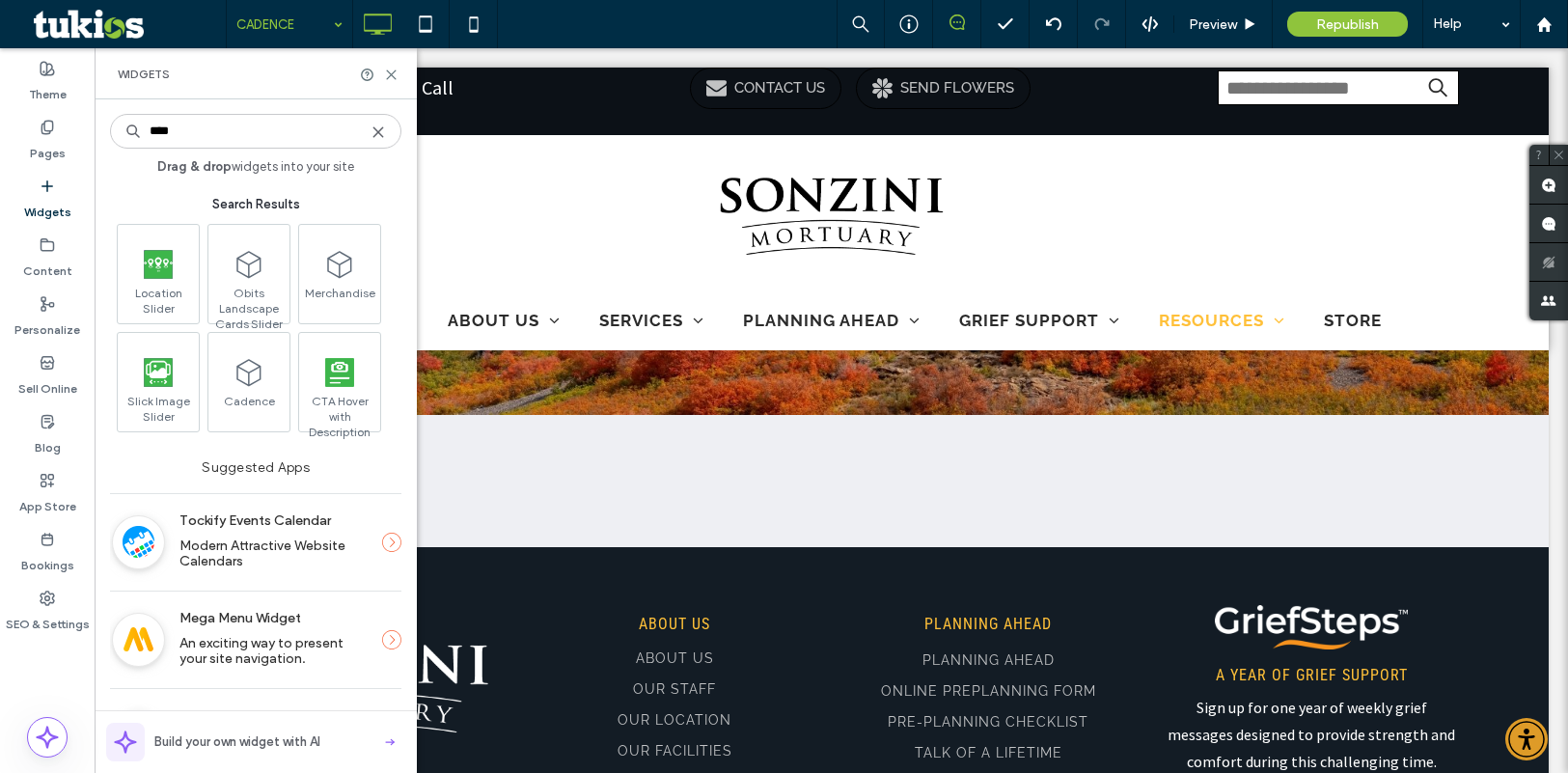
type input "****"
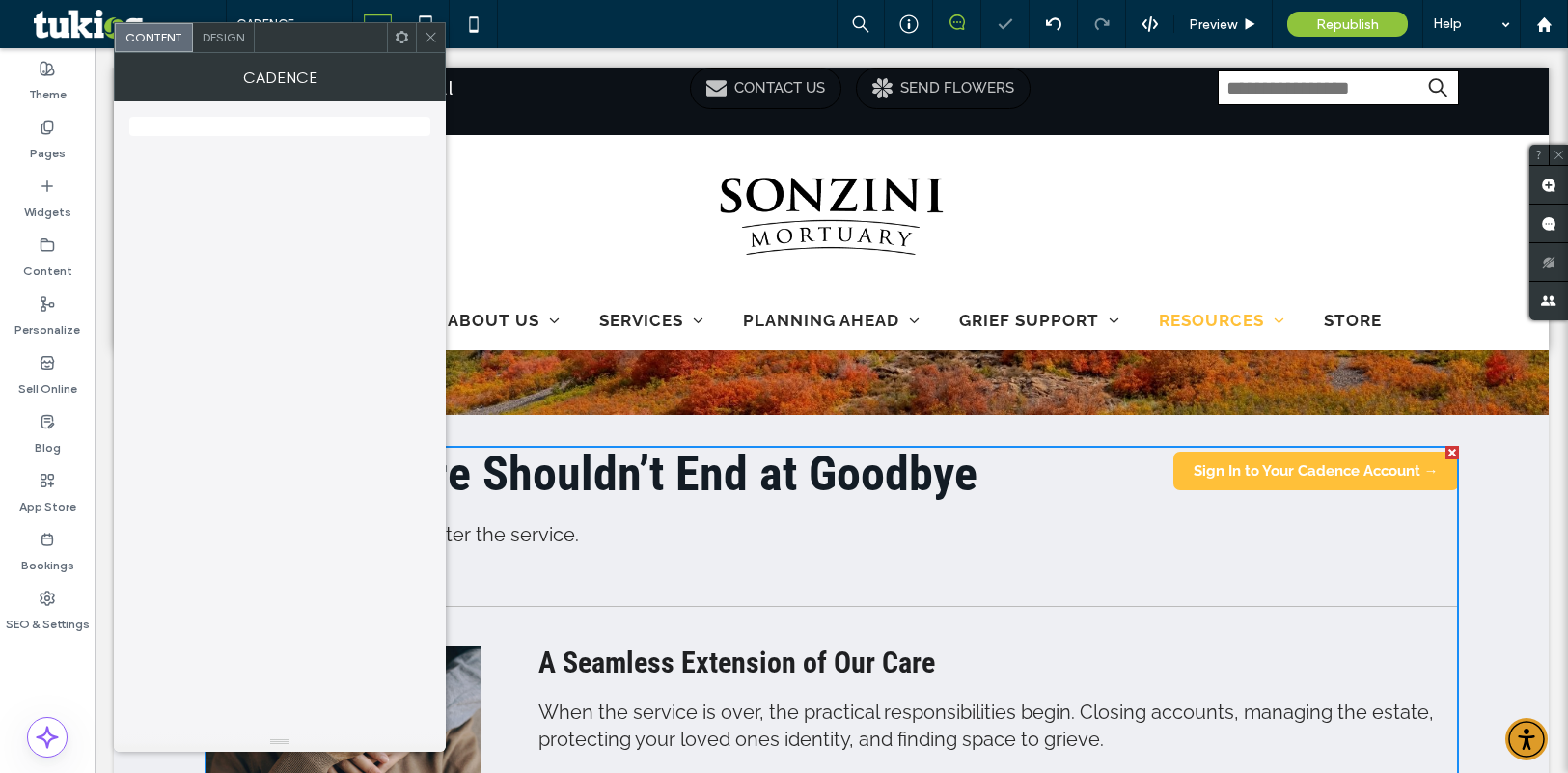
click at [431, 33] on icon at bounding box center [431, 37] width 15 height 15
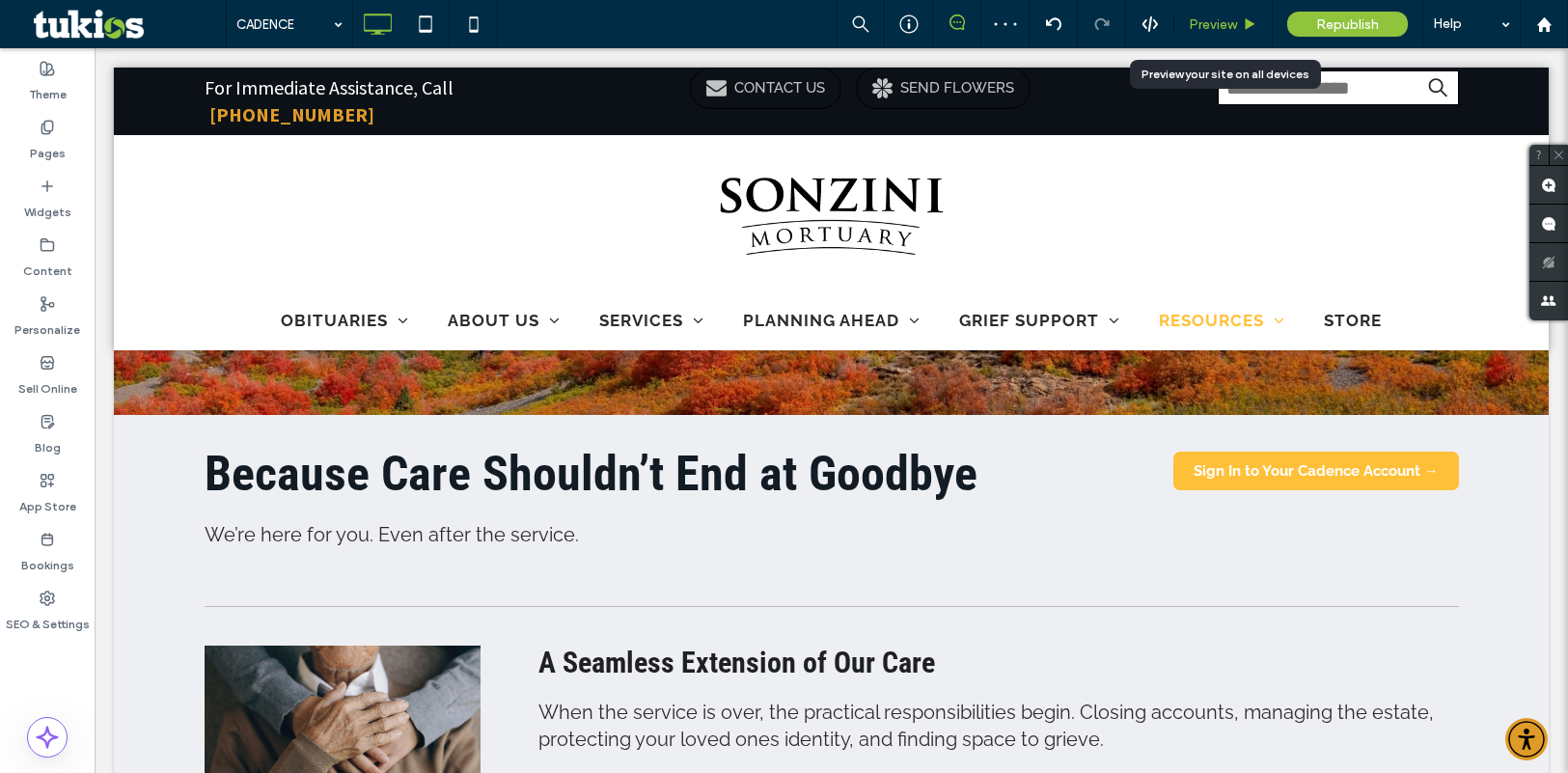
click at [1219, 21] on span "Preview" at bounding box center [1213, 24] width 48 height 16
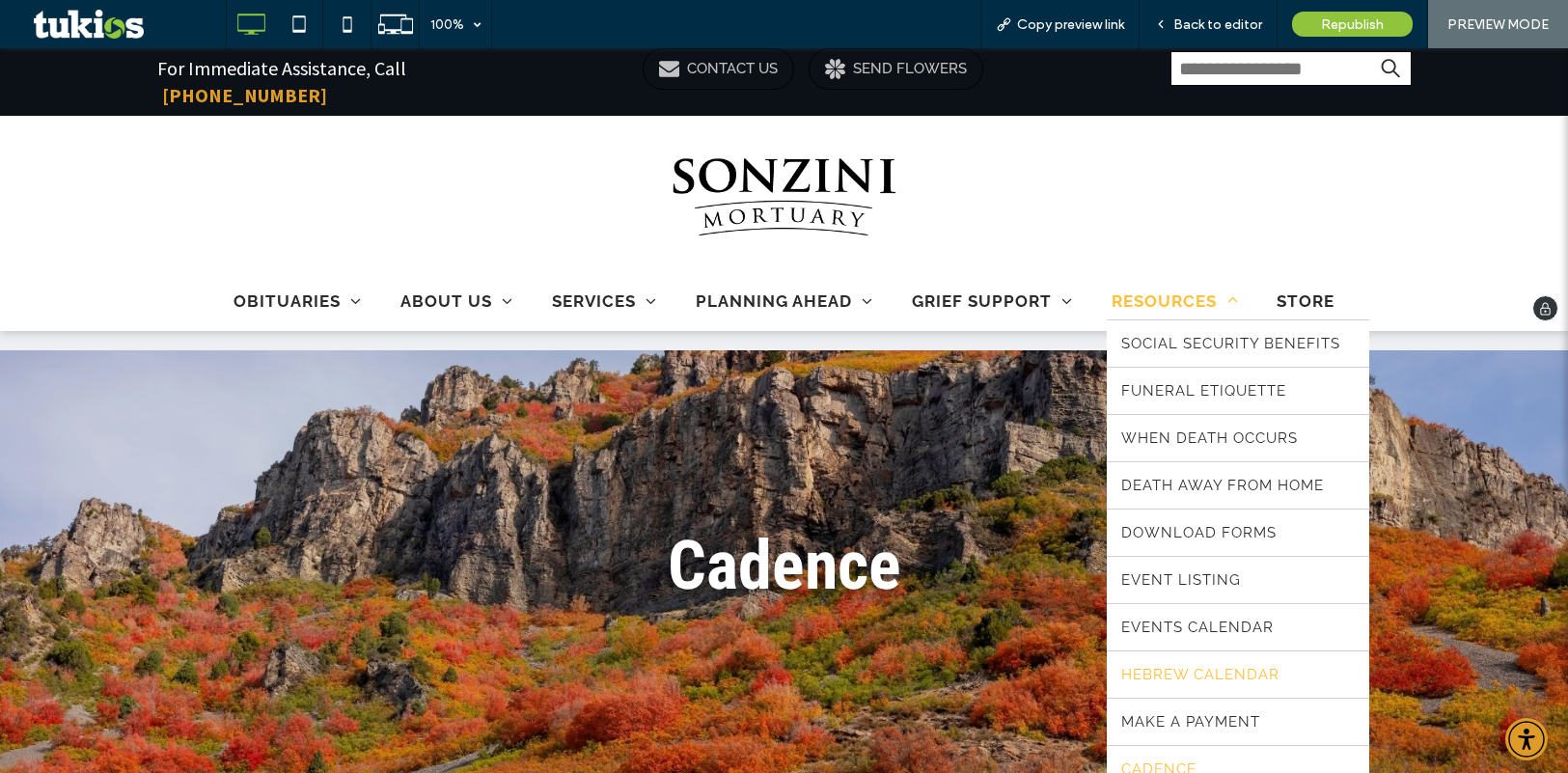
scroll to position [48, 0]
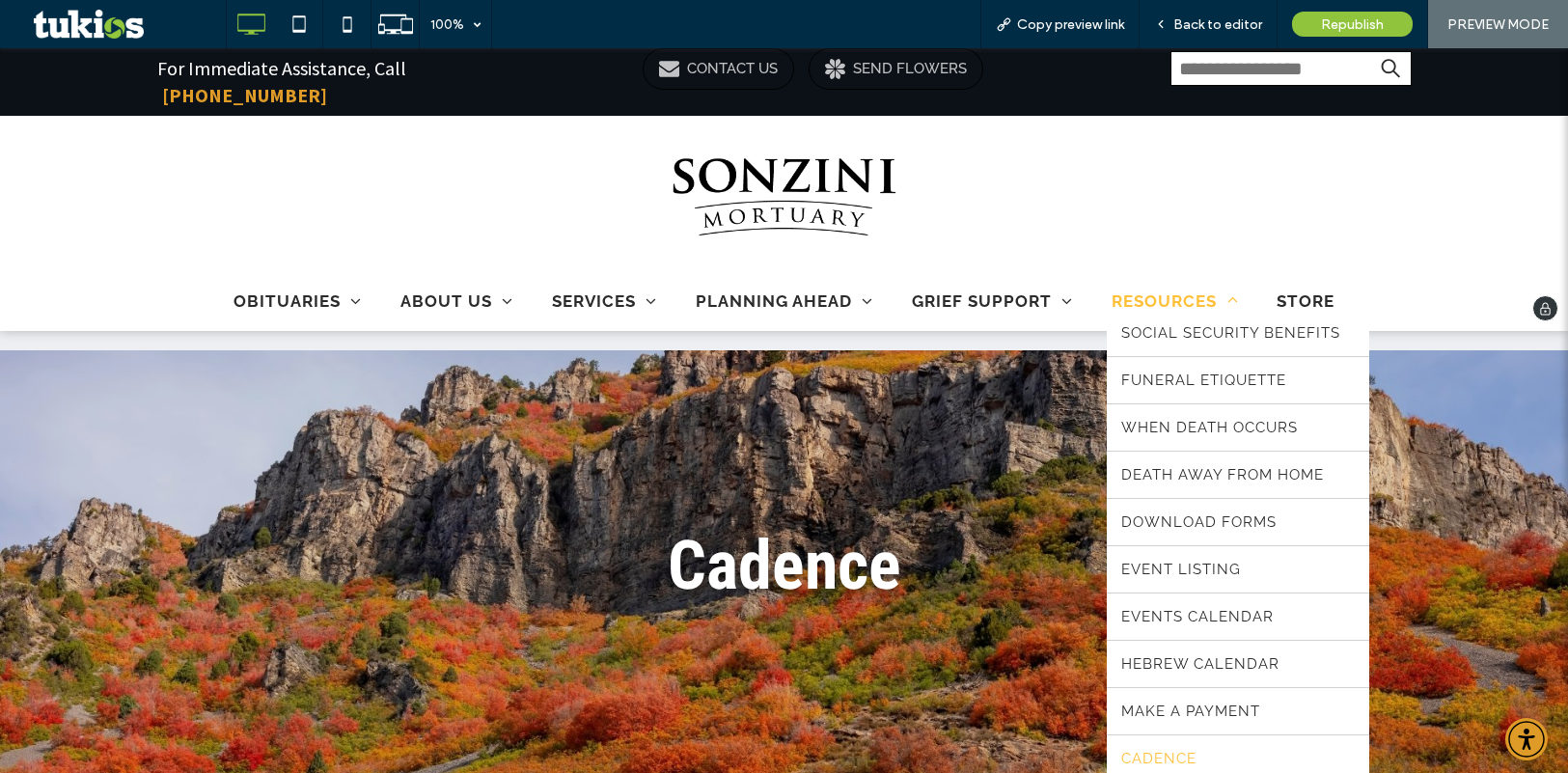
click at [1180, 750] on span "CADENCE" at bounding box center [1159, 758] width 76 height 17
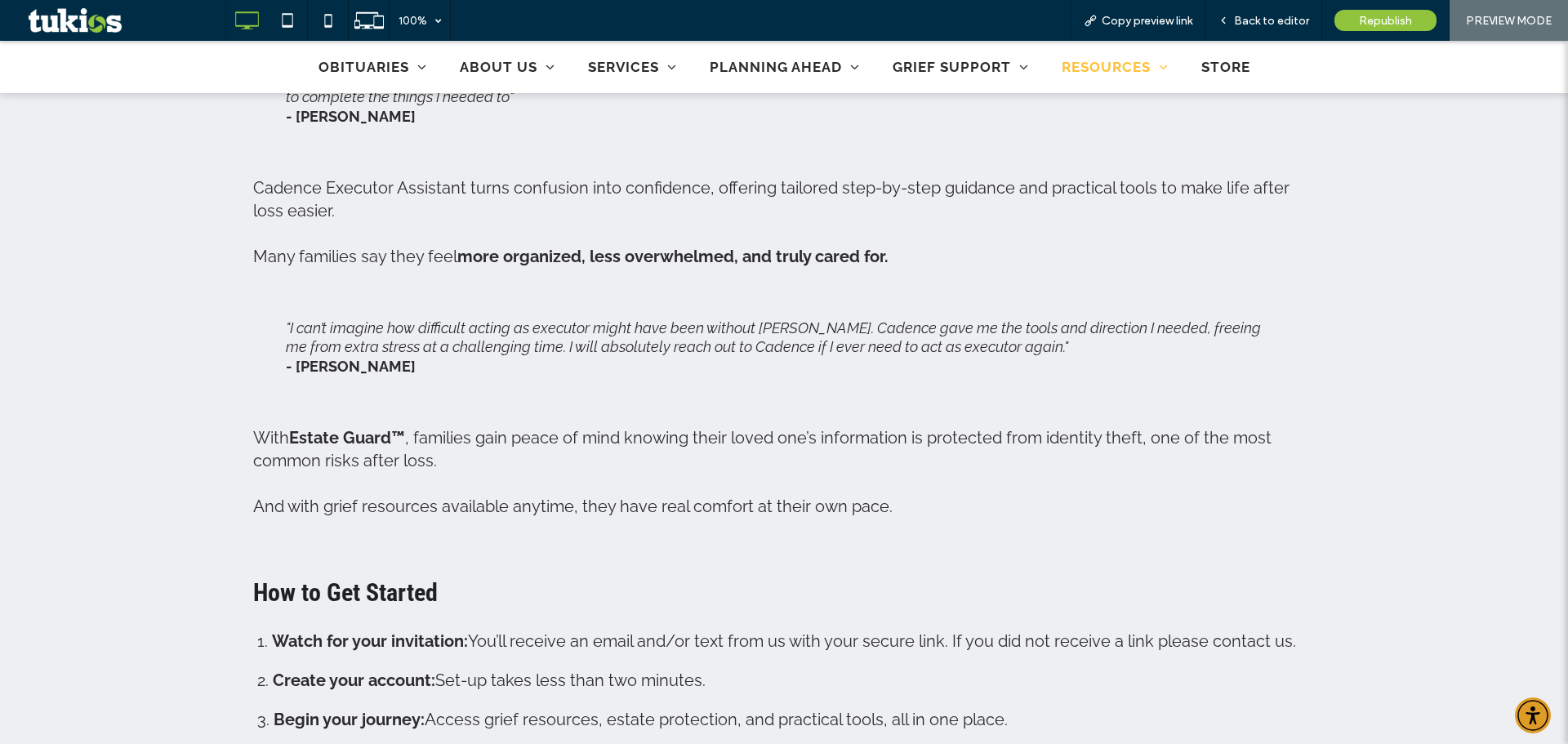
scroll to position [1551, 0]
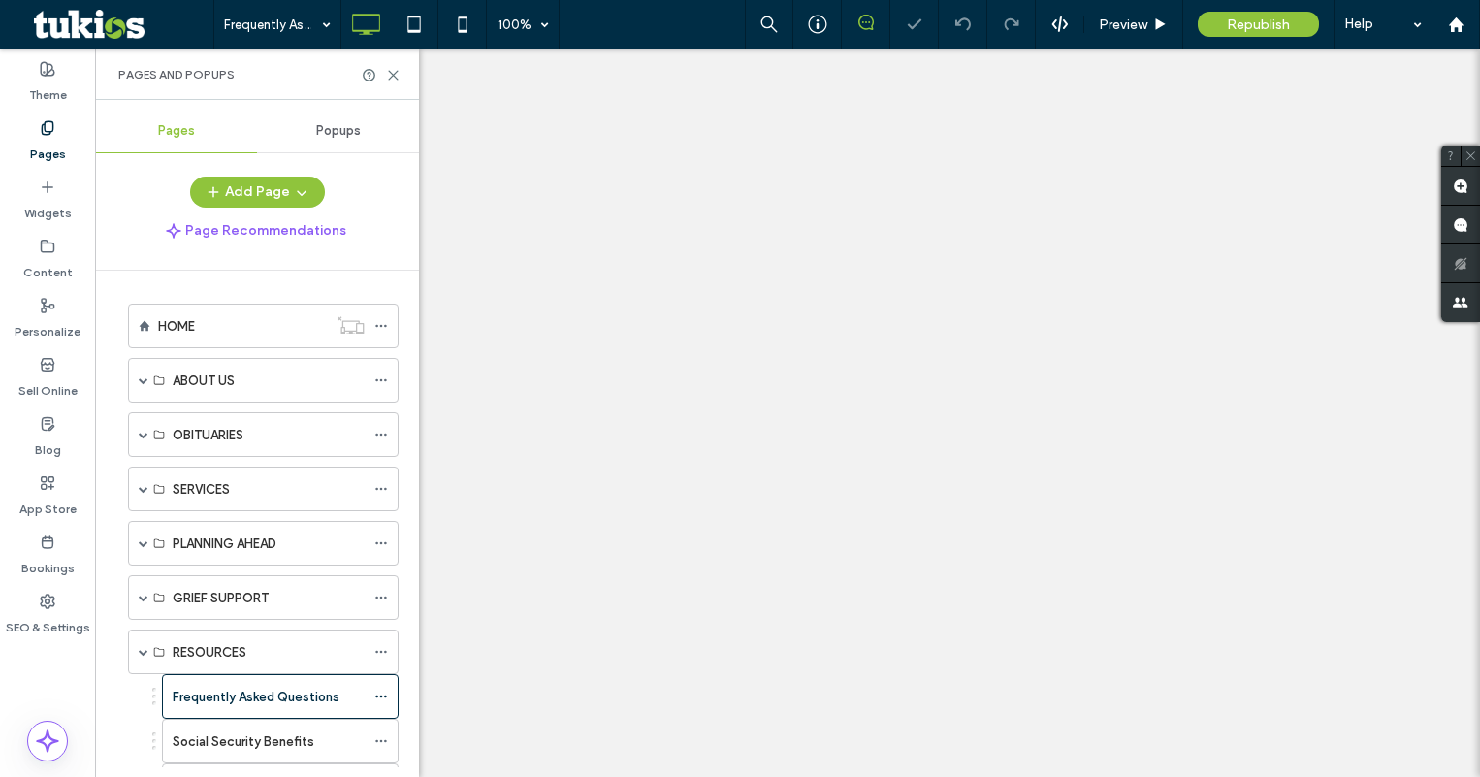
click at [392, 76] on use at bounding box center [393, 75] width 9 height 9
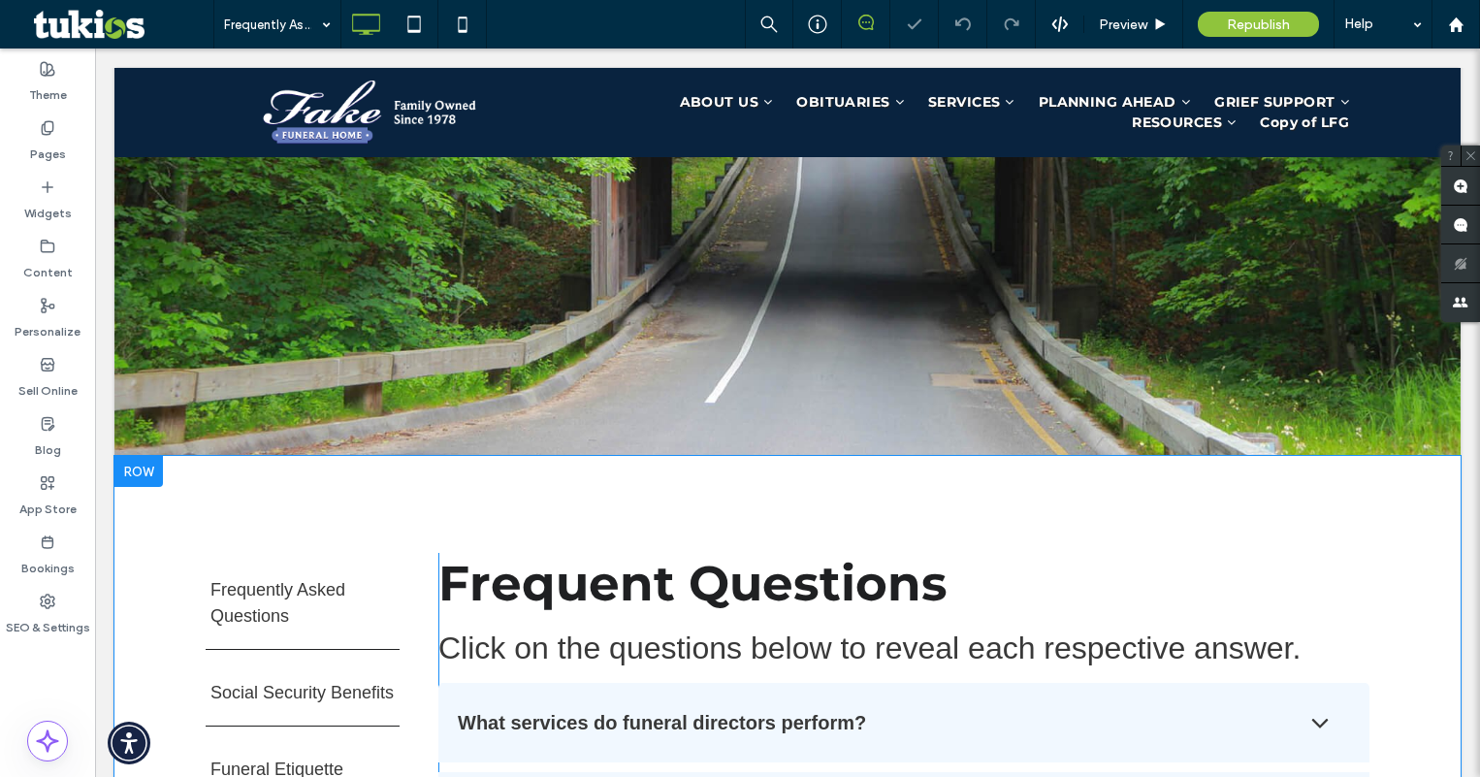
click at [139, 462] on div at bounding box center [138, 471] width 48 height 31
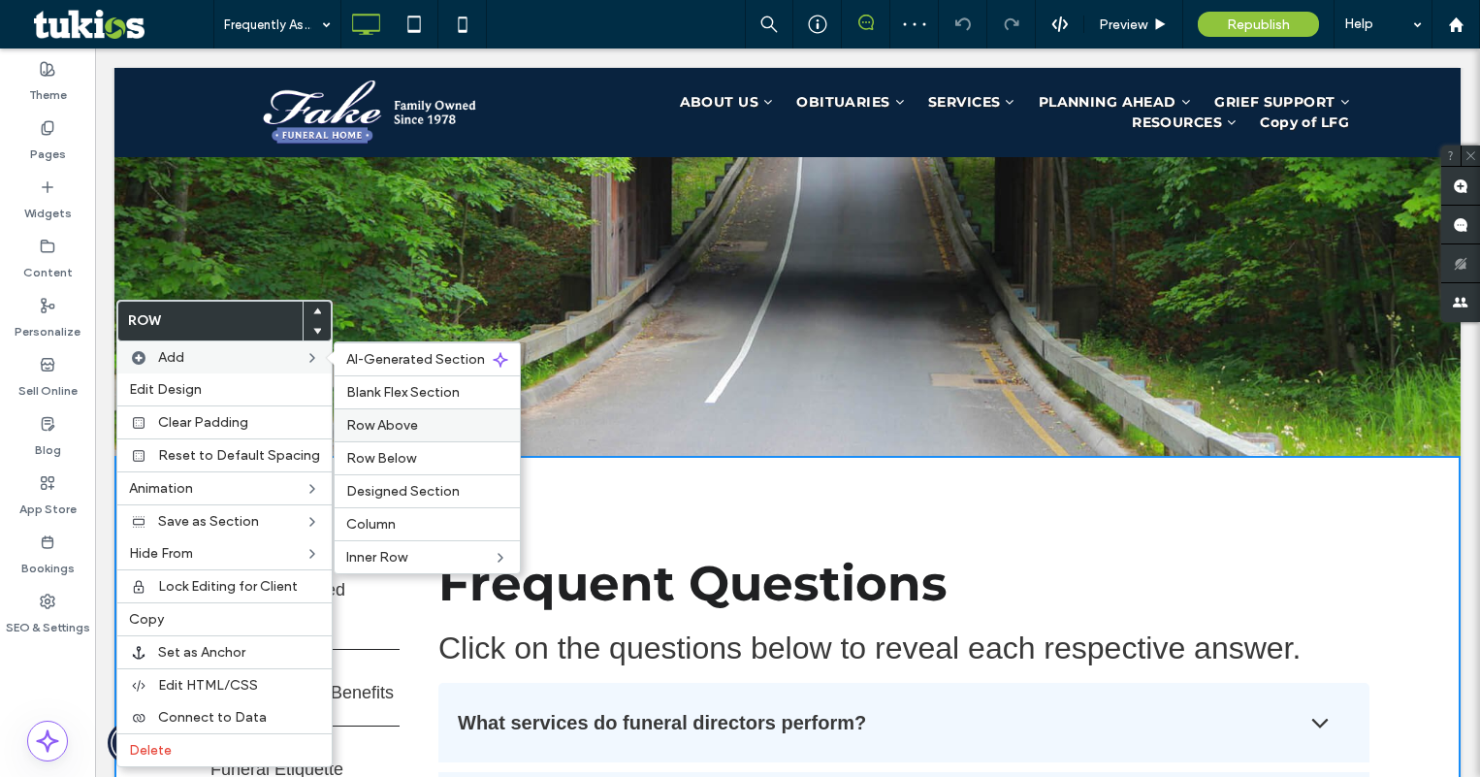
click at [380, 425] on span "Row Above" at bounding box center [382, 425] width 72 height 16
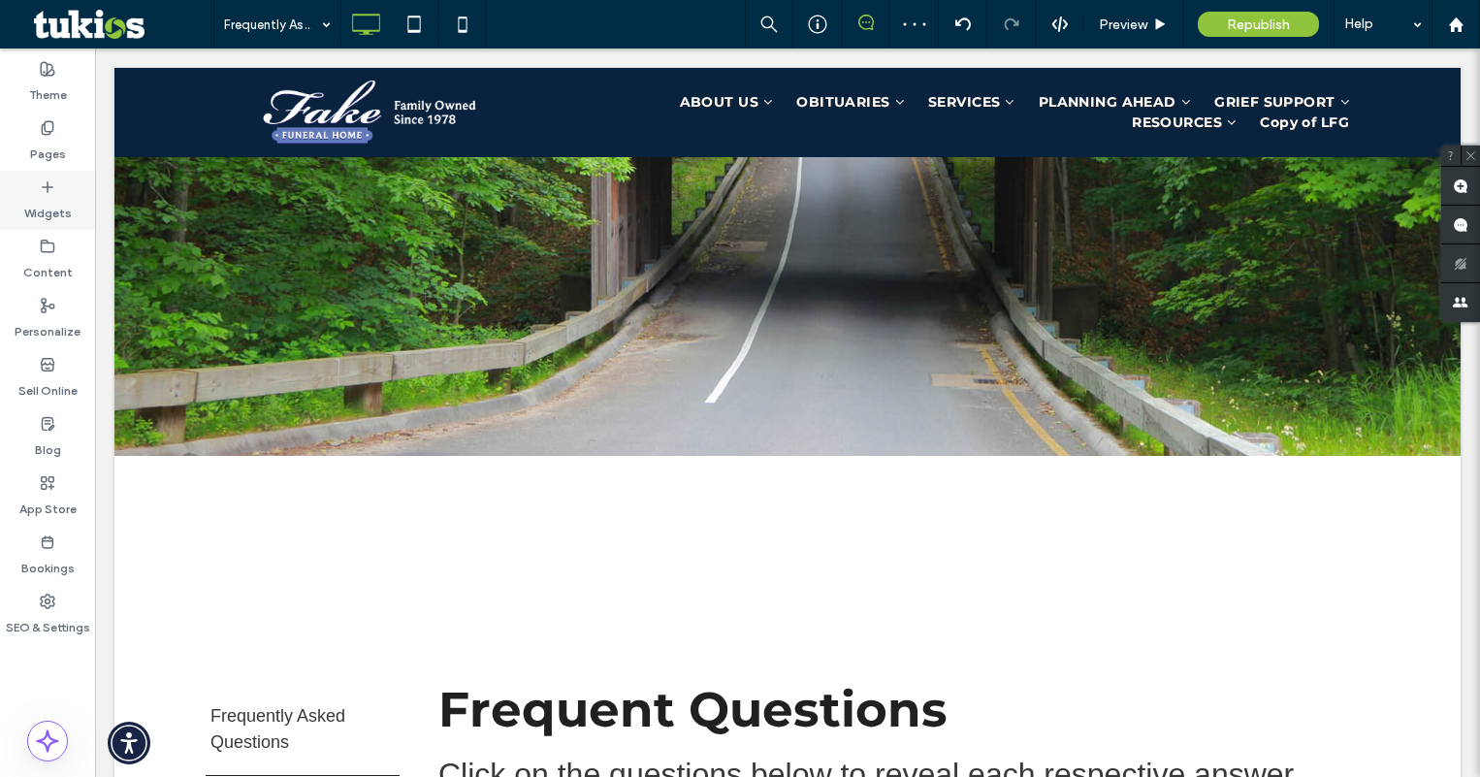
click at [69, 195] on label "Widgets" at bounding box center [48, 208] width 48 height 27
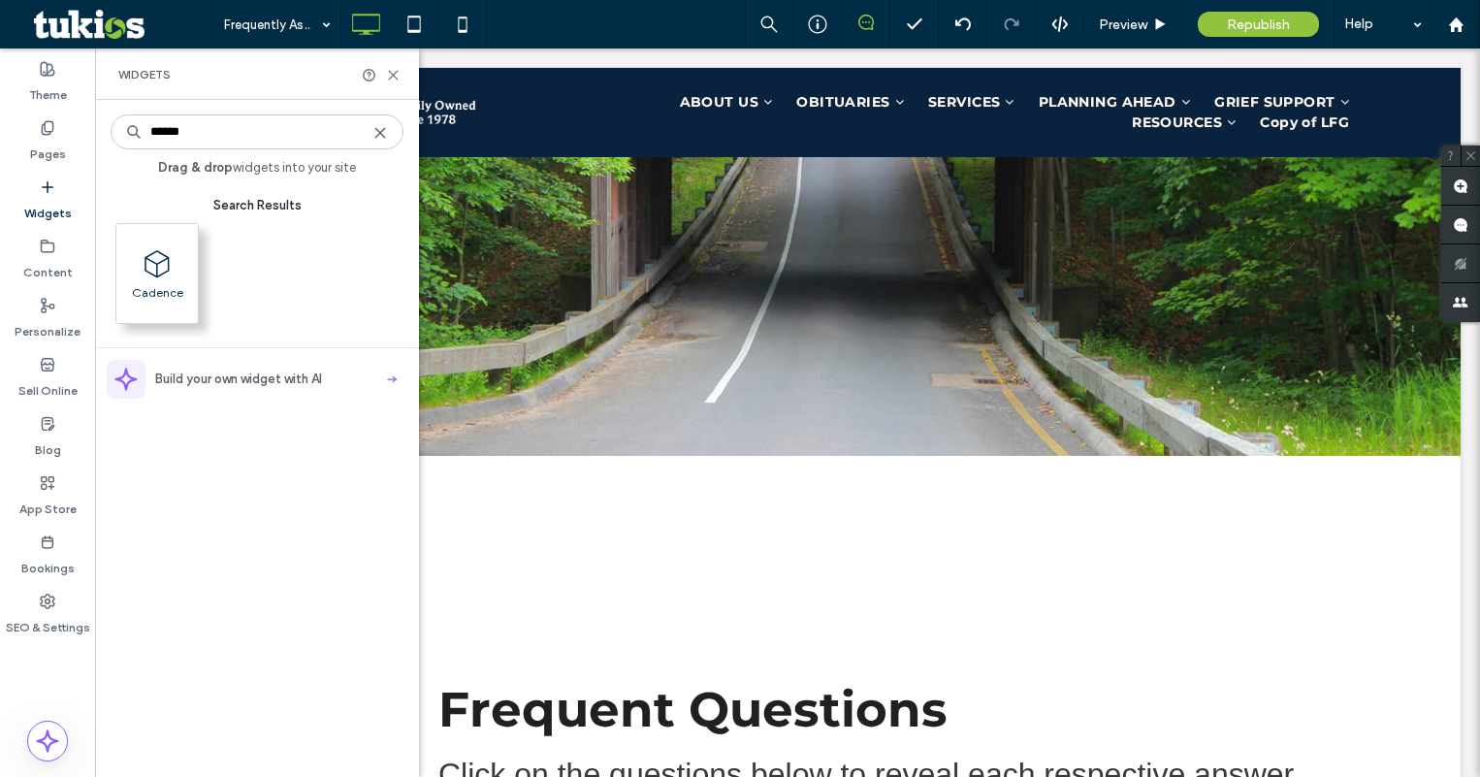
type input "******"
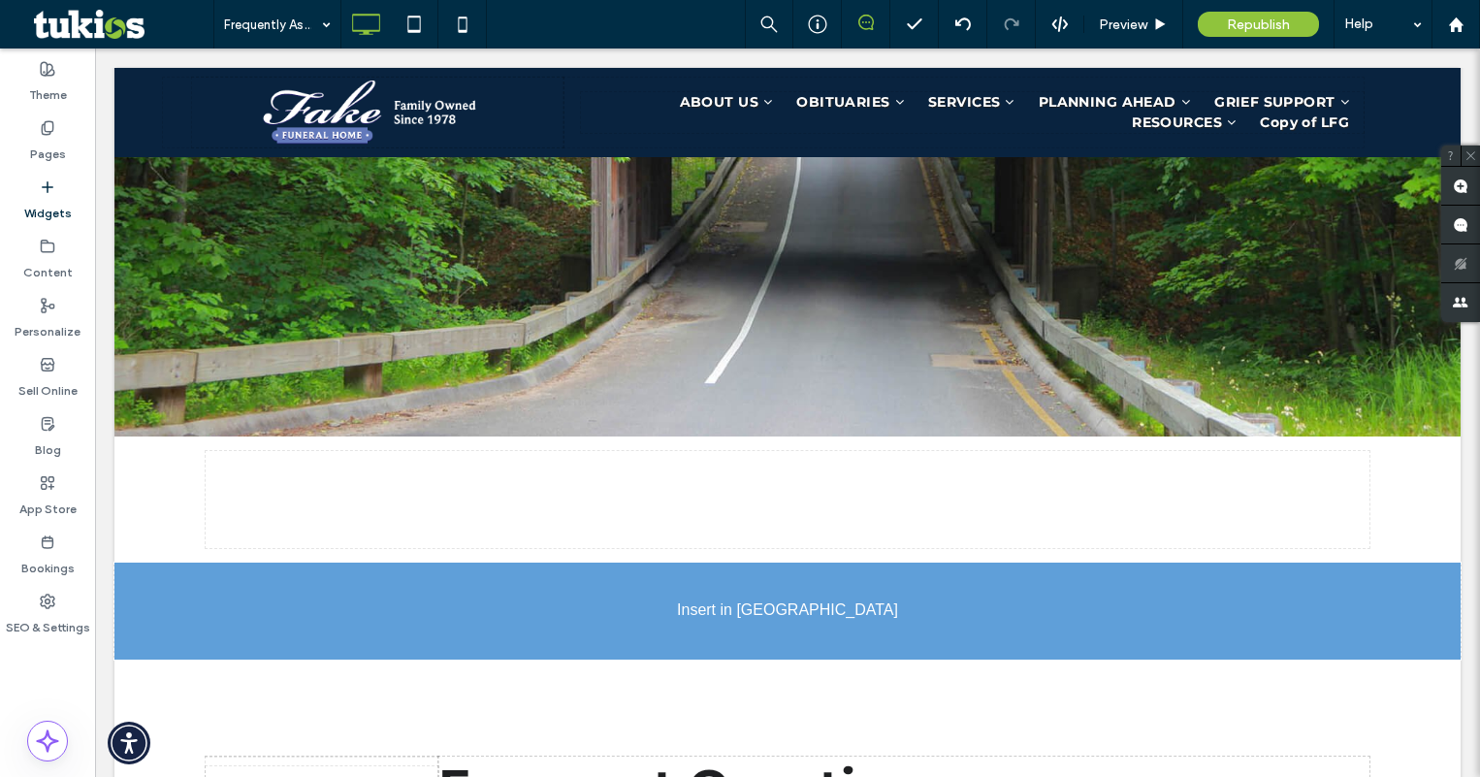
scroll to position [320, 0]
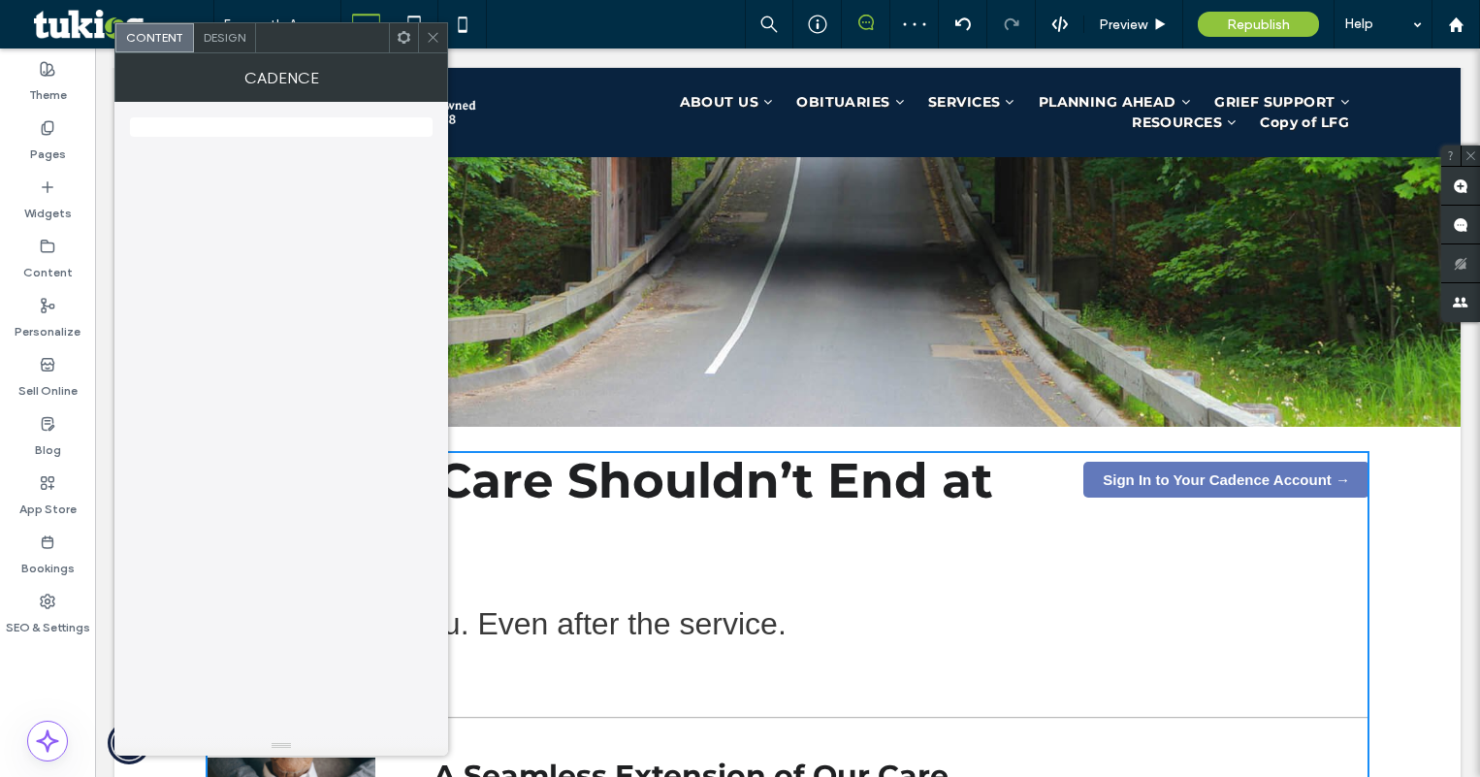
click at [433, 38] on use at bounding box center [433, 38] width 10 height 10
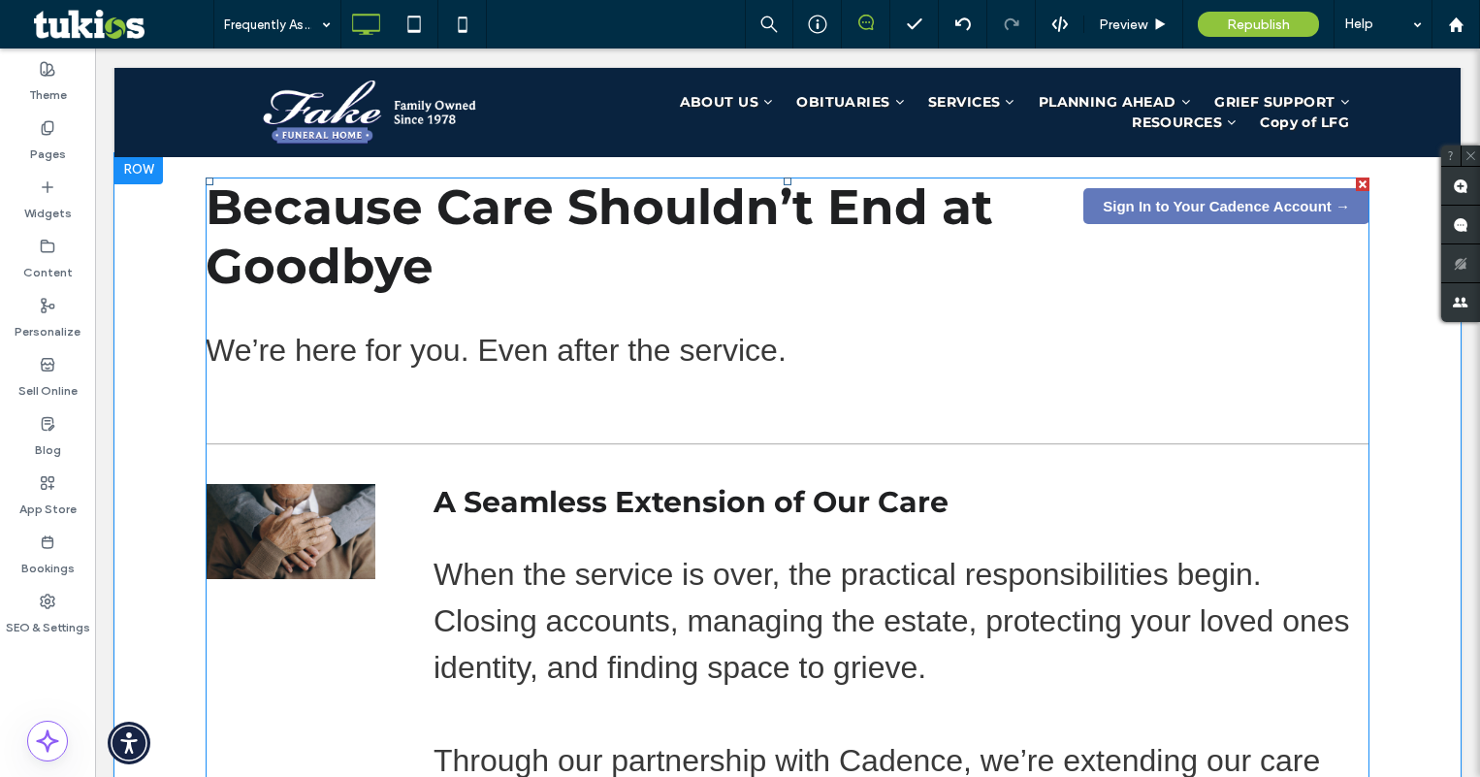
scroll to position [417, 0]
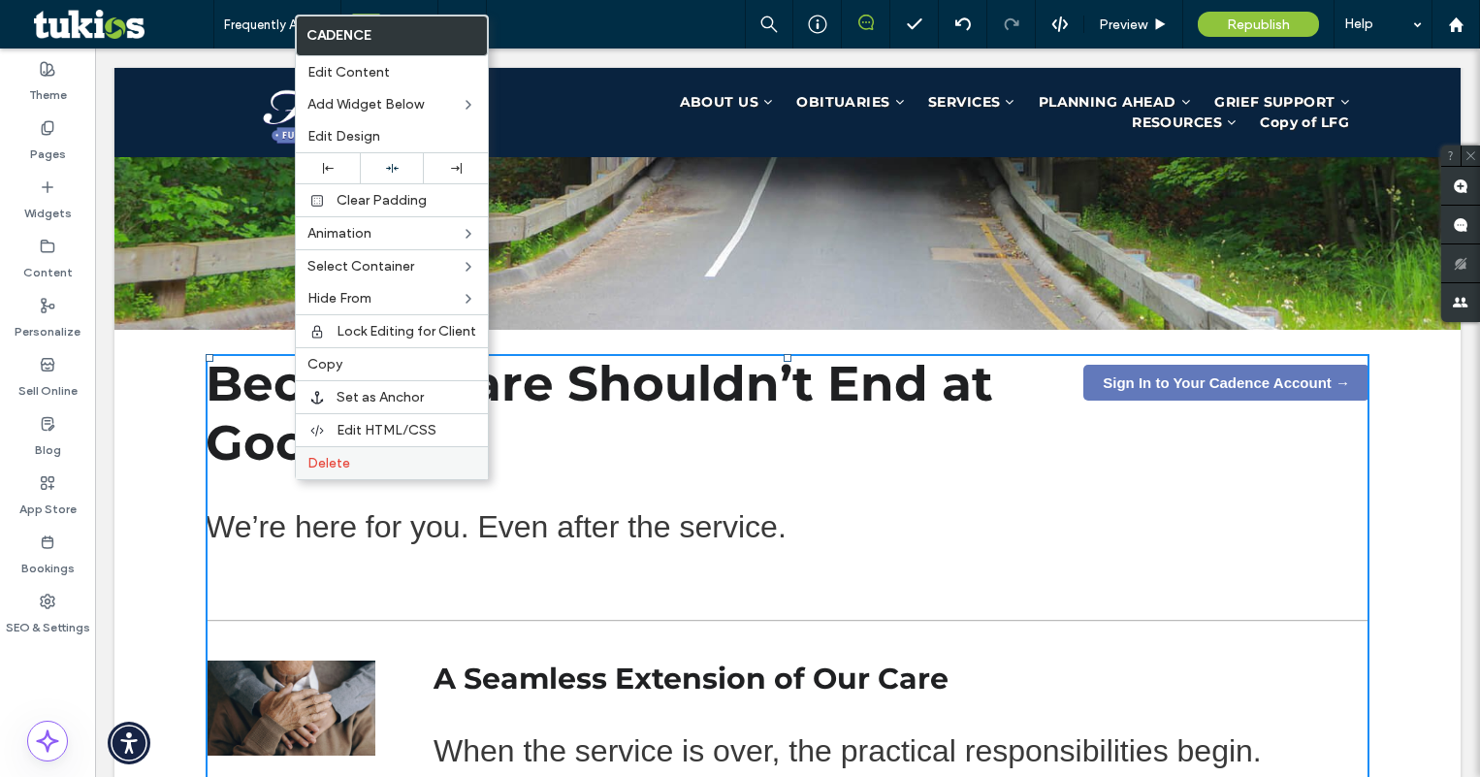
click at [345, 468] on span "Delete" at bounding box center [328, 463] width 43 height 16
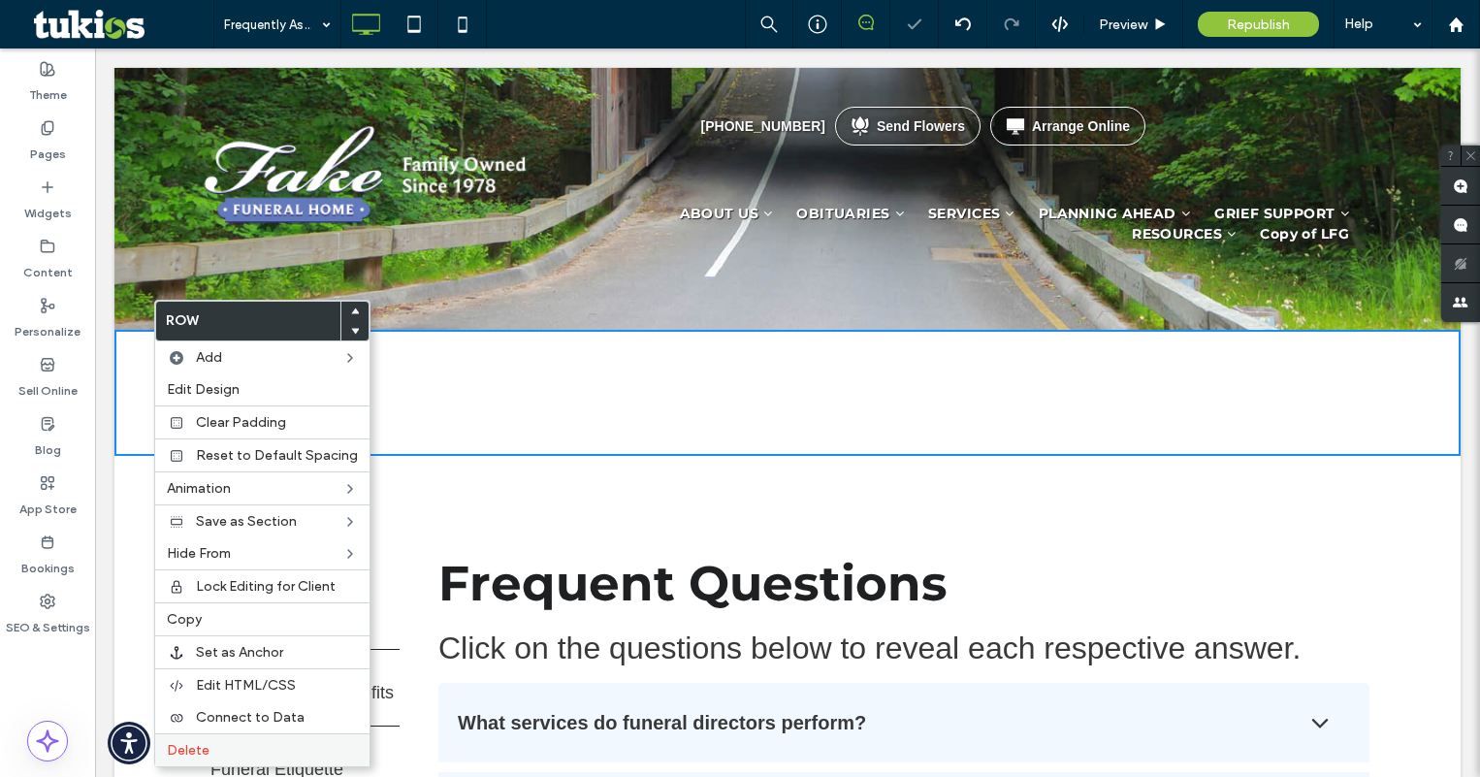
click at [211, 748] on label "Delete" at bounding box center [262, 750] width 191 height 16
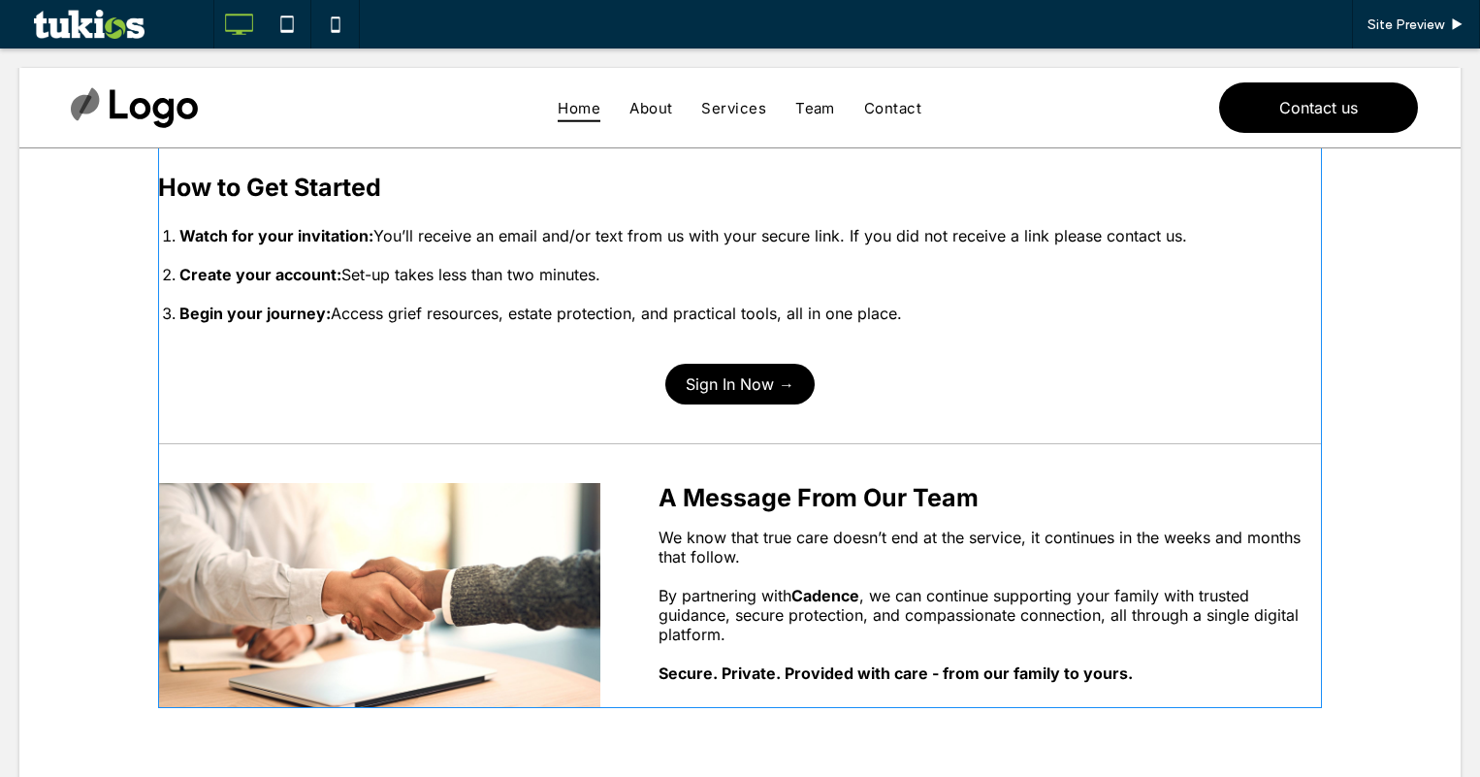
scroll to position [1649, 0]
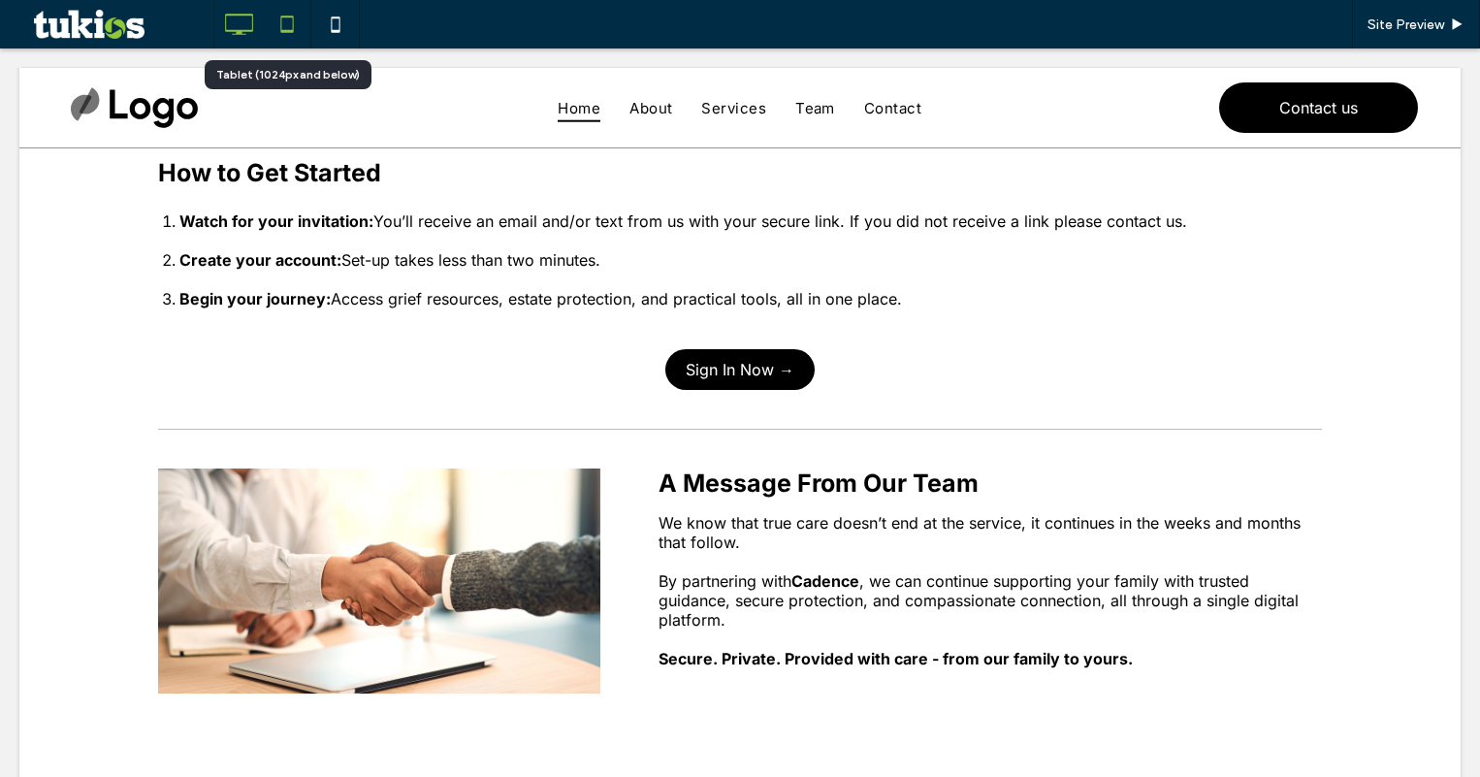
click at [291, 36] on icon at bounding box center [287, 24] width 39 height 39
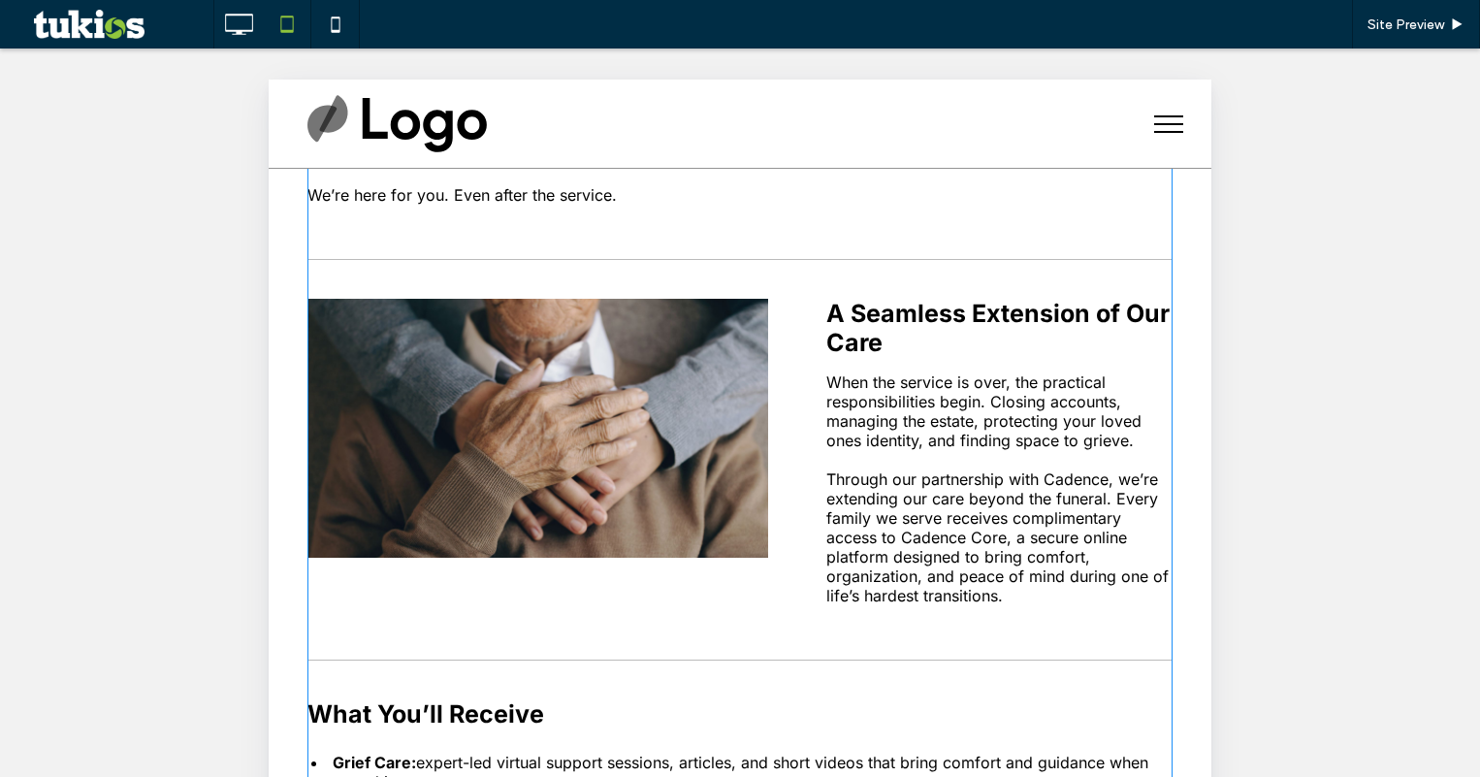
scroll to position [160, 0]
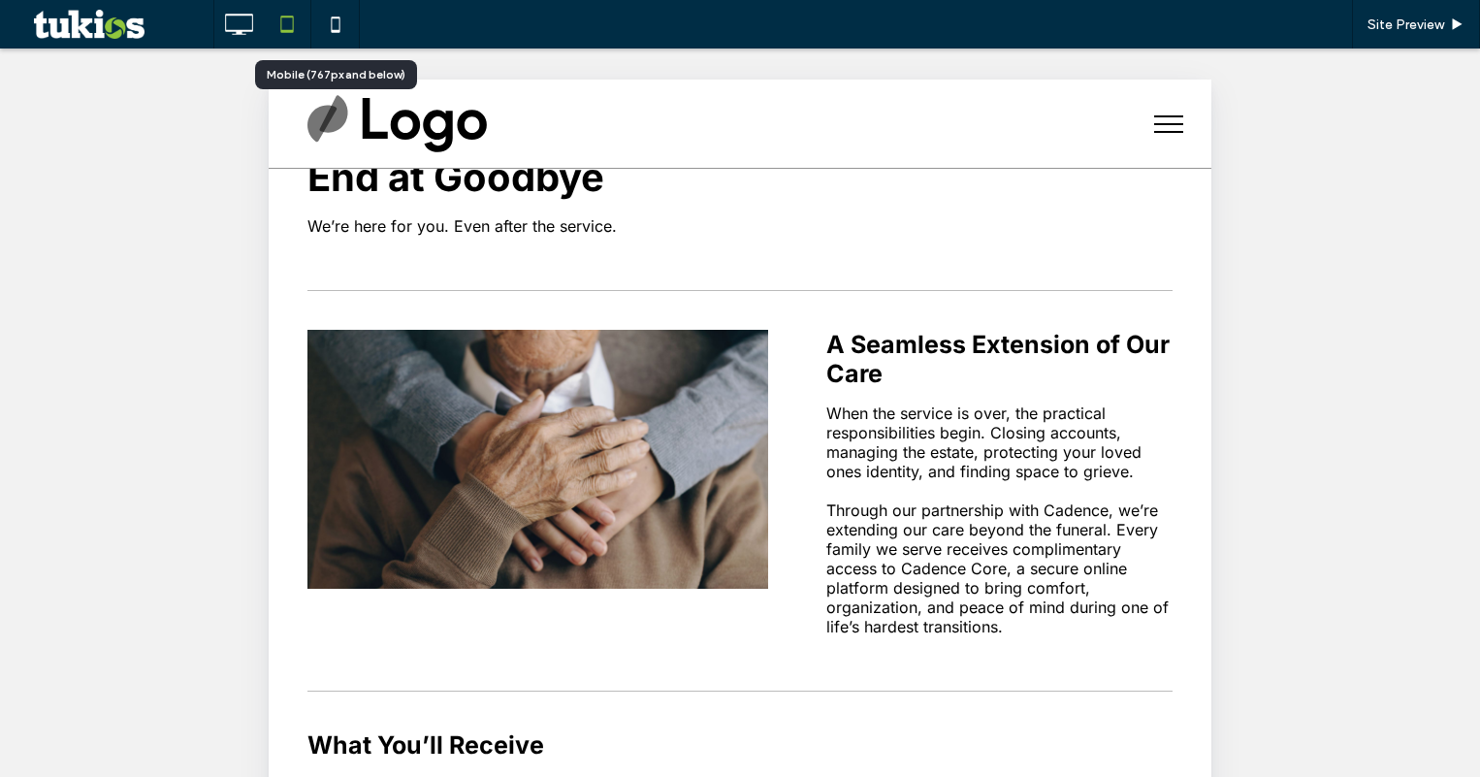
drag, startPoint x: 339, startPoint y: 25, endPoint x: 416, endPoint y: 179, distance: 172.2
click at [339, 25] on use at bounding box center [335, 24] width 9 height 16
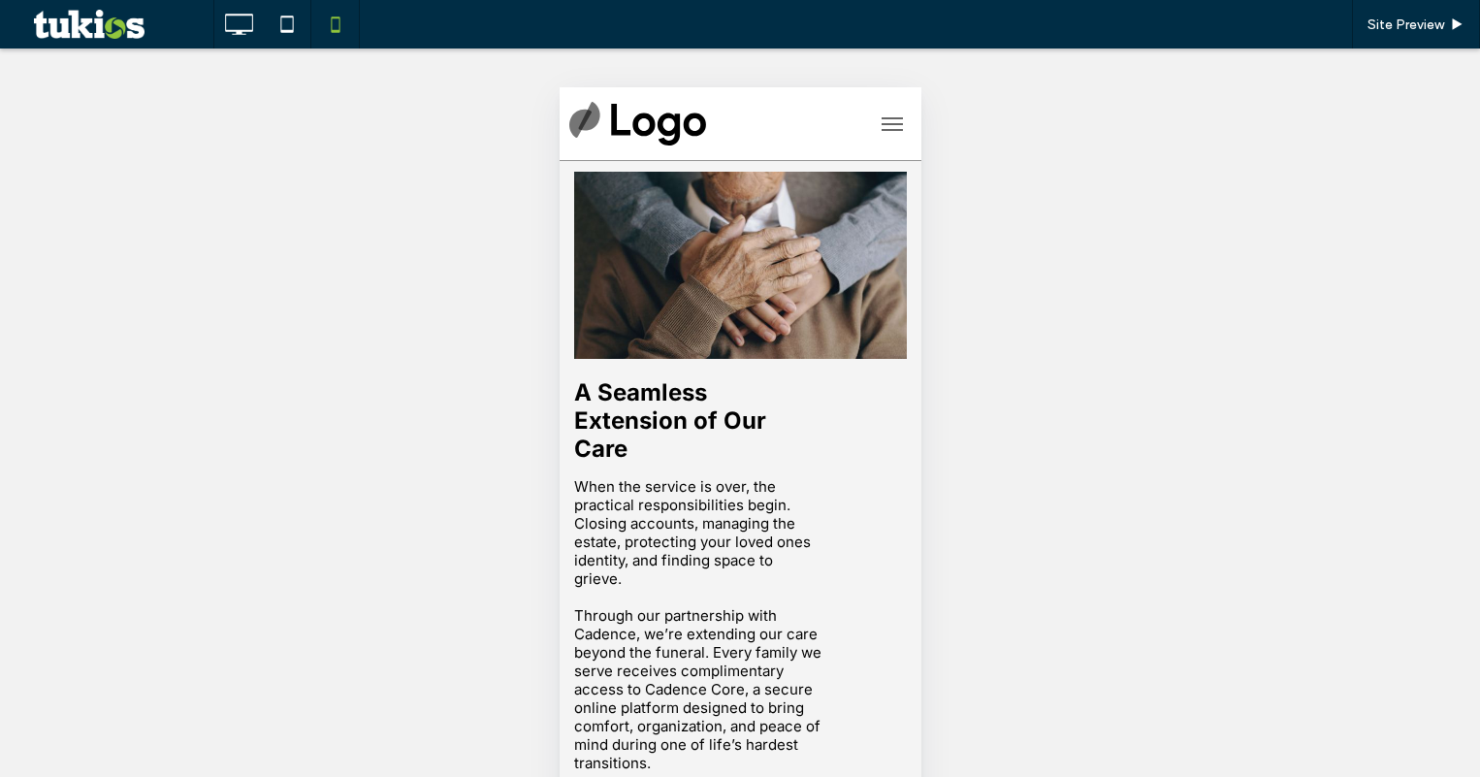
scroll to position [161, 0]
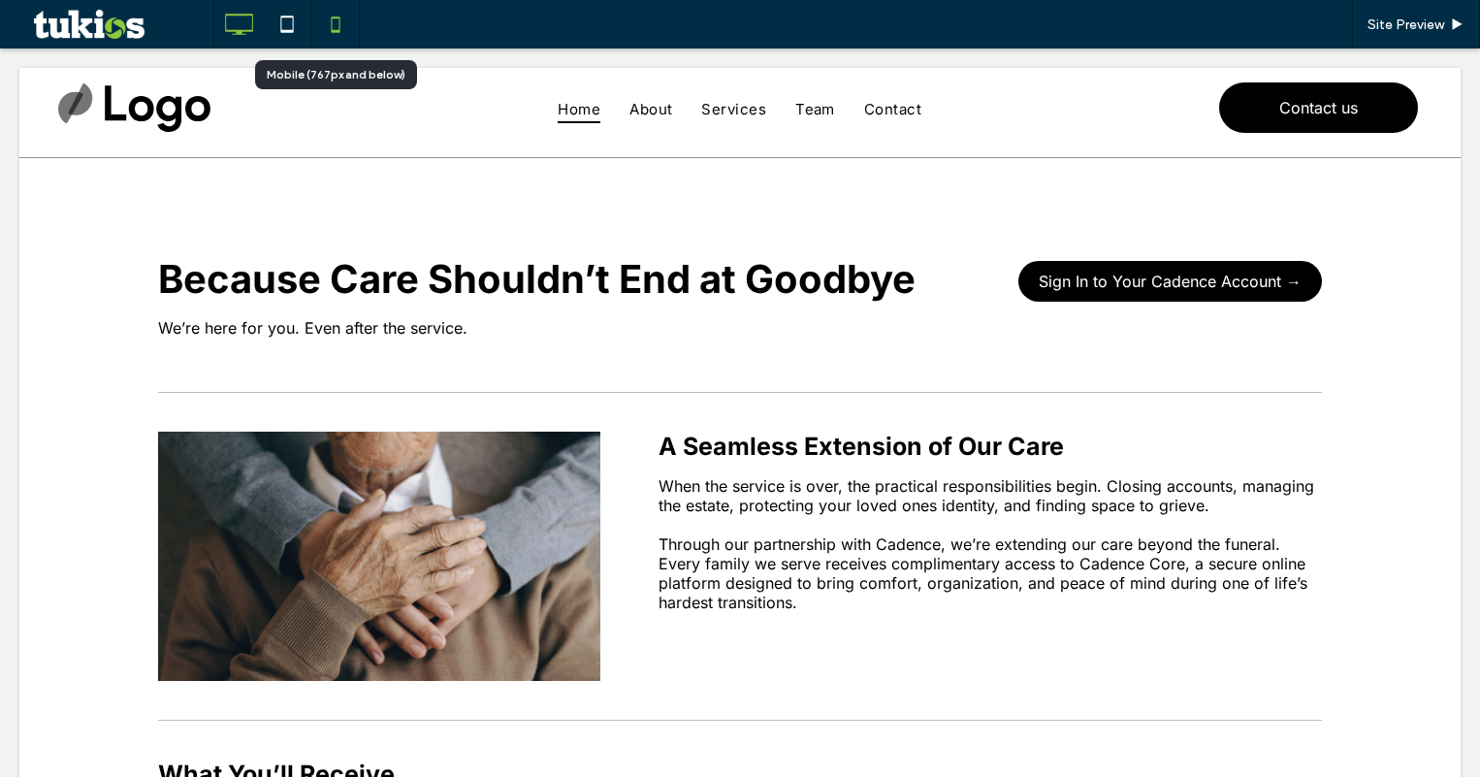
click at [326, 42] on icon at bounding box center [335, 24] width 39 height 39
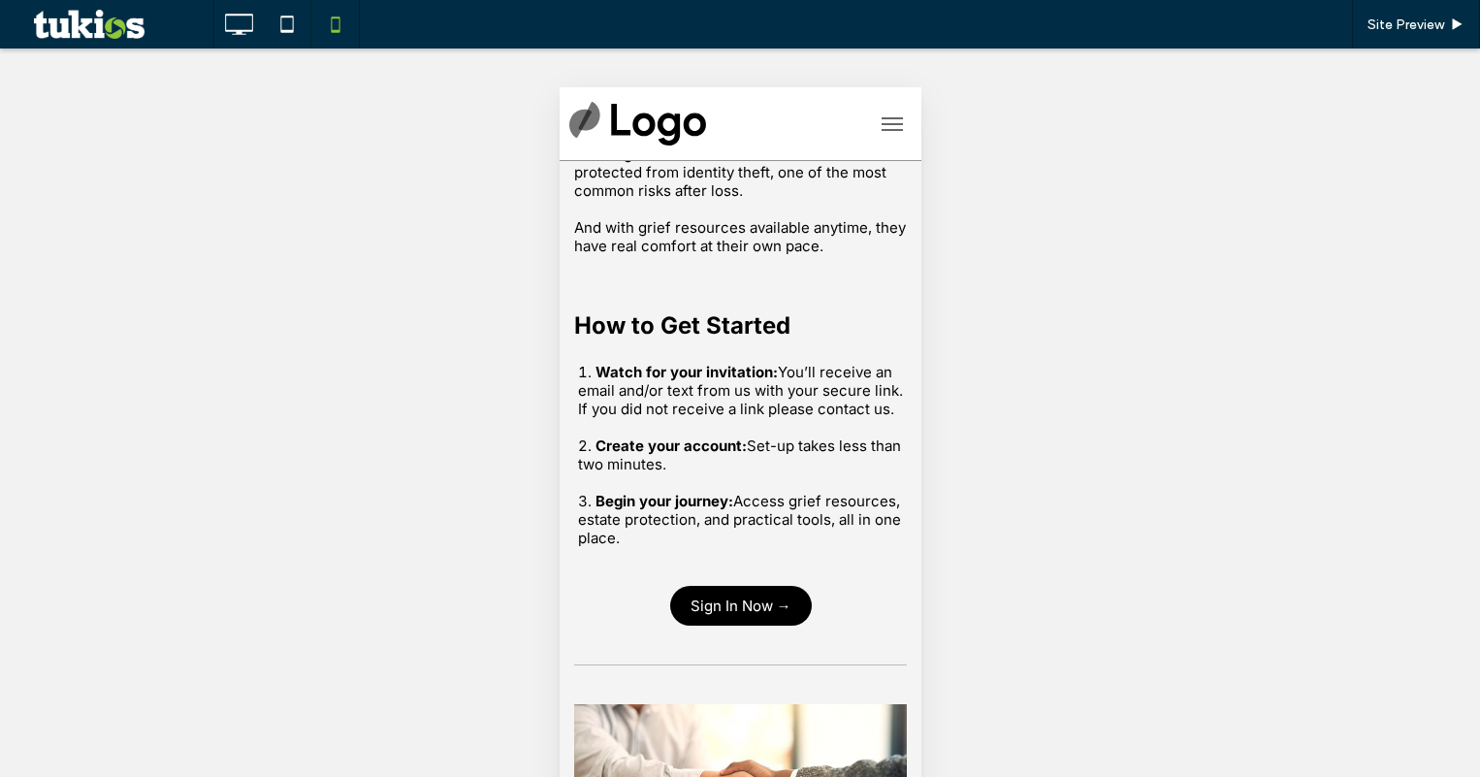
scroll to position [2231, 0]
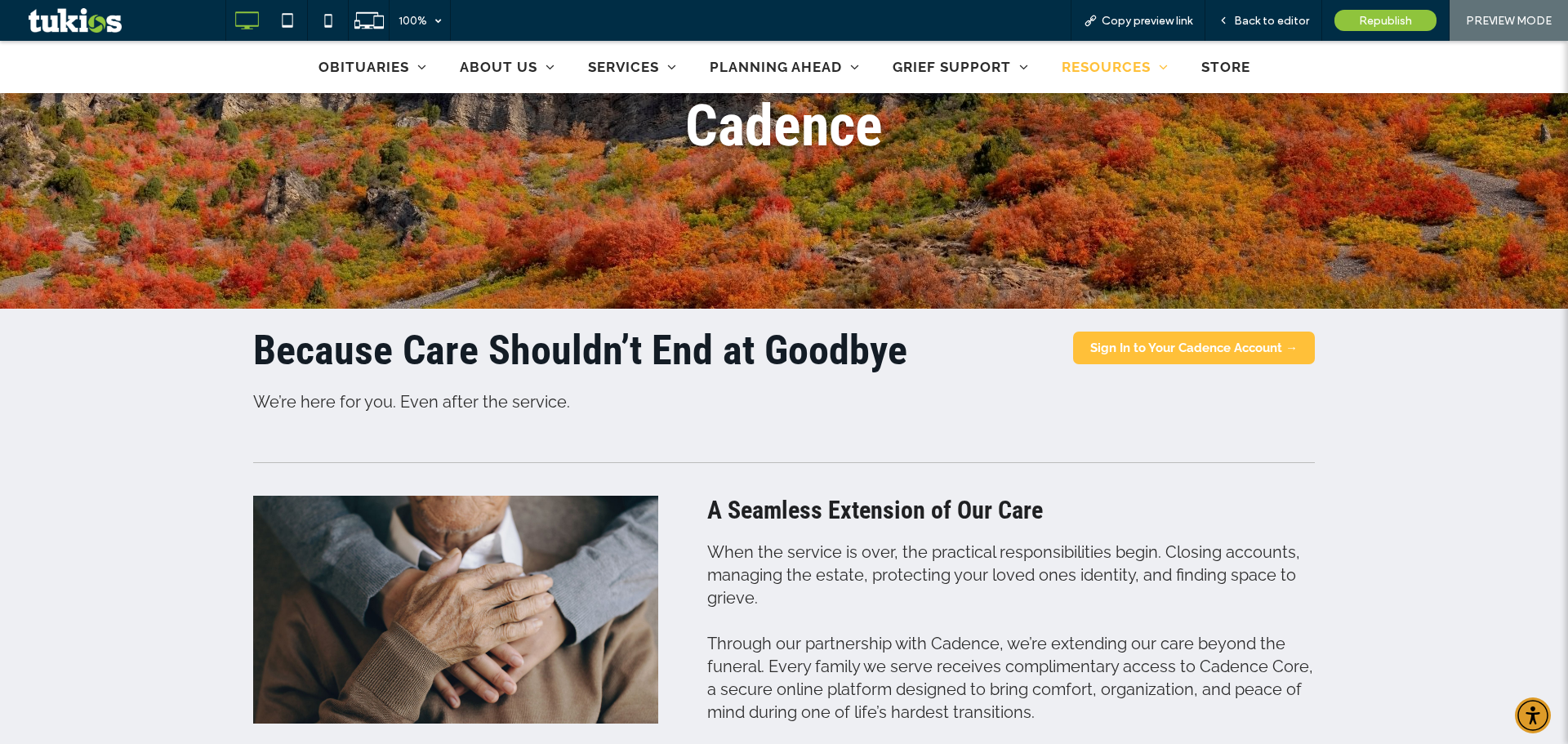
scroll to position [327, 0]
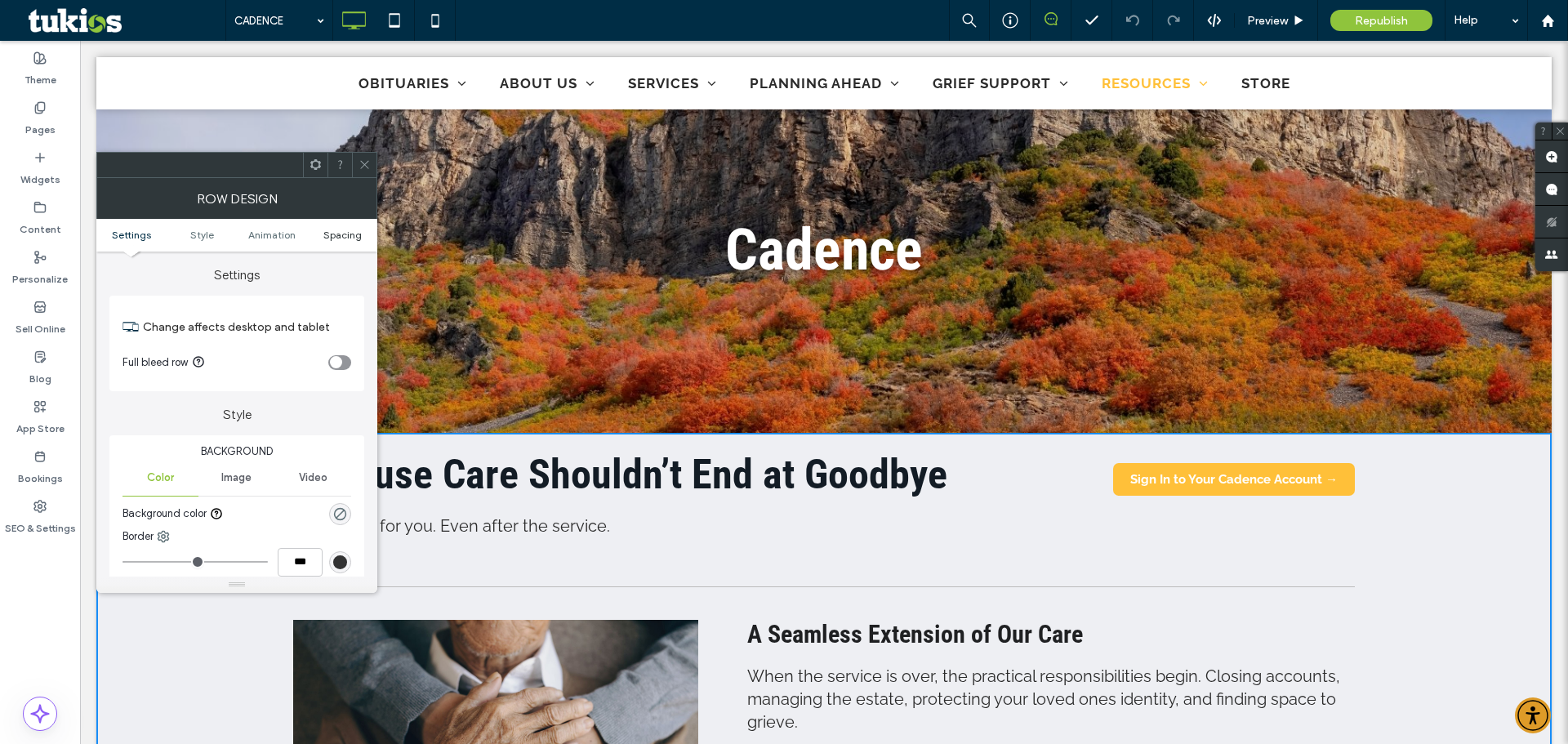
click at [335, 240] on span "Spacing" at bounding box center [343, 235] width 39 height 13
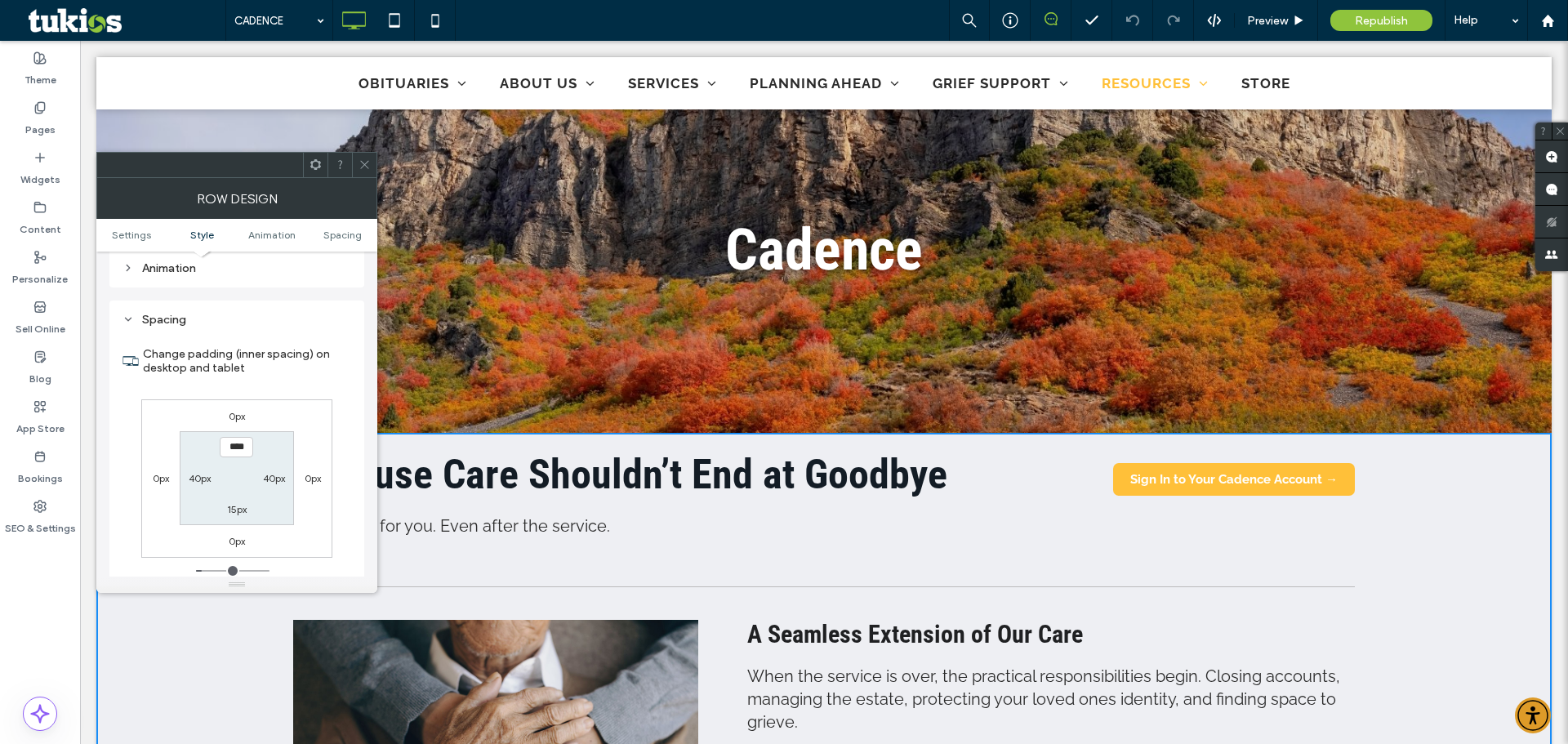
scroll to position [449, 0]
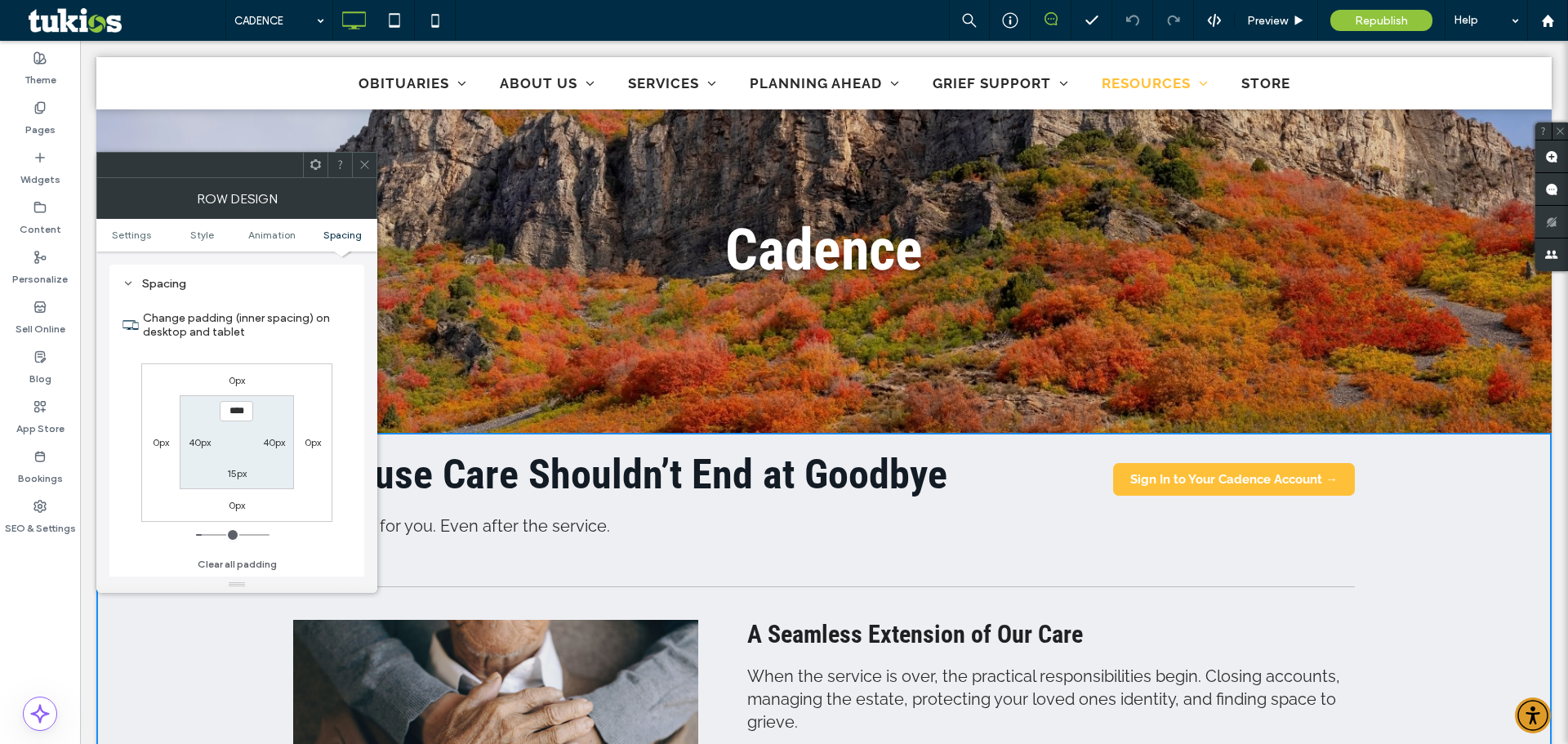
click at [243, 377] on label "0px" at bounding box center [237, 380] width 16 height 13
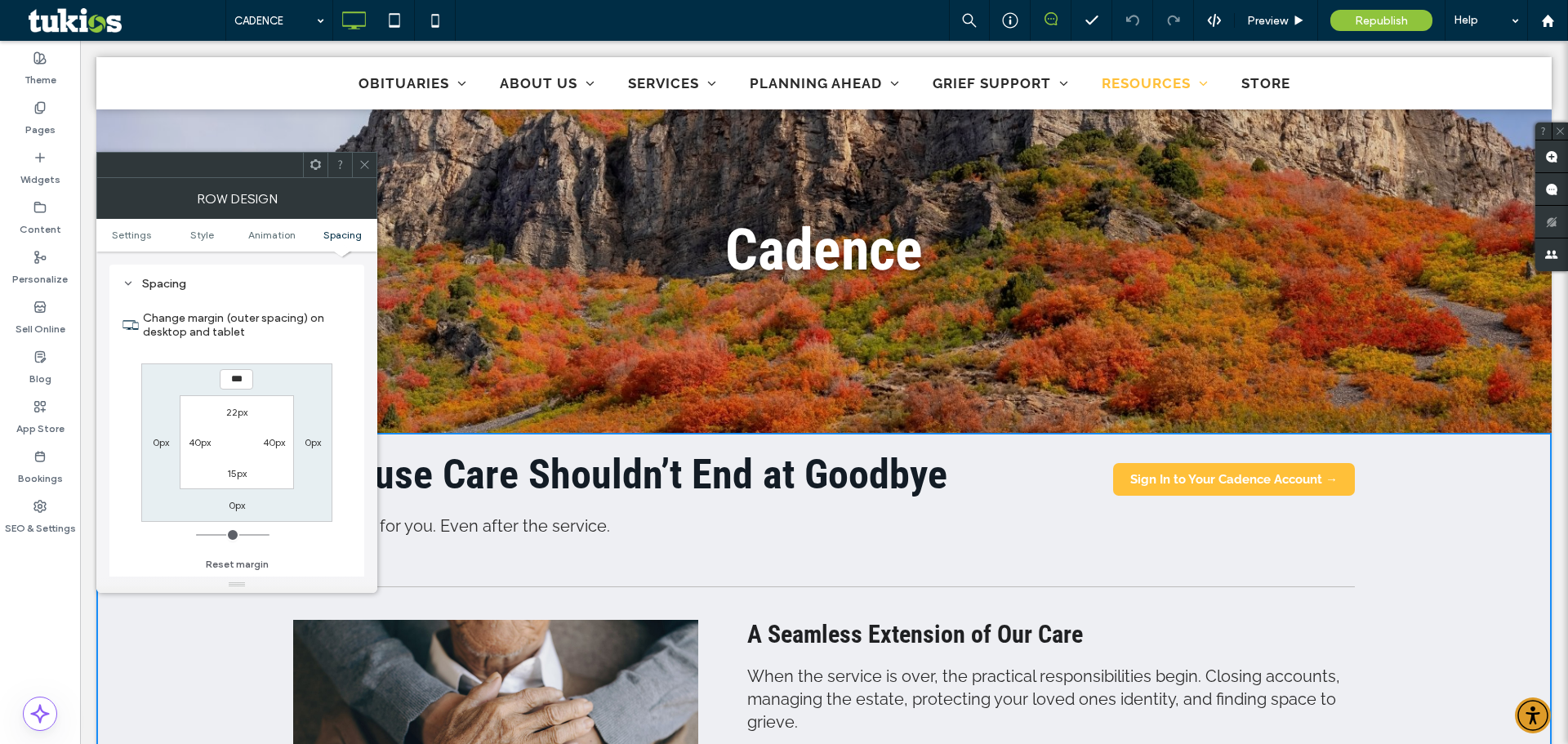
click at [231, 416] on label "22px" at bounding box center [237, 412] width 21 height 13
type input "**"
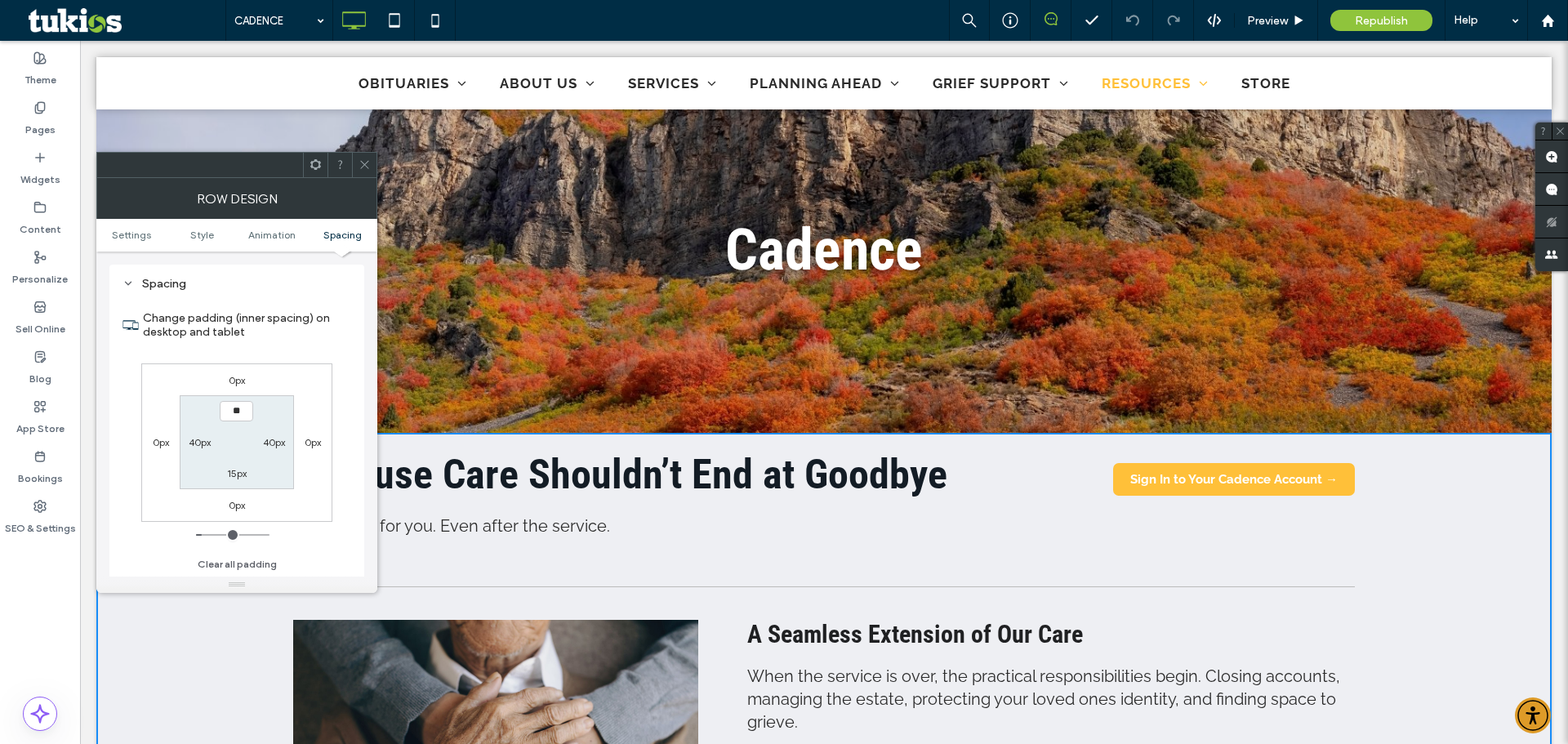
type input "****"
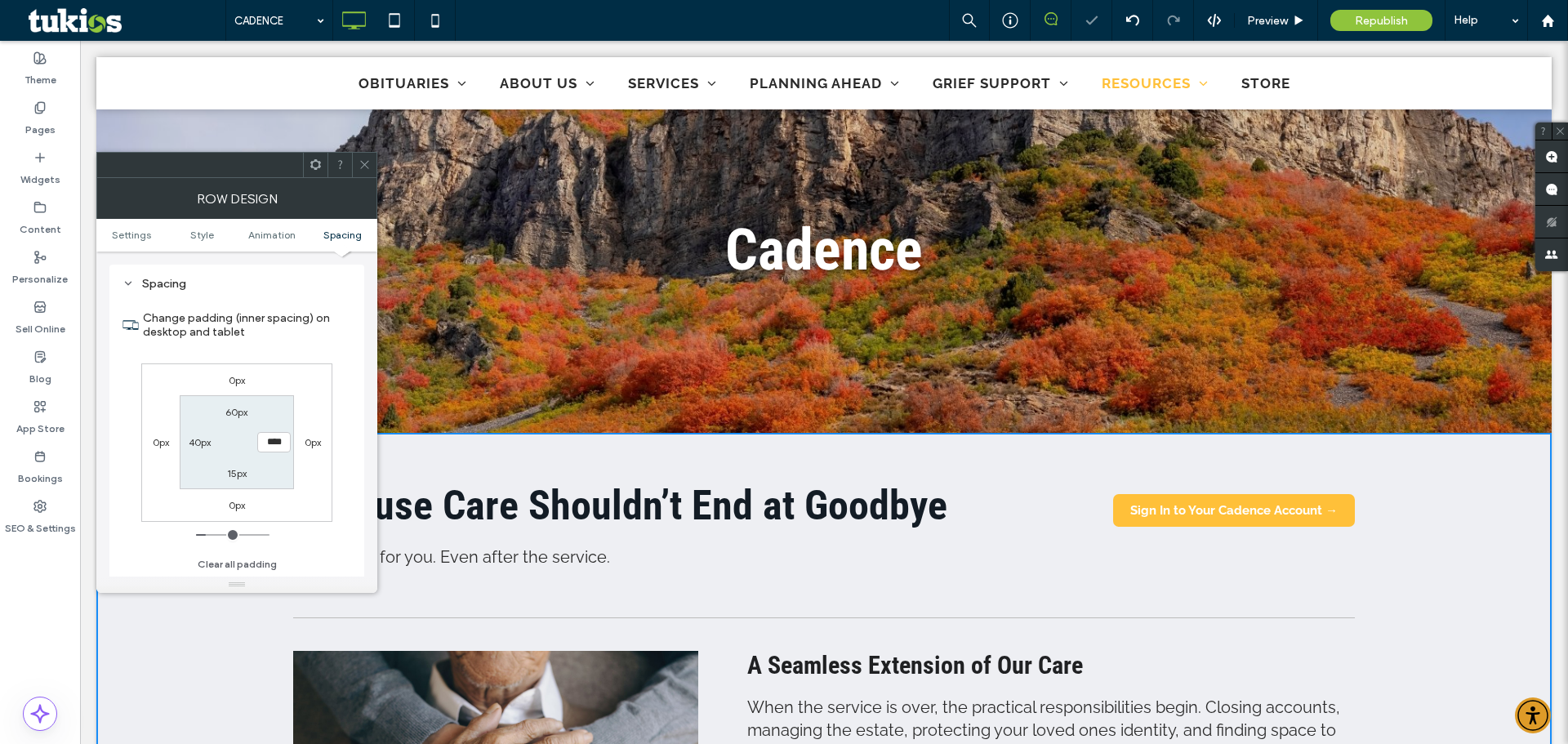
type input "**"
type input "***"
type input "*****"
click at [364, 165] on icon at bounding box center [365, 164] width 13 height 13
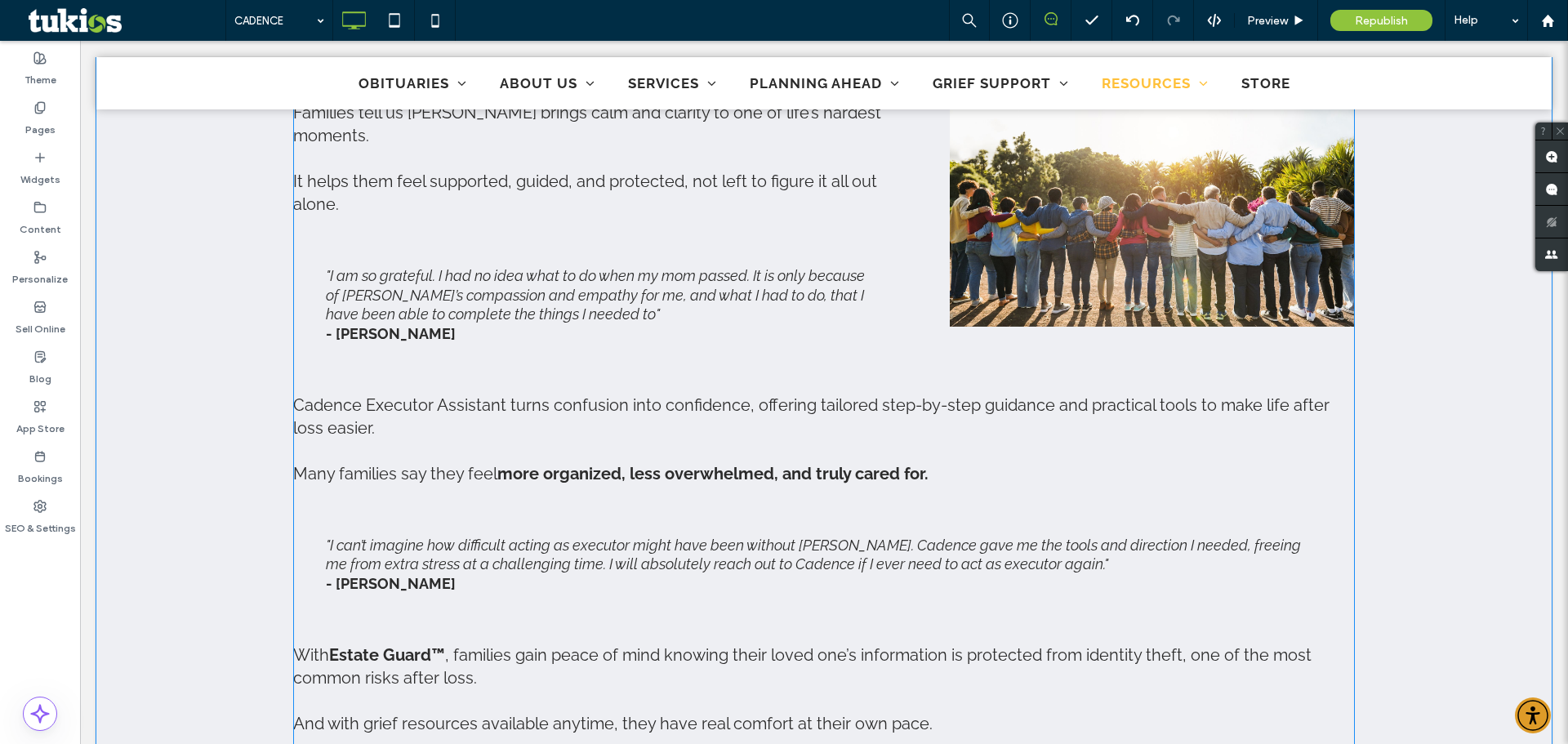
scroll to position [1388, 0]
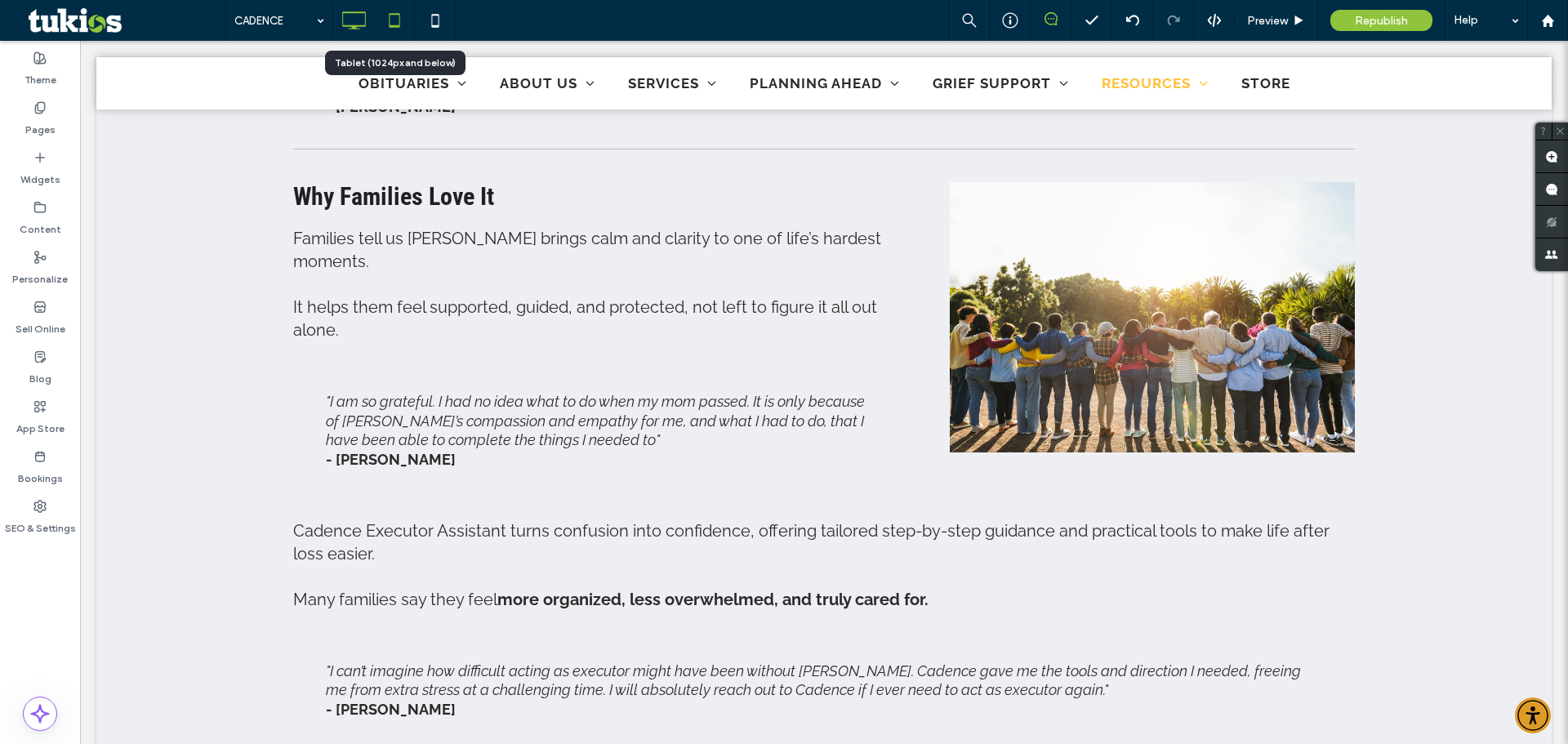
click at [393, 15] on icon at bounding box center [394, 20] width 33 height 33
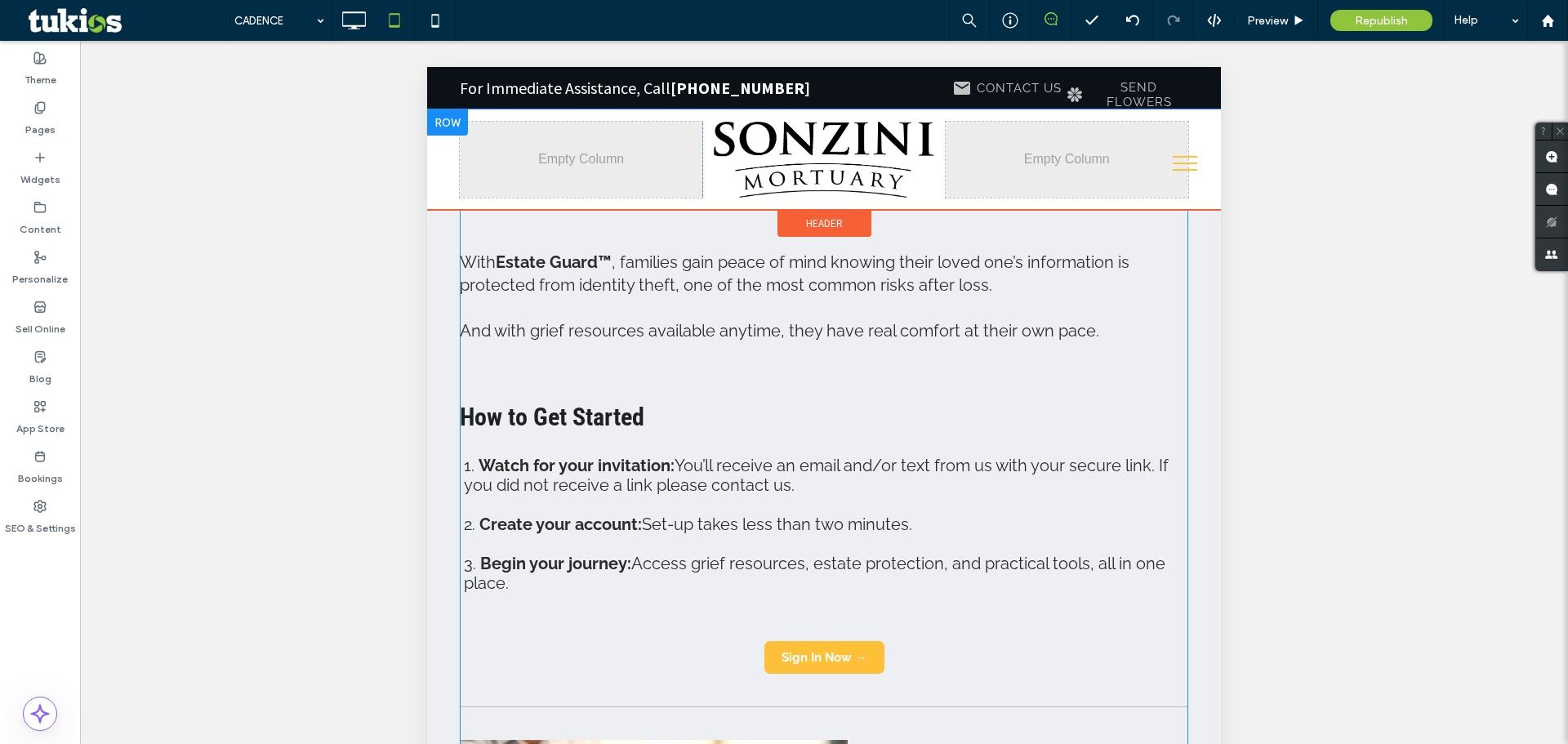
scroll to position [2204, 0]
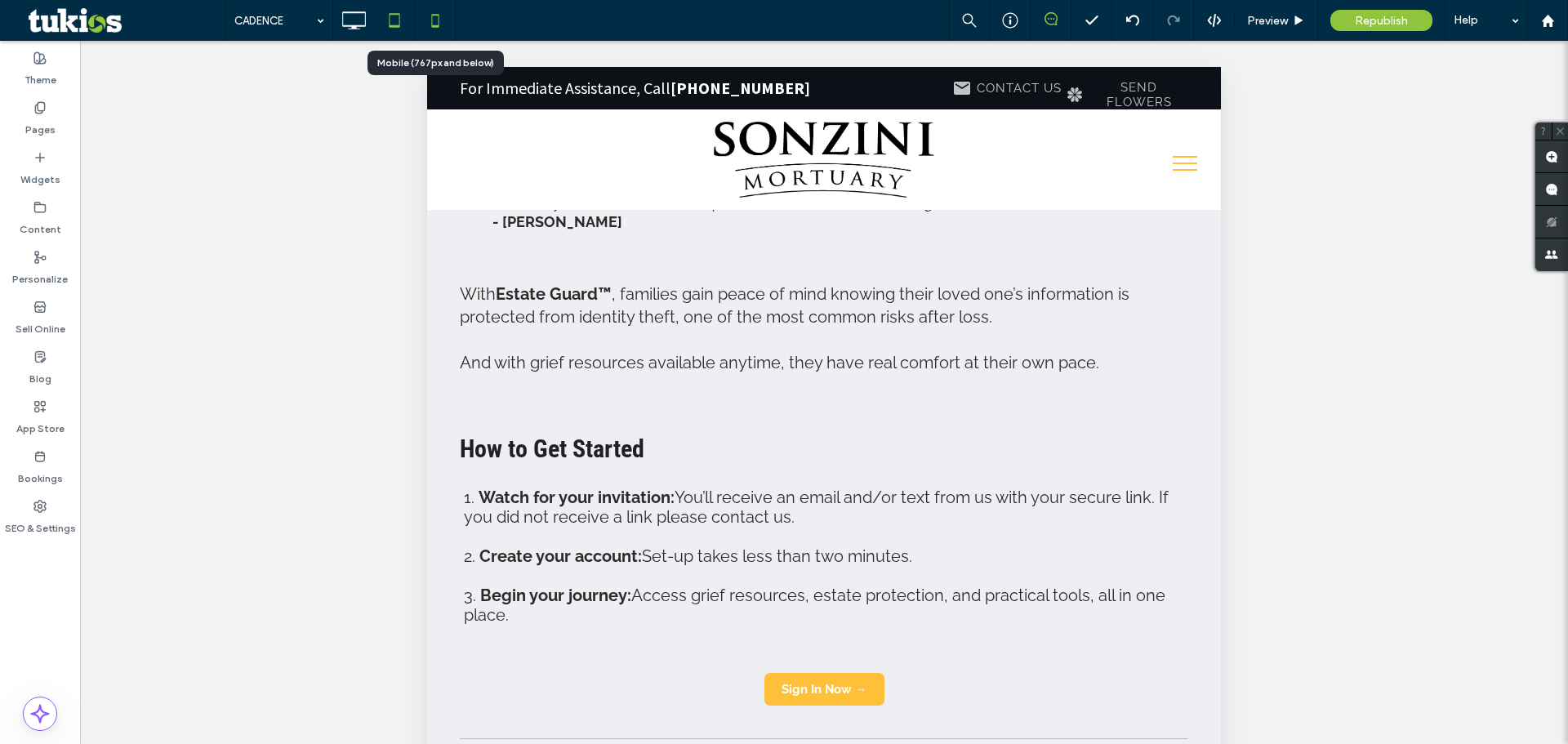
click at [442, 24] on icon at bounding box center [435, 20] width 33 height 33
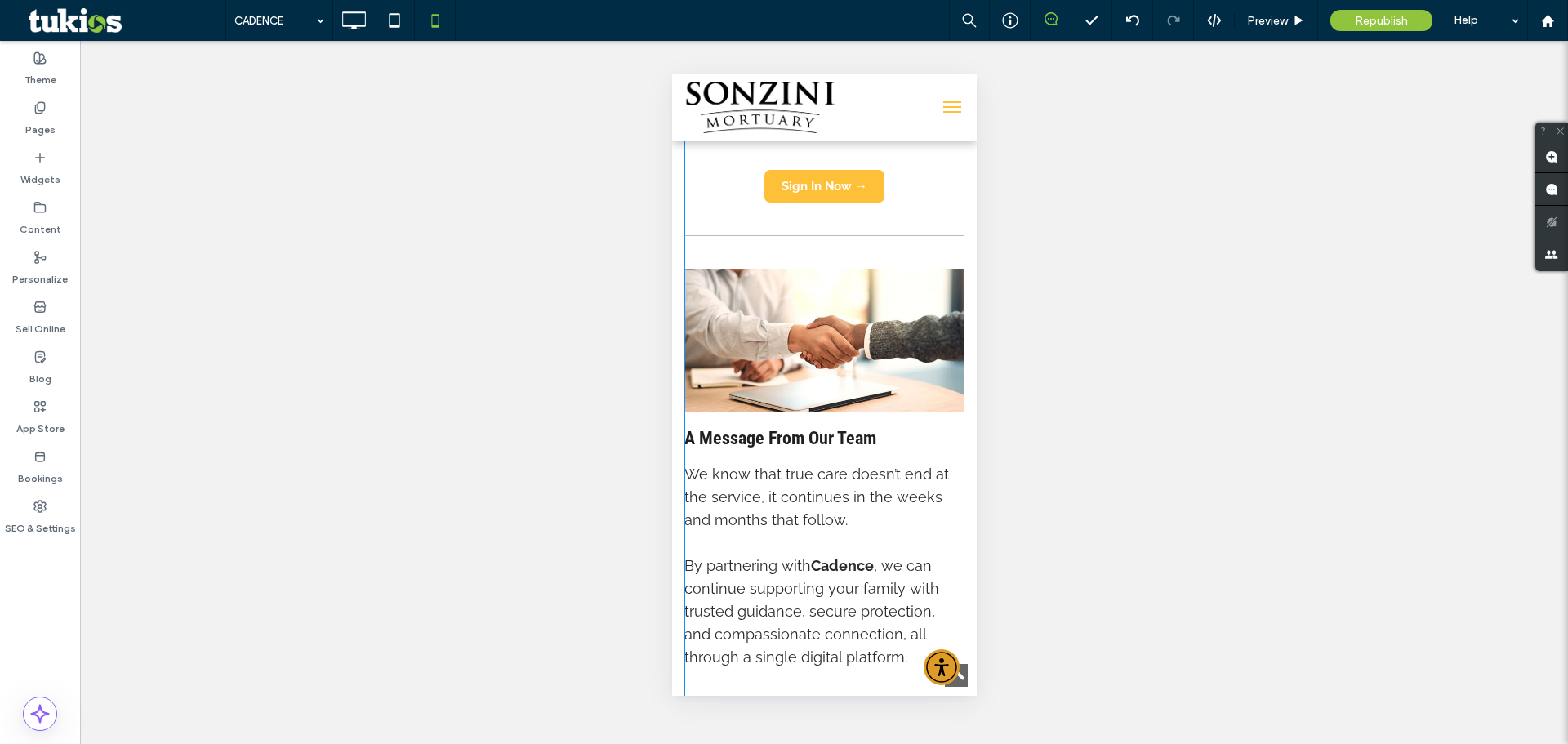
scroll to position [3021, 0]
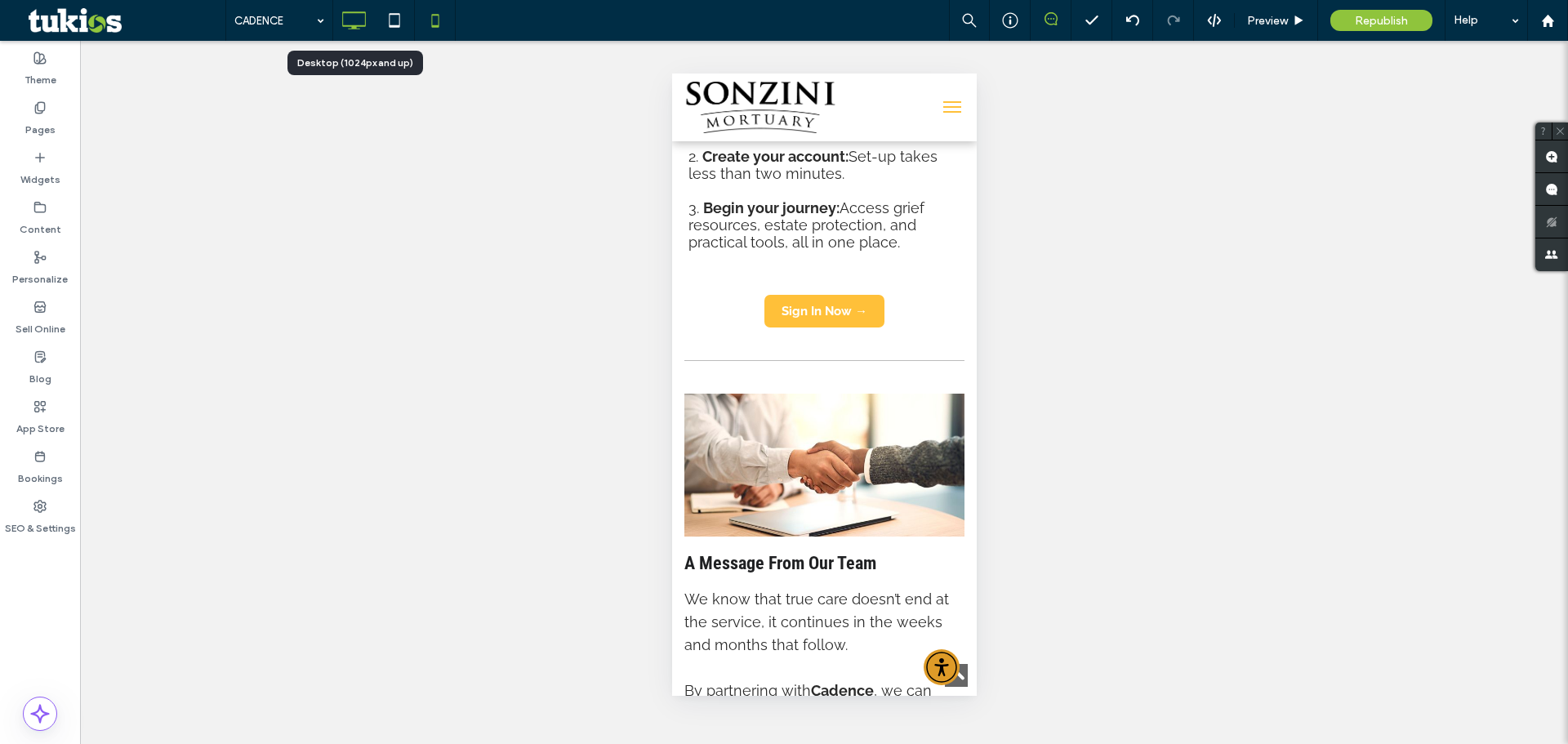
click at [360, 16] on icon at bounding box center [354, 20] width 33 height 33
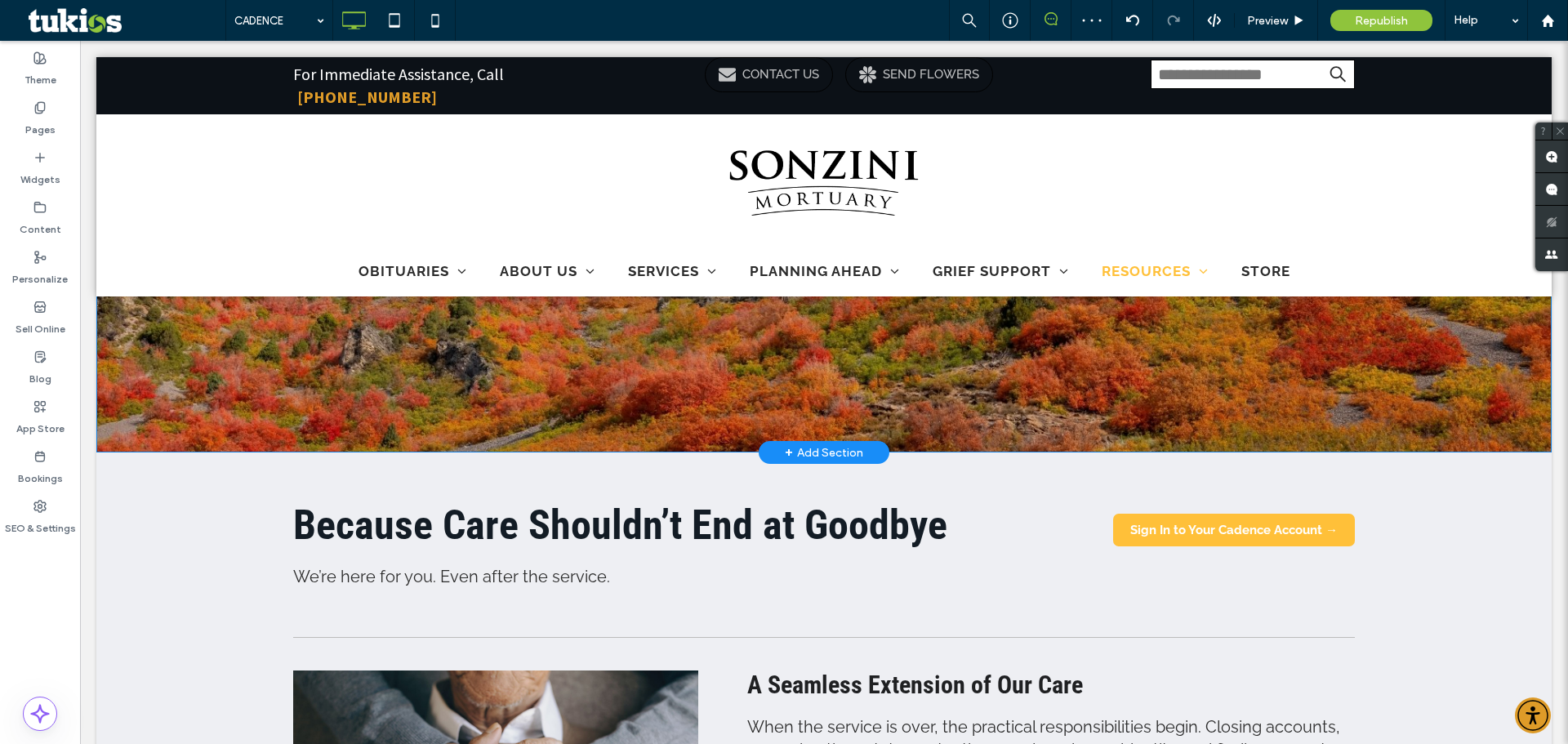
scroll to position [0, 0]
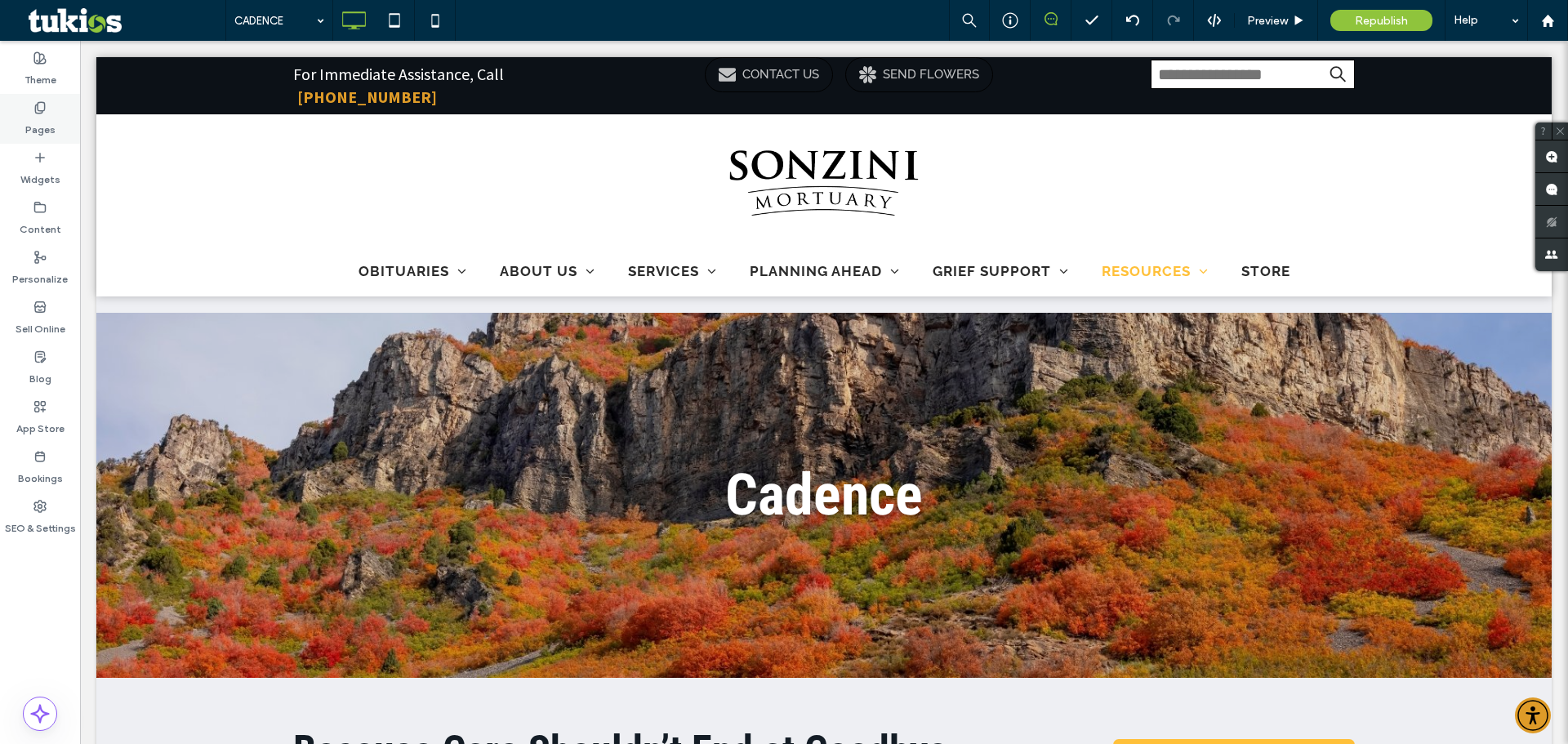
click at [35, 107] on use at bounding box center [40, 107] width 9 height 11
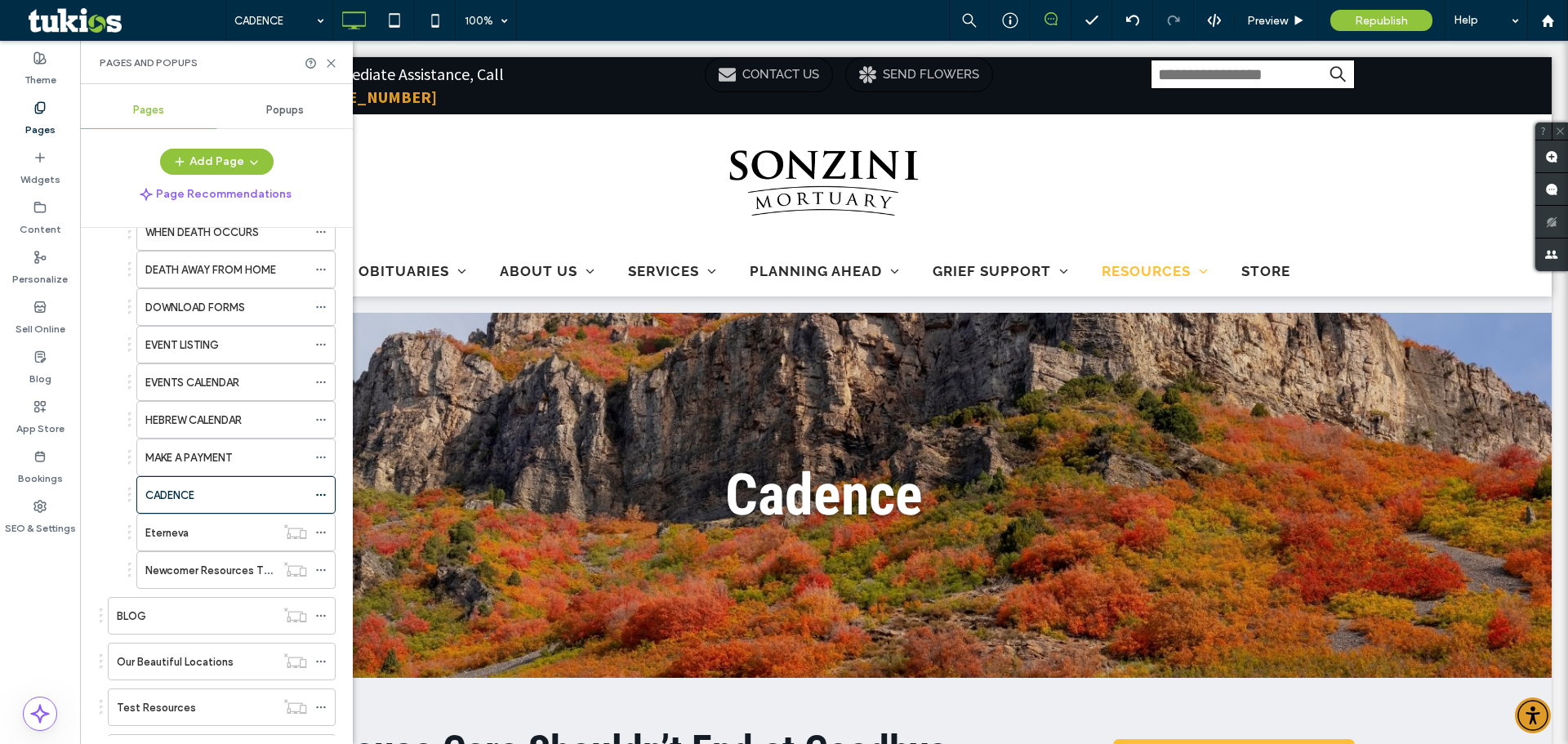
scroll to position [490, 0]
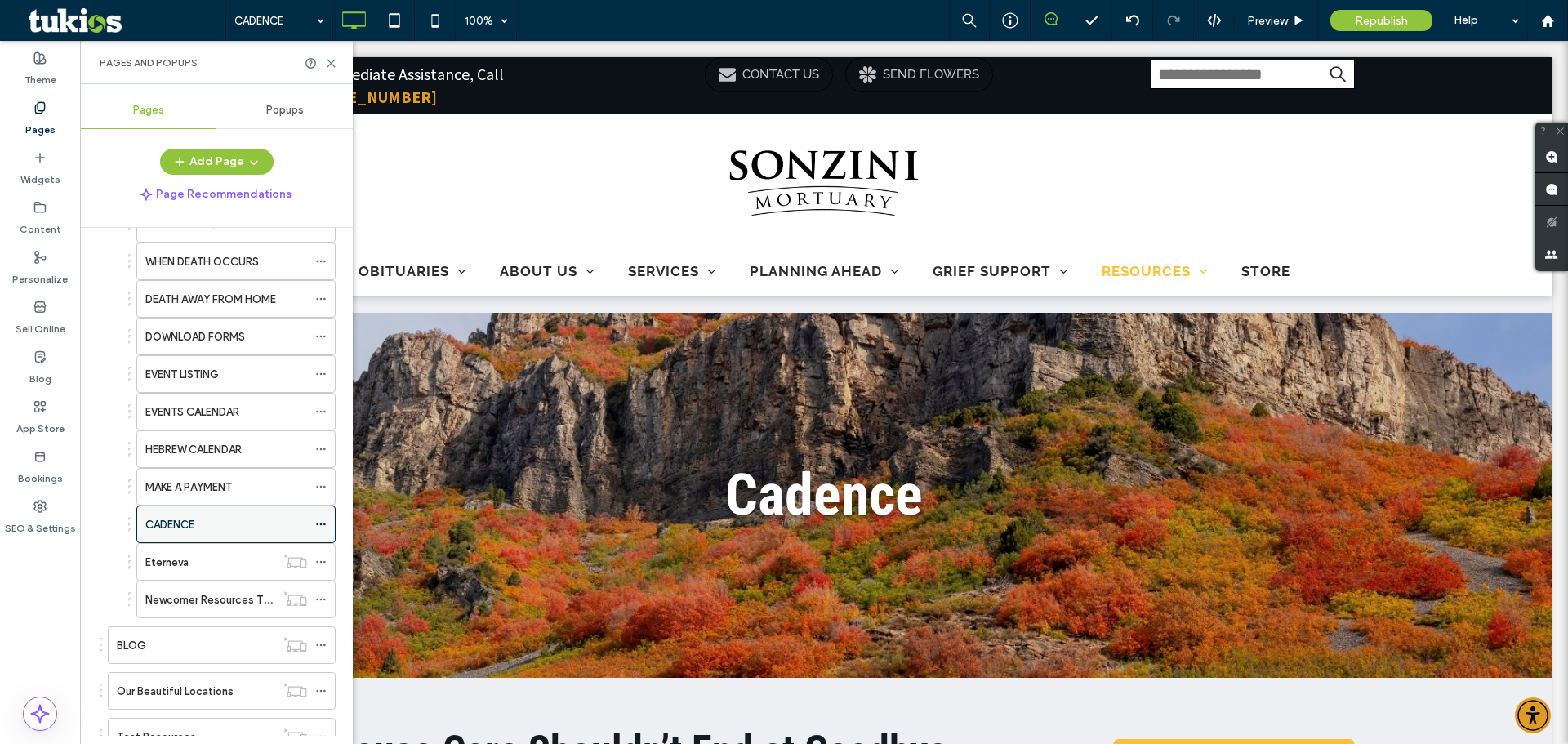
click at [320, 523] on icon at bounding box center [321, 524] width 12 height 12
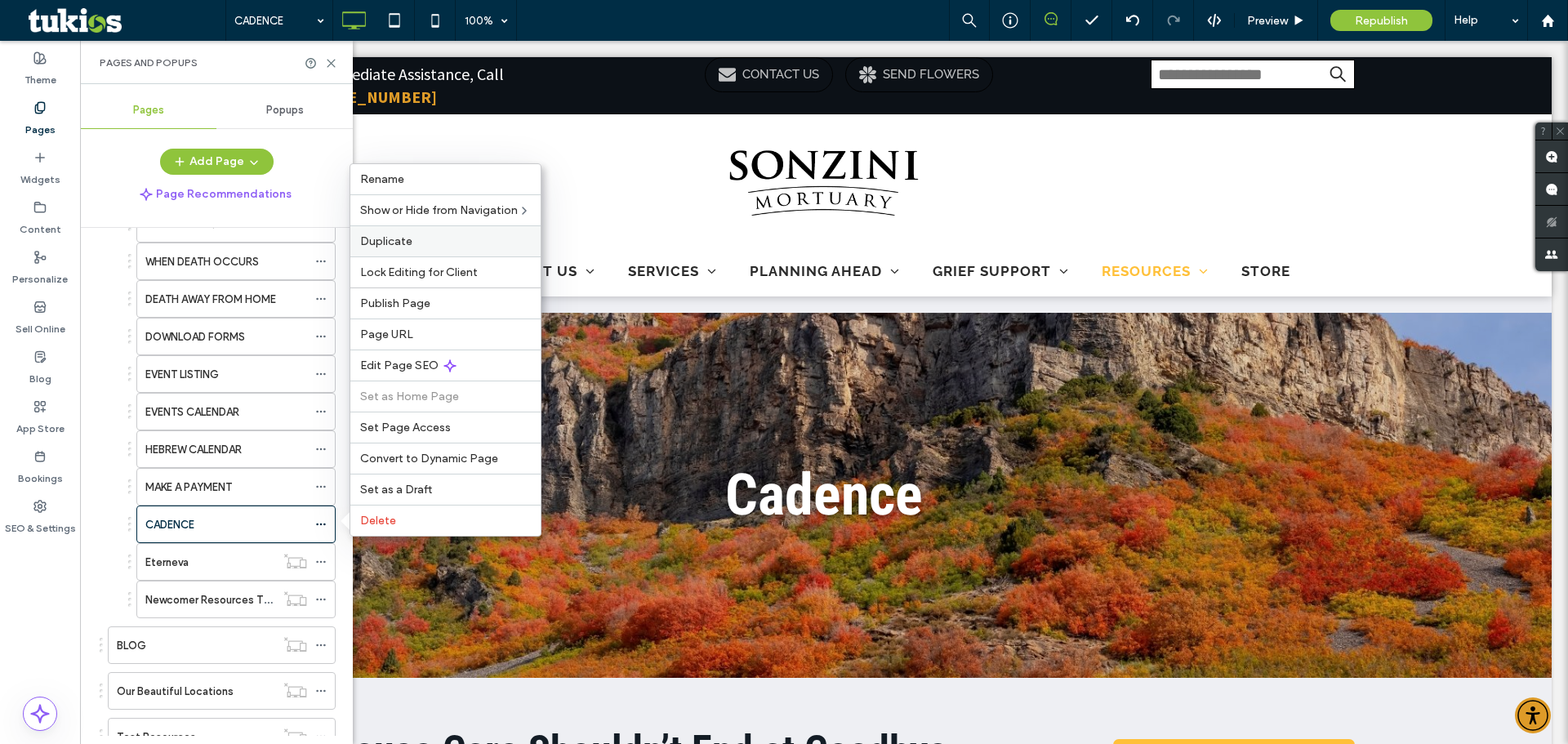
click at [384, 233] on div "Duplicate" at bounding box center [445, 241] width 190 height 31
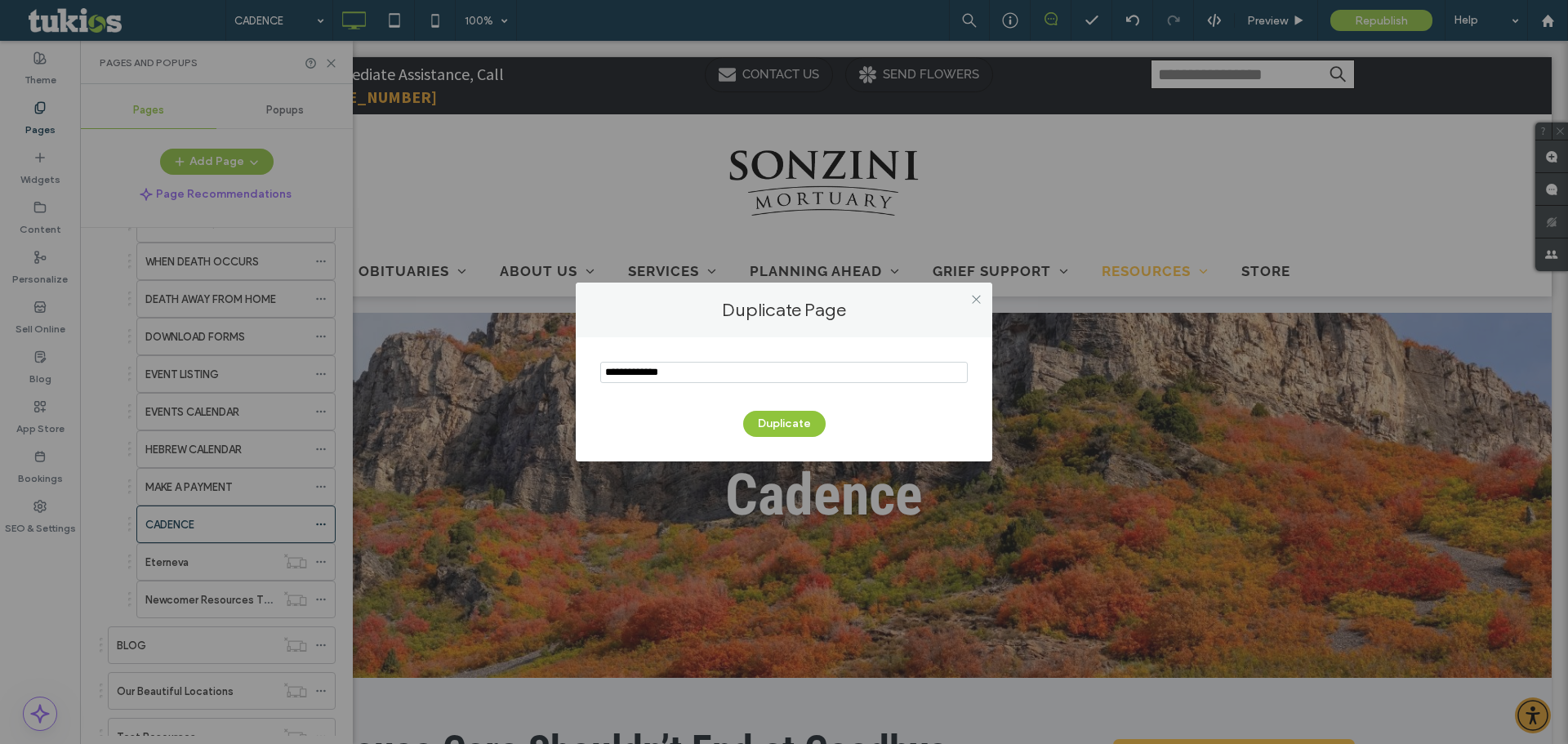
type input "**********"
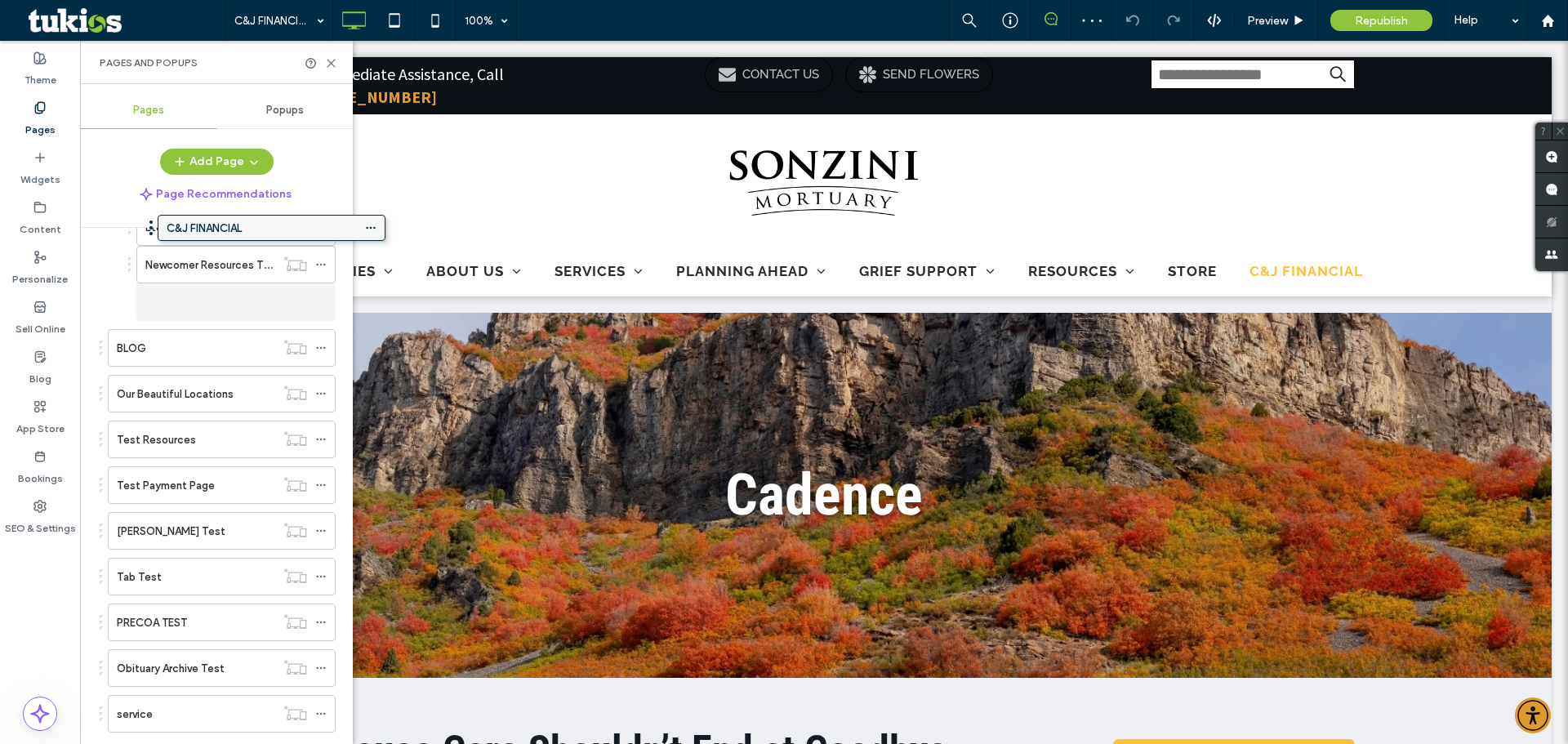
scroll to position [547, 0]
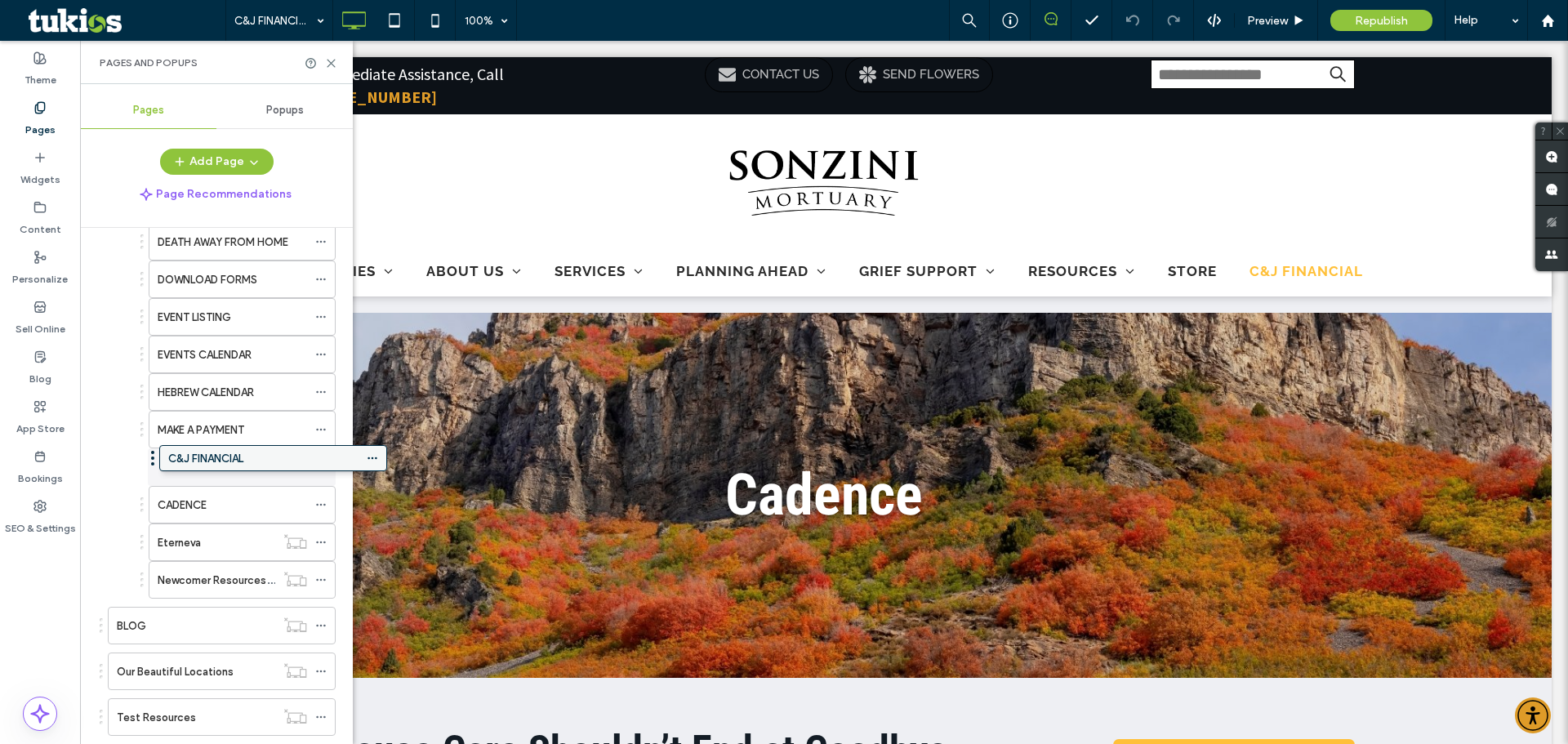
drag, startPoint x: 158, startPoint y: 664, endPoint x: 210, endPoint y: 452, distance: 218.3
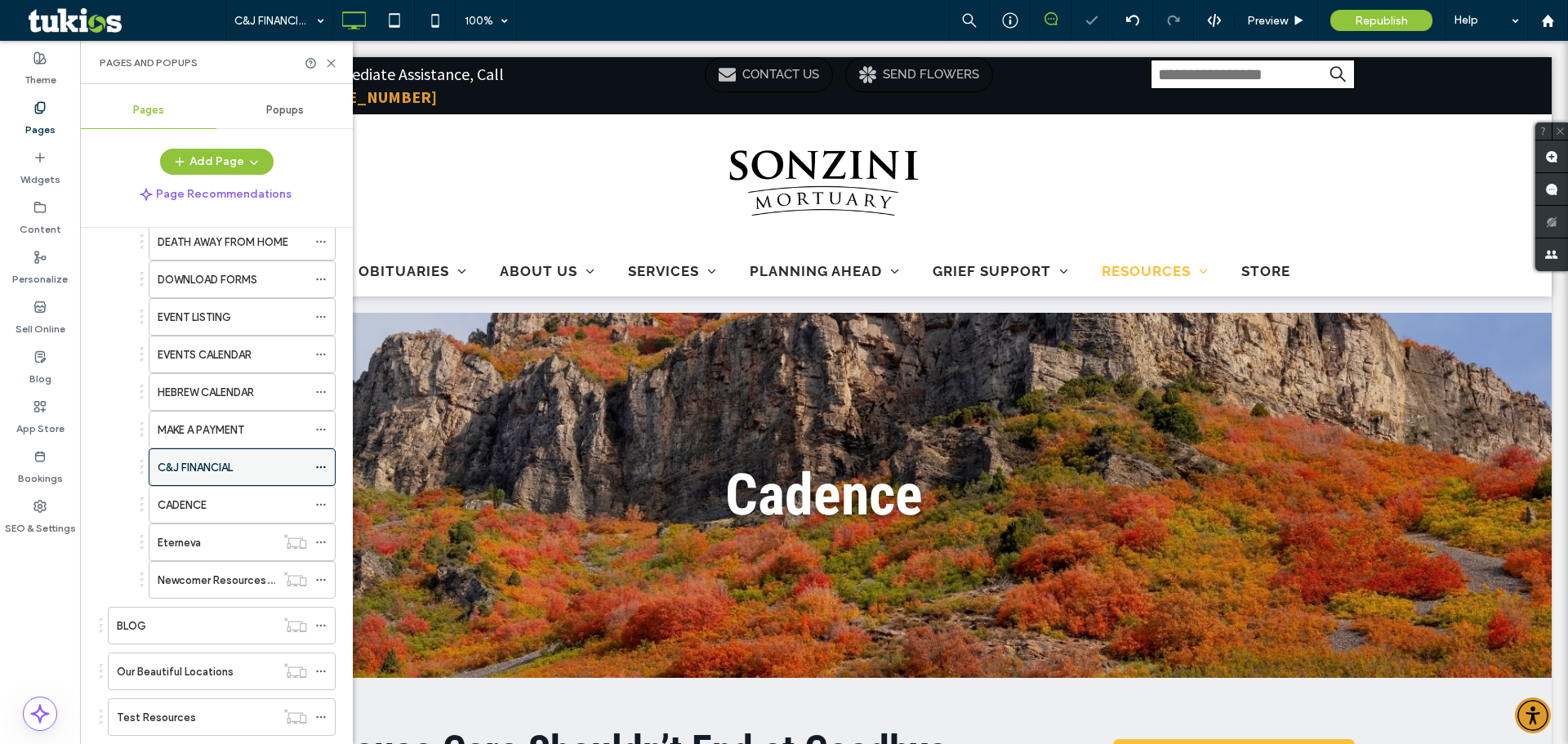
click at [323, 463] on icon at bounding box center [321, 467] width 12 height 12
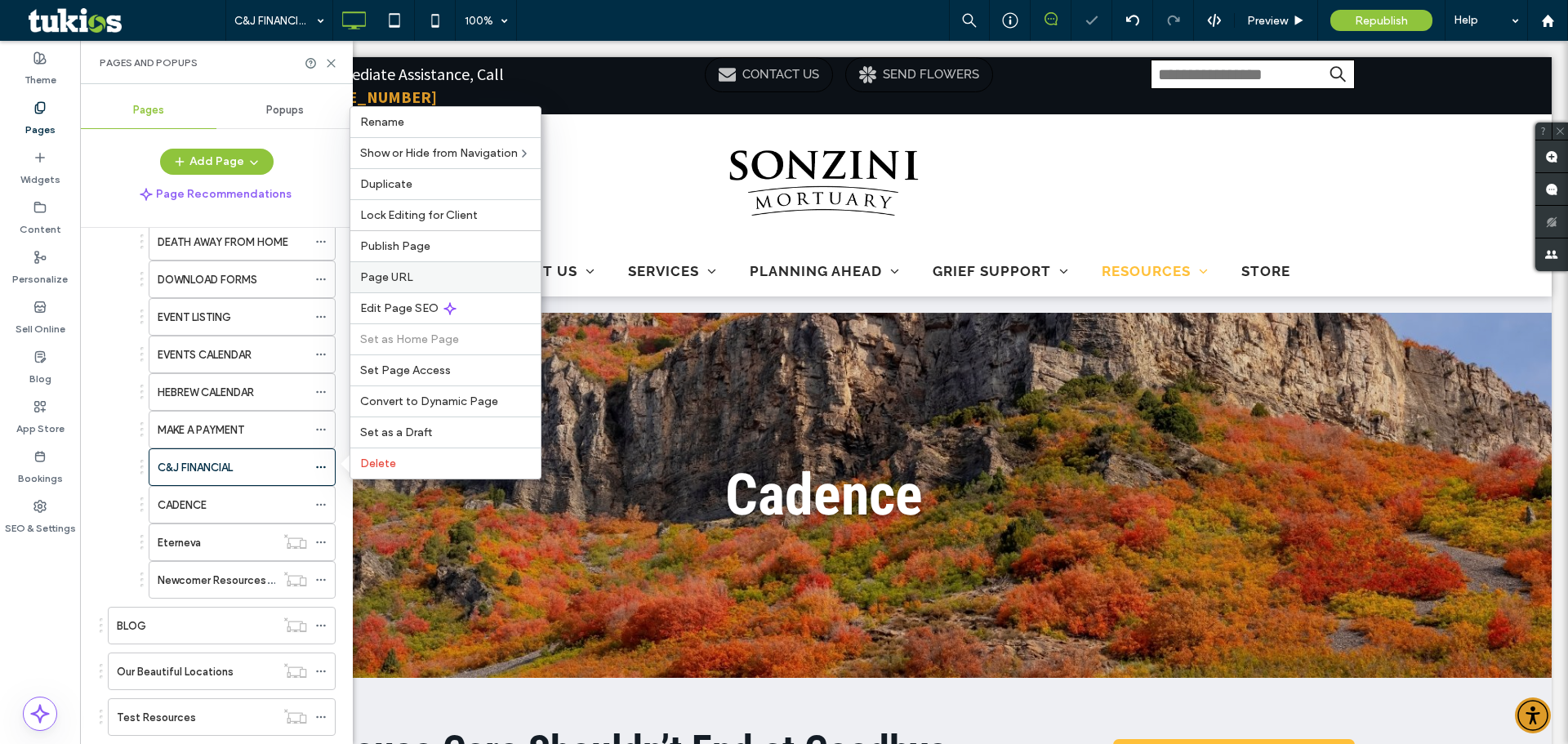
click at [402, 274] on span "Page URL" at bounding box center [387, 277] width 53 height 13
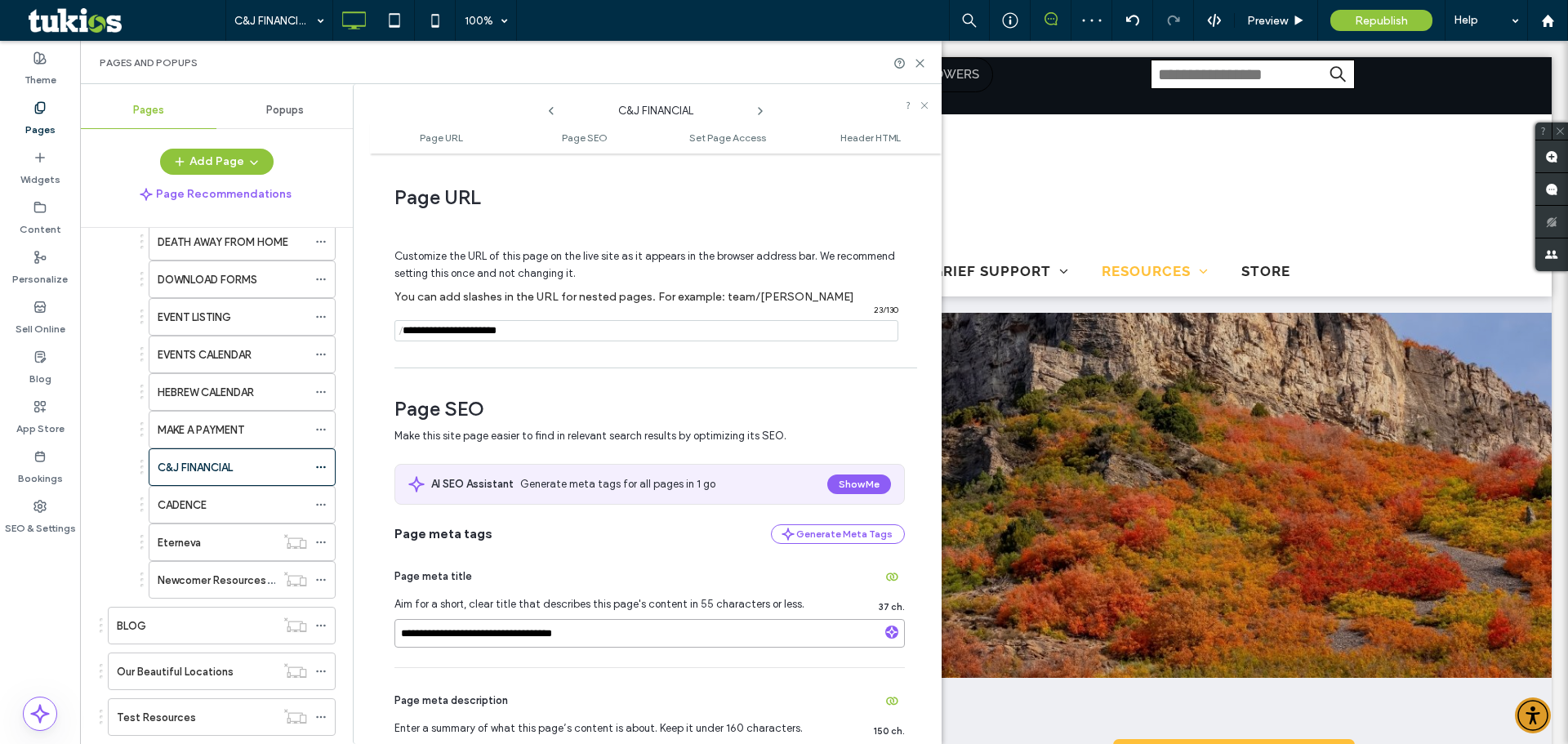
drag, startPoint x: 516, startPoint y: 631, endPoint x: 381, endPoint y: 634, distance: 135.0
click at [387, 635] on div "**********" at bounding box center [655, 449] width 572 height 574
type input "**********"
click at [756, 109] on icon at bounding box center [760, 111] width 13 height 13
drag, startPoint x: 519, startPoint y: 637, endPoint x: 363, endPoint y: 629, distance: 156.2
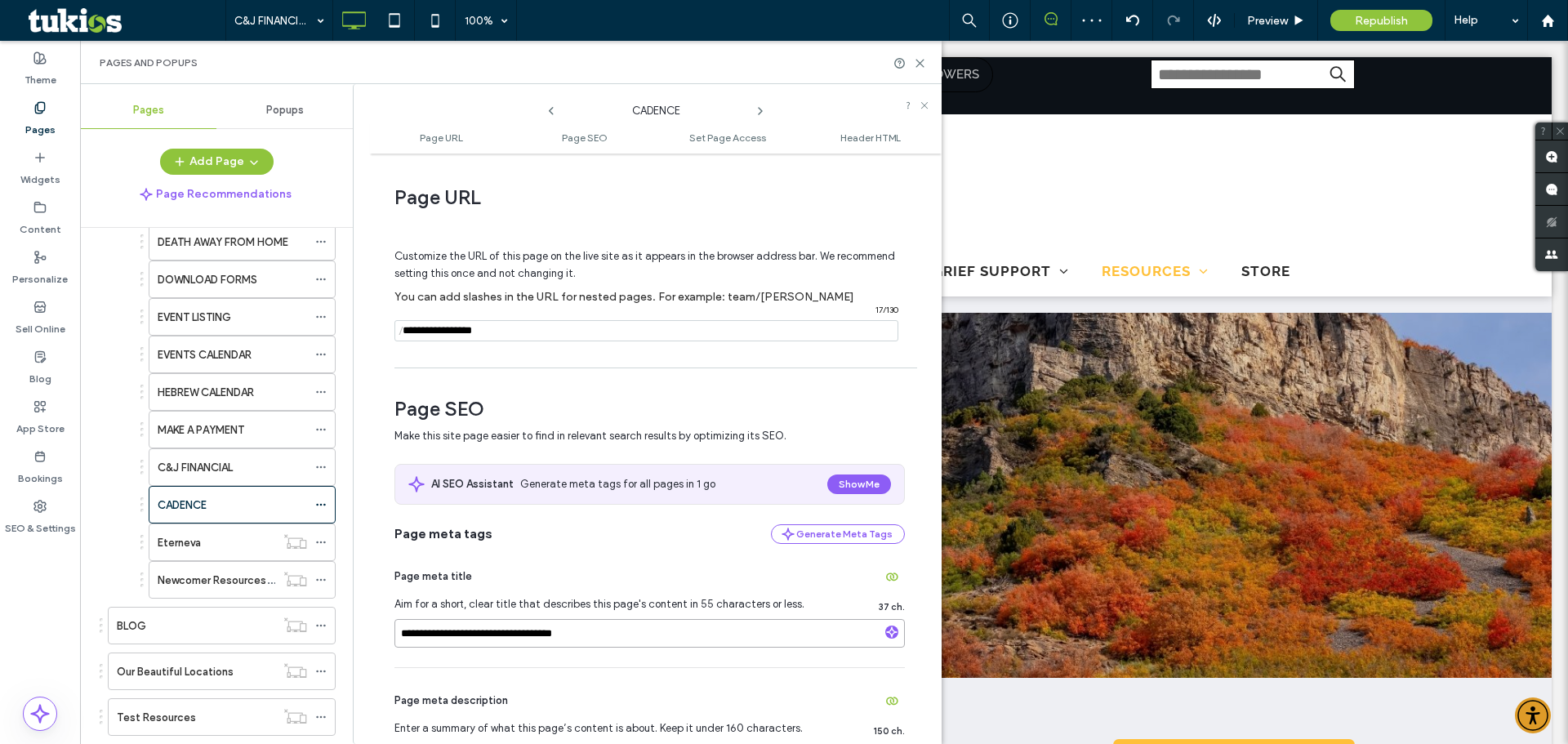
click at [363, 629] on div "**********" at bounding box center [647, 414] width 589 height 660
type input "**********"
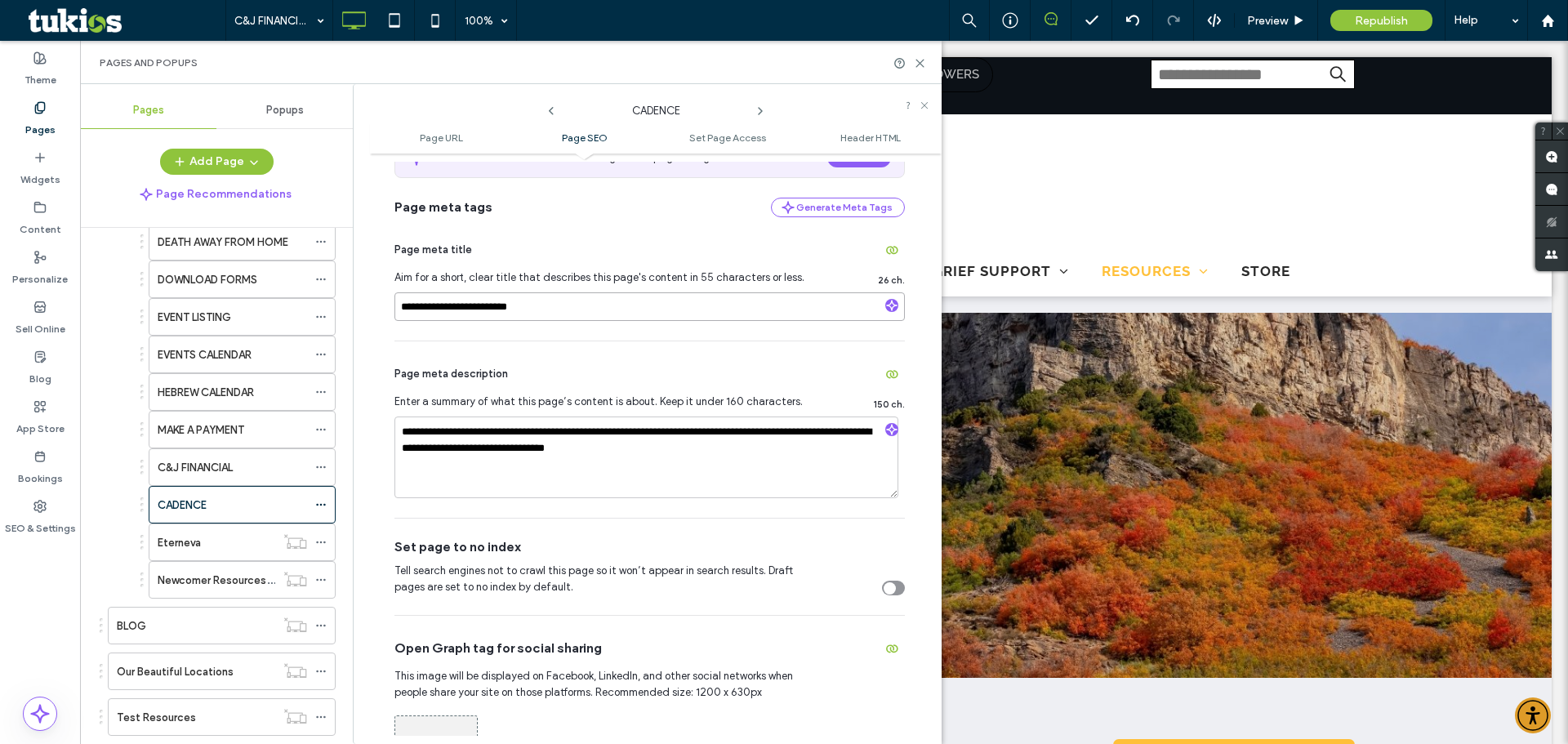
scroll to position [245, 0]
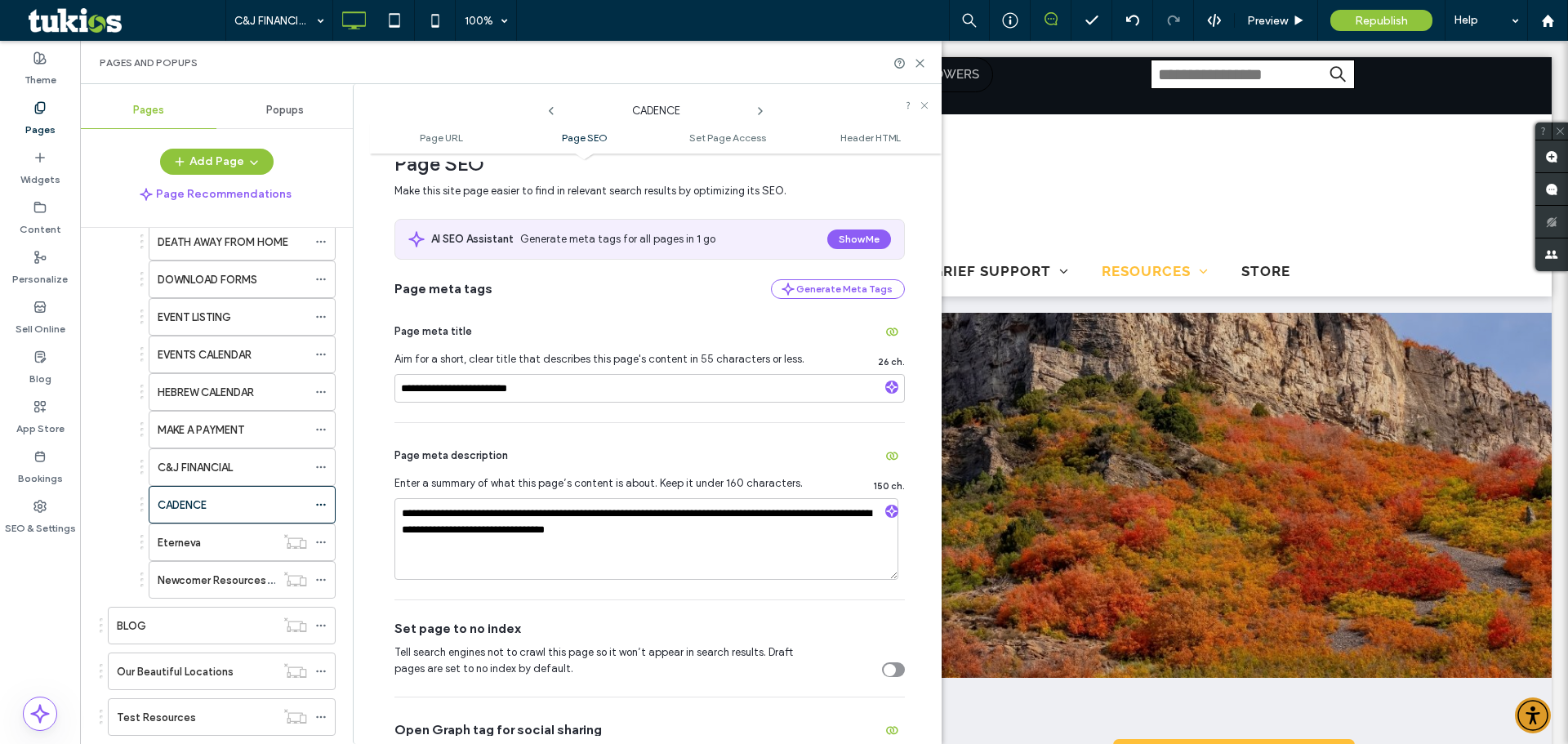
click at [618, 441] on div "**********" at bounding box center [649, 510] width 510 height 176
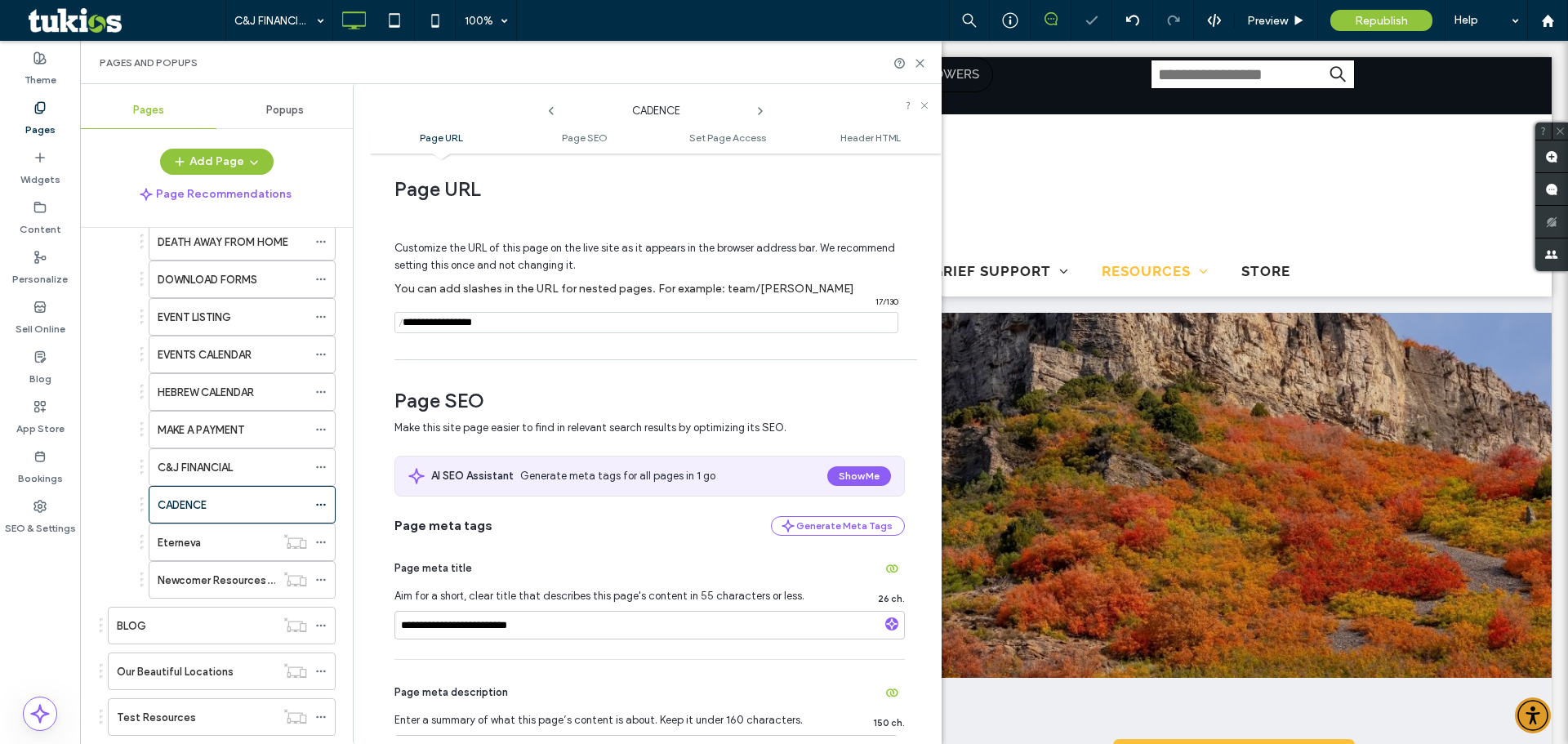
scroll to position [0, 0]
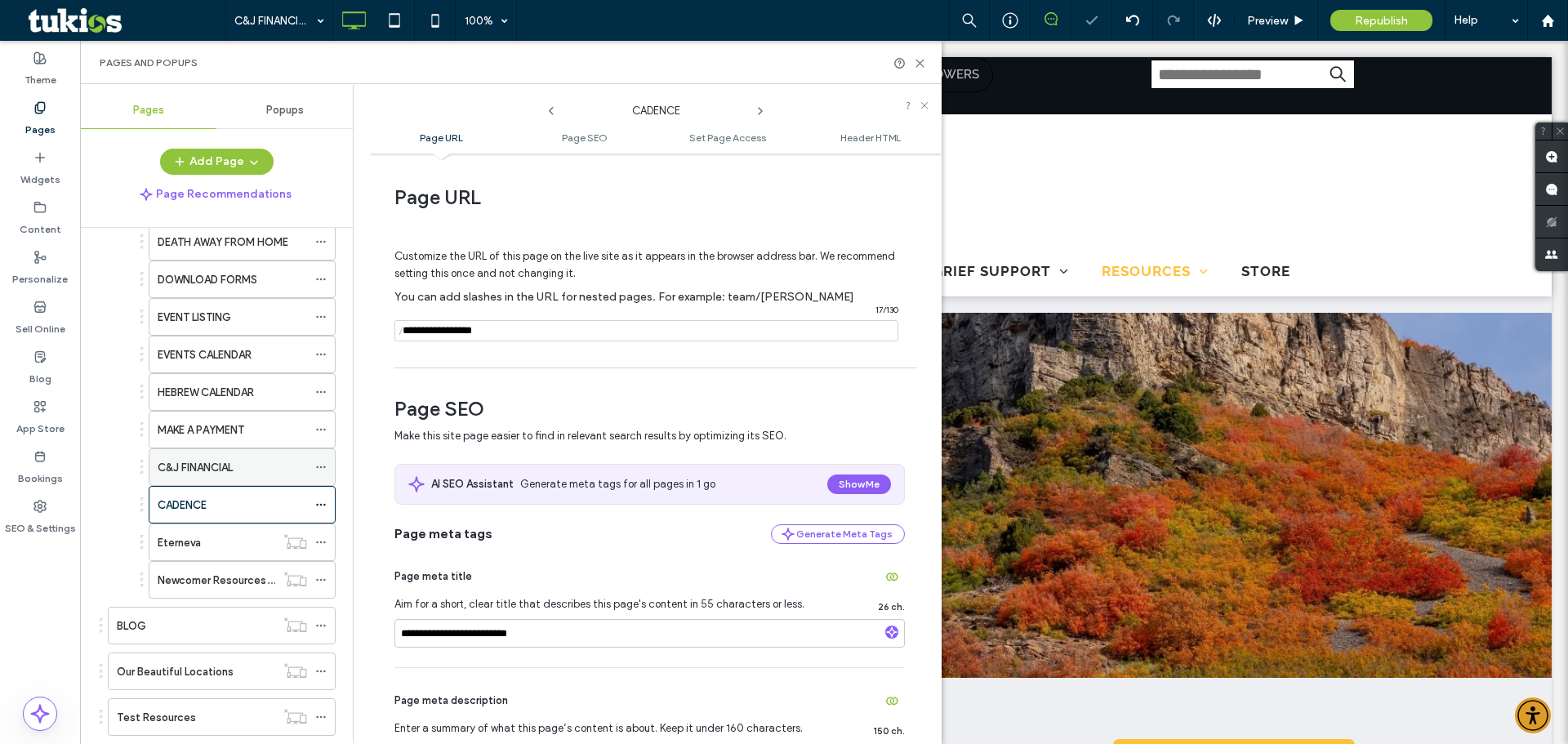
click at [205, 465] on label "C&J FINANCIAL" at bounding box center [195, 467] width 75 height 29
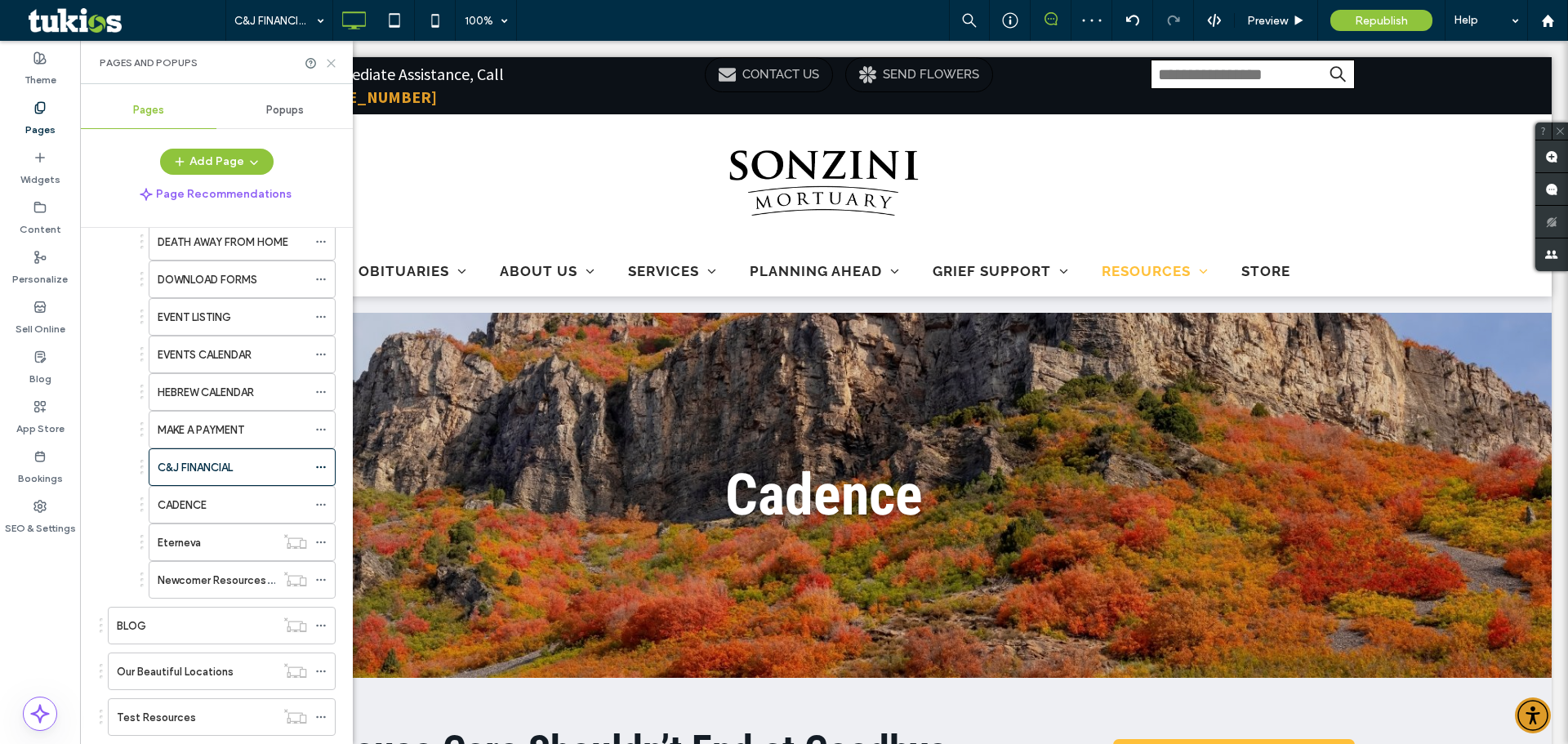
click at [330, 67] on icon at bounding box center [331, 63] width 13 height 13
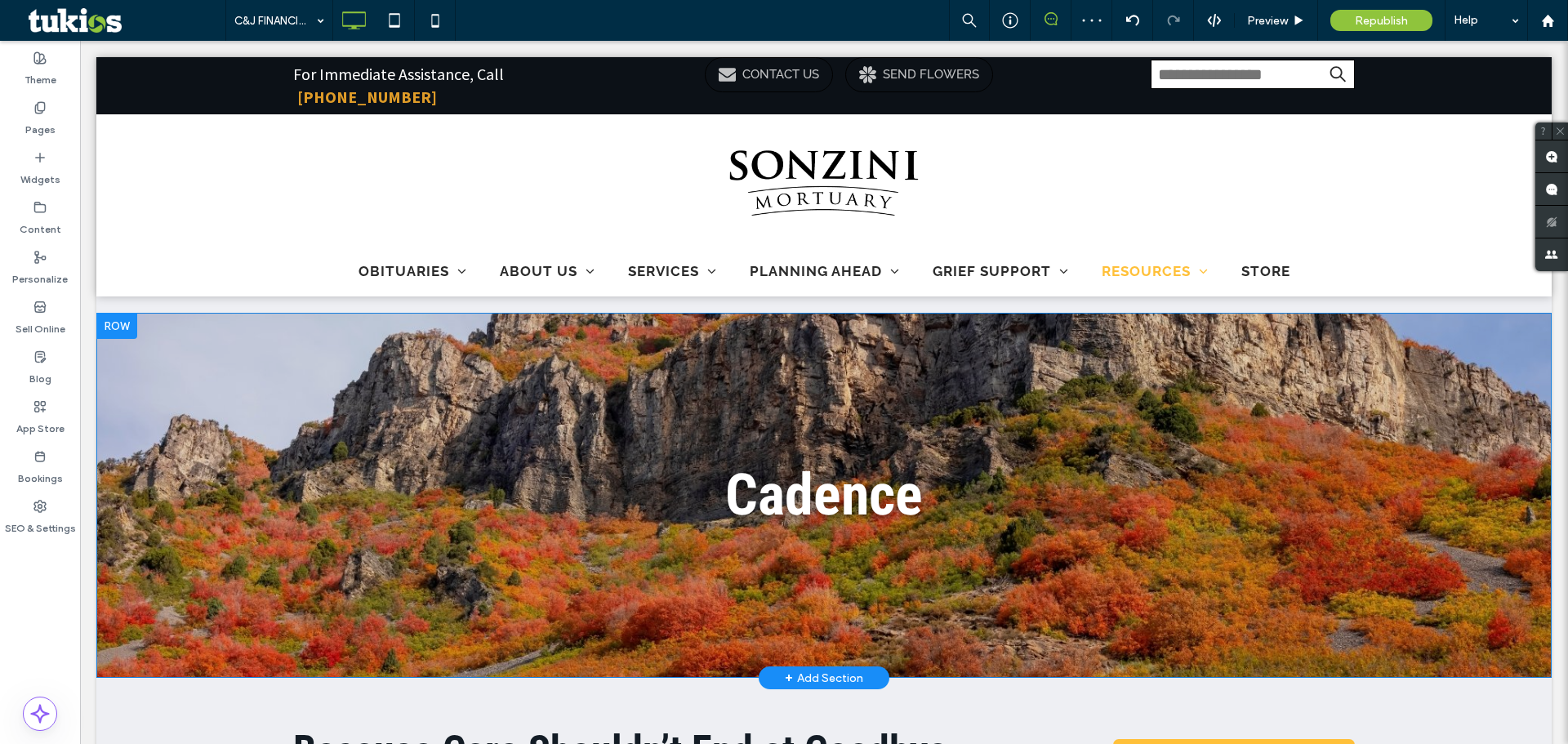
click at [763, 492] on span "Cadence" at bounding box center [824, 495] width 198 height 67
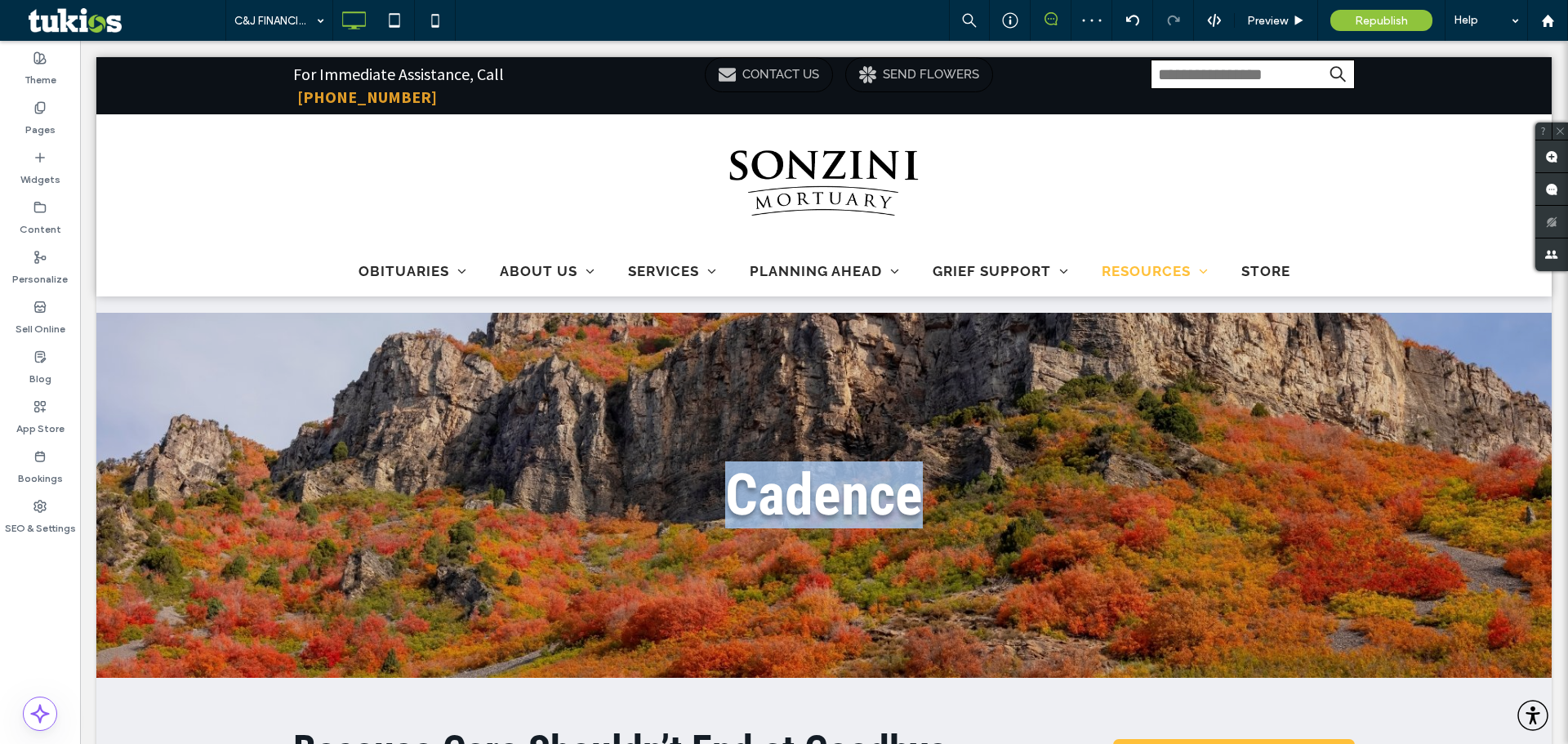
click at [763, 492] on span "Cadence" at bounding box center [824, 495] width 198 height 67
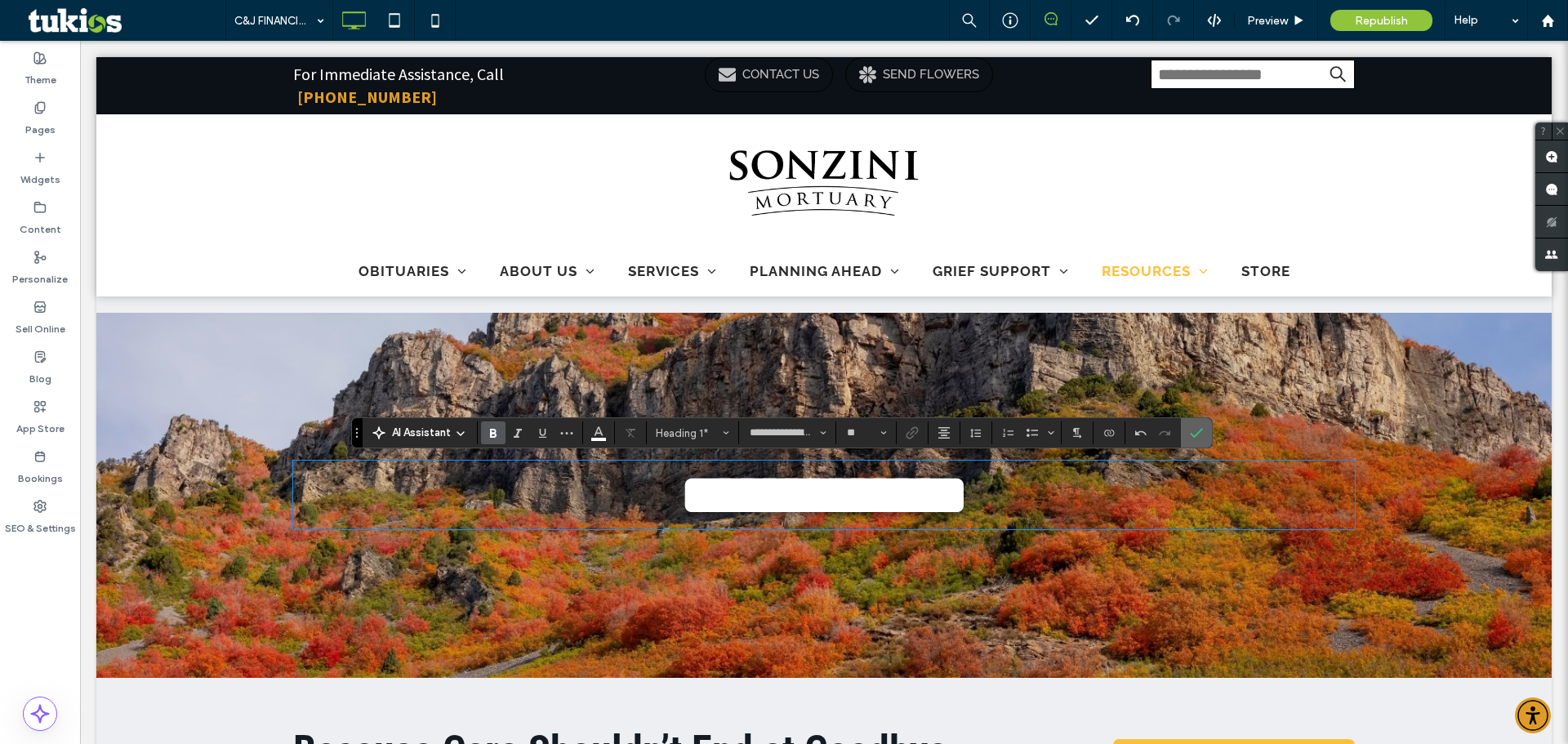
drag, startPoint x: 1195, startPoint y: 438, endPoint x: 1010, endPoint y: 417, distance: 186.2
click at [1195, 438] on icon "Confirm" at bounding box center [1197, 433] width 13 height 13
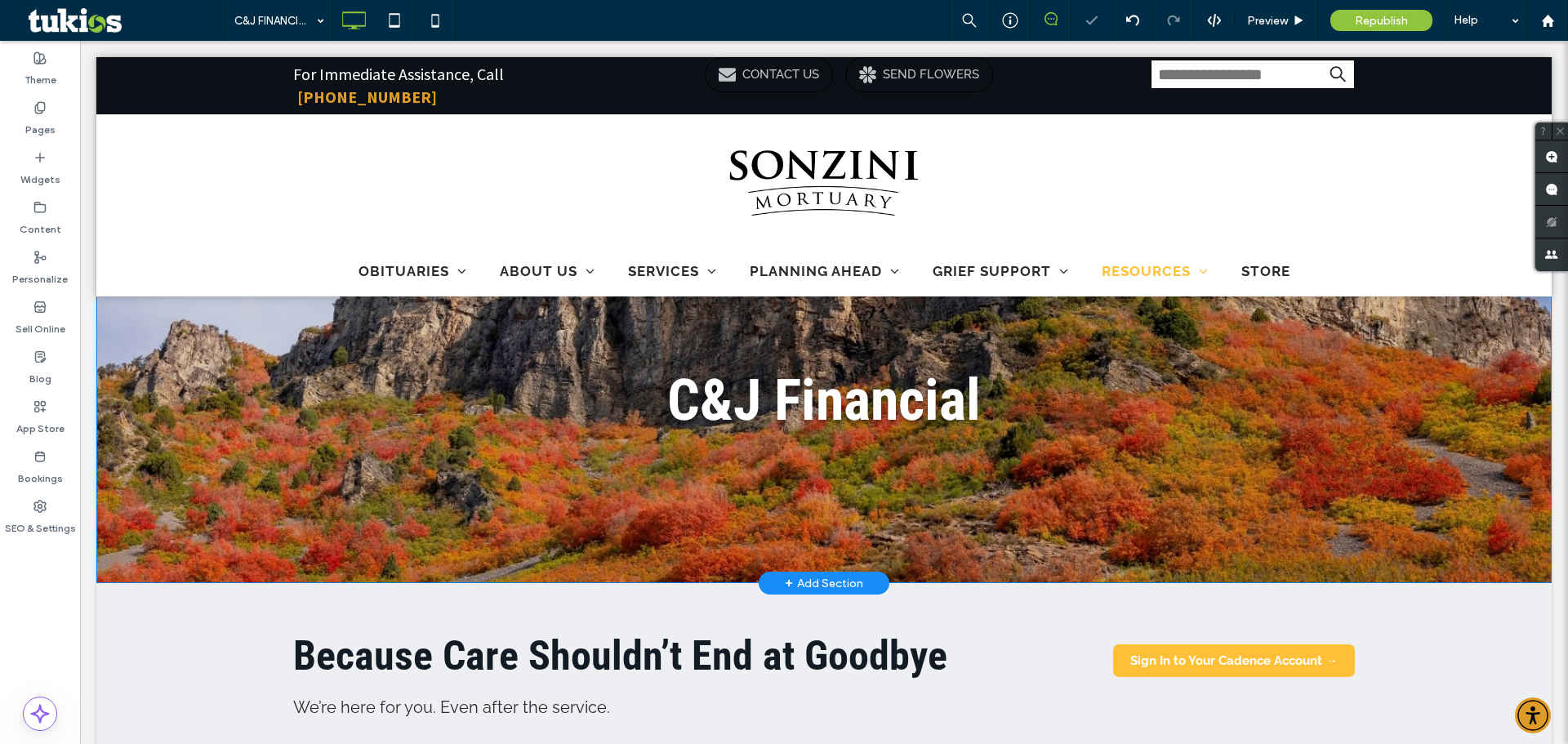
scroll to position [245, 0]
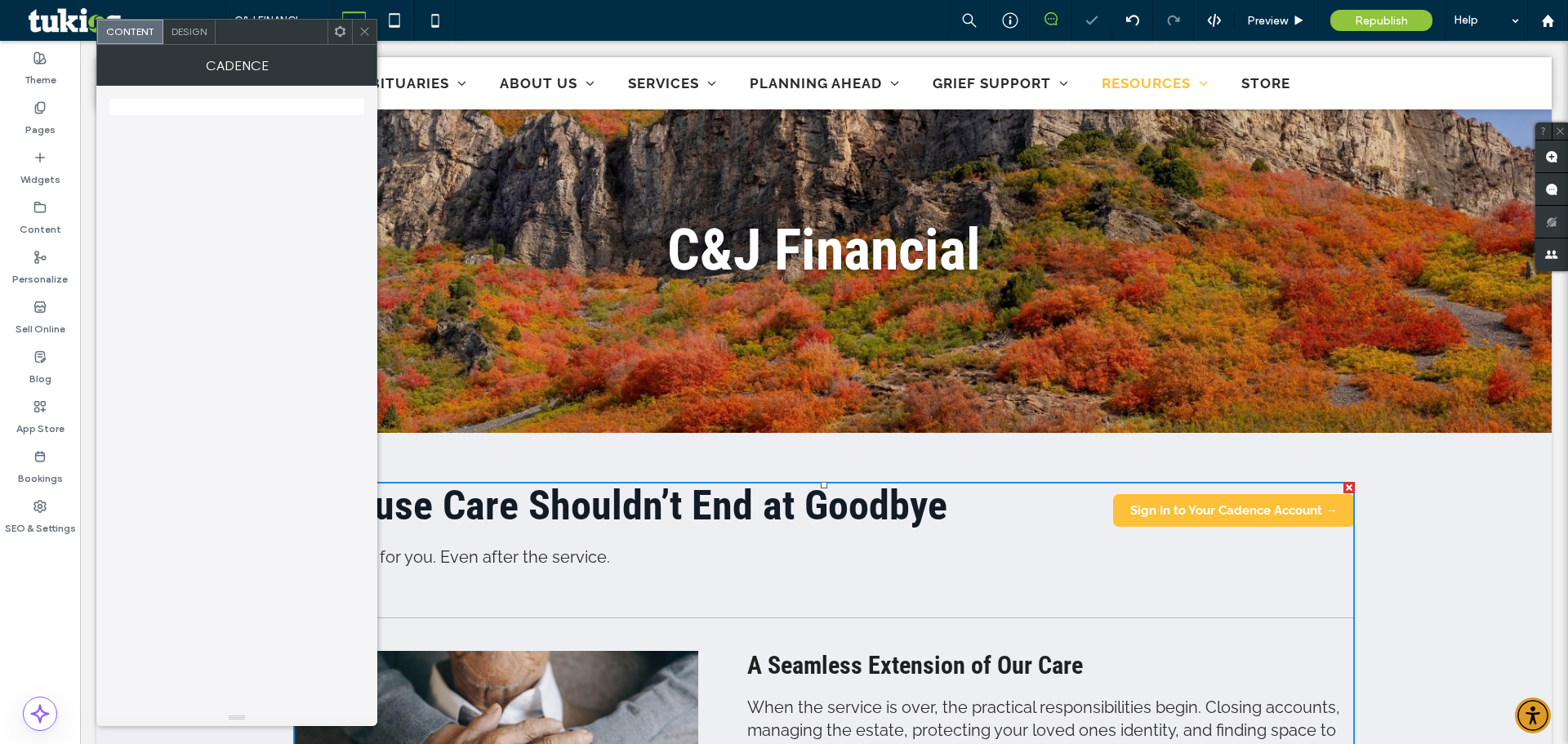
click at [339, 36] on use at bounding box center [340, 31] width 11 height 11
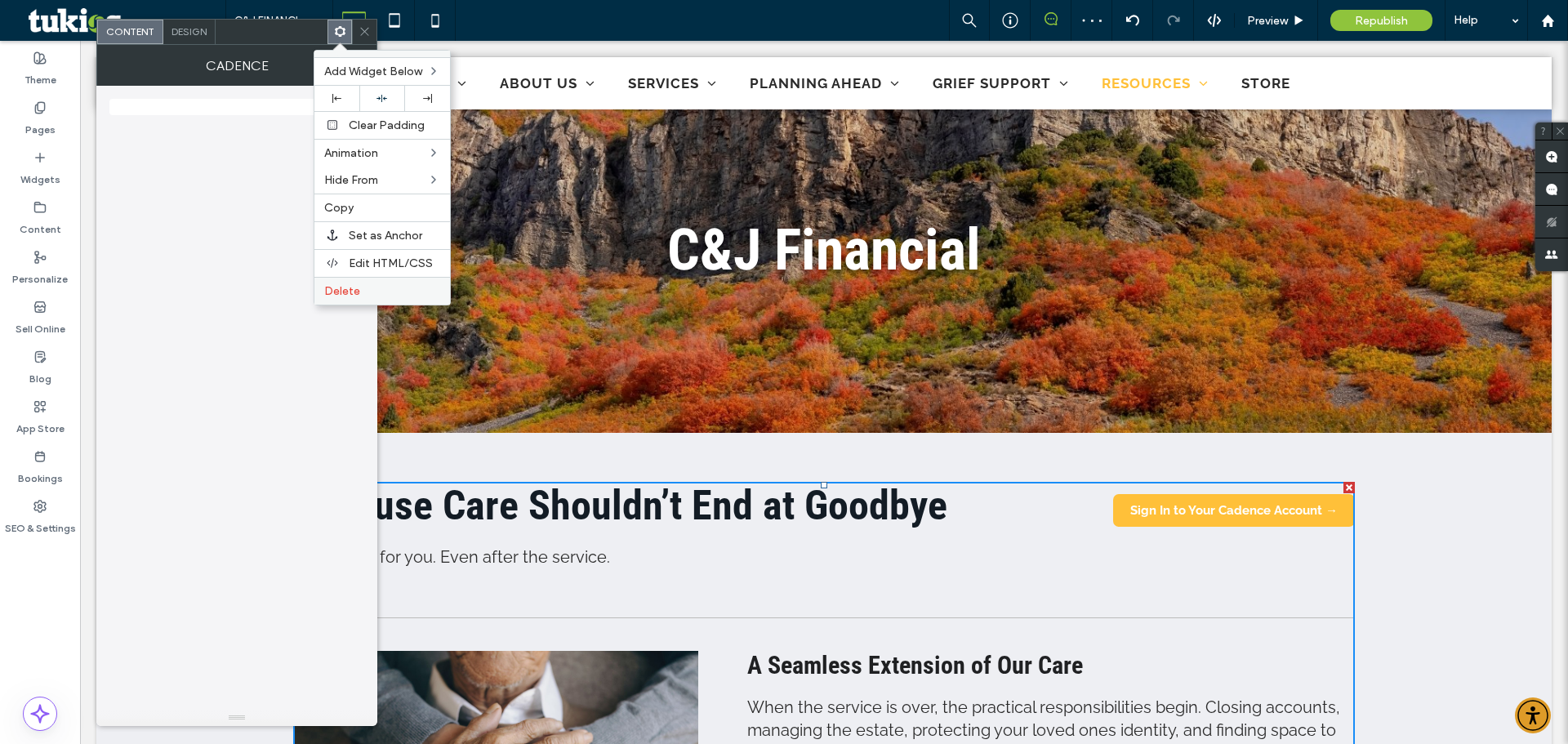
click at [357, 296] on span "Delete" at bounding box center [342, 291] width 36 height 13
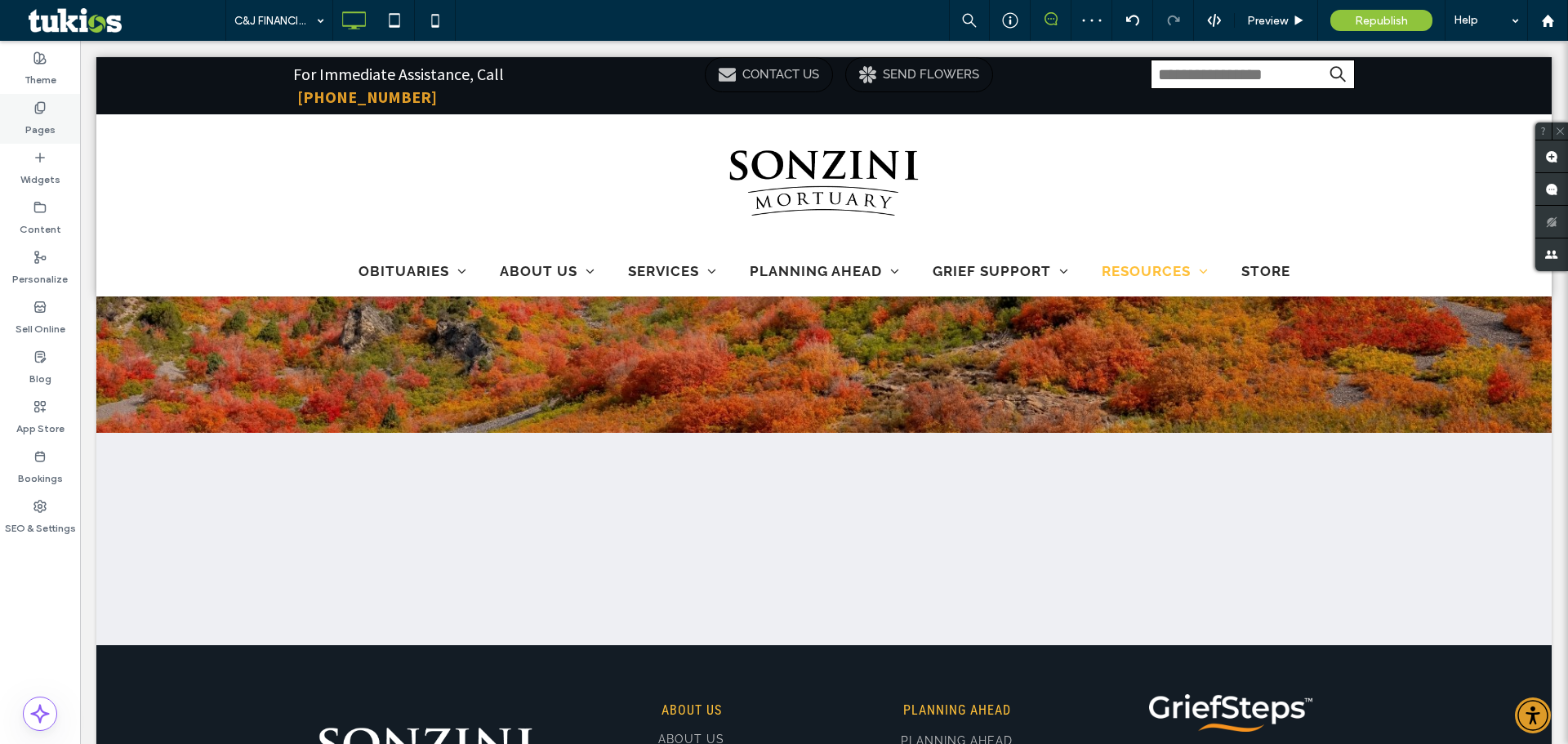
click at [43, 104] on icon at bounding box center [40, 108] width 13 height 13
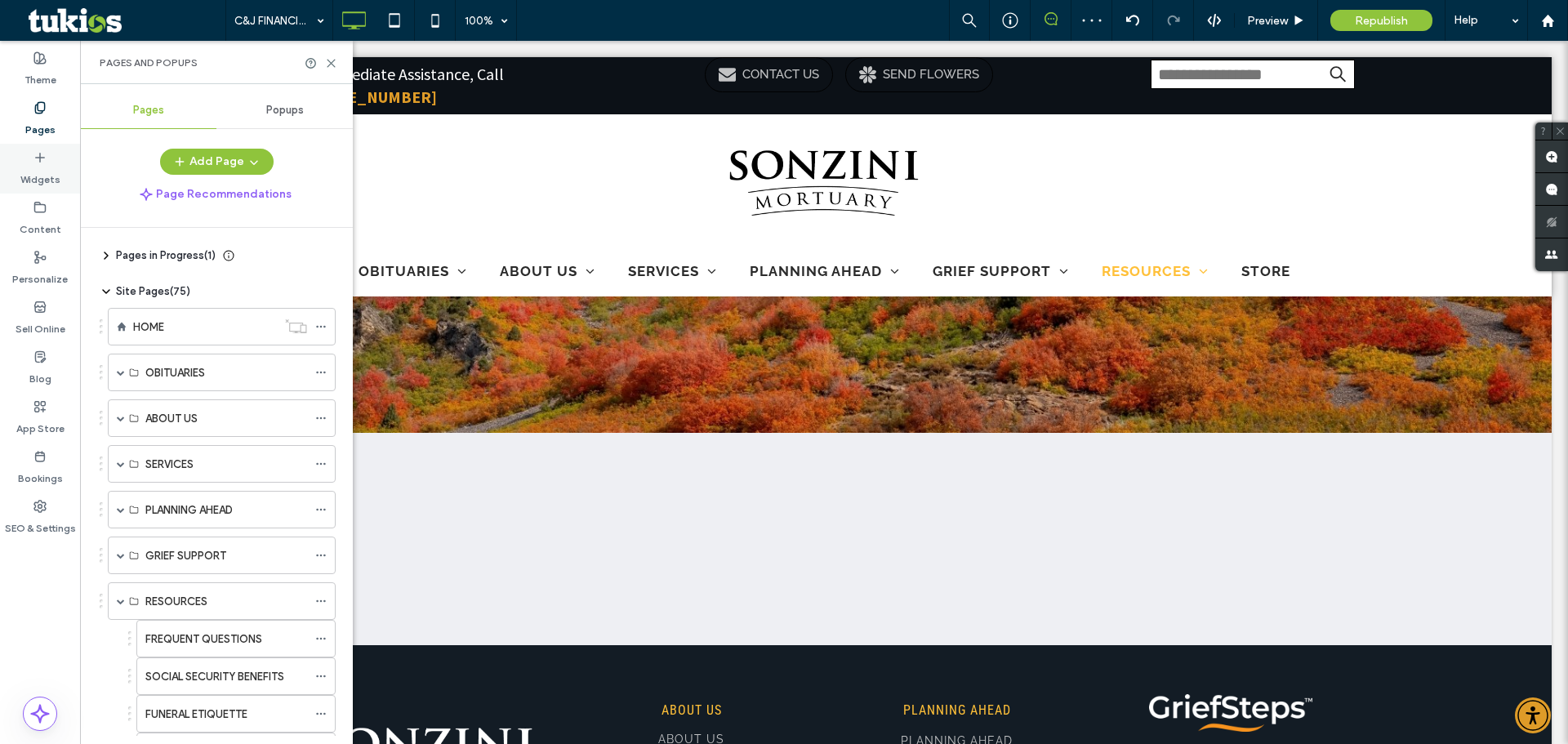
click at [40, 176] on label "Widgets" at bounding box center [40, 175] width 40 height 23
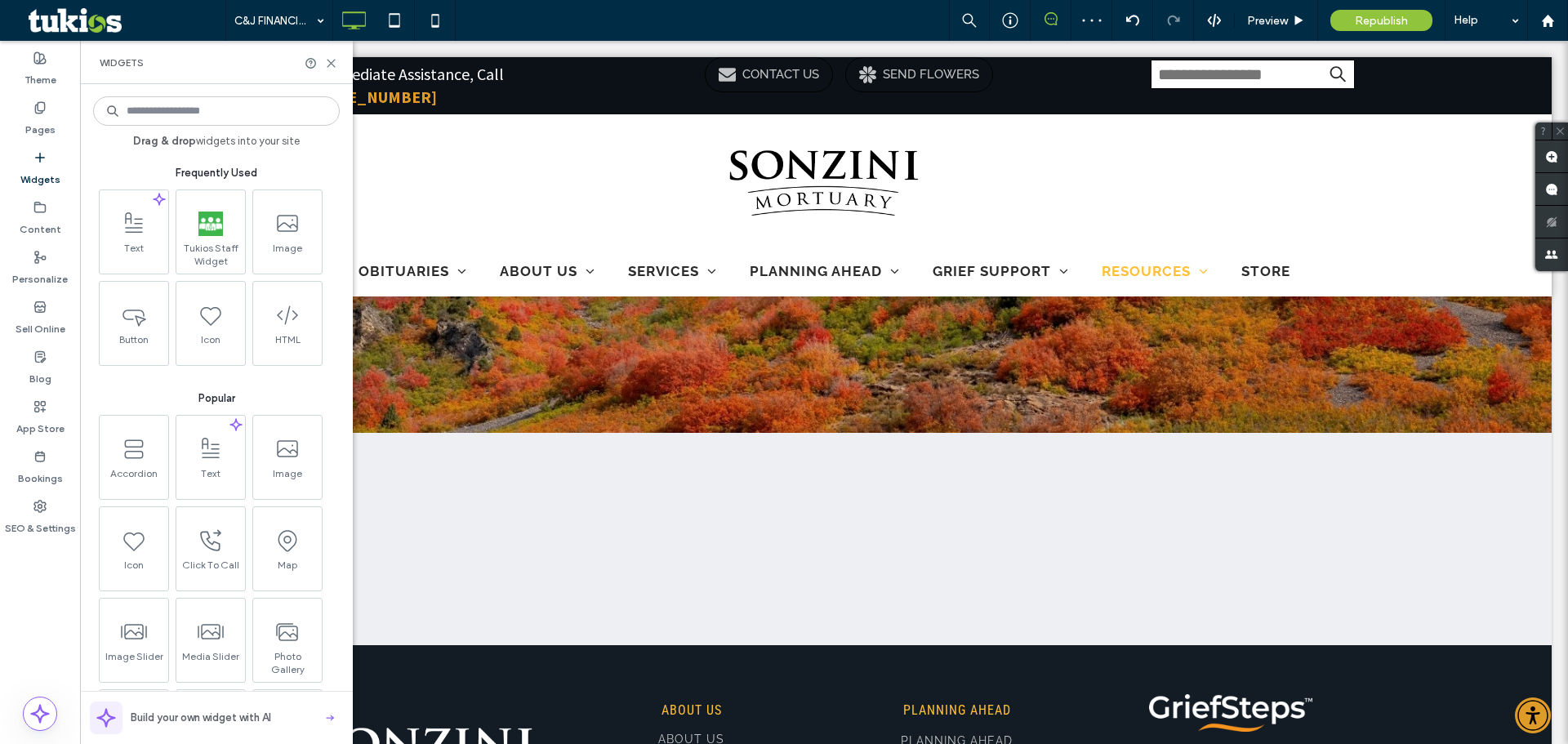
click at [168, 109] on div "Pages" at bounding box center [148, 110] width 136 height 36
click at [168, 109] on input at bounding box center [216, 110] width 247 height 29
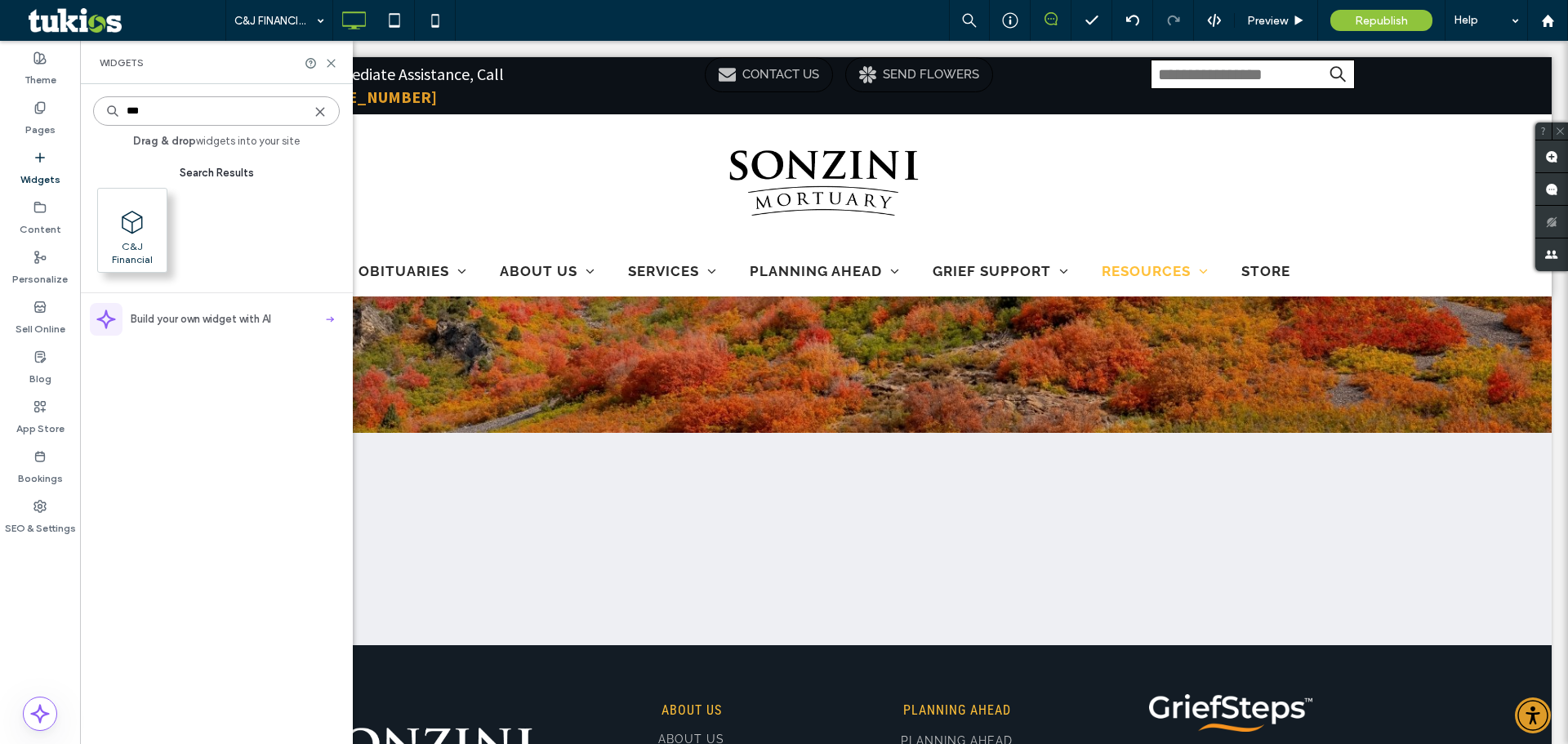
type input "***"
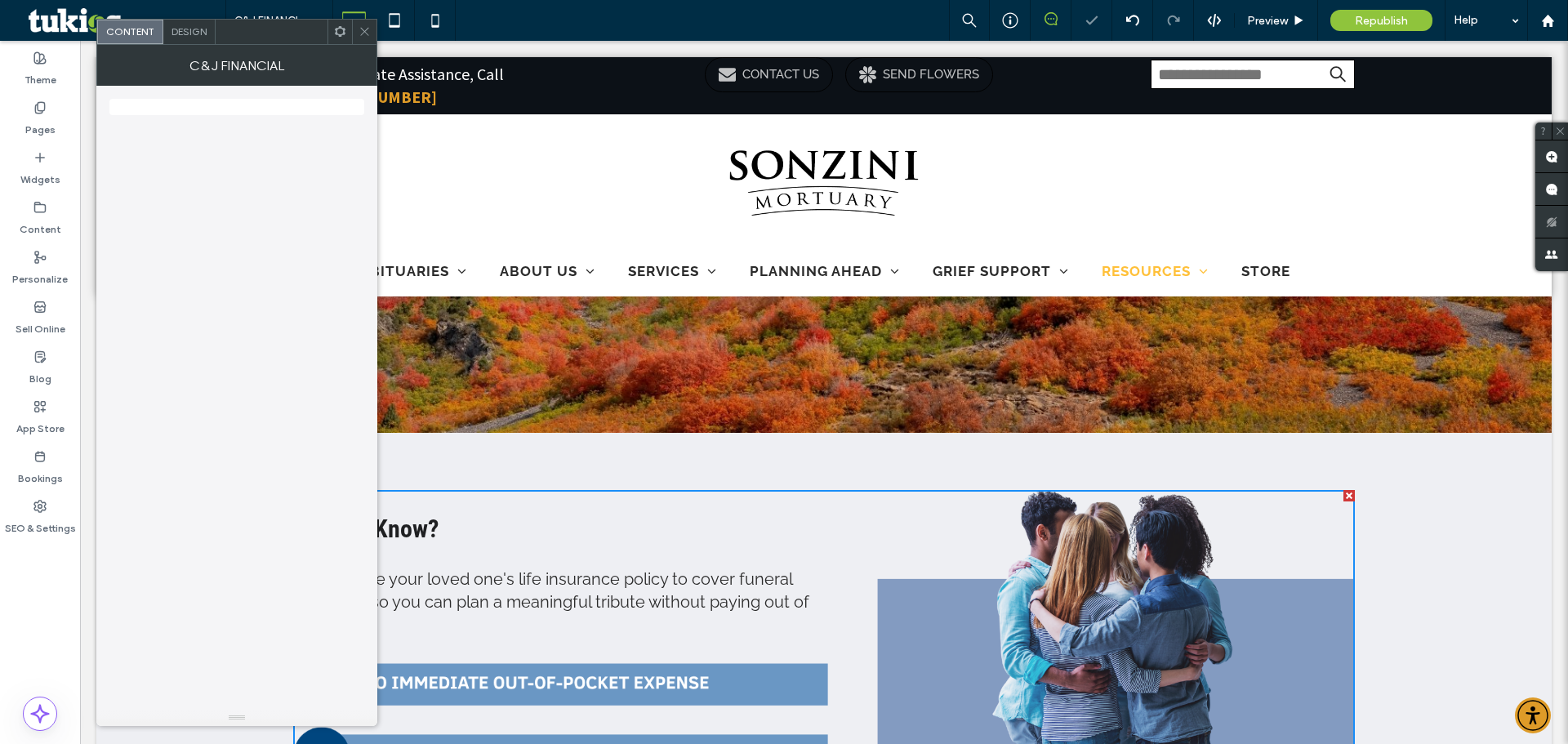
click at [361, 26] on icon at bounding box center [365, 31] width 13 height 13
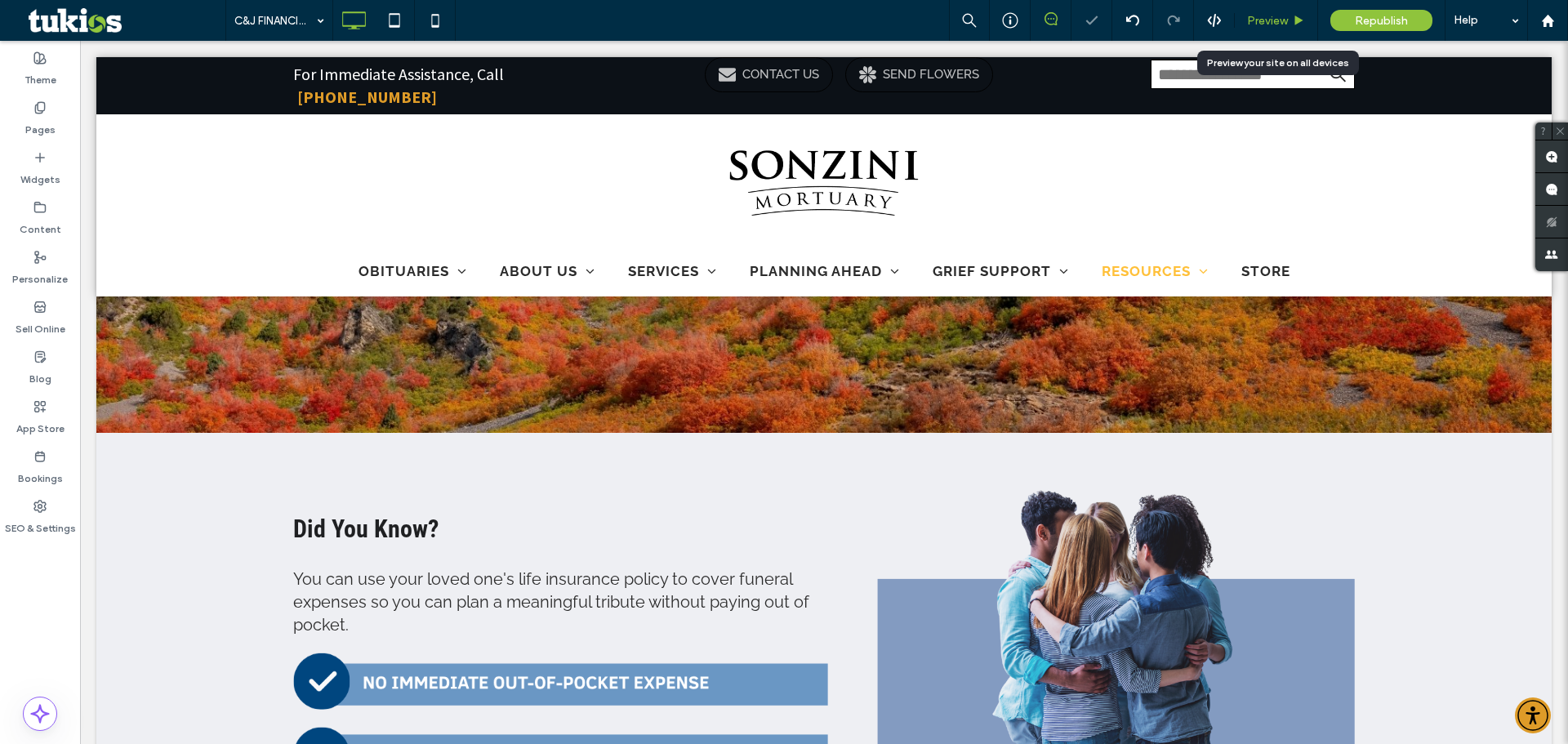
click at [1273, 20] on span "Preview" at bounding box center [1267, 20] width 40 height 13
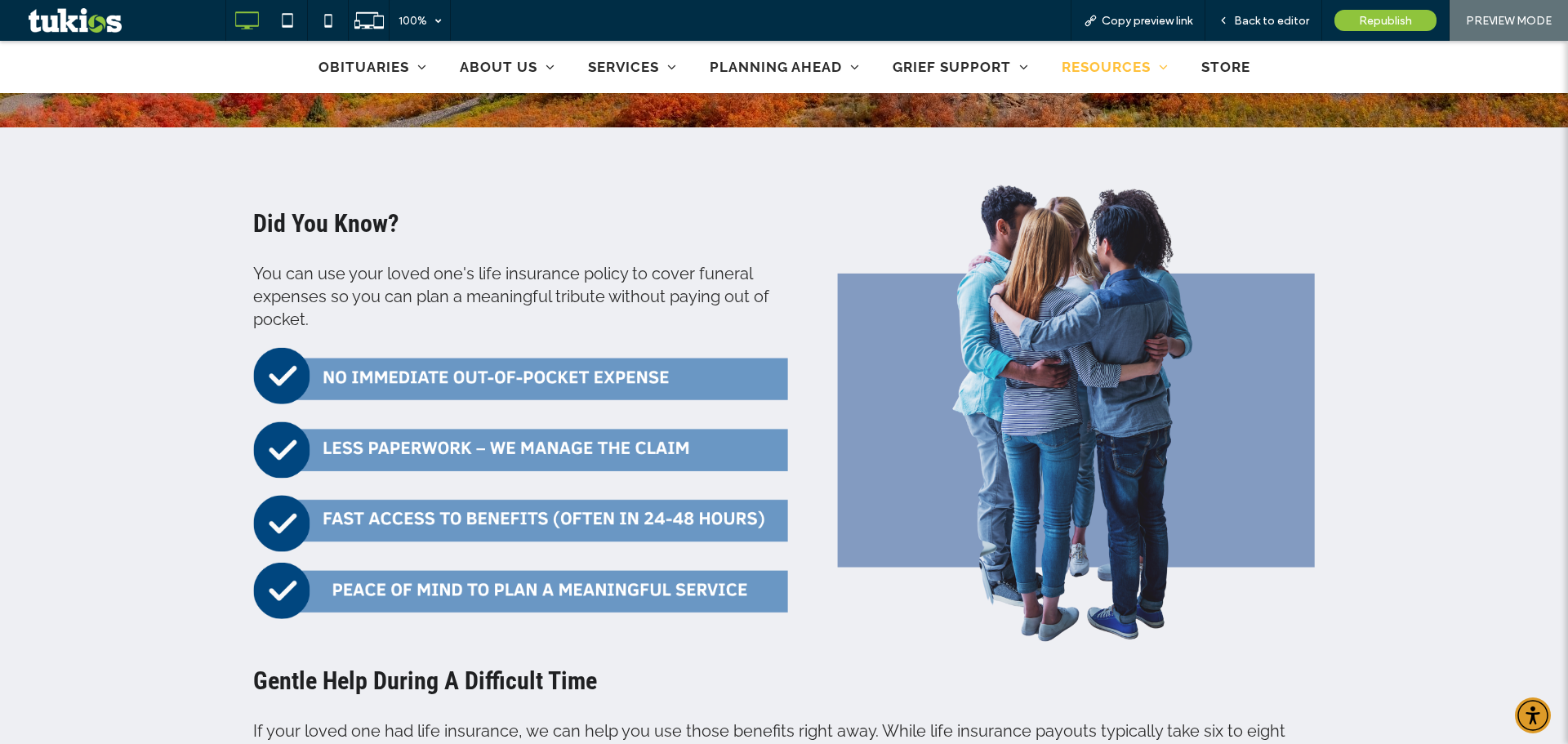
scroll to position [408, 0]
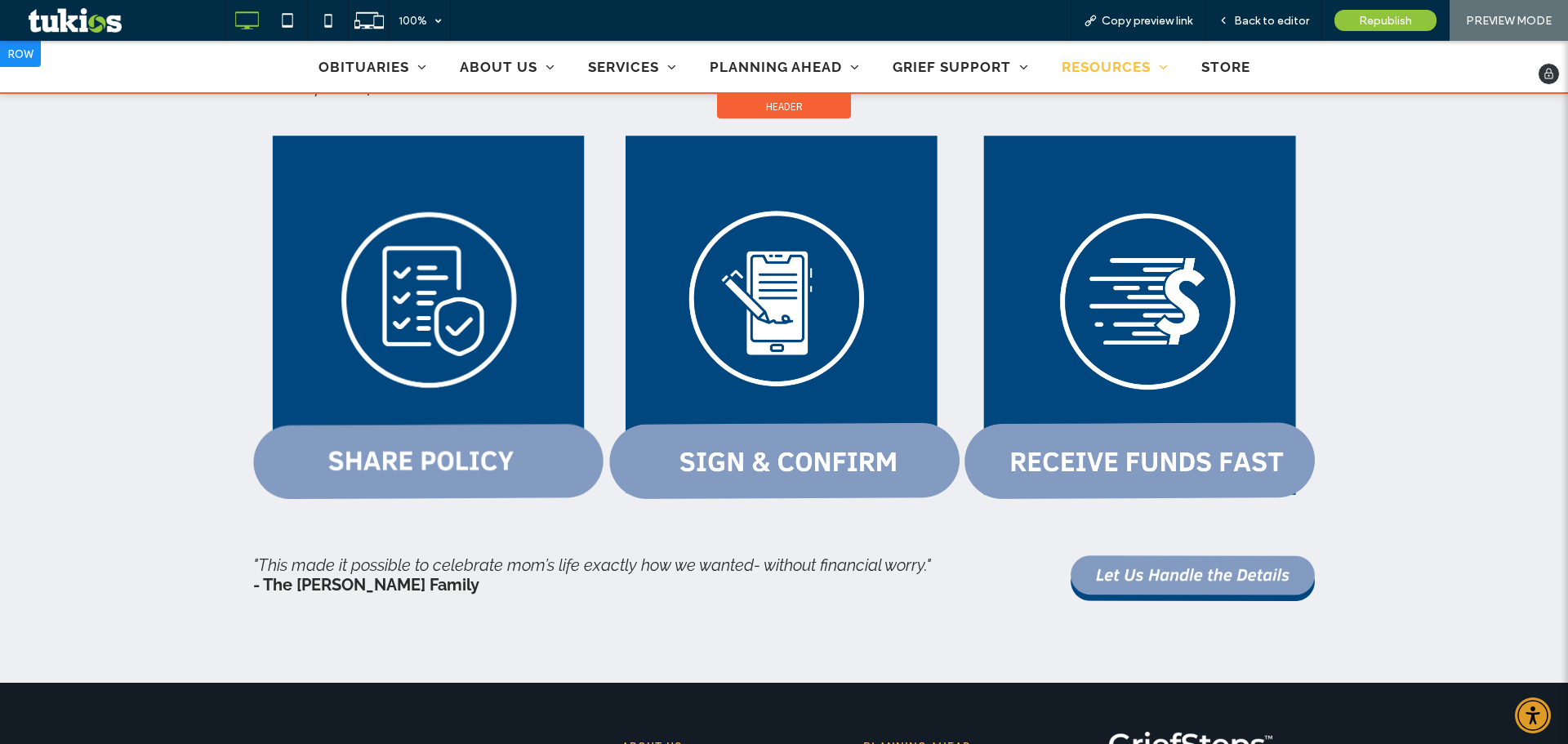
scroll to position [1306, 0]
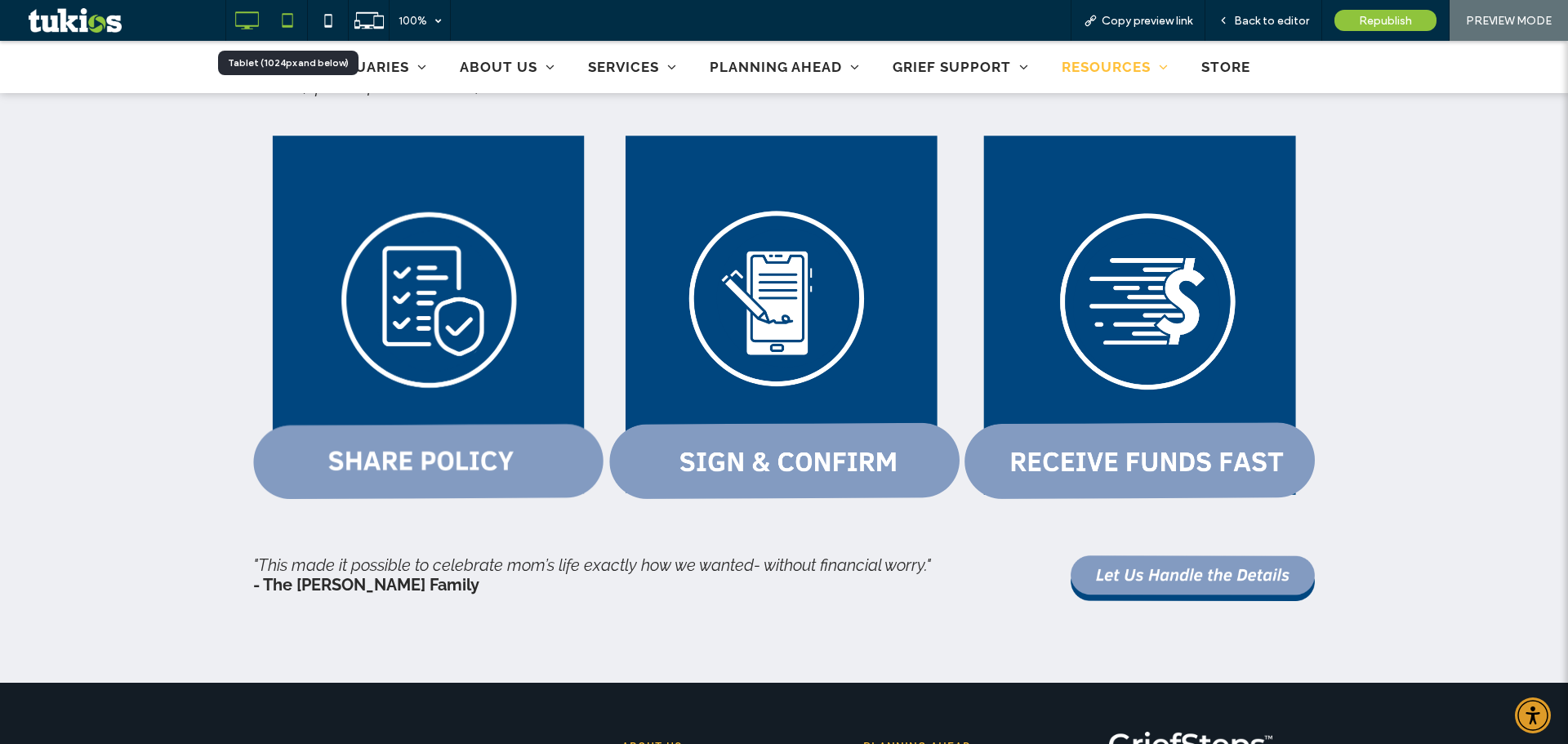
click at [294, 24] on icon at bounding box center [287, 20] width 33 height 33
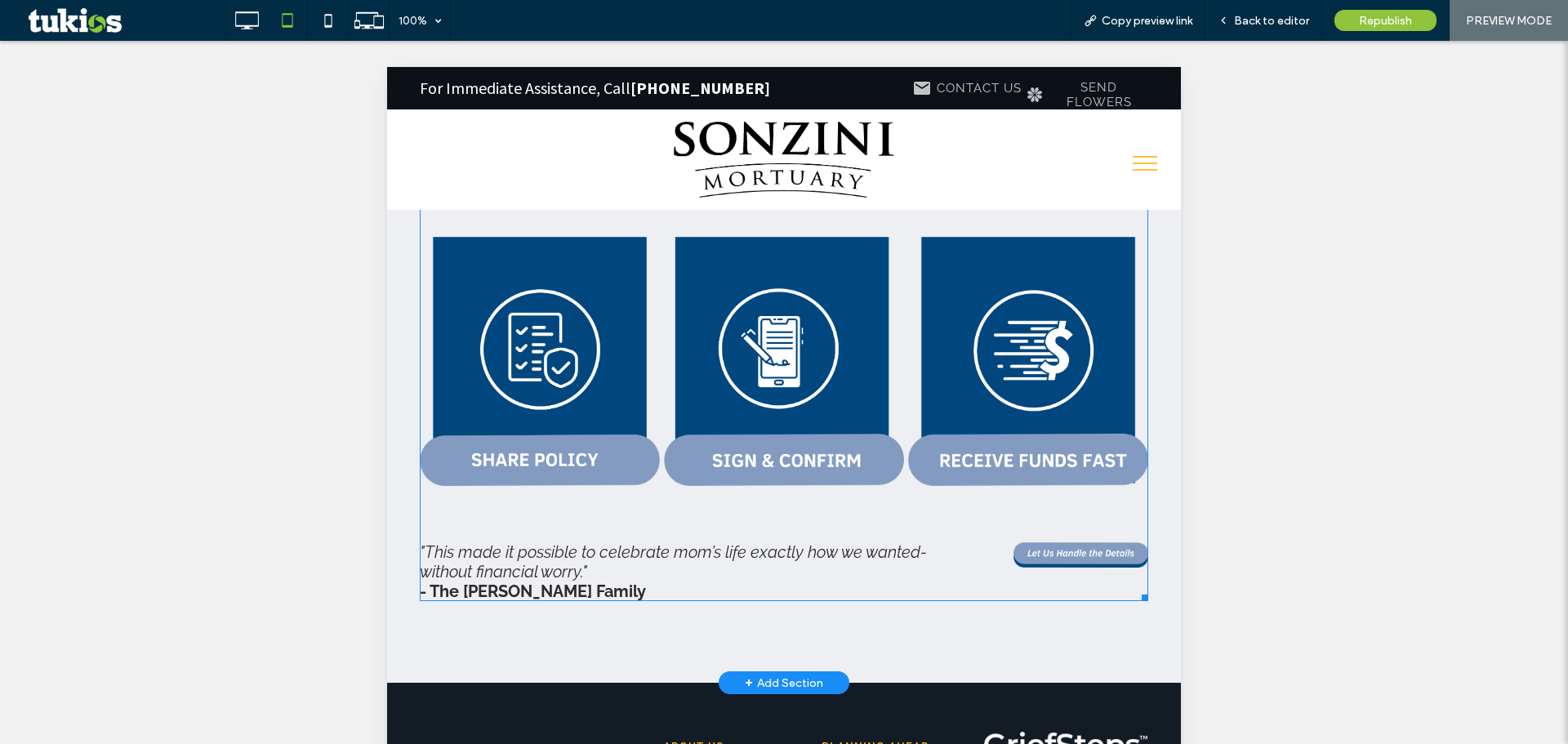
scroll to position [980, 0]
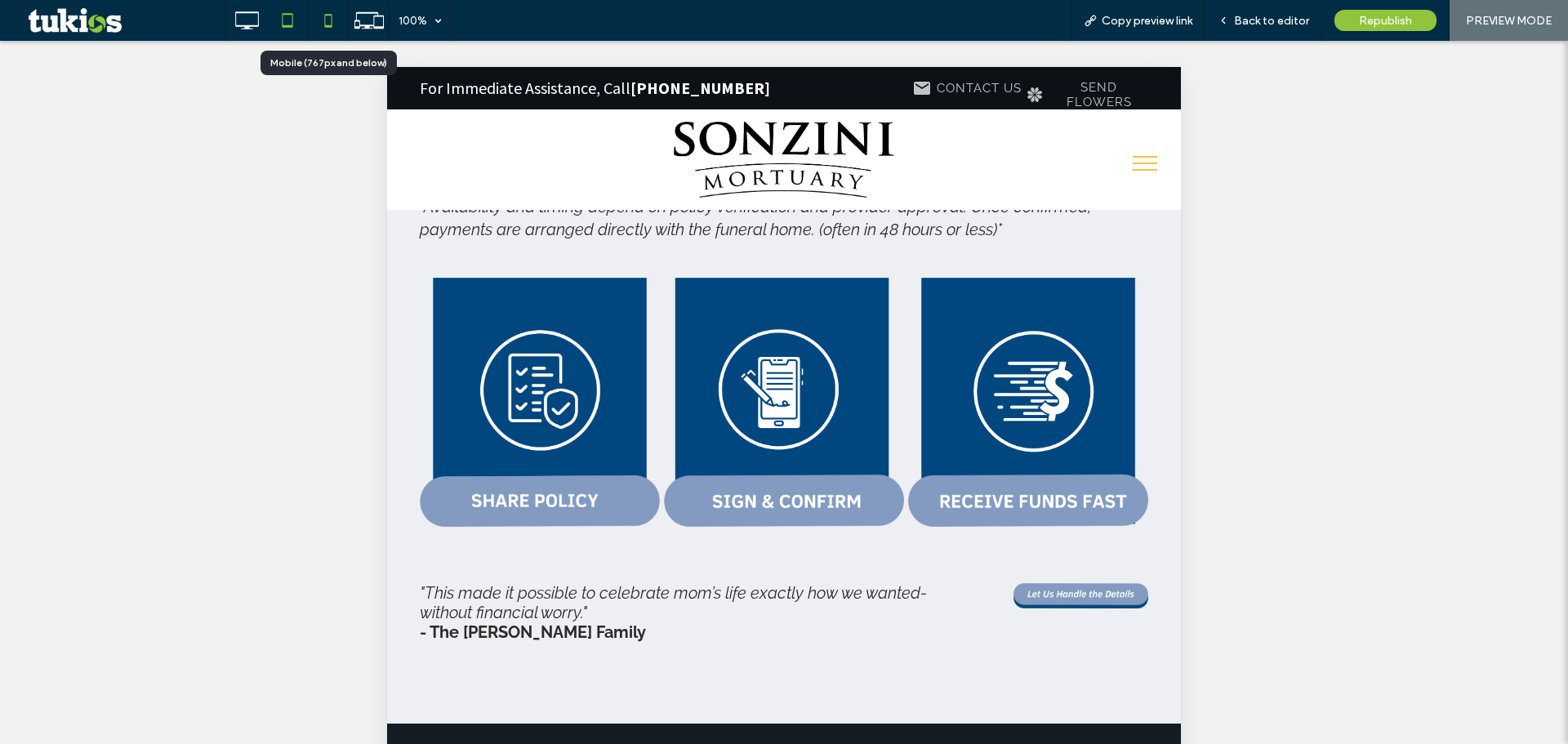
click at [330, 15] on use at bounding box center [328, 20] width 8 height 13
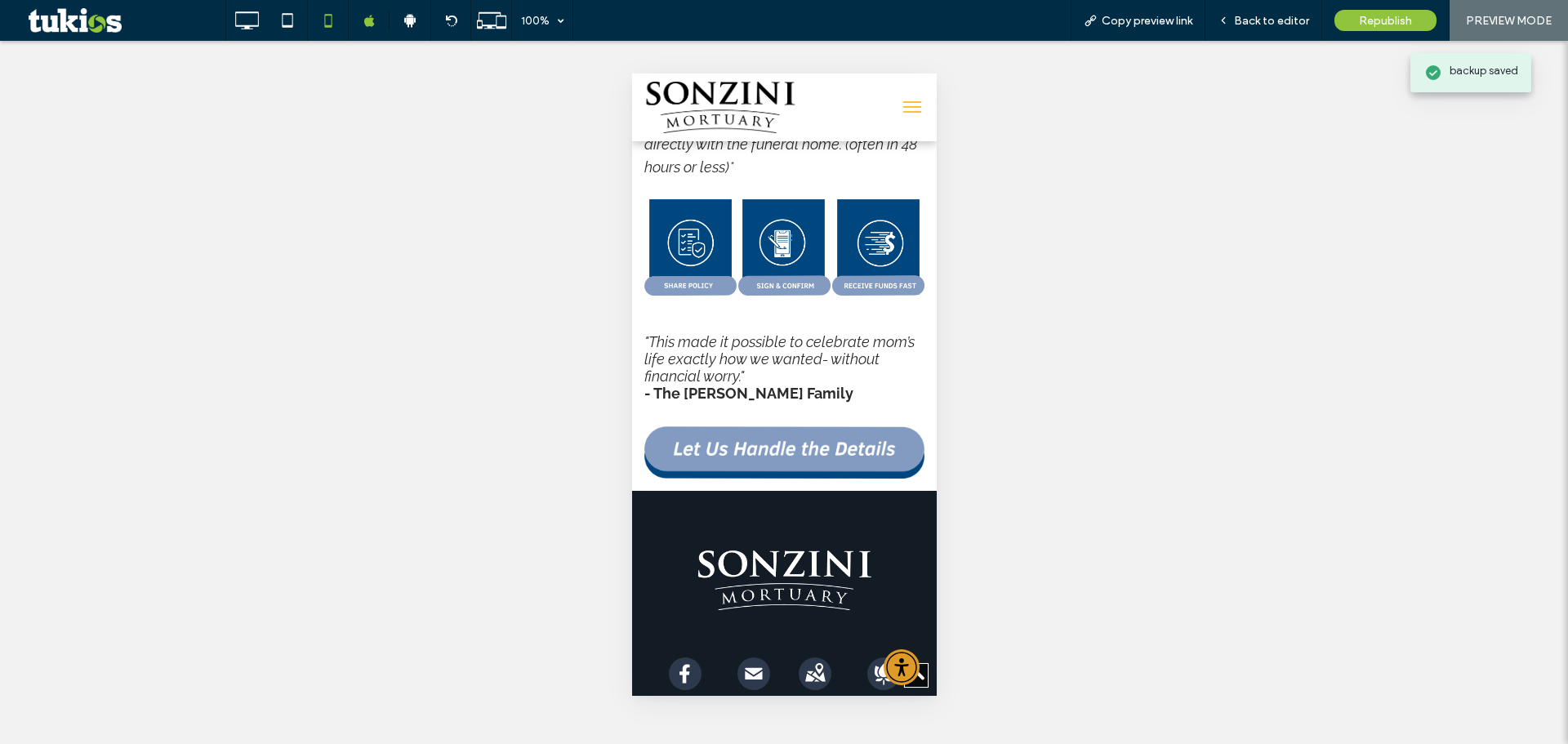
scroll to position [1061, 0]
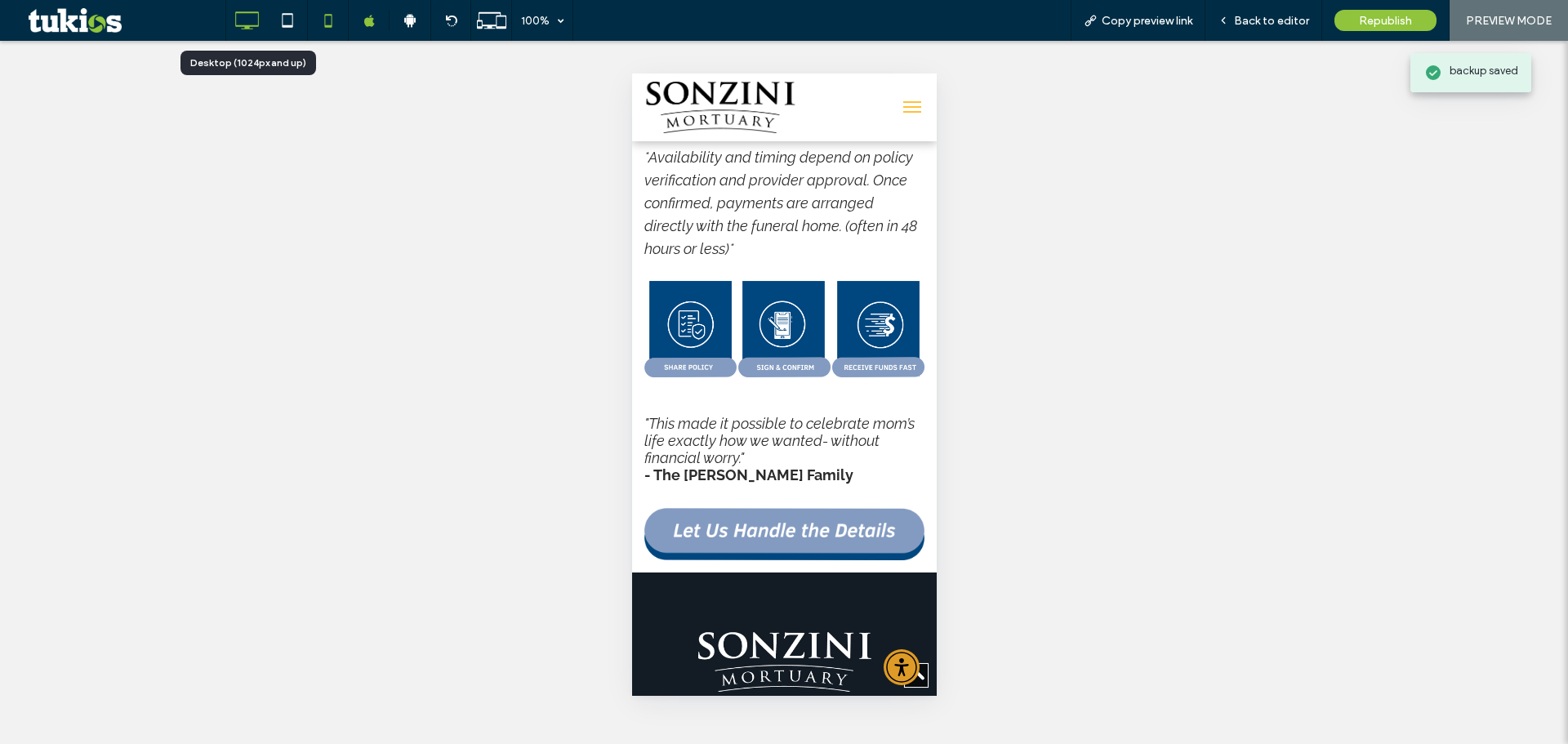
click at [262, 13] on icon at bounding box center [247, 20] width 33 height 33
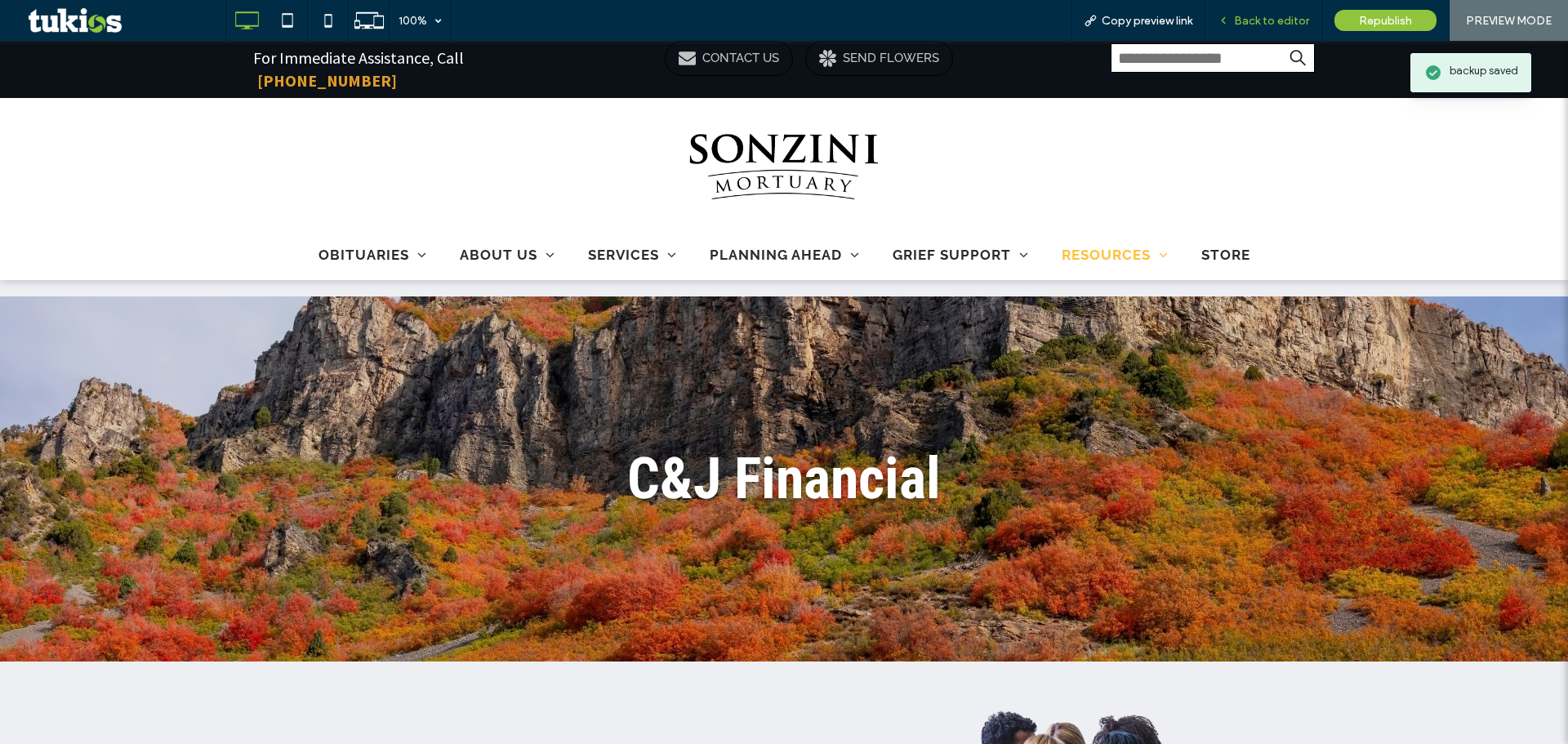
scroll to position [0, 0]
click at [1188, 55] on input "search" at bounding box center [1213, 57] width 204 height 29
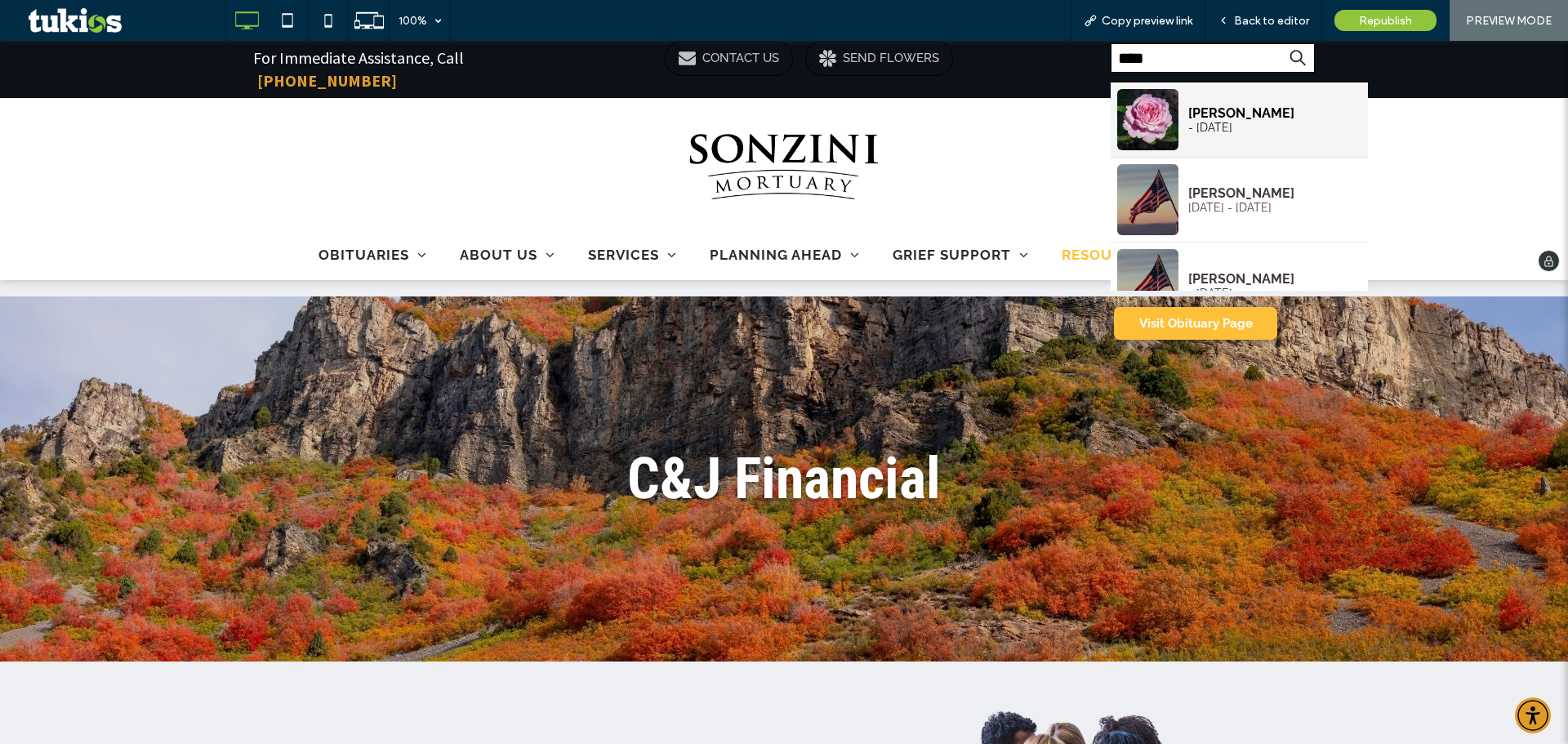
type input "****"
drag, startPoint x: 1151, startPoint y: 149, endPoint x: 1185, endPoint y: 130, distance: 38.9
click at [1151, 149] on img "John Heald's Obituary" at bounding box center [1148, 120] width 61 height 61
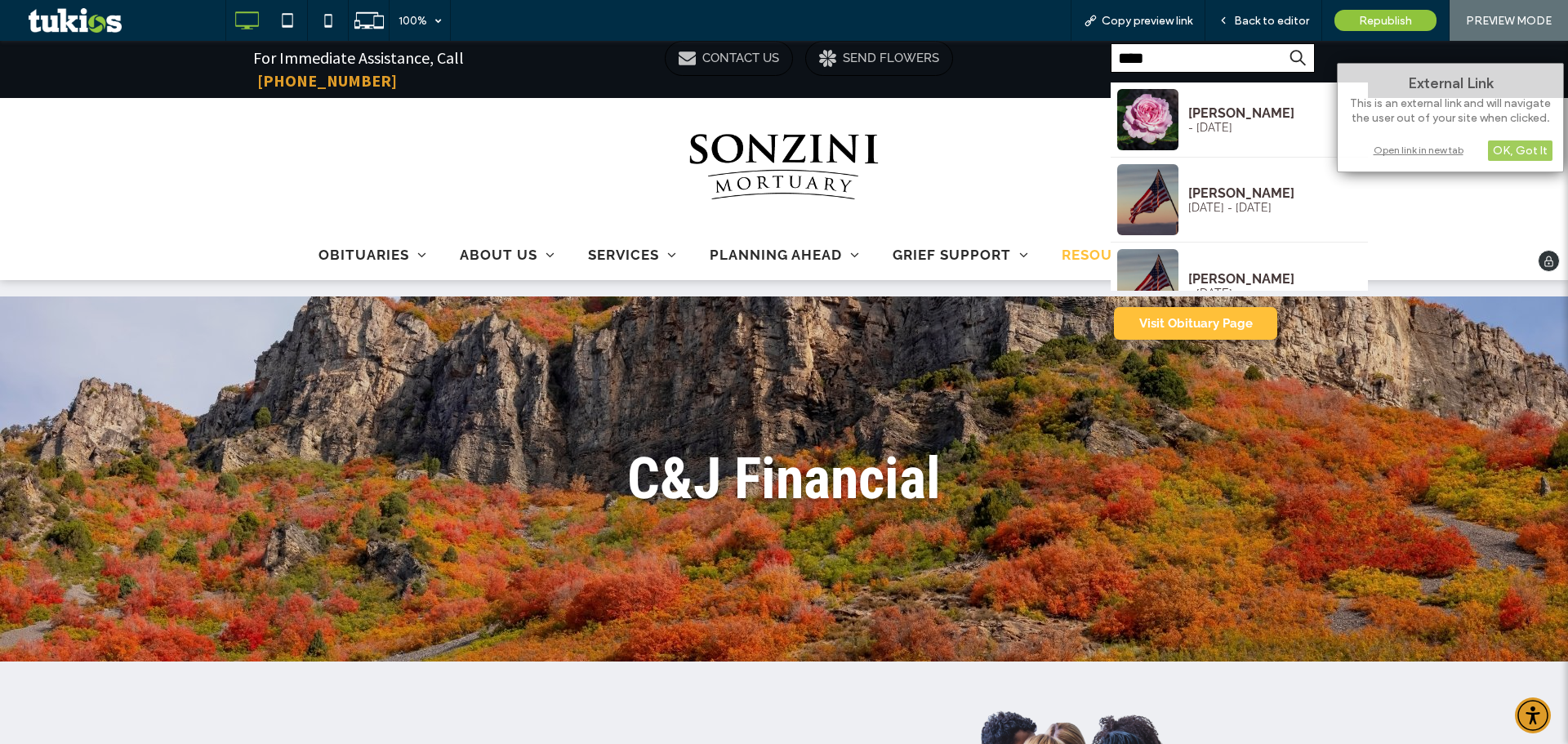
click at [1387, 229] on div "OBITUARIES OBITUARY LISTING Honoring Veterans HONORING VETERANS SEND FLOWERS OB…" at bounding box center [784, 255] width 1568 height 52
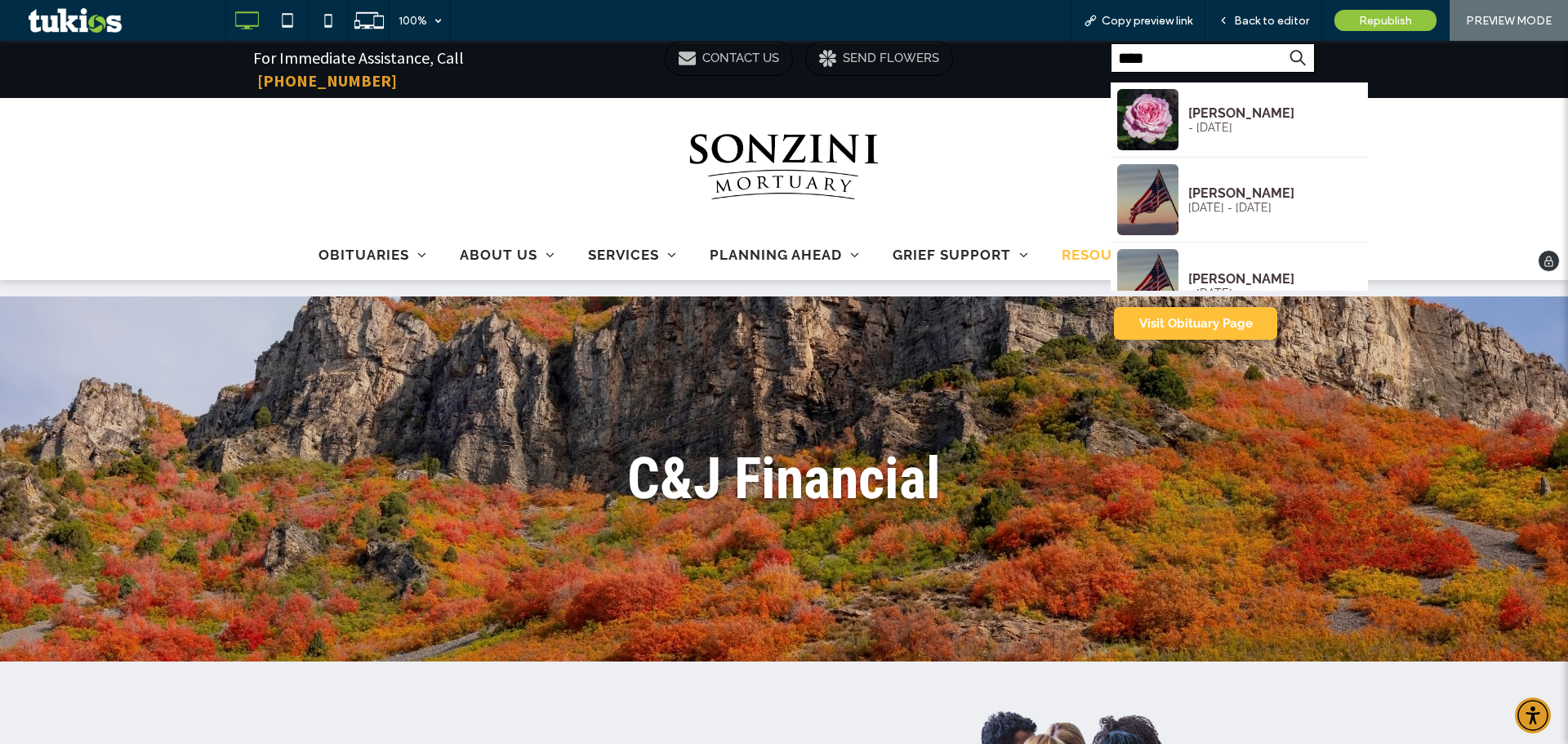
click at [1040, 141] on div "Click To Paste" at bounding box center [784, 166] width 1568 height 124
click at [1139, 73] on div "John Heald - Sep 22, 2035 John Doe Sep 16, 2025 - Sep 23, 2025 John Doe - Aug 6…" at bounding box center [1240, 214] width 258 height 284
click at [1142, 66] on input "****" at bounding box center [1213, 57] width 204 height 29
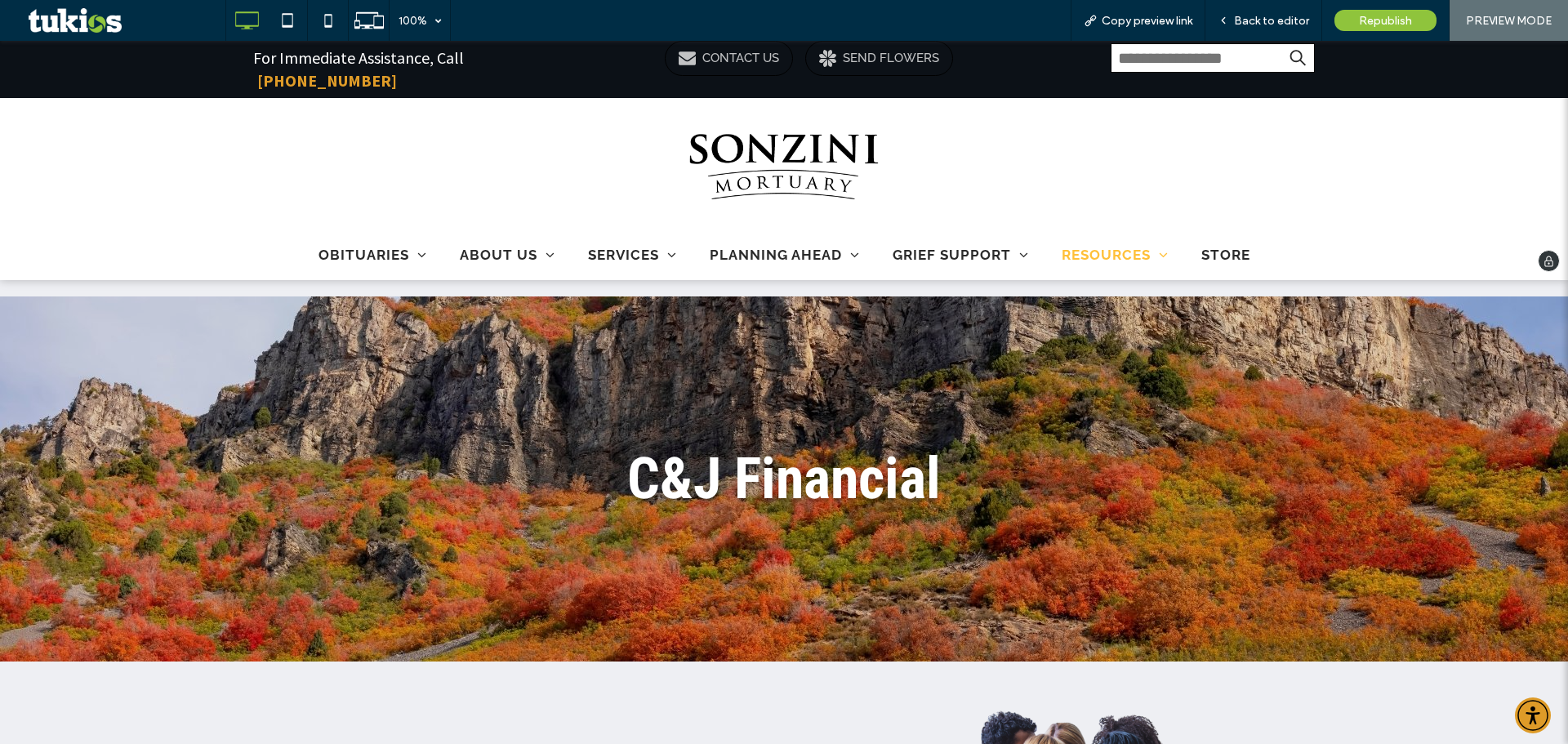
click at [975, 111] on div "Click To Paste" at bounding box center [784, 166] width 1568 height 124
click at [1365, 23] on span "Republish" at bounding box center [1385, 20] width 53 height 13
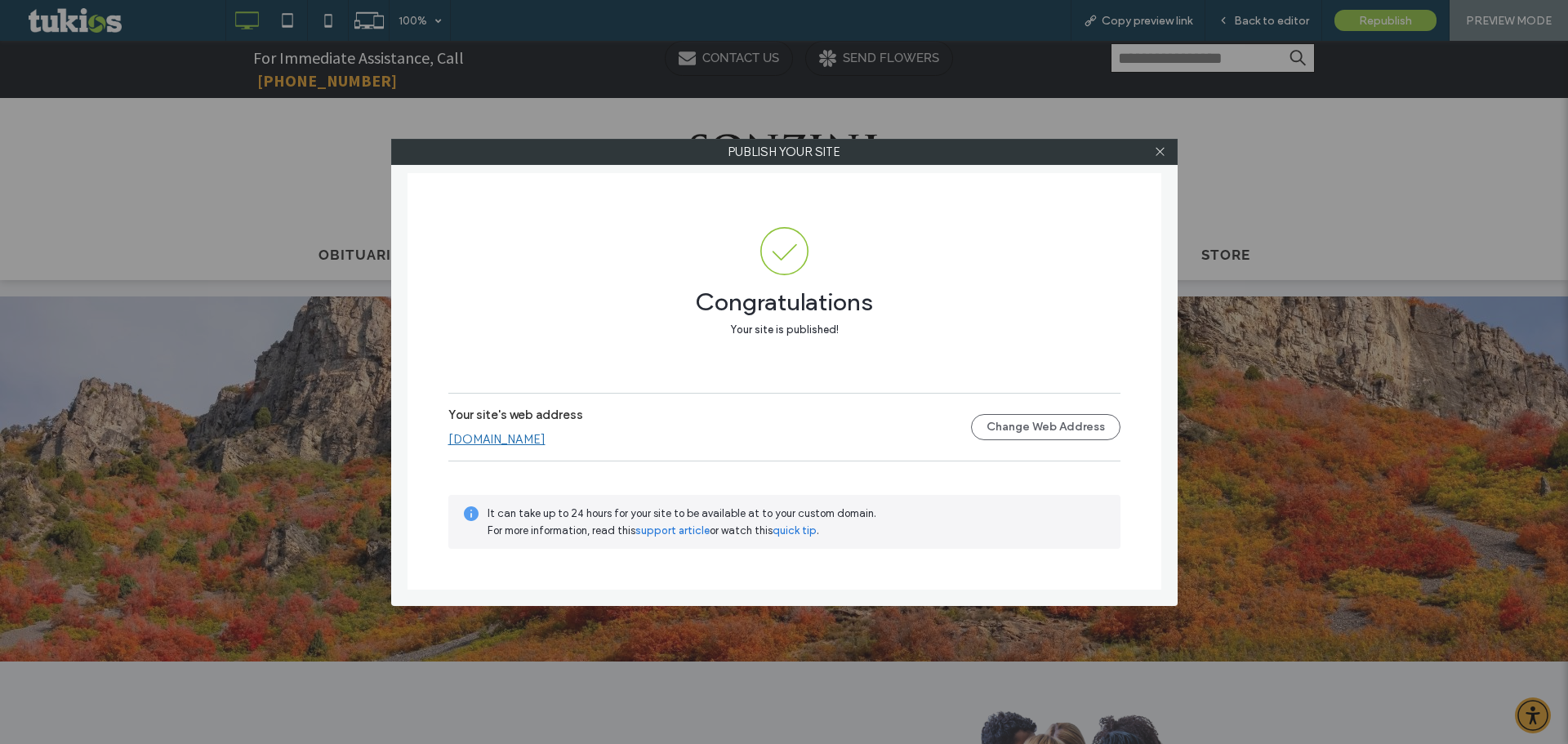
click at [546, 438] on link "www.sonzinimortuary.com" at bounding box center [496, 438] width 97 height 14
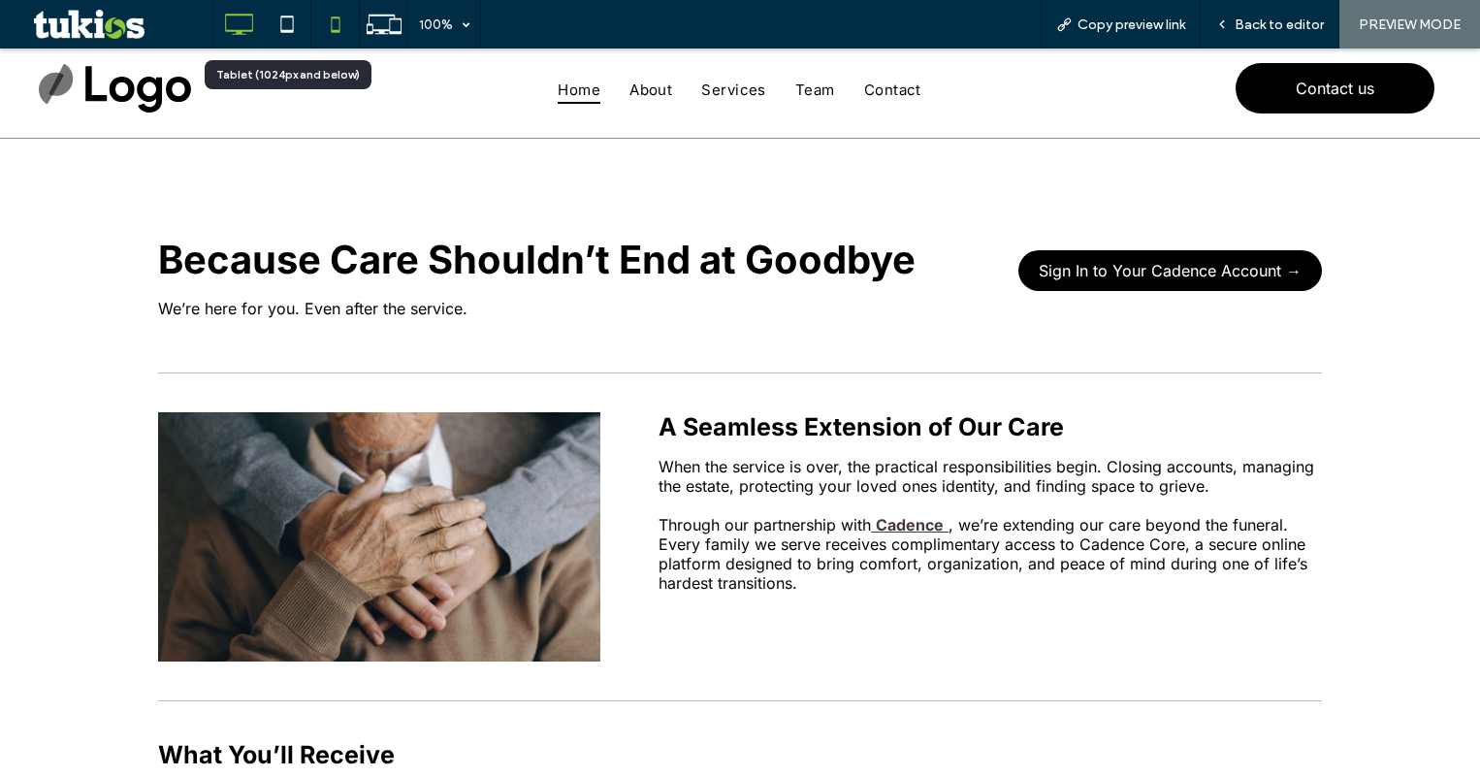
click at [324, 22] on icon at bounding box center [335, 24] width 39 height 39
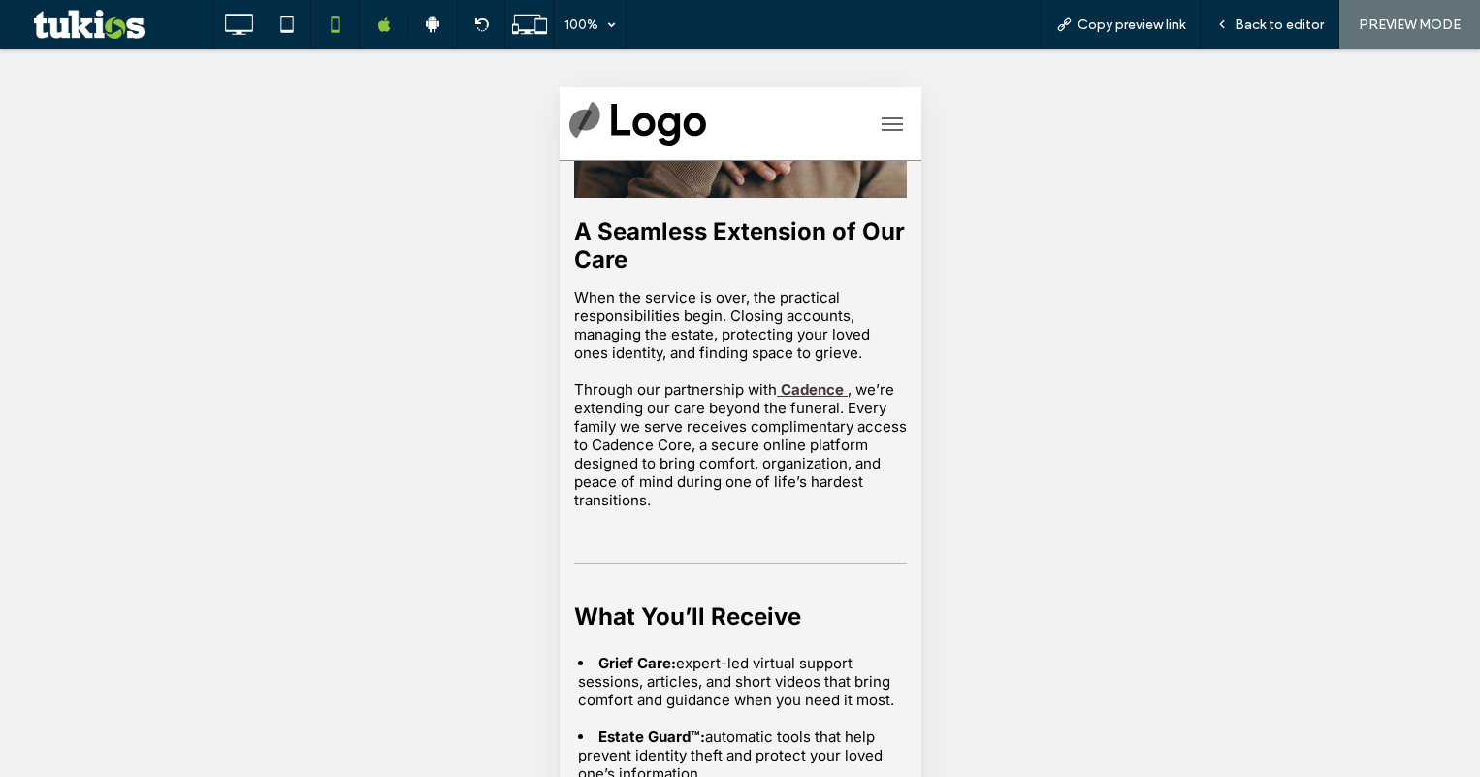
scroll to position [388, 0]
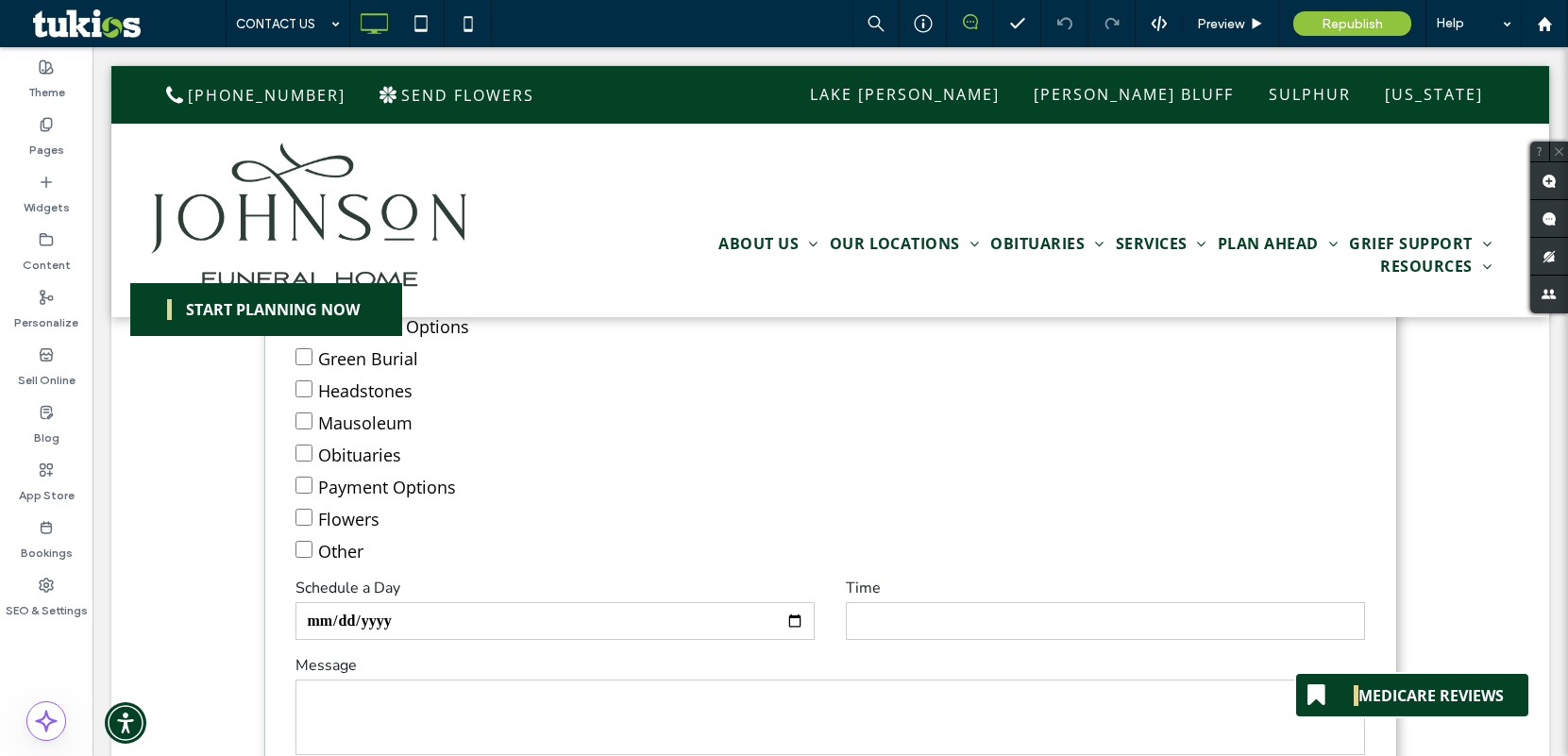
scroll to position [931, 0]
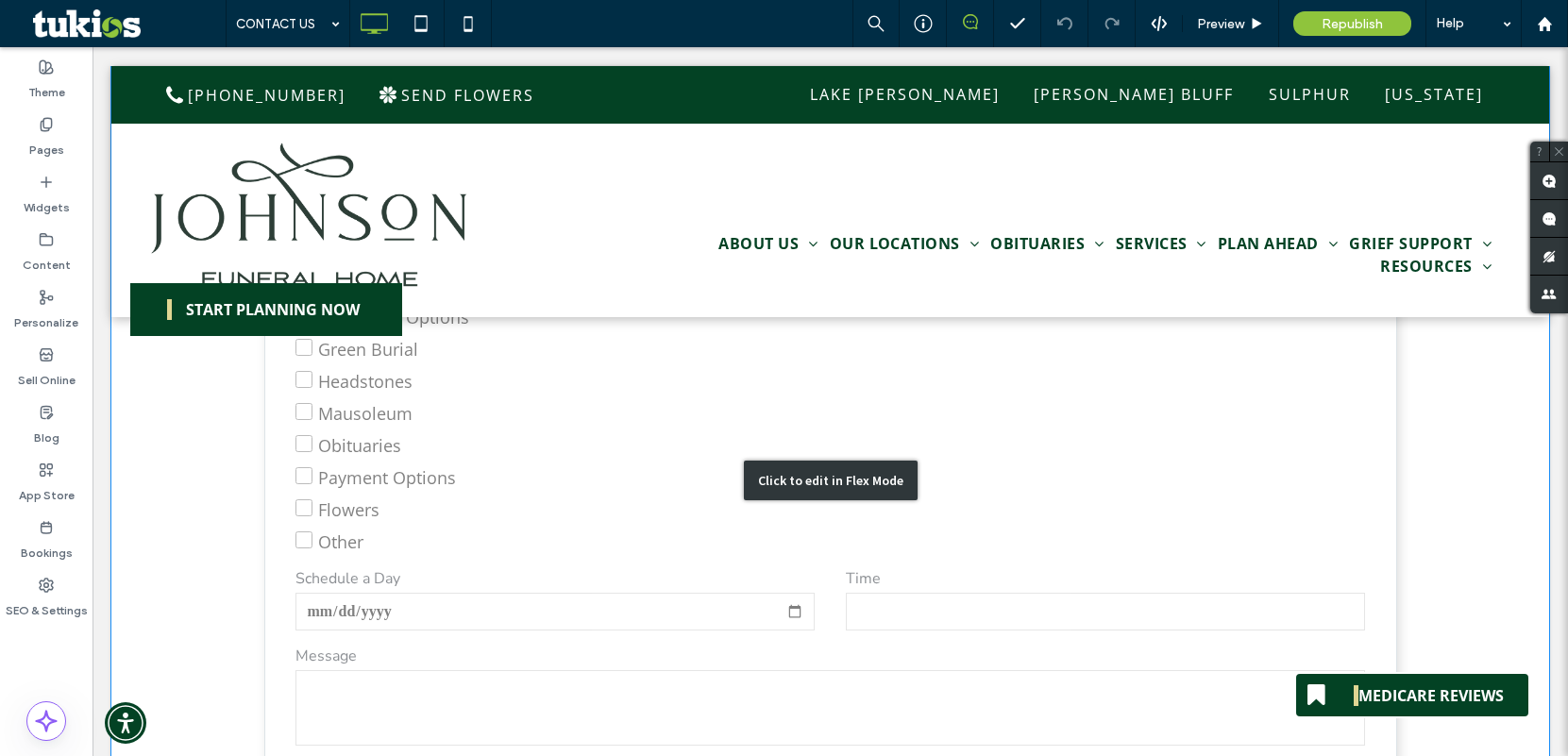
click at [815, 464] on div "Click to edit in Flex Mode" at bounding box center [830, 480] width 173 height 40
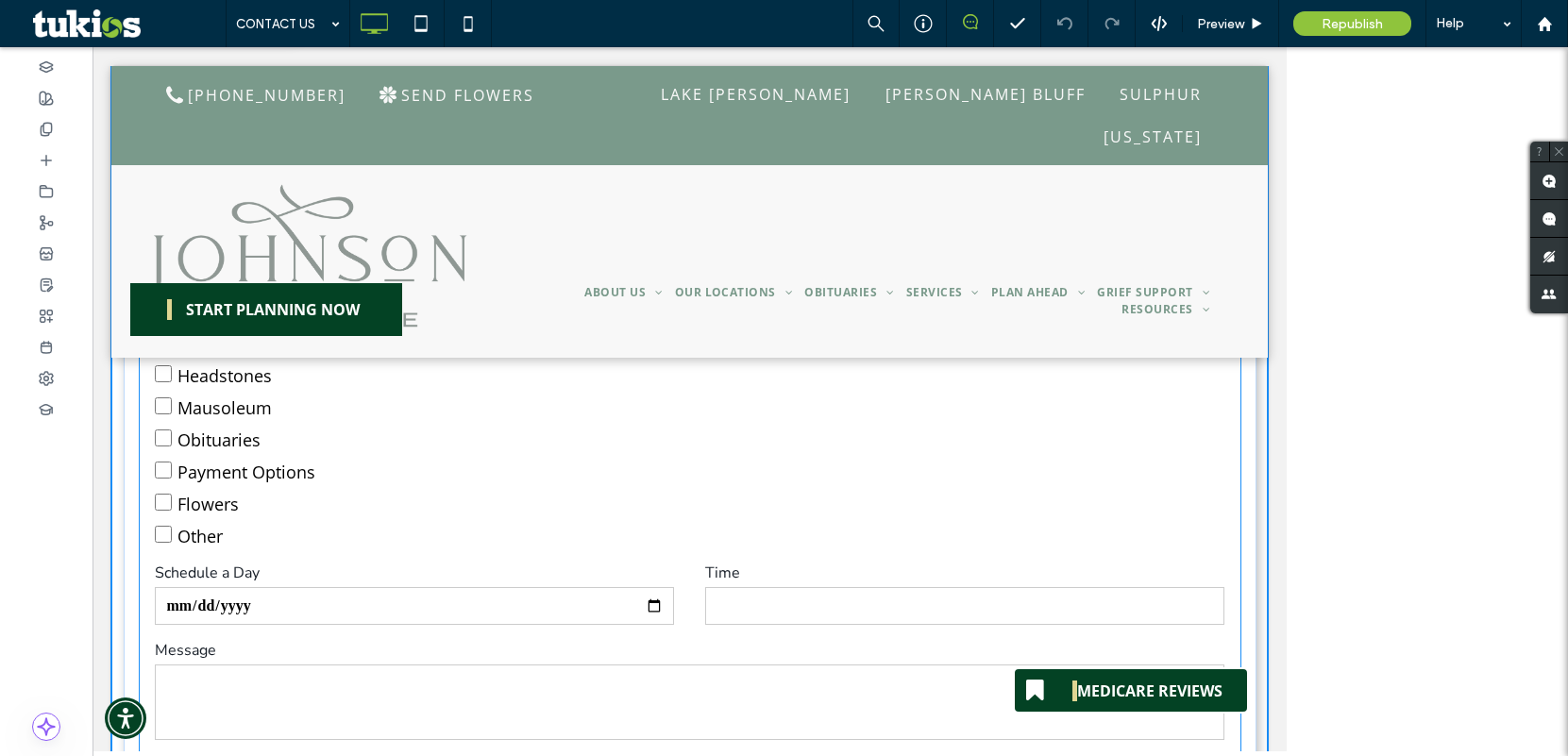
scroll to position [925, 0]
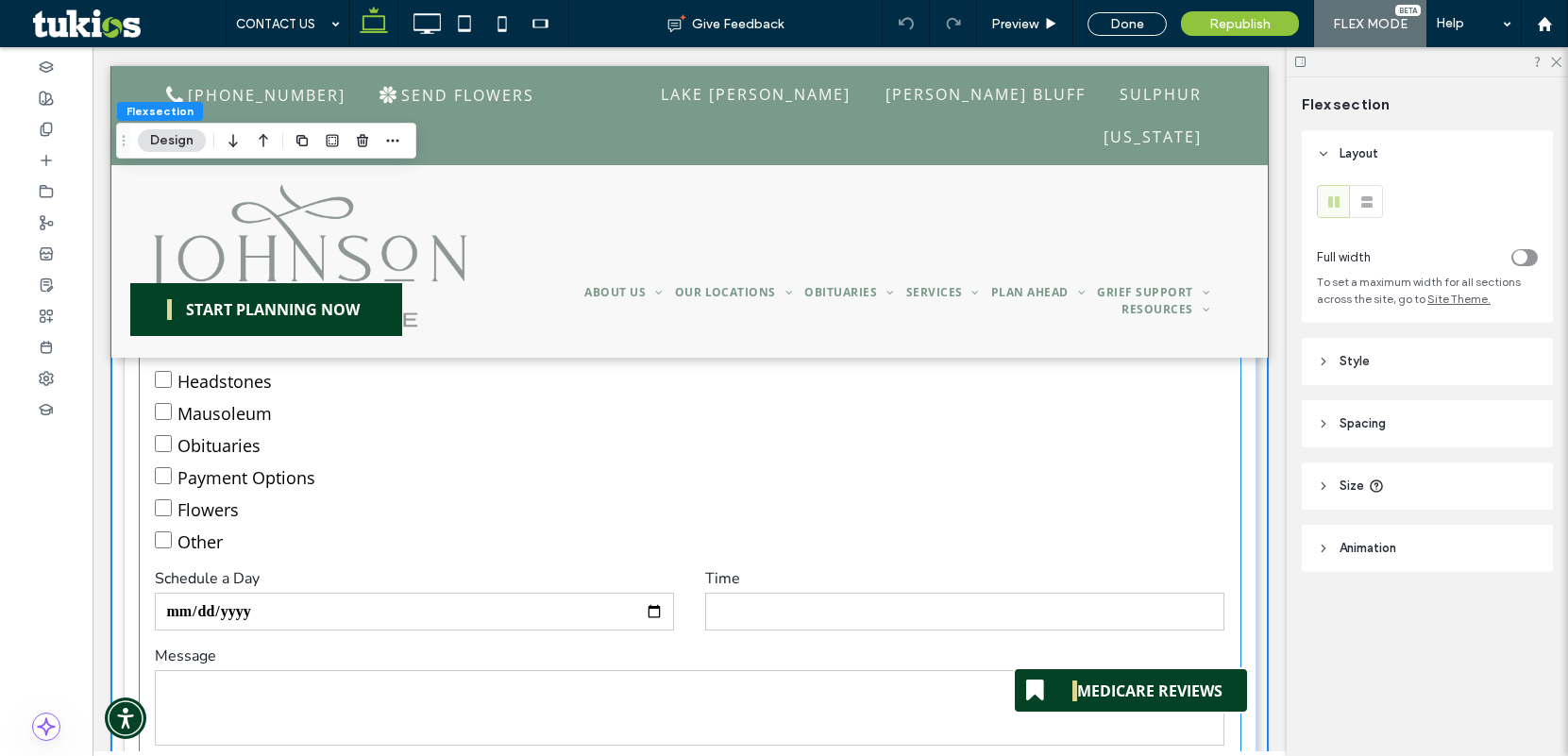
click at [815, 464] on label "Payment Options" at bounding box center [689, 475] width 1069 height 32
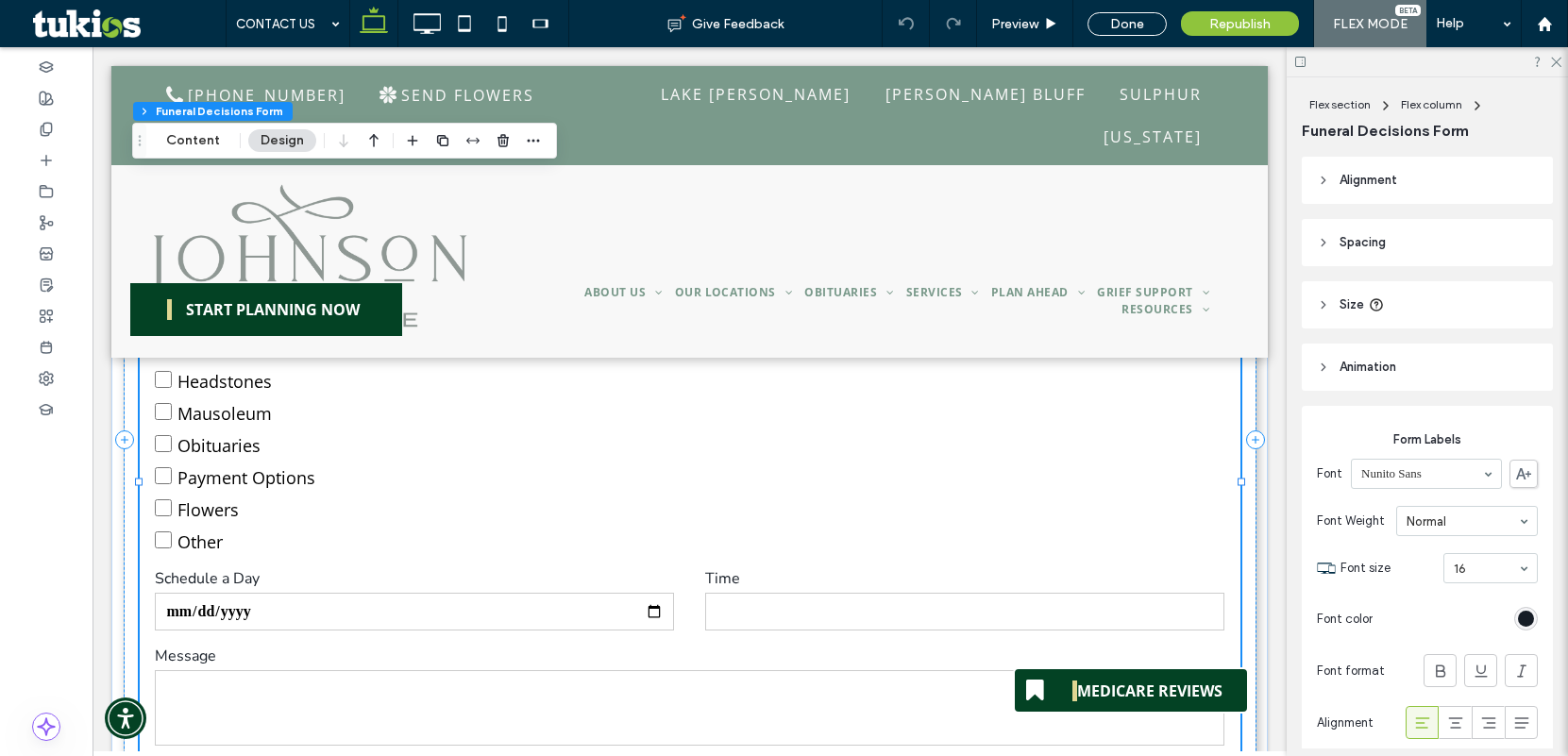
click at [525, 463] on label "Payment Options" at bounding box center [689, 475] width 1069 height 32
click at [189, 140] on button "Content" at bounding box center [193, 140] width 78 height 22
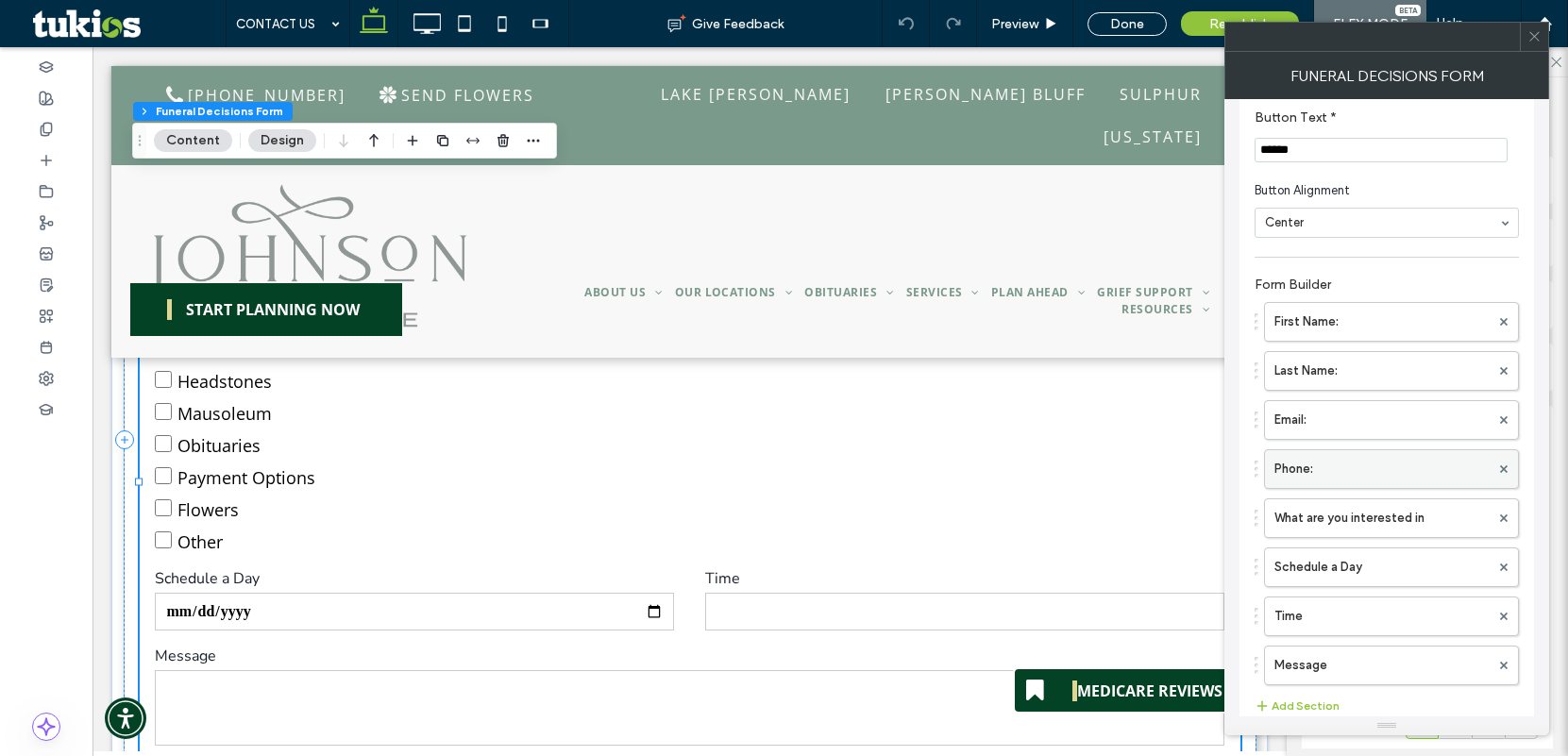
scroll to position [283, 0]
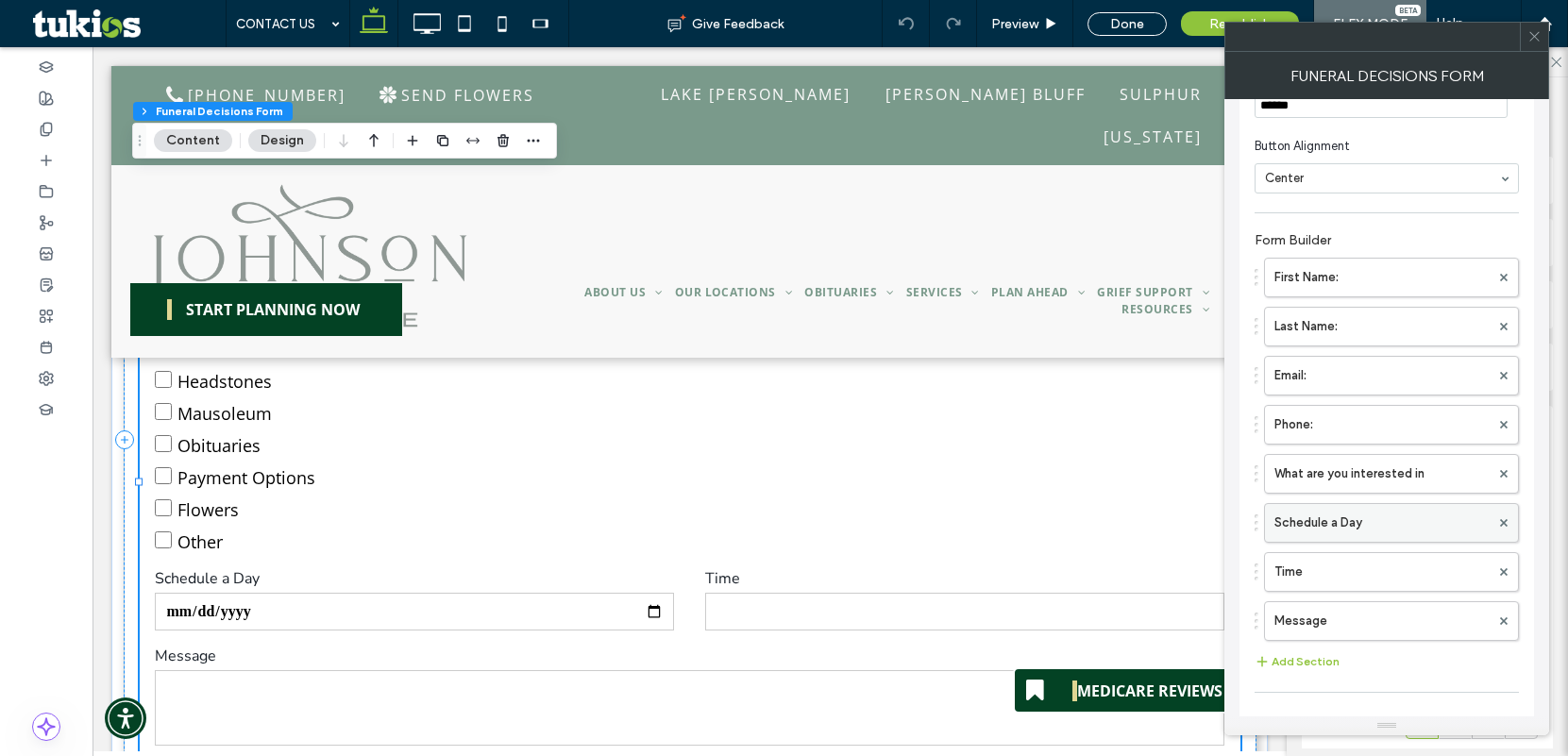
click at [1337, 535] on label "Schedule a Day" at bounding box center [1381, 522] width 215 height 38
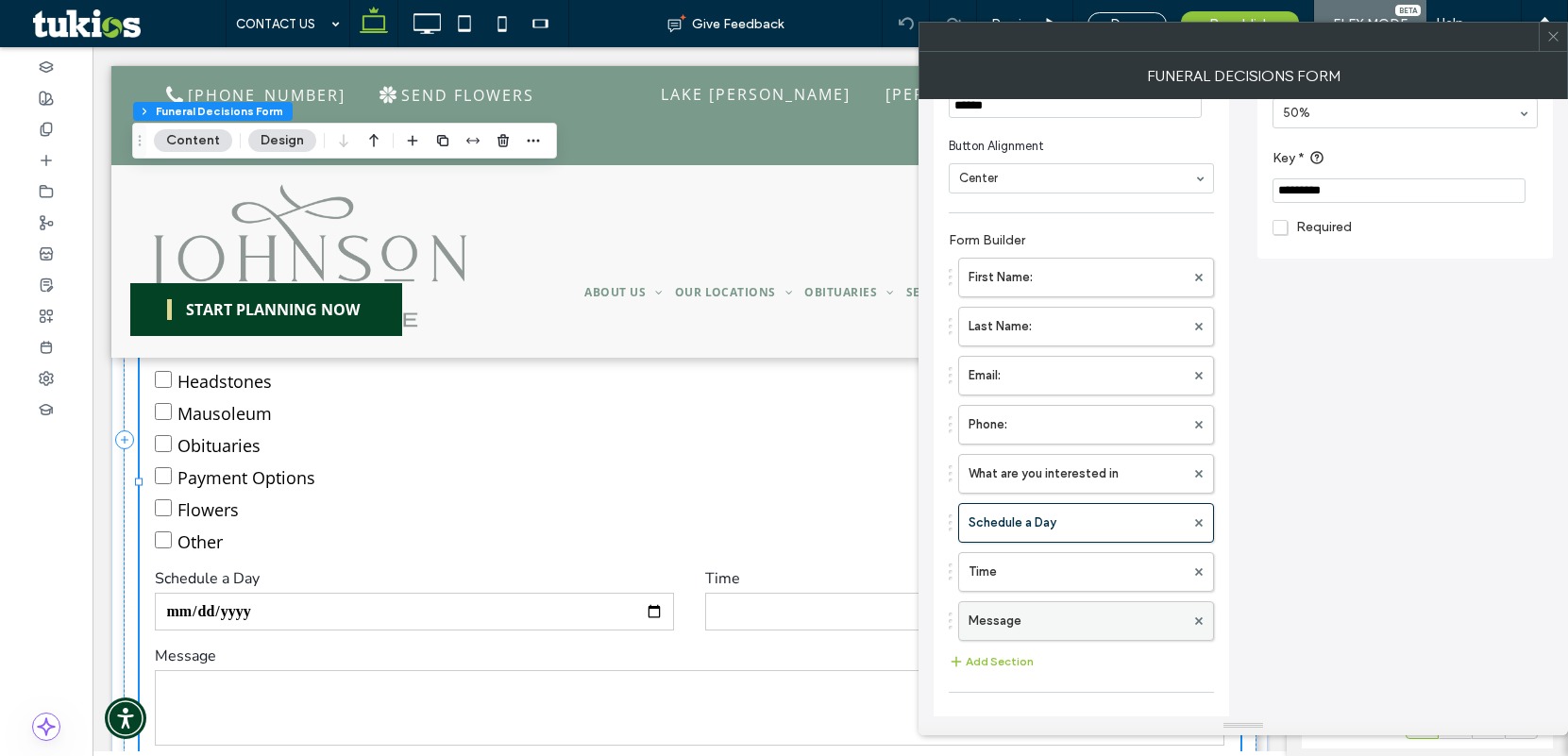
click at [1077, 629] on label "Message" at bounding box center [1076, 621] width 216 height 38
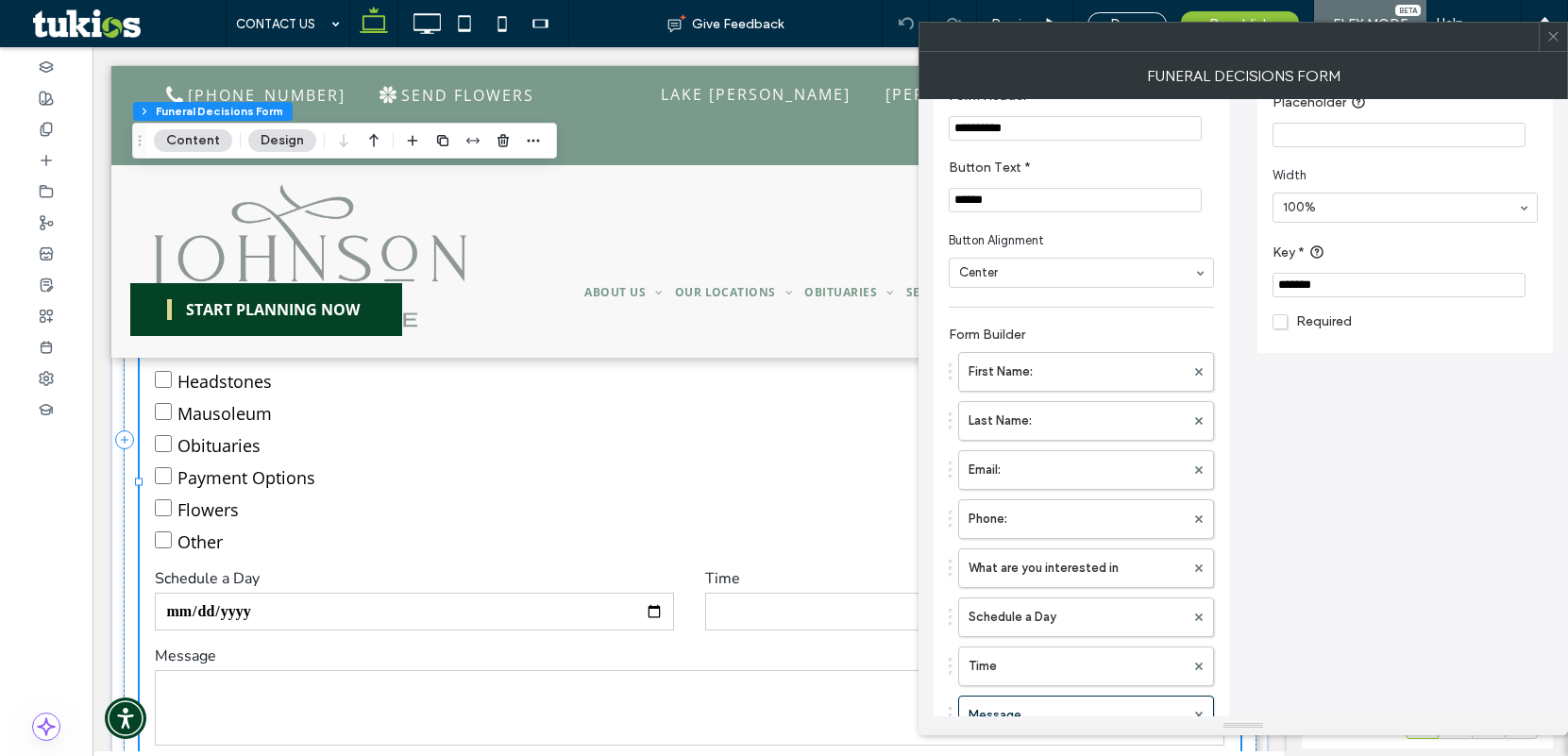
click at [1468, 349] on div "Label * ******* Type Longtext Placeholder Width 100% Key * ******* Required" at bounding box center [1405, 138] width 296 height 427
click at [1083, 685] on label "Time" at bounding box center [1076, 666] width 216 height 38
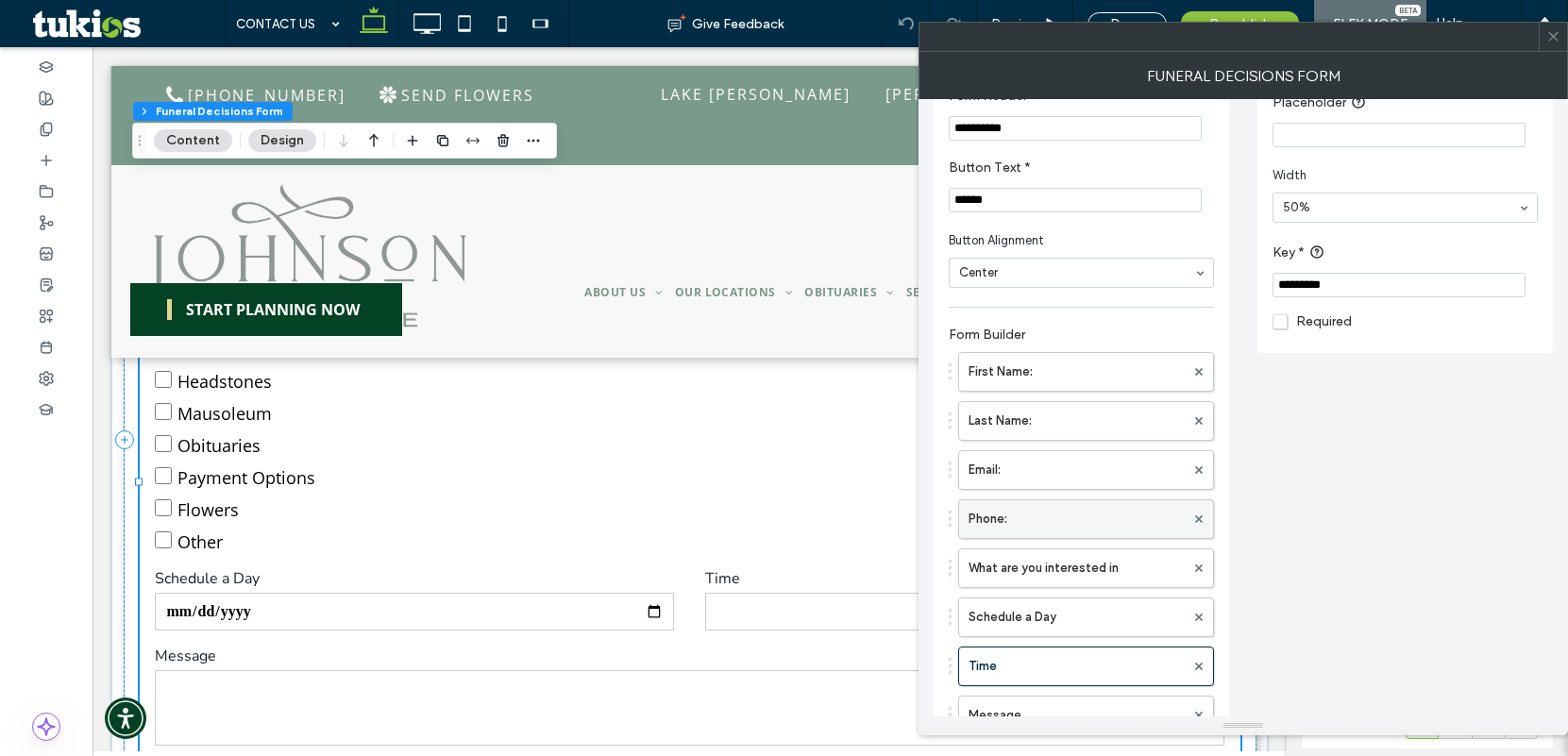
click at [1063, 510] on label "Phone:" at bounding box center [1076, 519] width 216 height 38
click at [1078, 465] on label "Email:" at bounding box center [1076, 470] width 216 height 38
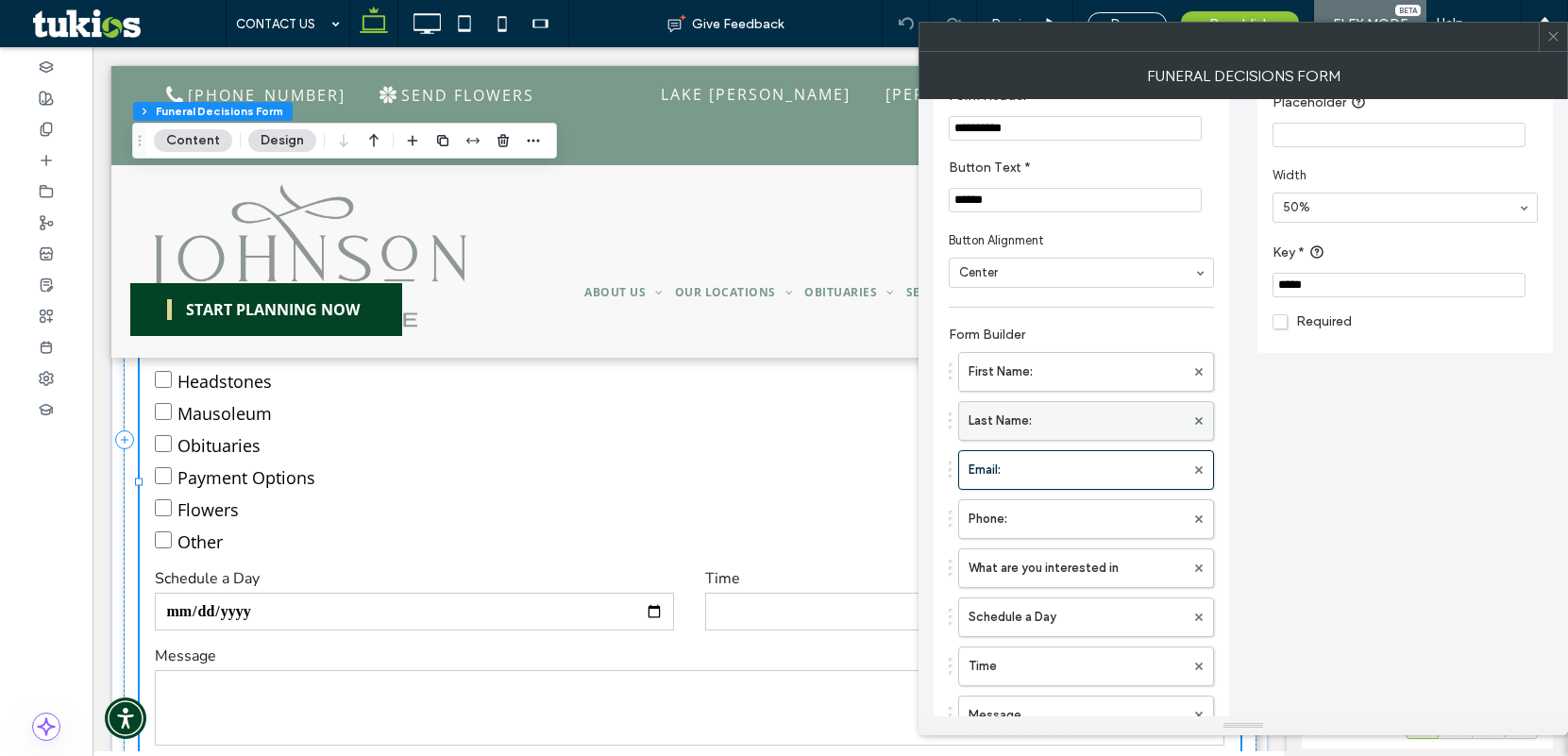
click at [1077, 428] on label "Last Name:" at bounding box center [1076, 420] width 216 height 38
click at [1077, 366] on label "First Name:" at bounding box center [1076, 372] width 216 height 38
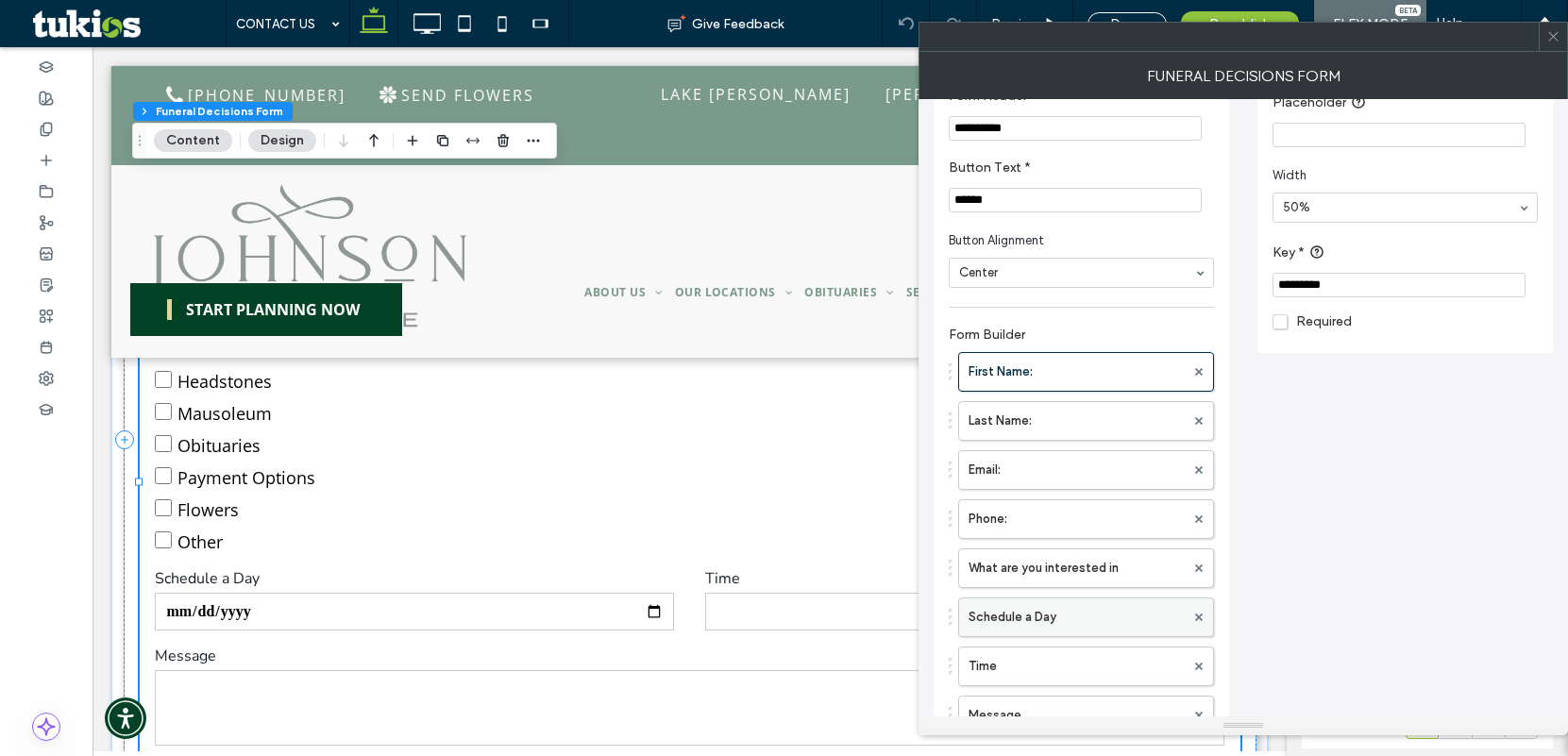
click at [1040, 607] on label "Schedule a Day" at bounding box center [1076, 617] width 216 height 38
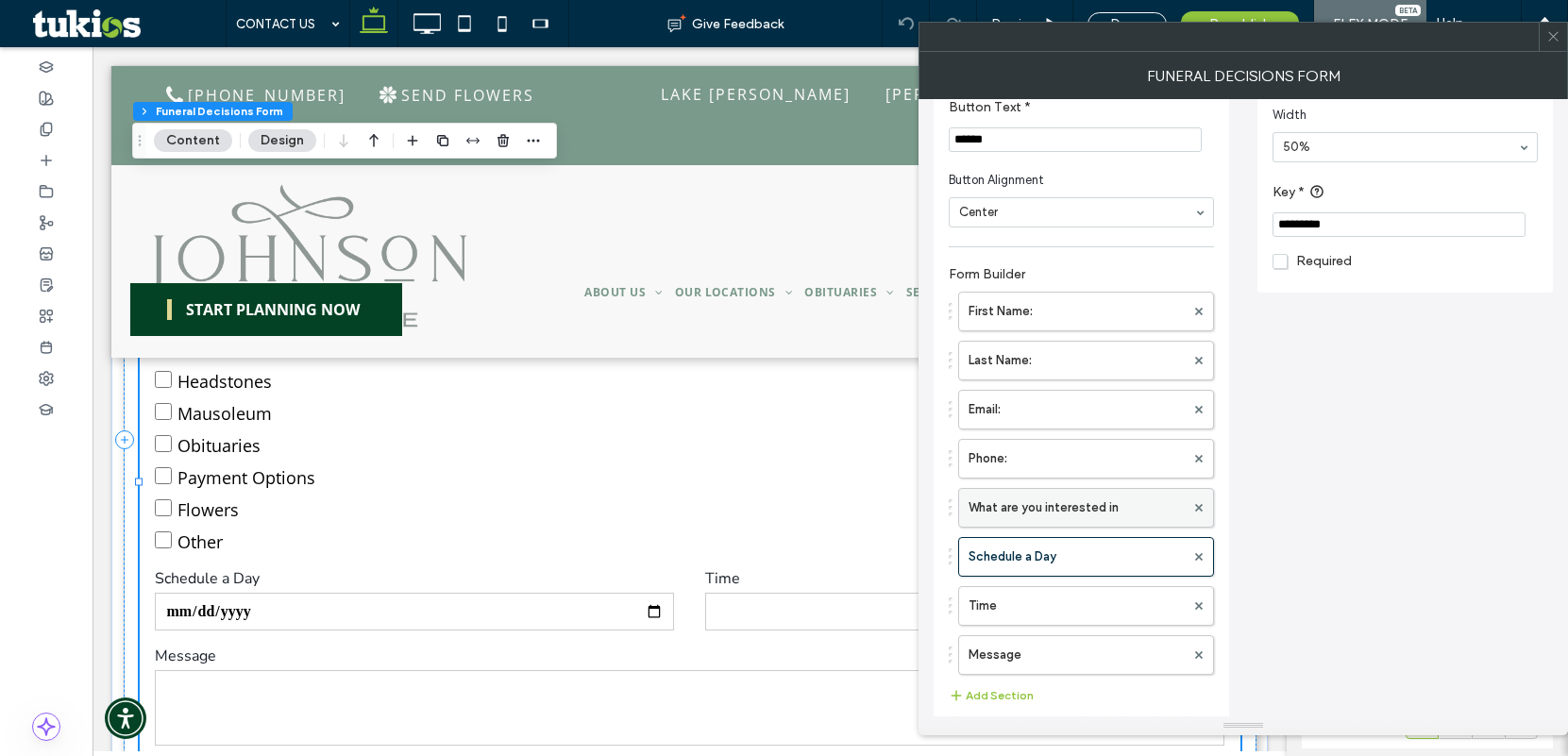
scroll to position [283, 0]
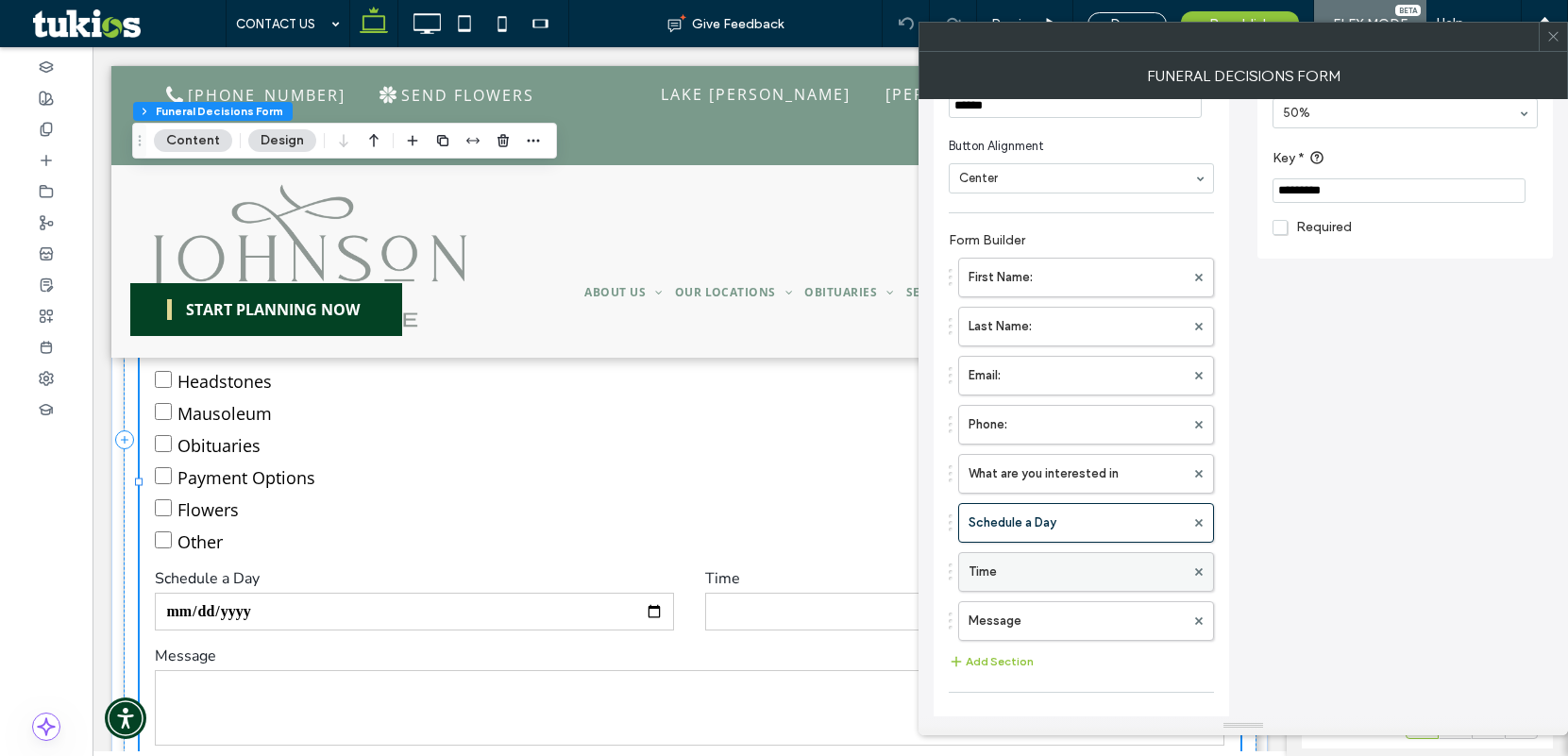
click at [1046, 572] on label "Time" at bounding box center [1076, 571] width 216 height 38
click at [1072, 624] on label "Message" at bounding box center [1076, 621] width 216 height 38
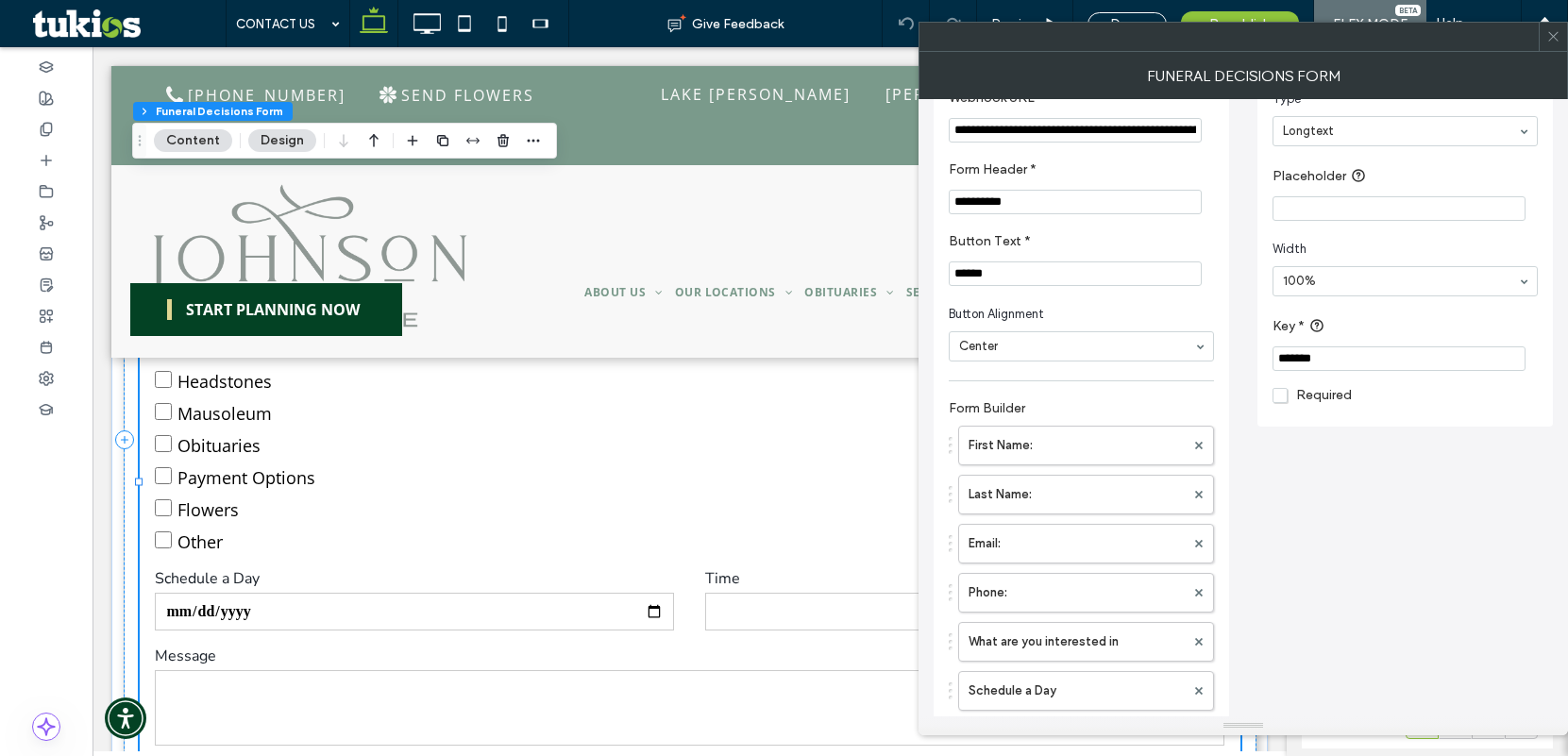
scroll to position [0, 0]
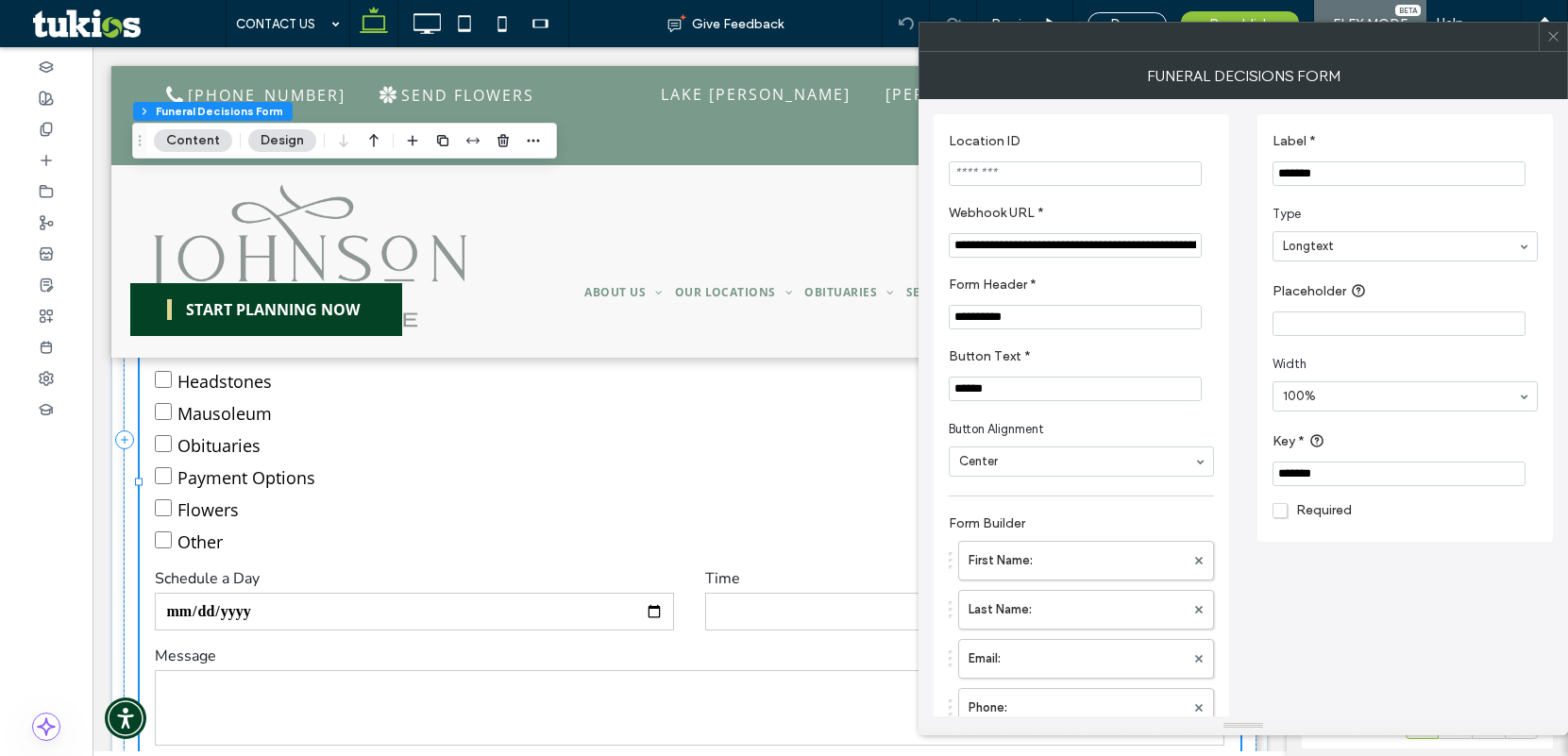
click at [1110, 256] on input "**********" at bounding box center [1076, 245] width 253 height 24
click at [1140, 211] on label "Webhook URL *" at bounding box center [1077, 214] width 258 height 20
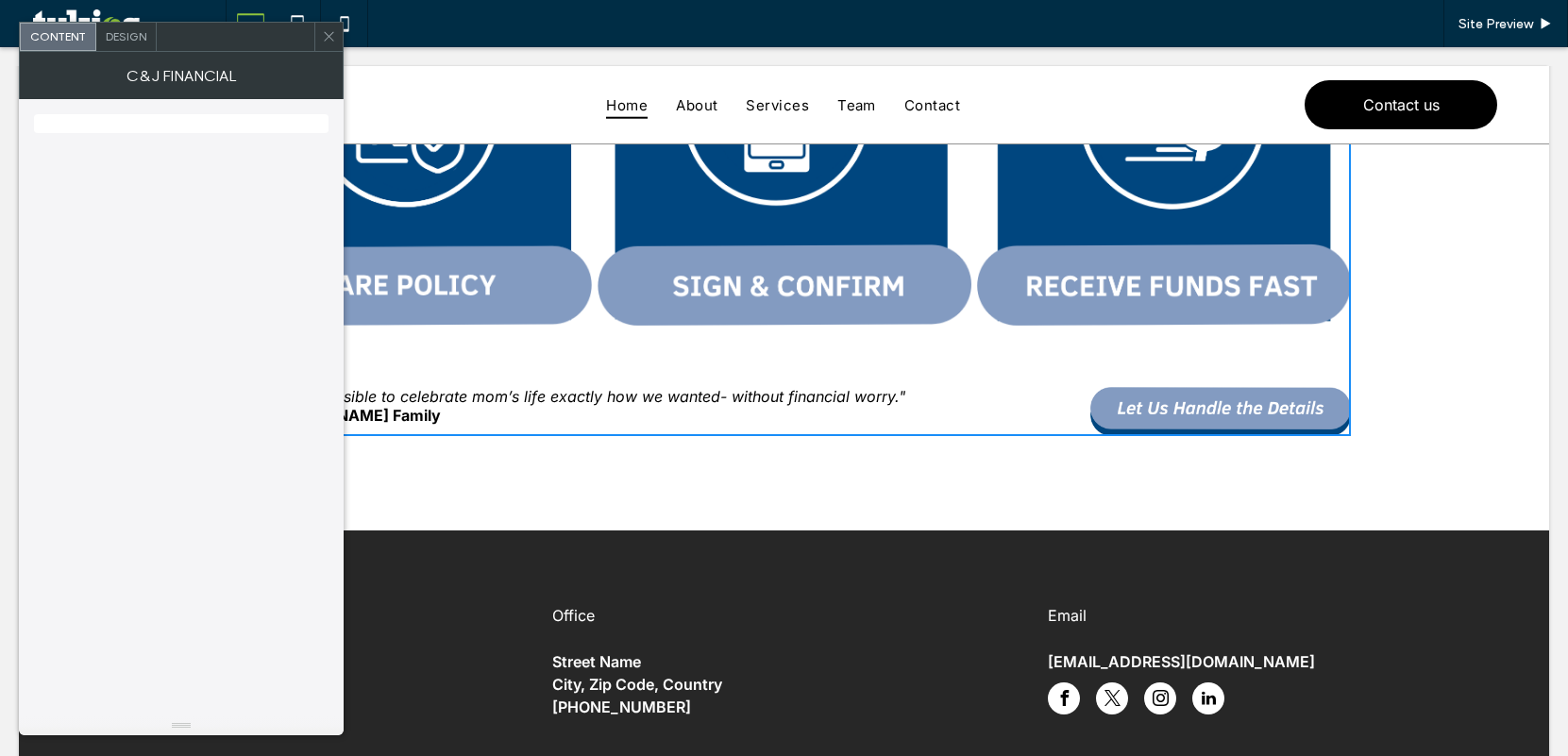
click at [338, 32] on div at bounding box center [328, 36] width 28 height 28
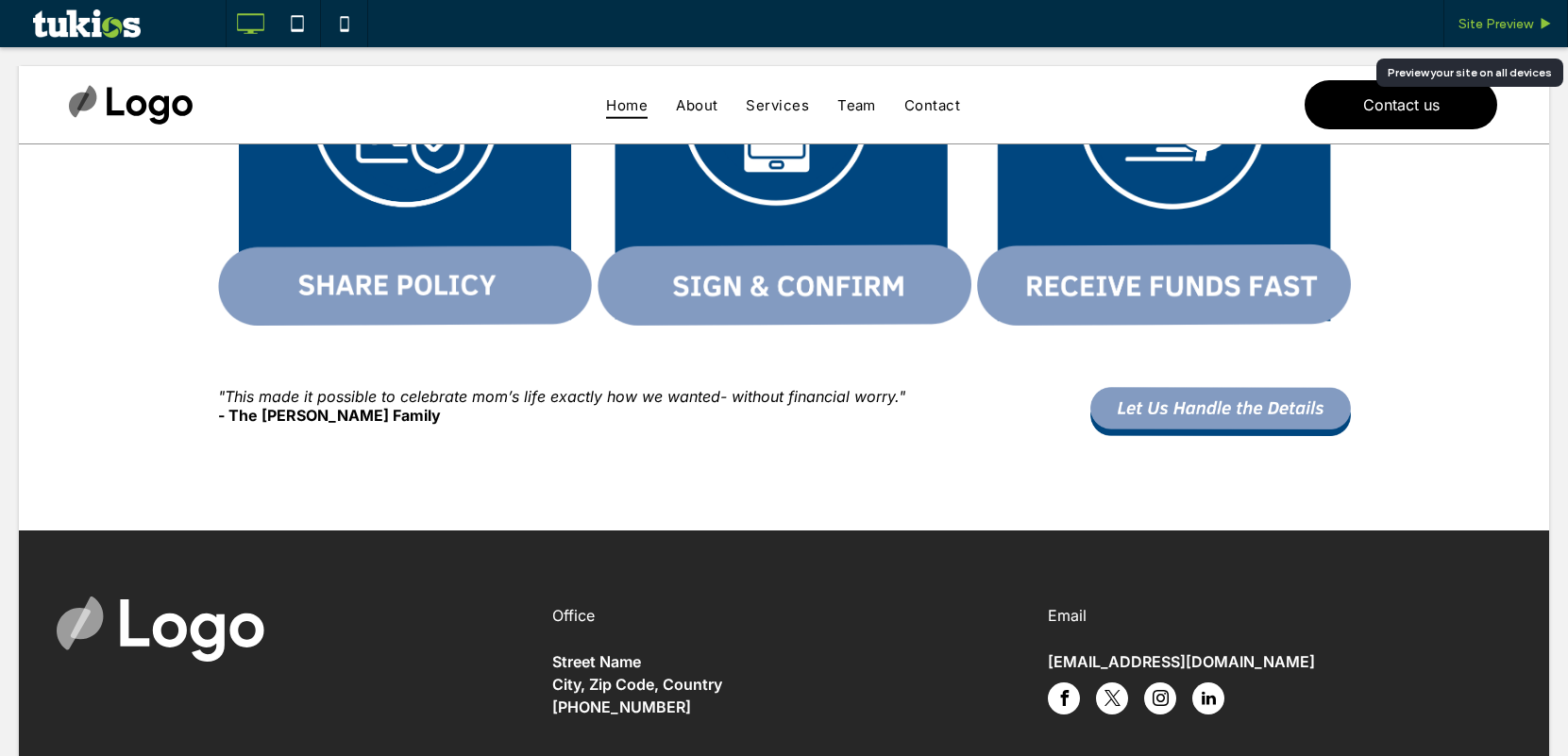
click at [1484, 20] on span "Site Preview" at bounding box center [1495, 23] width 75 height 16
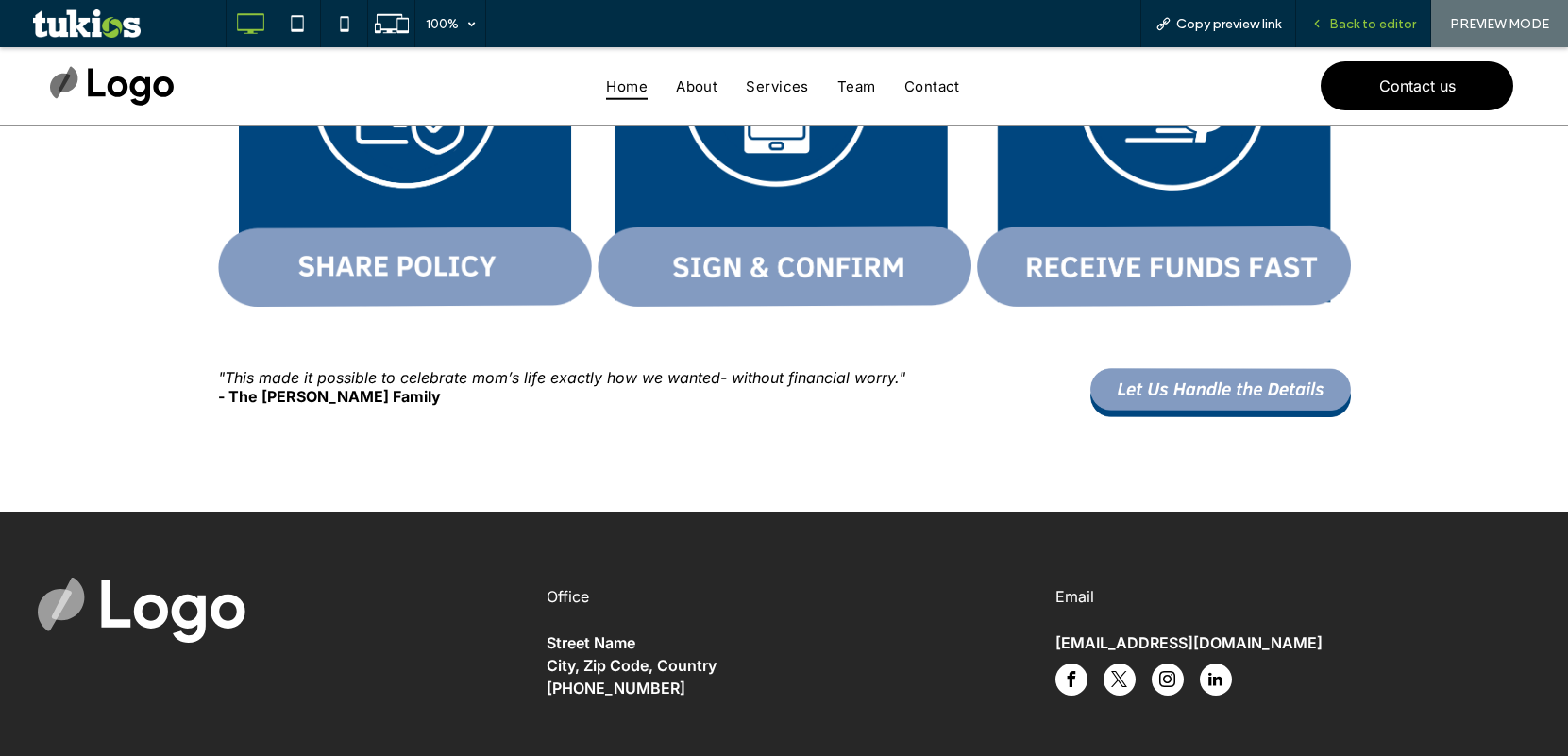
click at [1356, 17] on span "Back to editor" at bounding box center [1372, 23] width 87 height 16
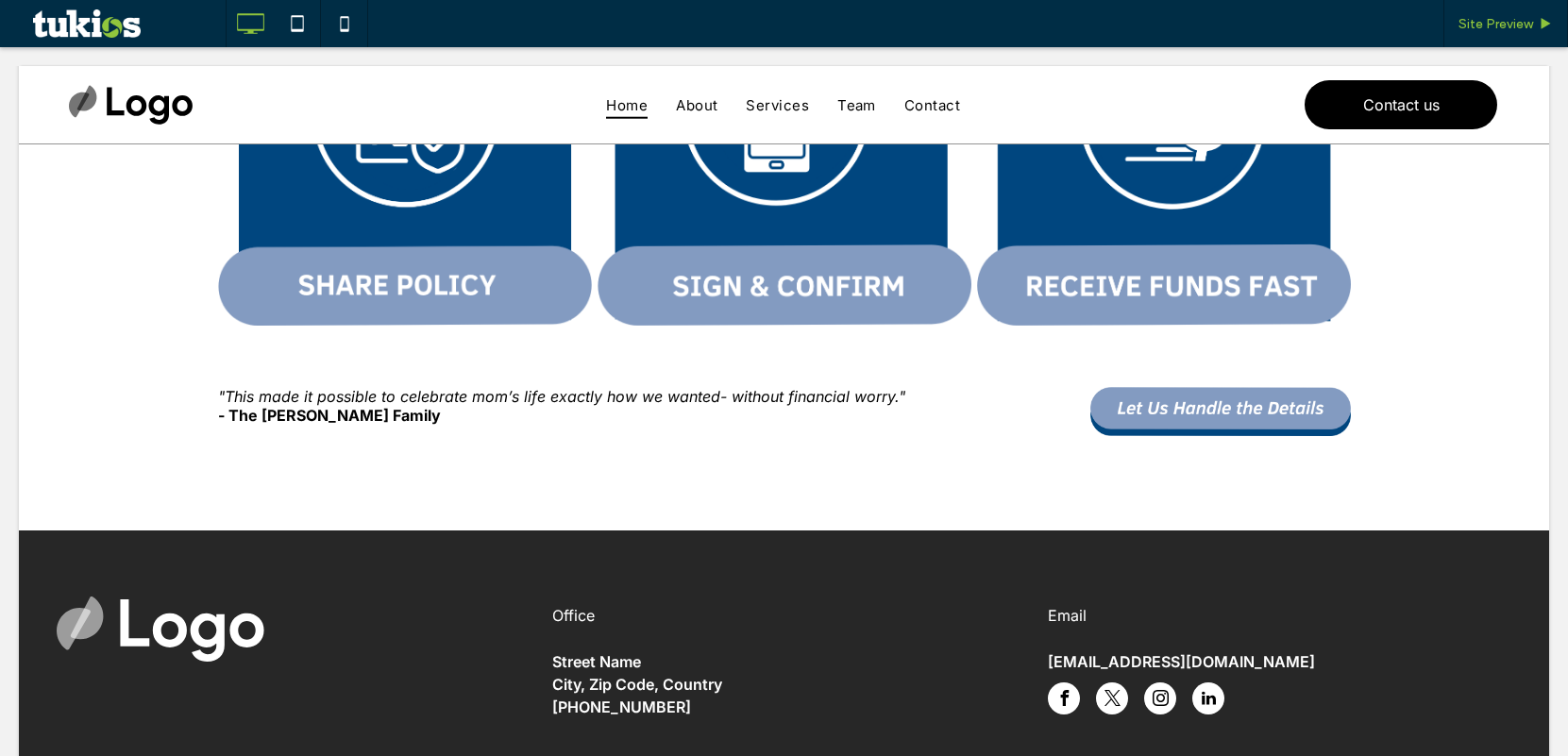
click at [1449, 18] on div "Site Preview" at bounding box center [1506, 23] width 123 height 16
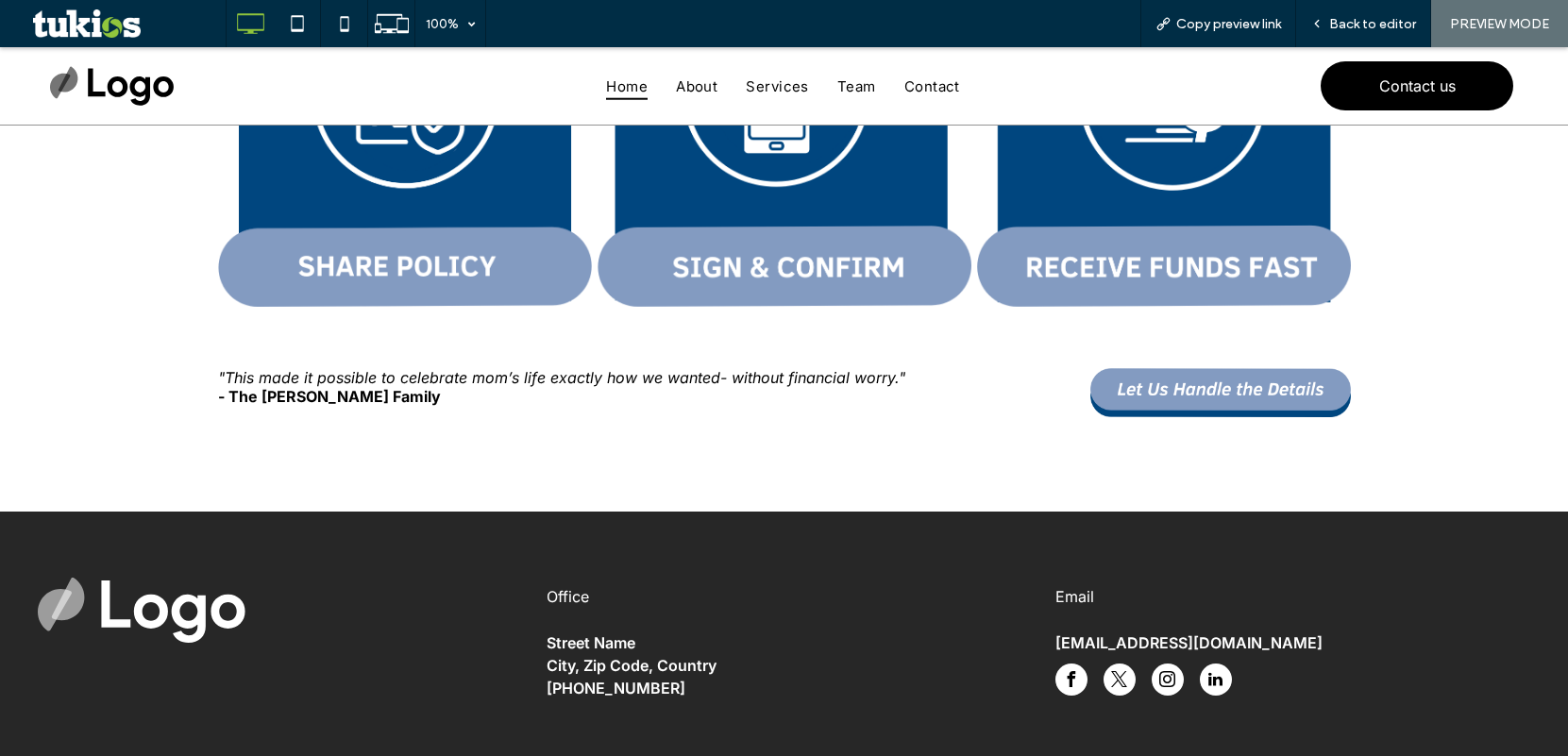
click at [1216, 398] on img "contact C&J Financial" at bounding box center [1221, 391] width 261 height 48
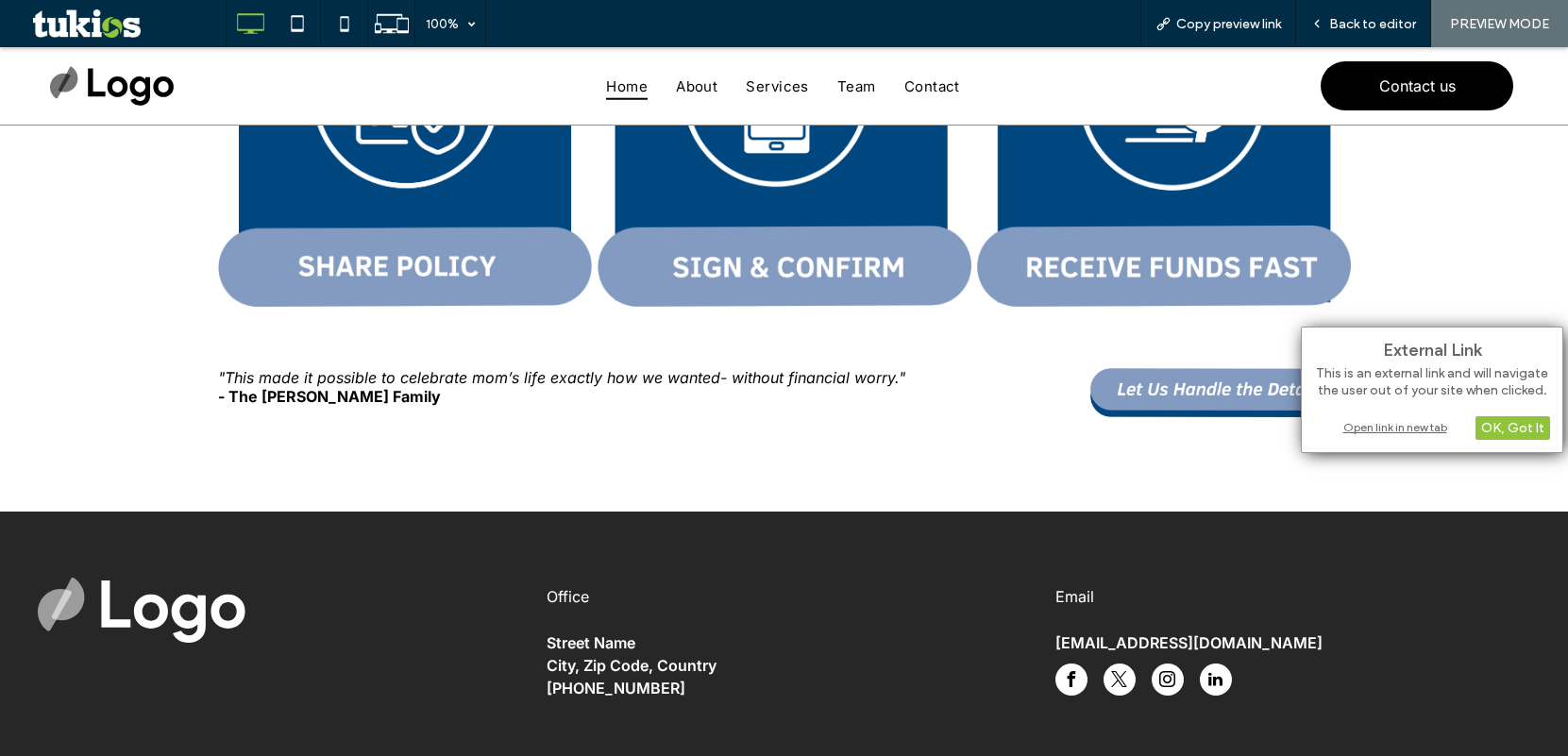
click at [1349, 425] on div "Open link in new tab" at bounding box center [1432, 427] width 236 height 19
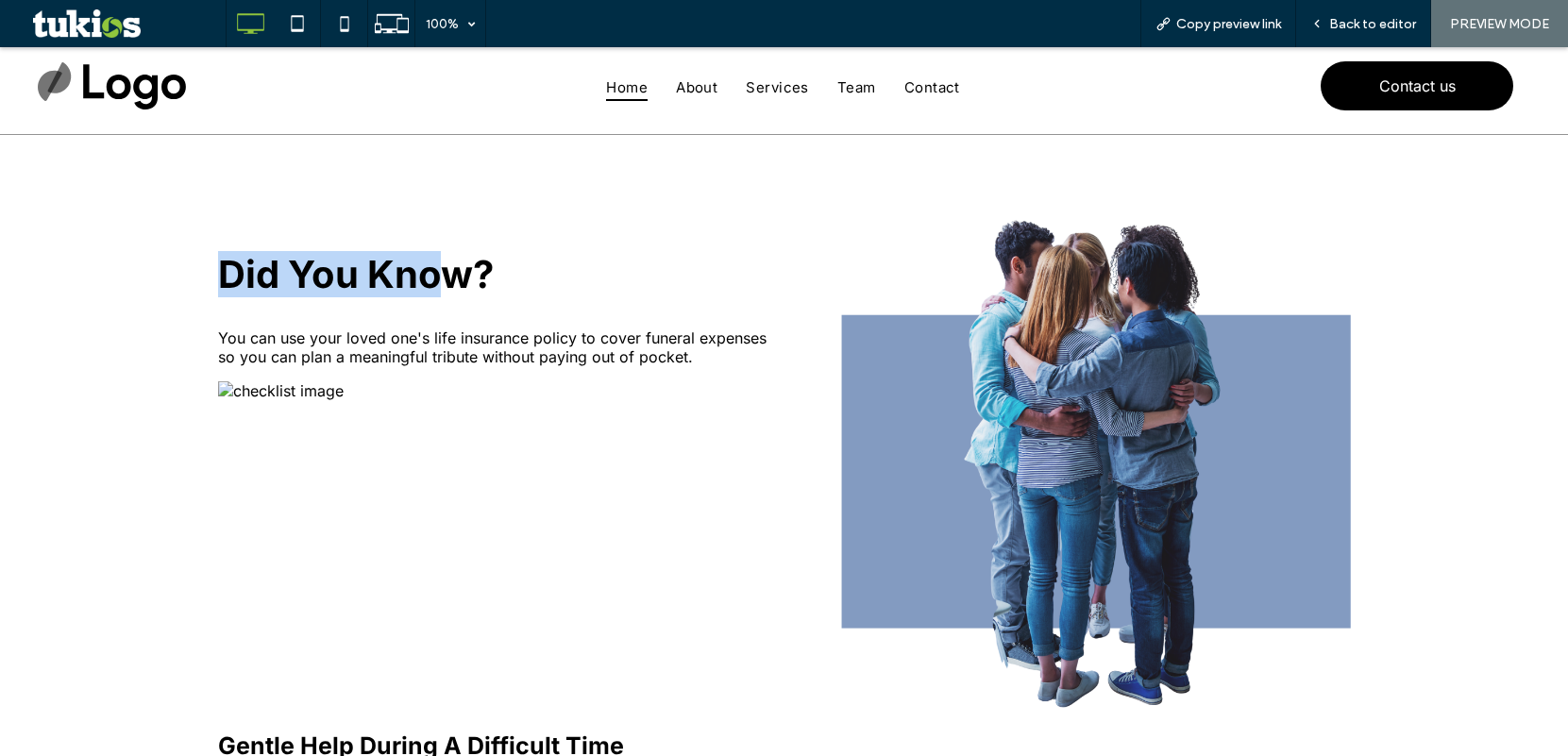
drag, startPoint x: 220, startPoint y: 269, endPoint x: 441, endPoint y: 269, distance: 221.0
click at [441, 269] on h2 "Did You Know?" at bounding box center [501, 274] width 566 height 47
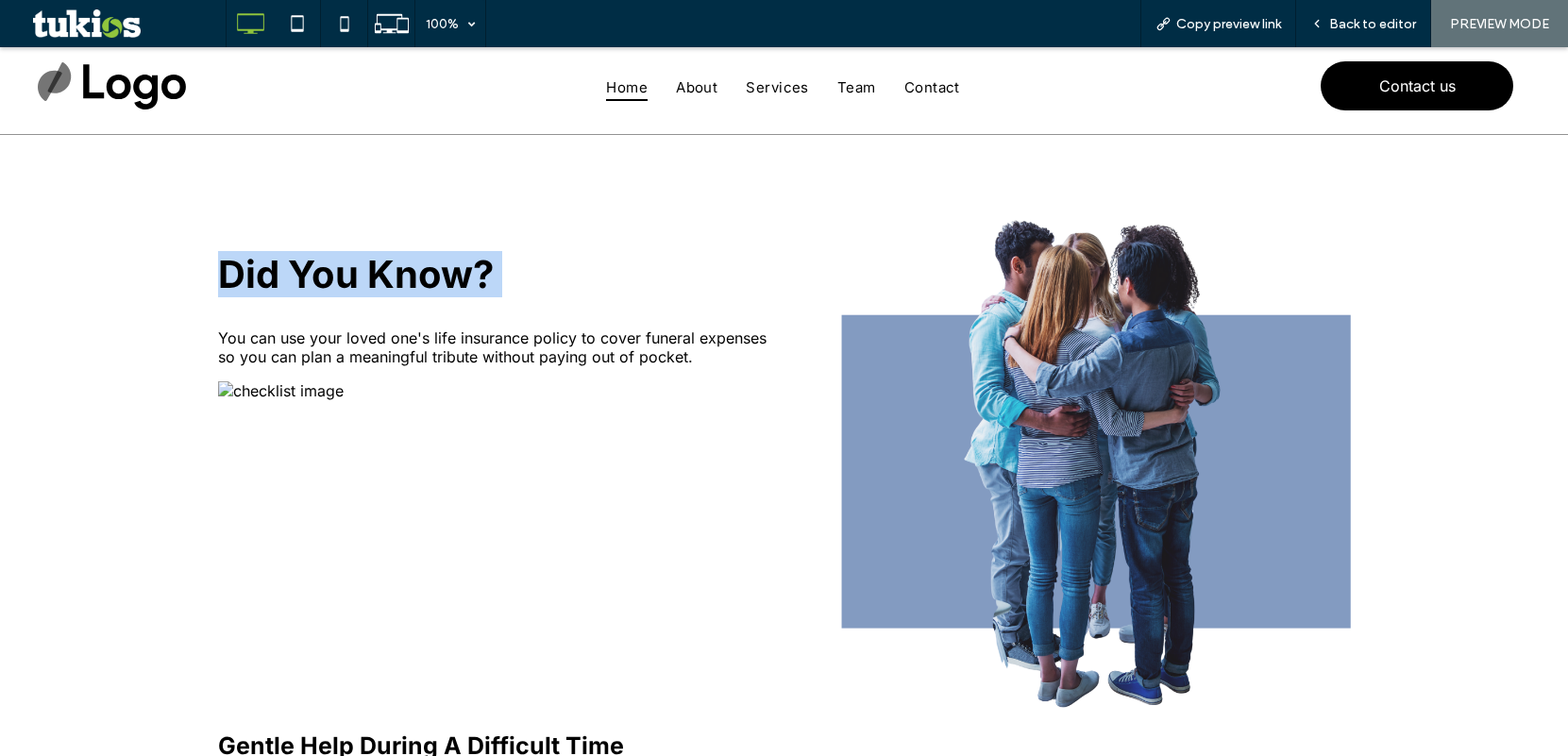
click at [450, 256] on h2 "Did You Know?" at bounding box center [501, 274] width 566 height 47
